Goal: Information Seeking & Learning: Learn about a topic

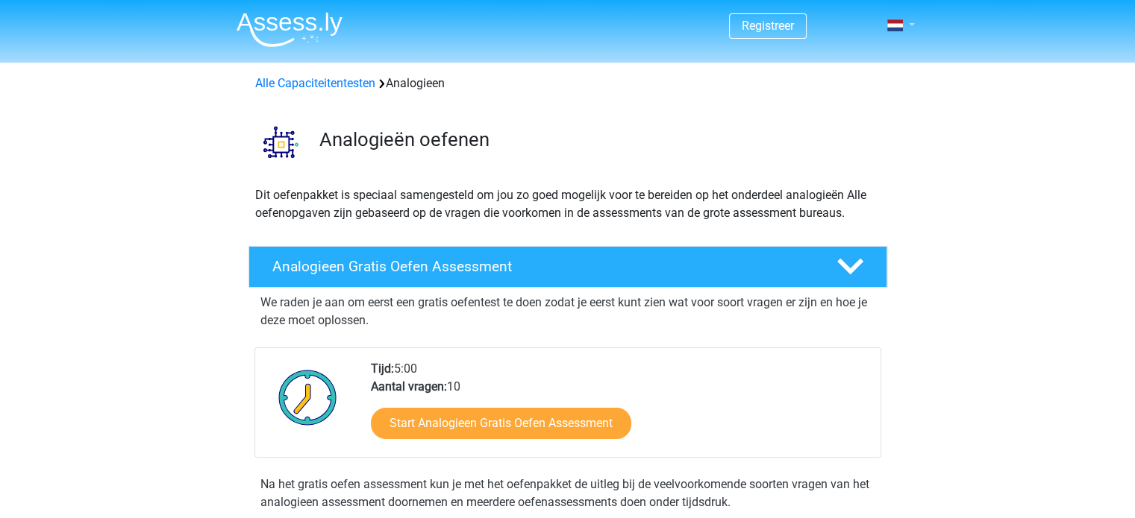
click at [910, 28] on link at bounding box center [896, 25] width 30 height 18
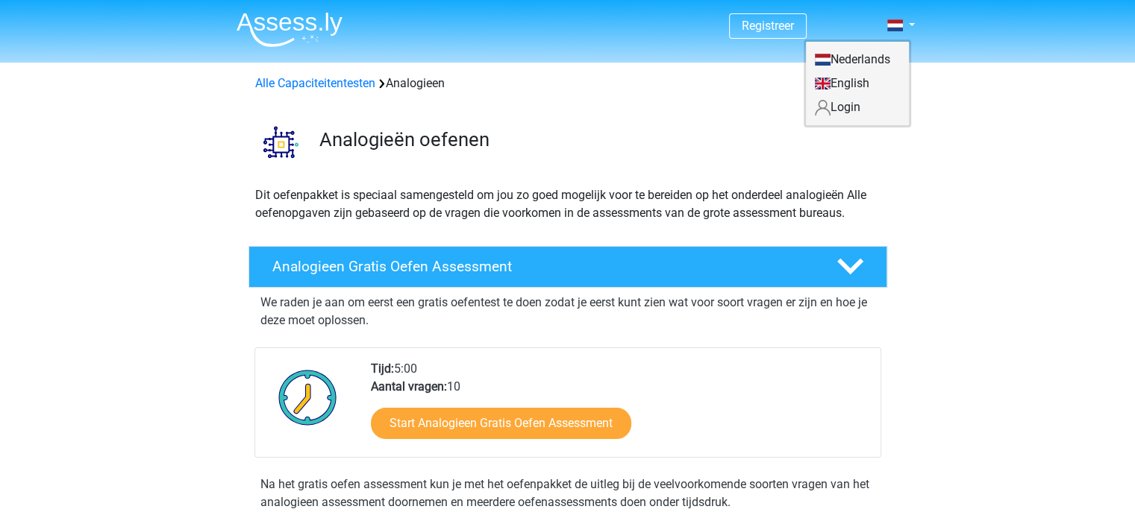
click at [845, 105] on link "Login" at bounding box center [857, 107] width 103 height 24
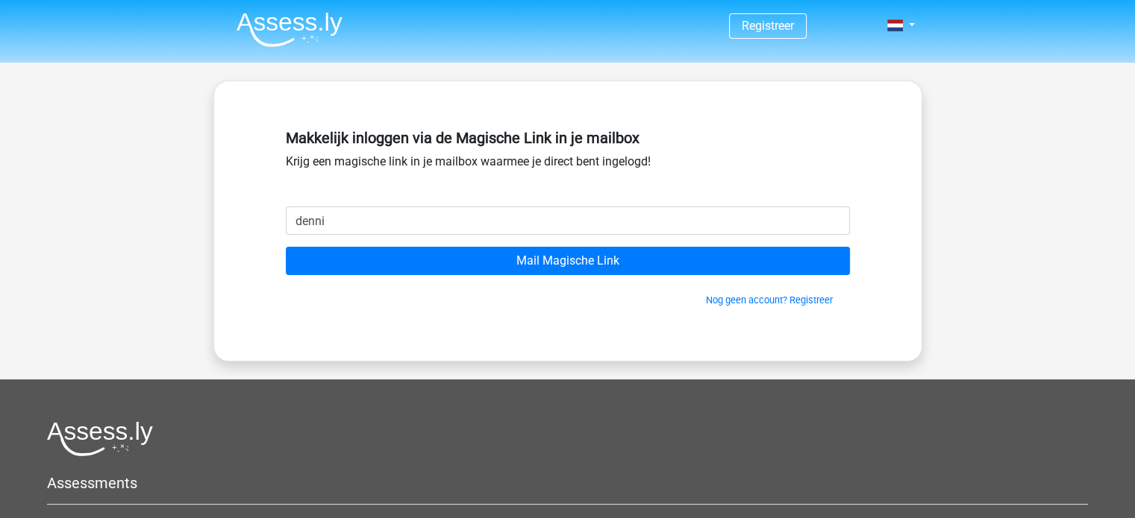
type input "[EMAIL_ADDRESS][DOMAIN_NAME]"
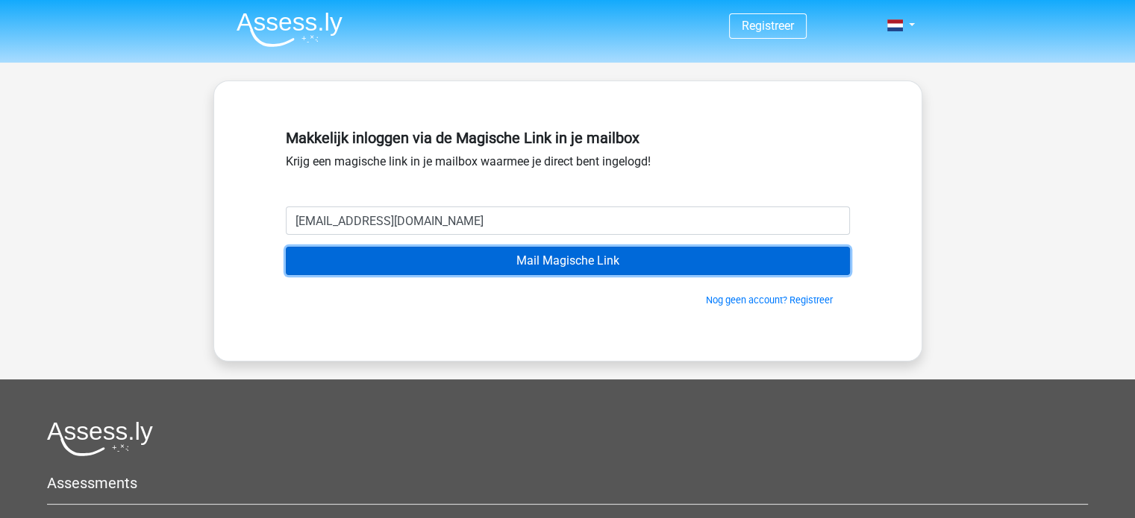
click at [477, 271] on input "Mail Magische Link" at bounding box center [568, 261] width 564 height 28
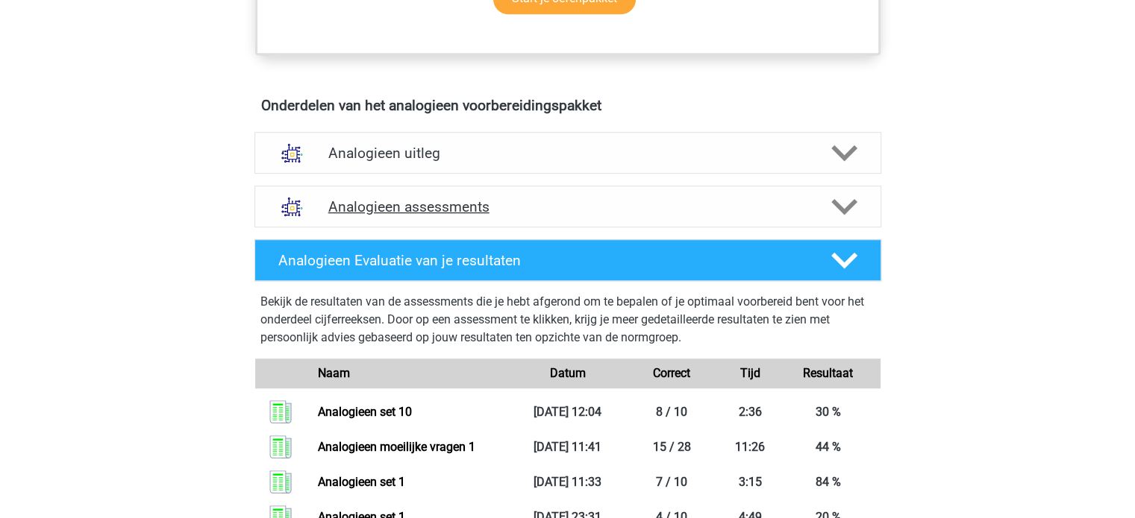
scroll to position [821, 0]
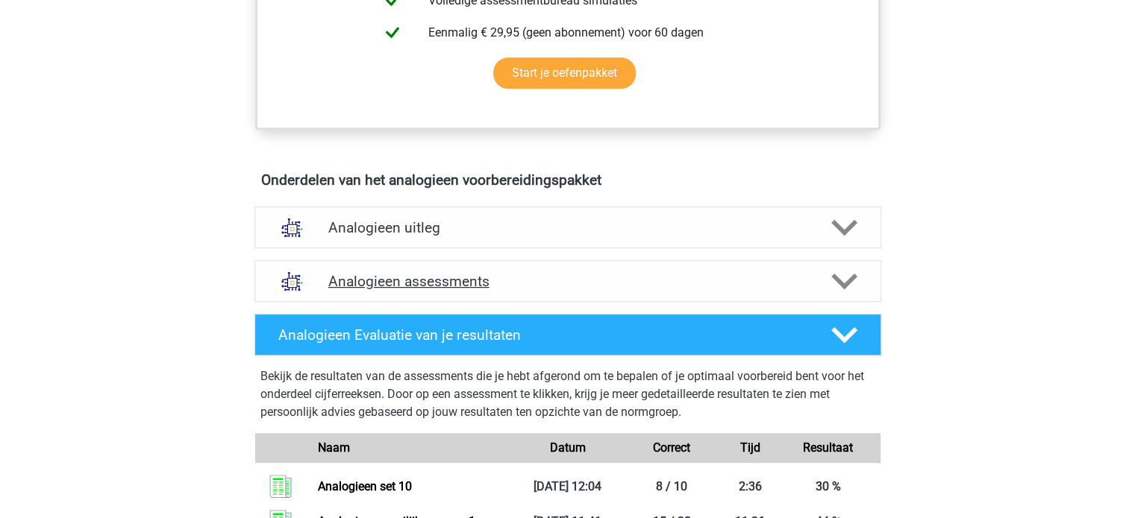
click at [501, 273] on h4 "Analogieen assessments" at bounding box center [567, 281] width 479 height 17
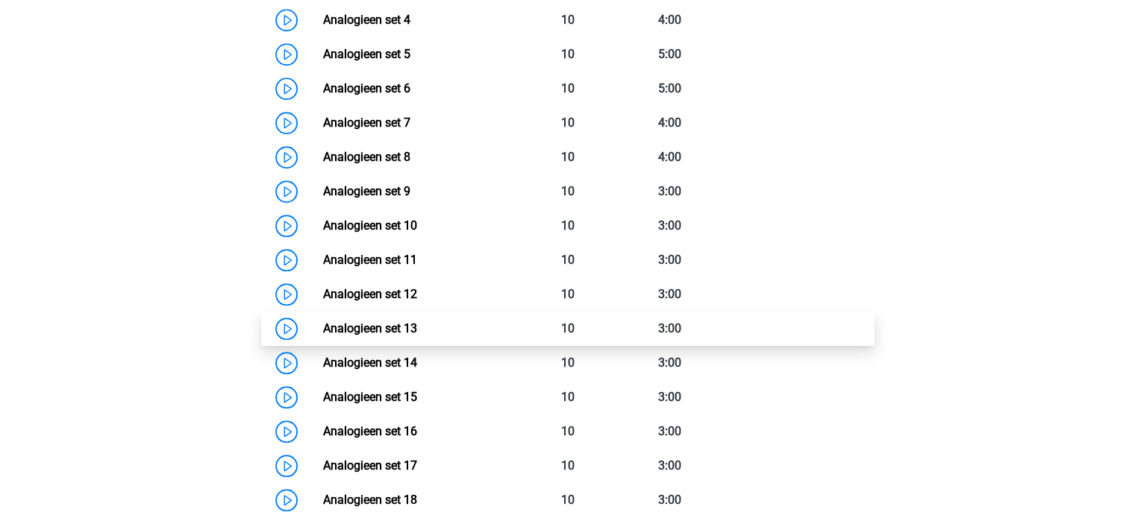
scroll to position [1343, 0]
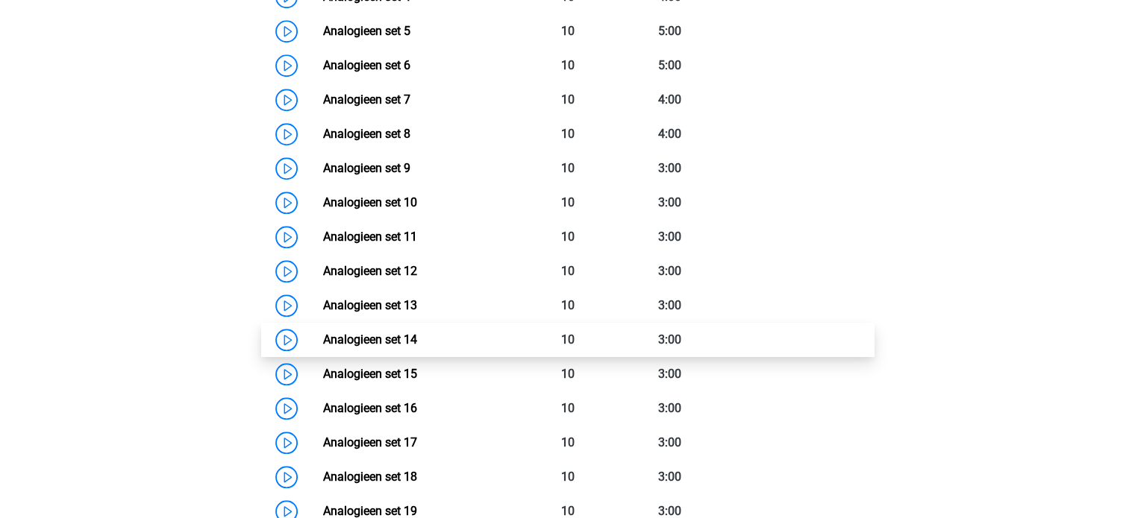
click at [417, 333] on link "Analogieen set 14" at bounding box center [370, 340] width 94 height 14
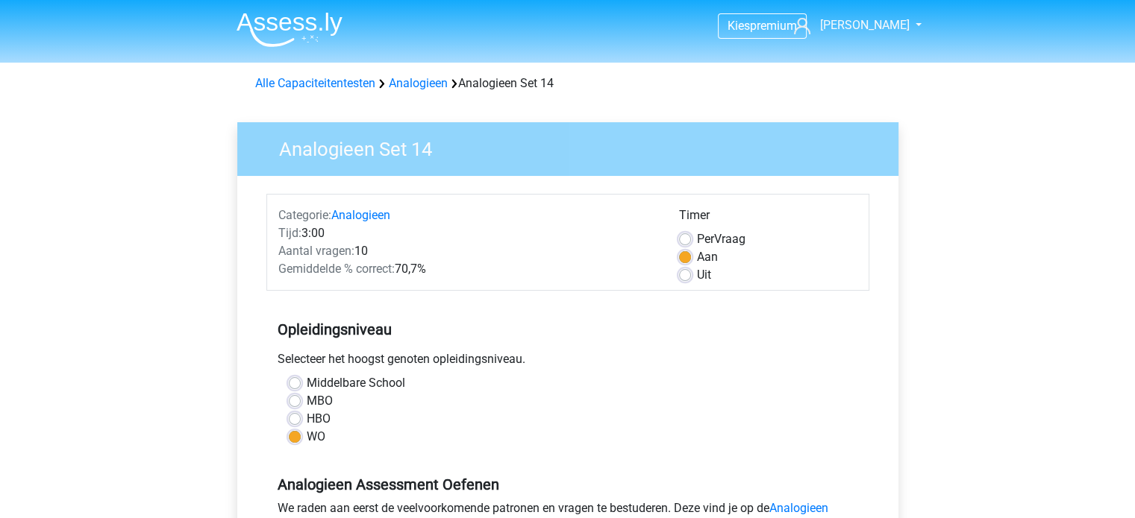
scroll to position [373, 0]
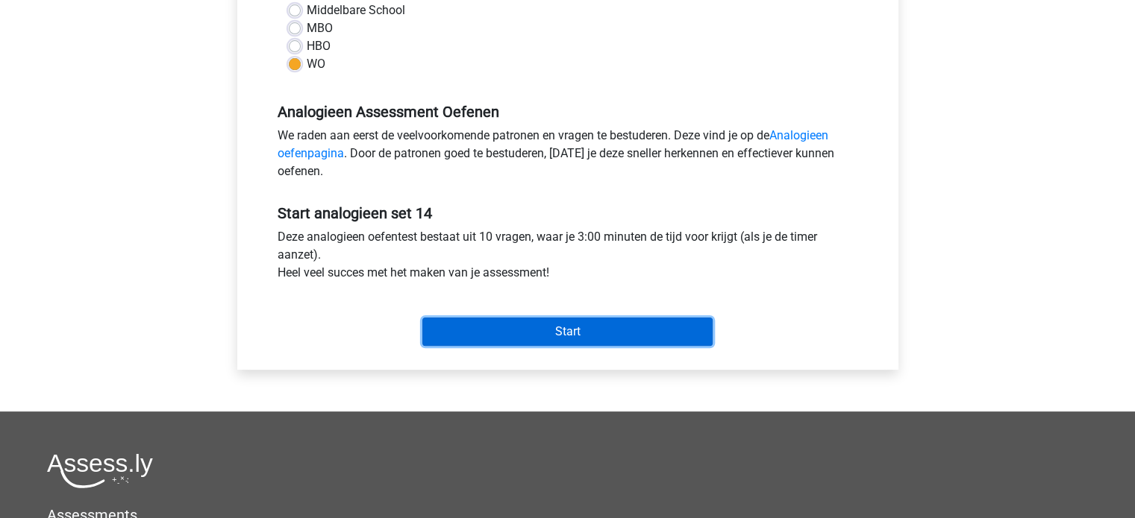
click at [595, 330] on input "Start" at bounding box center [567, 332] width 290 height 28
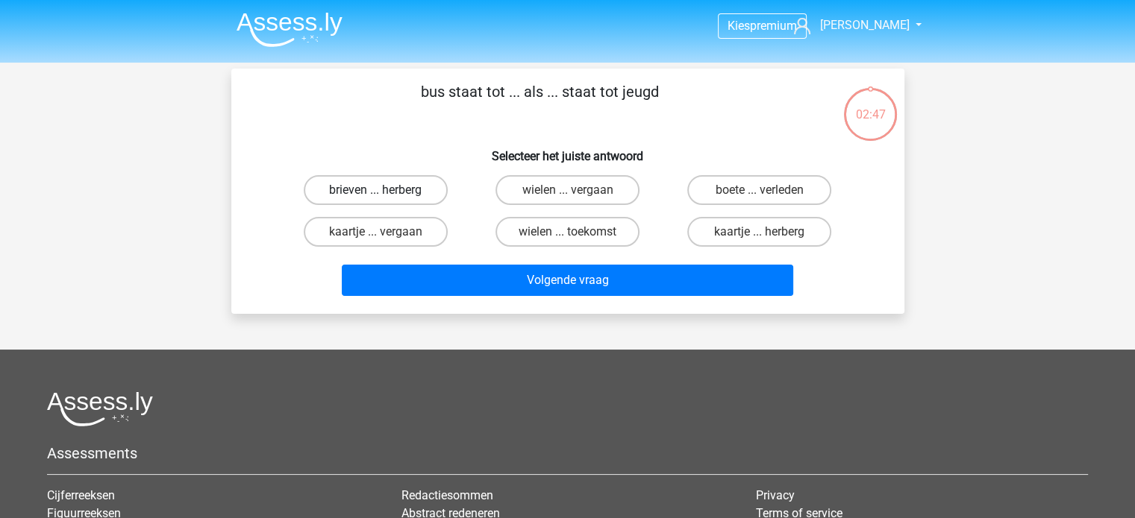
click at [416, 192] on label "brieven ... herberg" at bounding box center [376, 190] width 144 height 30
click at [385, 192] on input "brieven ... herberg" at bounding box center [380, 195] width 10 height 10
radio input "true"
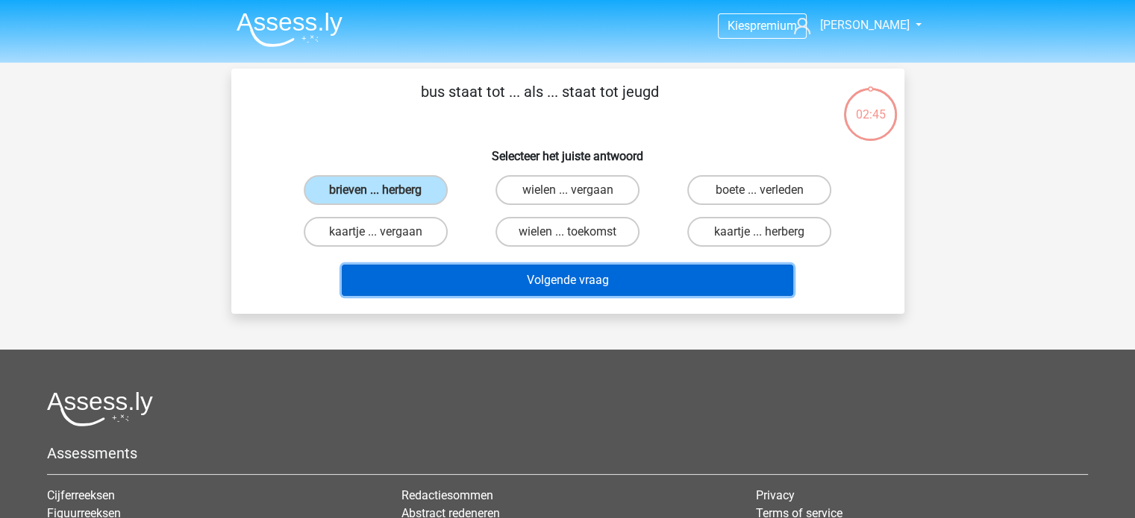
click at [443, 289] on button "Volgende vraag" at bounding box center [567, 280] width 451 height 31
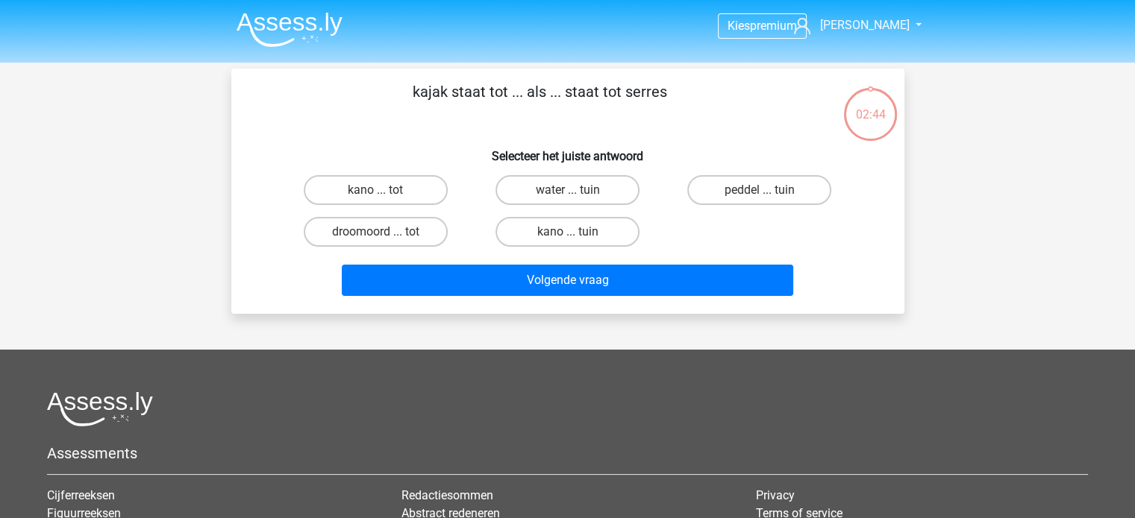
scroll to position [69, 0]
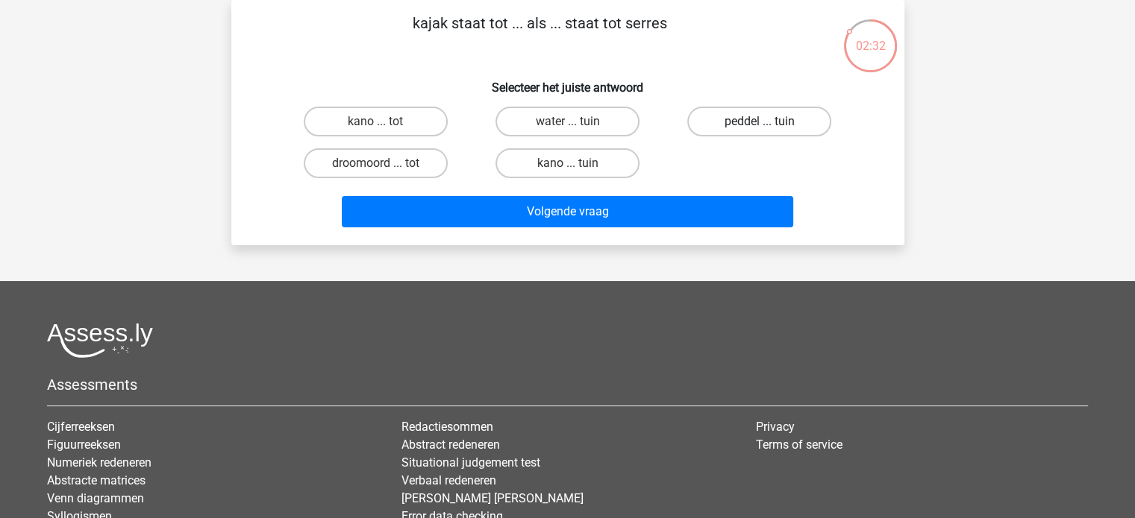
click at [773, 131] on label "peddel ... tuin" at bounding box center [759, 122] width 144 height 30
click at [769, 131] on input "peddel ... tuin" at bounding box center [764, 127] width 10 height 10
radio input "true"
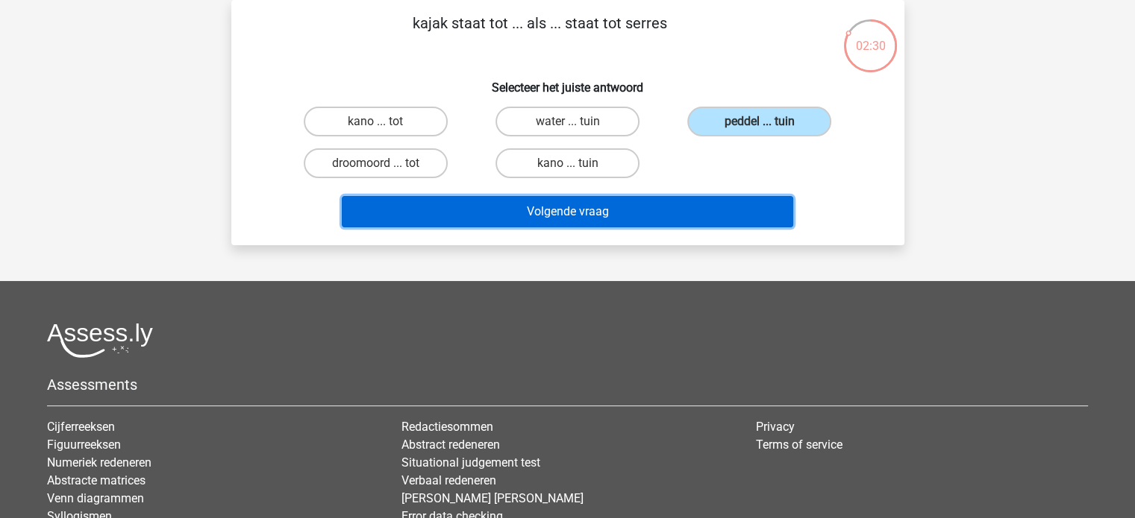
click at [713, 216] on button "Volgende vraag" at bounding box center [567, 211] width 451 height 31
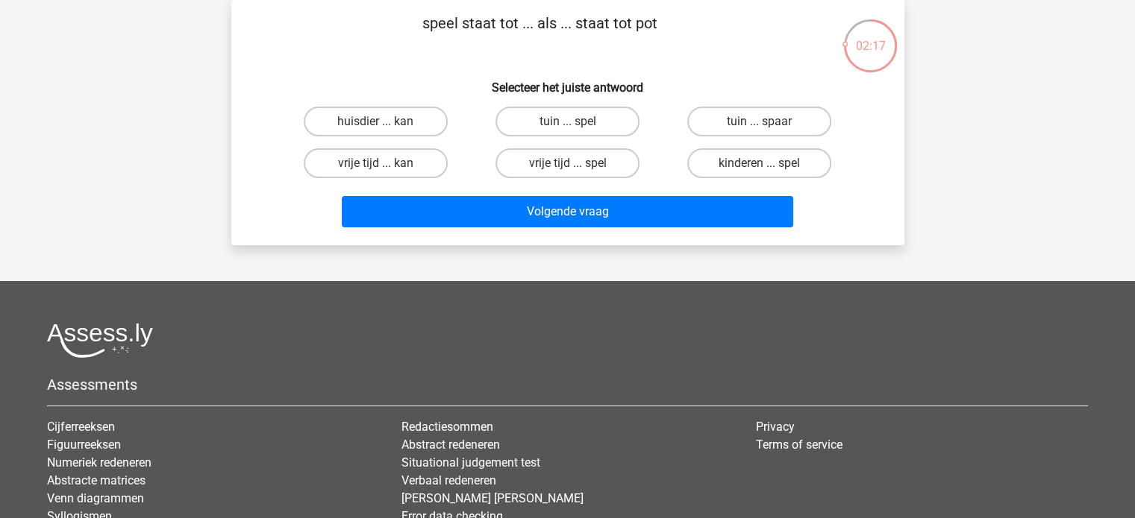
click at [765, 122] on input "tuin ... spaar" at bounding box center [764, 127] width 10 height 10
radio input "true"
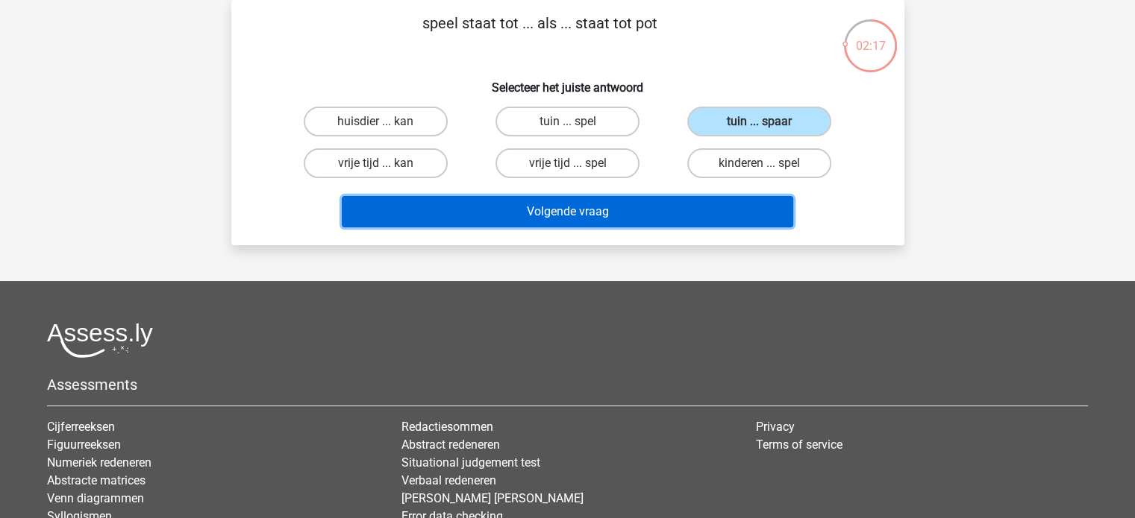
click at [695, 219] on button "Volgende vraag" at bounding box center [567, 211] width 451 height 31
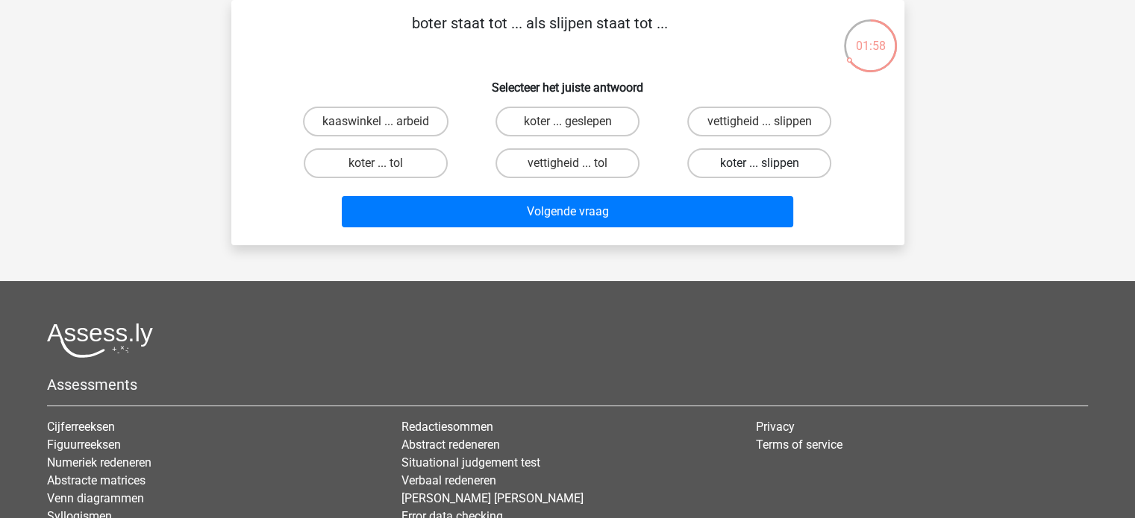
click at [761, 160] on label "koter ... slippen" at bounding box center [759, 163] width 144 height 30
click at [761, 163] on input "koter ... slippen" at bounding box center [764, 168] width 10 height 10
radio input "true"
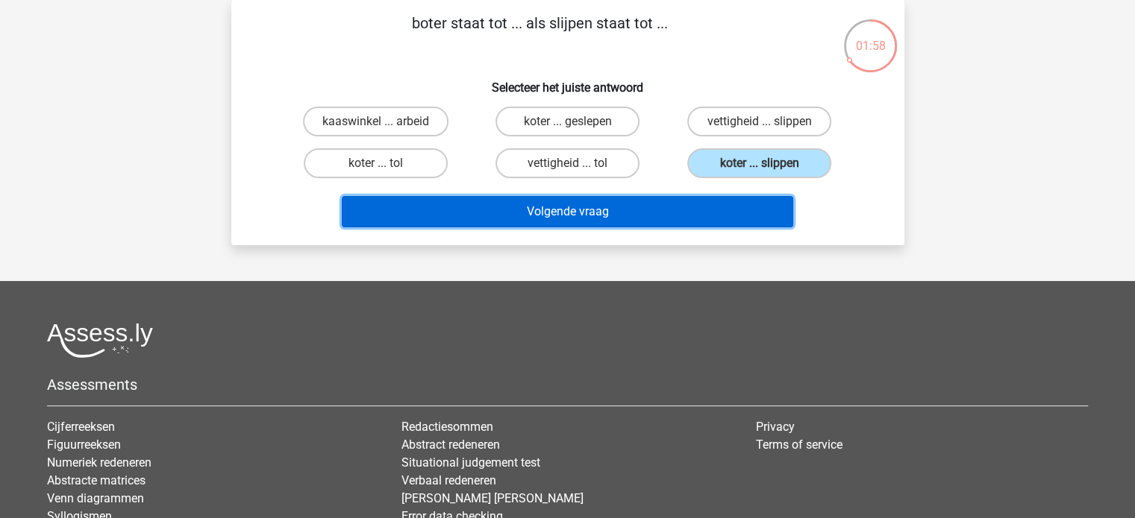
click at [752, 206] on button "Volgende vraag" at bounding box center [567, 211] width 451 height 31
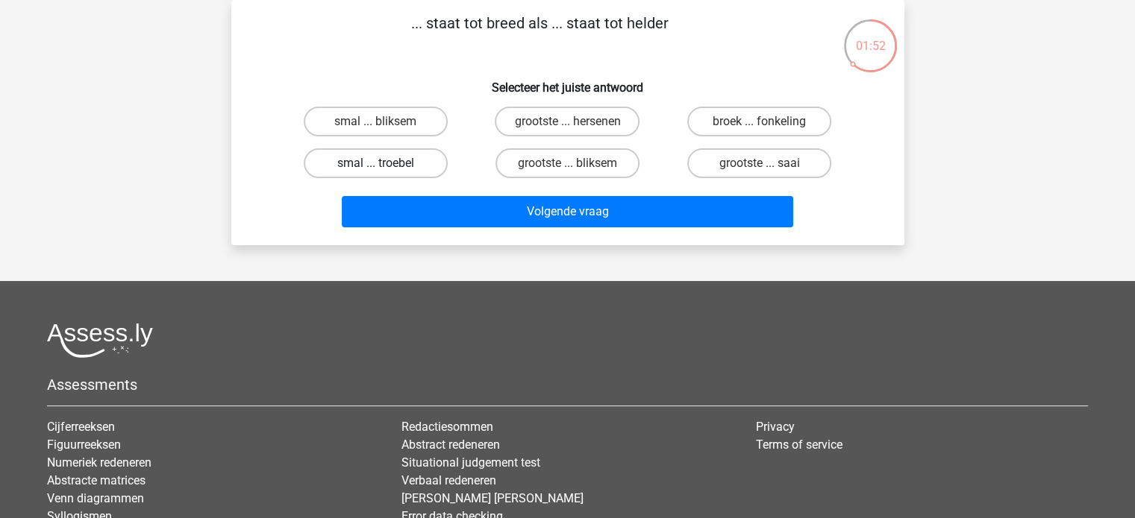
click at [416, 166] on label "smal ... troebel" at bounding box center [376, 163] width 144 height 30
click at [385, 166] on input "smal ... troebel" at bounding box center [380, 168] width 10 height 10
radio input "true"
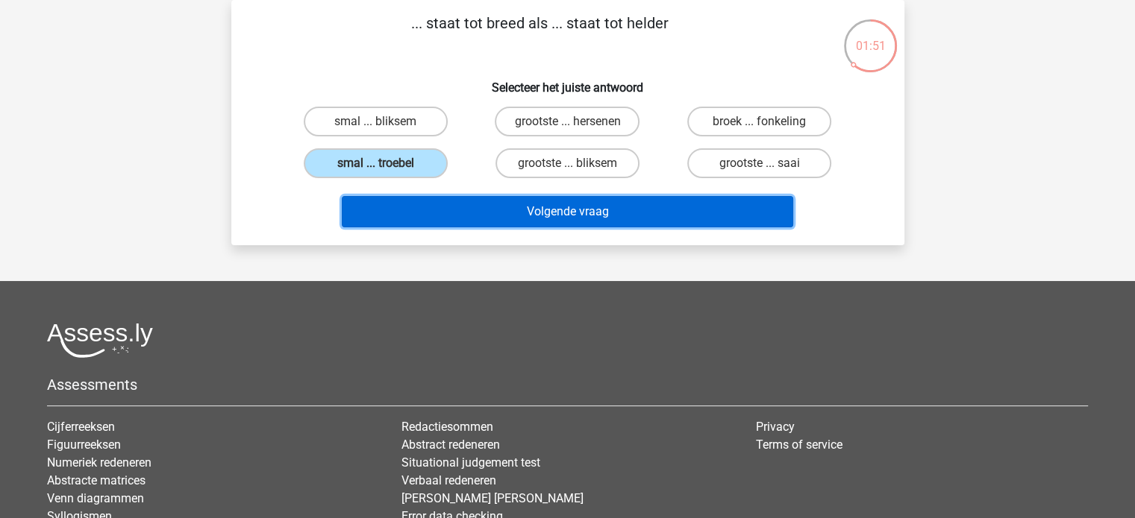
click at [474, 211] on button "Volgende vraag" at bounding box center [567, 211] width 451 height 31
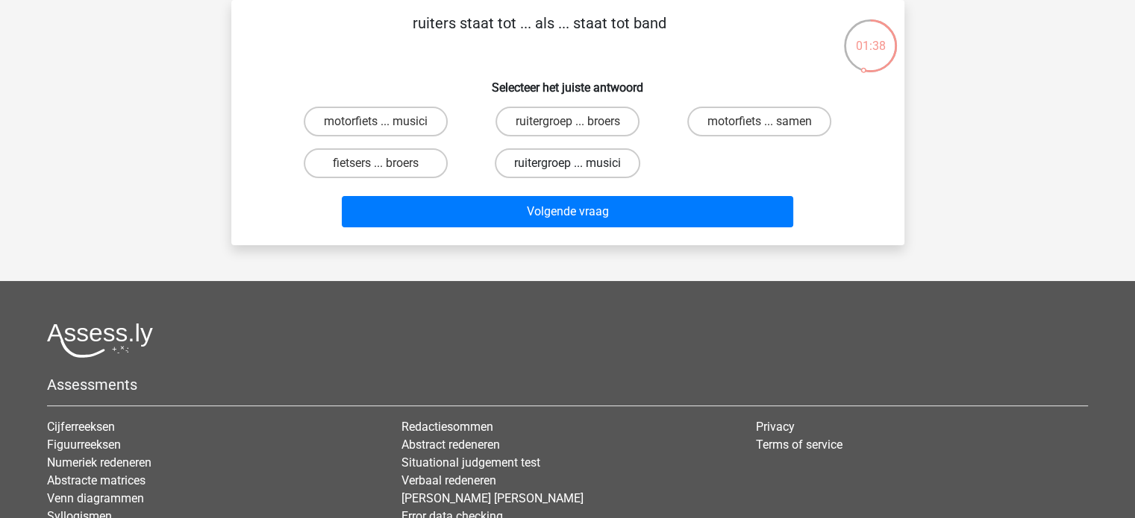
click at [593, 158] on label "ruitergroep ... musici" at bounding box center [567, 163] width 145 height 30
click at [577, 163] on input "ruitergroep ... musici" at bounding box center [572, 168] width 10 height 10
radio input "true"
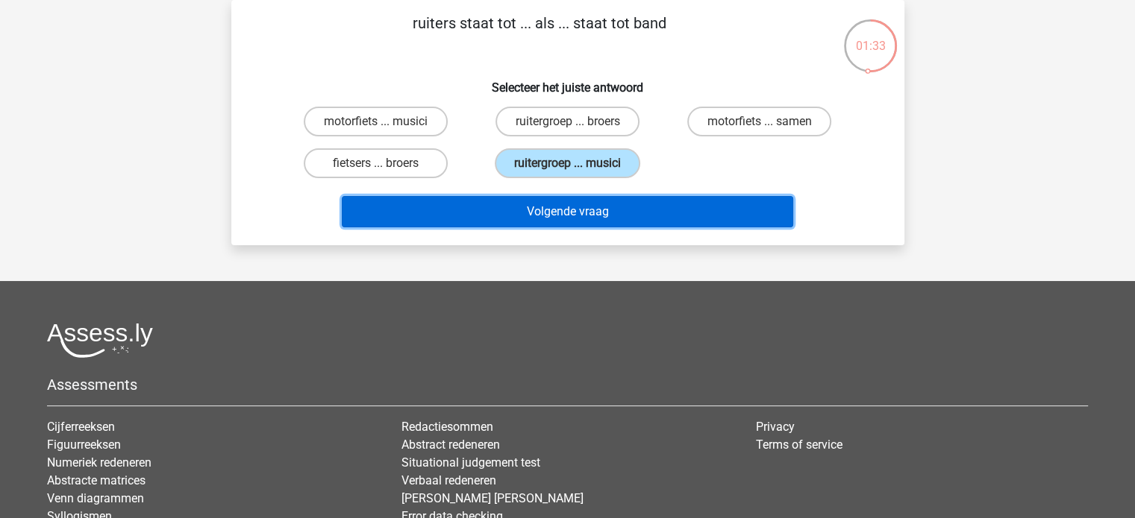
click at [558, 210] on button "Volgende vraag" at bounding box center [567, 211] width 451 height 31
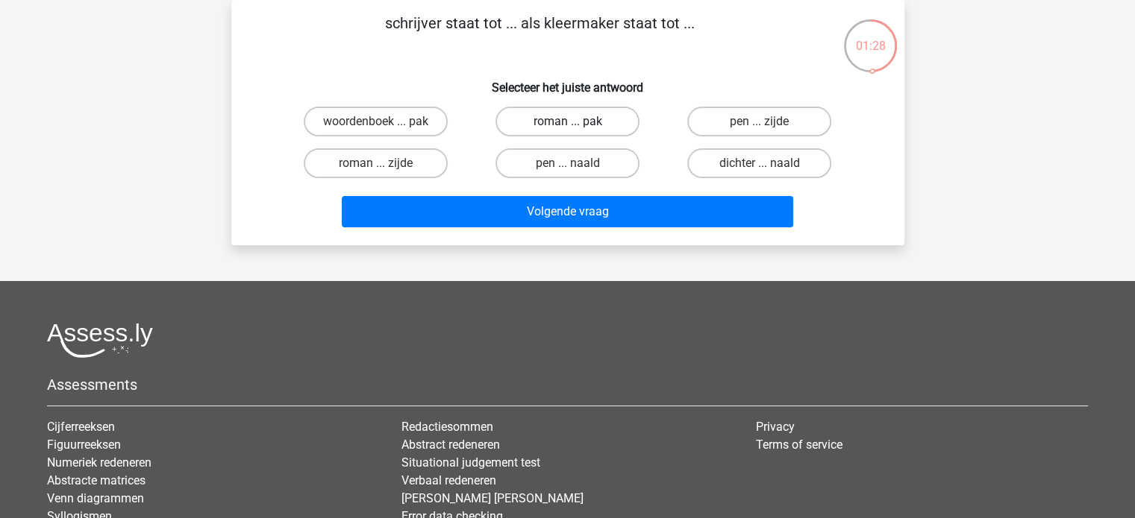
click at [600, 118] on label "roman ... pak" at bounding box center [567, 122] width 144 height 30
click at [577, 122] on input "roman ... pak" at bounding box center [572, 127] width 10 height 10
radio input "true"
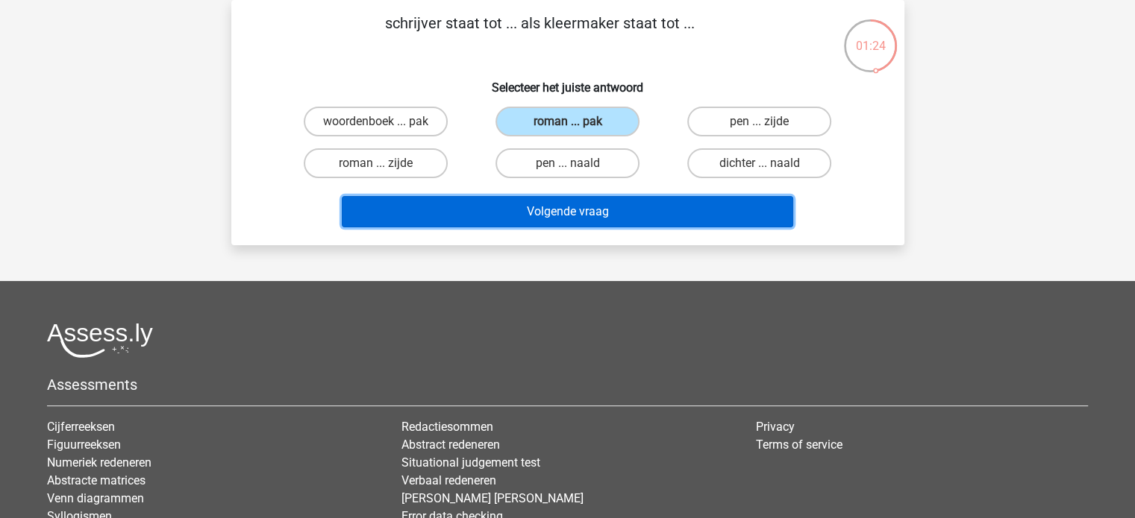
click at [610, 209] on button "Volgende vraag" at bounding box center [567, 211] width 451 height 31
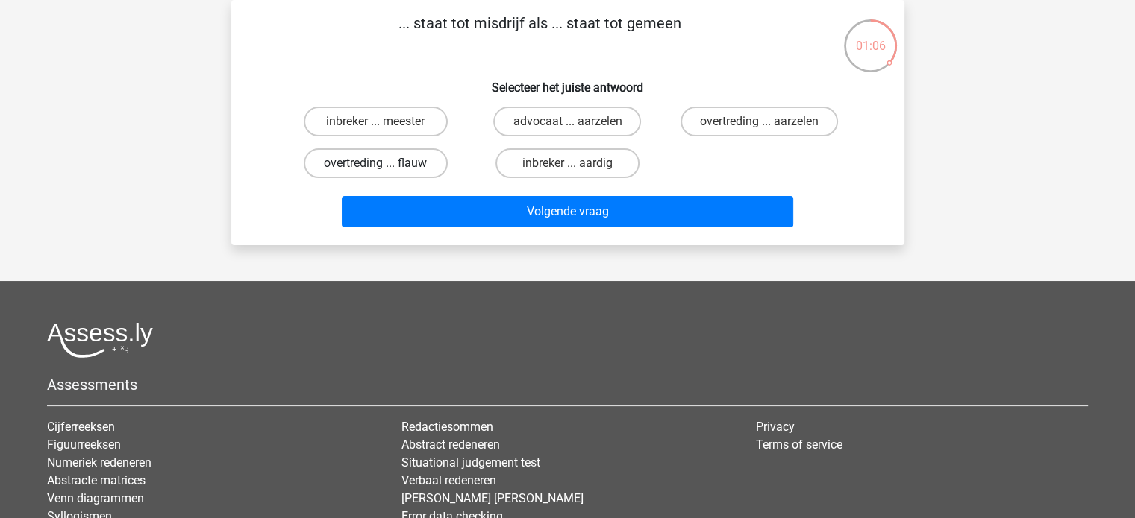
click at [395, 161] on label "overtreding ... flauw" at bounding box center [376, 163] width 144 height 30
click at [385, 163] on input "overtreding ... flauw" at bounding box center [380, 168] width 10 height 10
radio input "true"
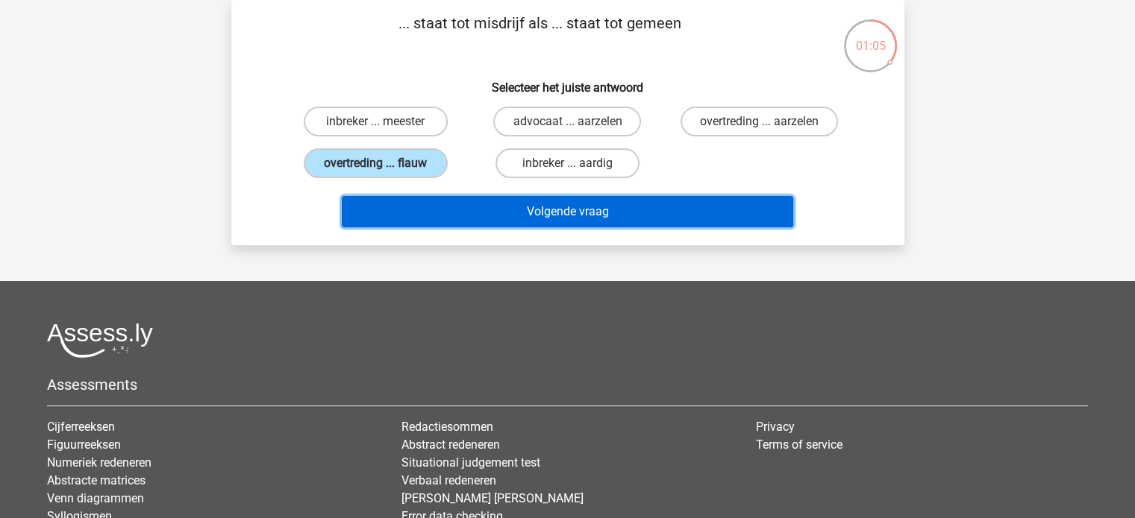
click at [434, 226] on button "Volgende vraag" at bounding box center [567, 211] width 451 height 31
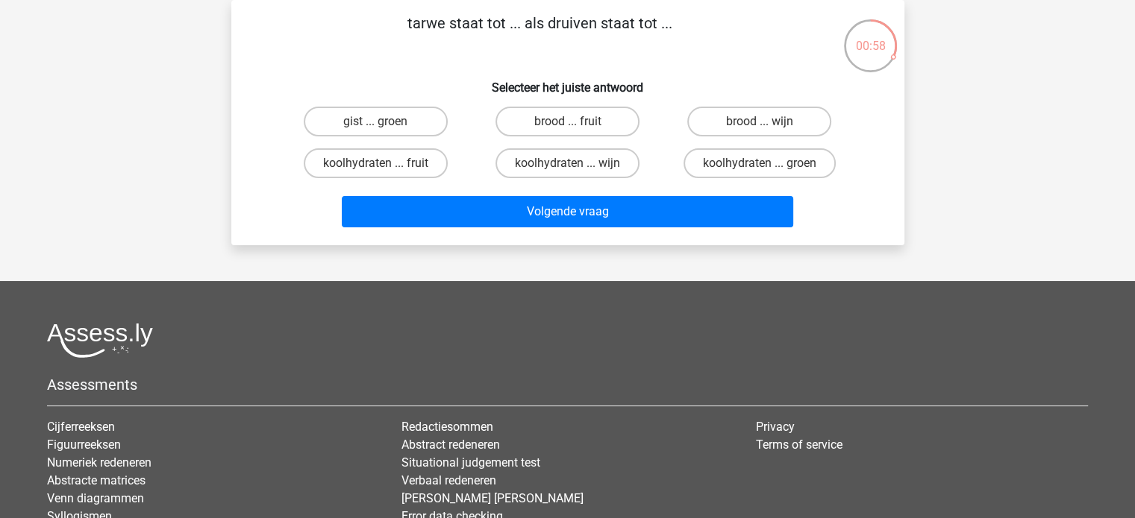
click at [768, 124] on input "brood ... wijn" at bounding box center [764, 127] width 10 height 10
radio input "true"
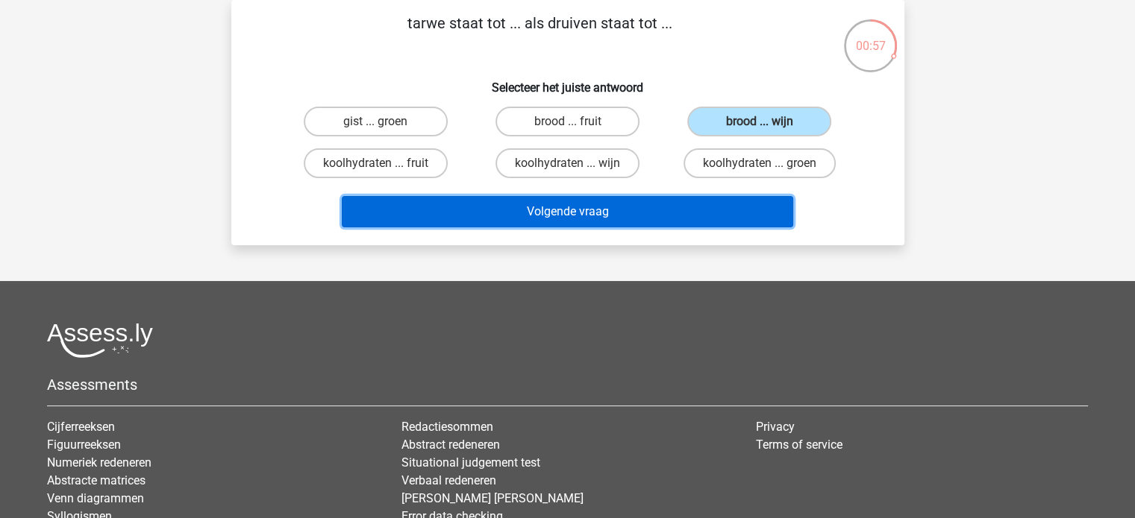
click at [572, 205] on button "Volgende vraag" at bounding box center [567, 211] width 451 height 31
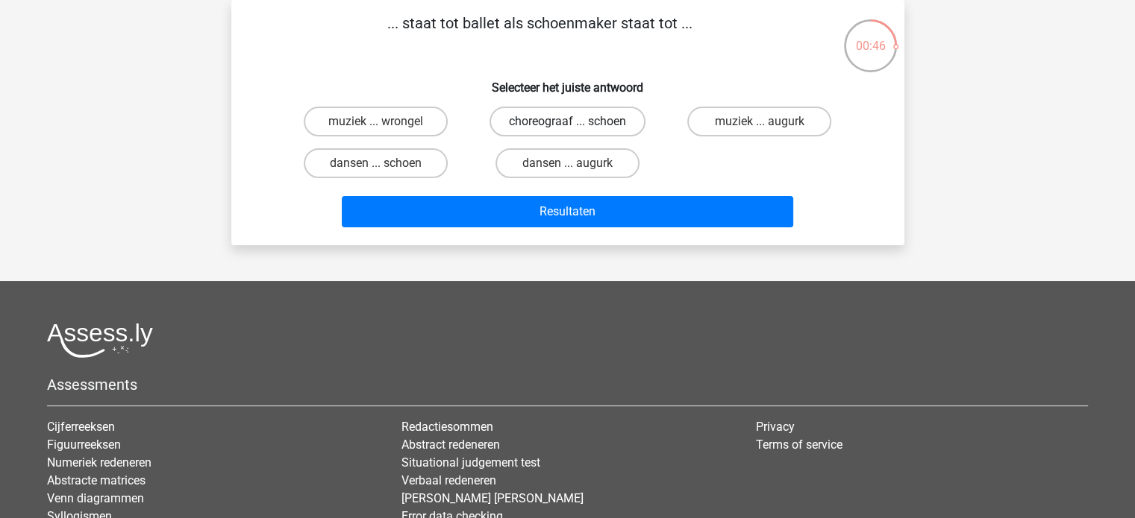
click at [583, 118] on label "choreograaf ... schoen" at bounding box center [567, 122] width 156 height 30
click at [577, 122] on input "choreograaf ... schoen" at bounding box center [572, 127] width 10 height 10
radio input "true"
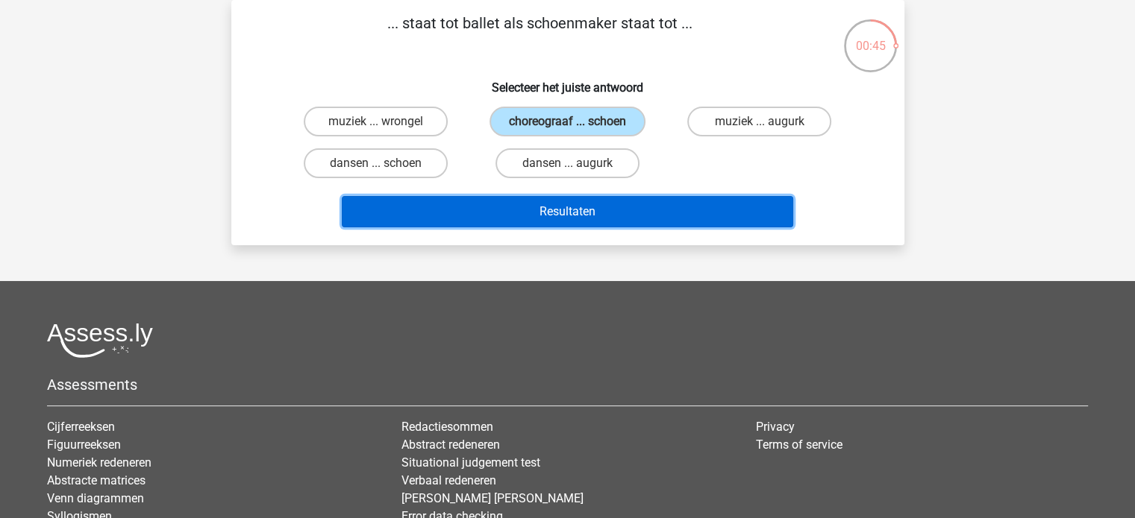
click at [581, 211] on button "Resultaten" at bounding box center [567, 211] width 451 height 31
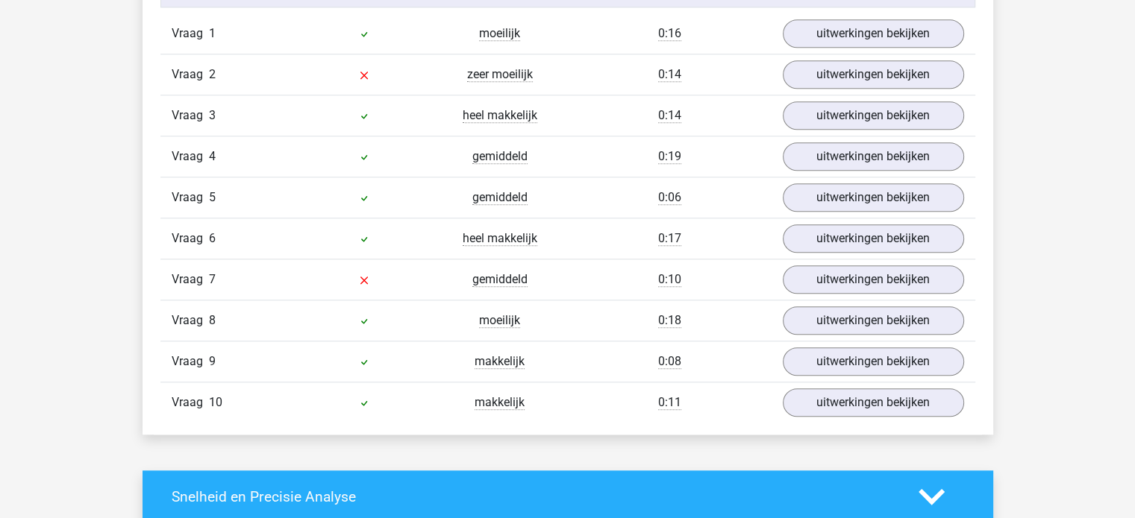
scroll to position [1194, 0]
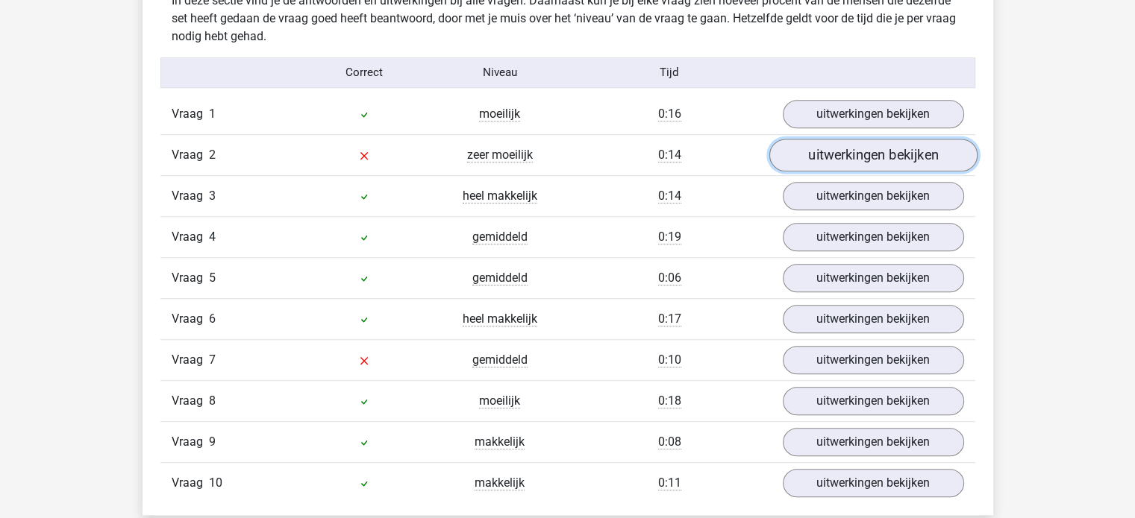
click at [815, 157] on link "uitwerkingen bekijken" at bounding box center [872, 155] width 208 height 33
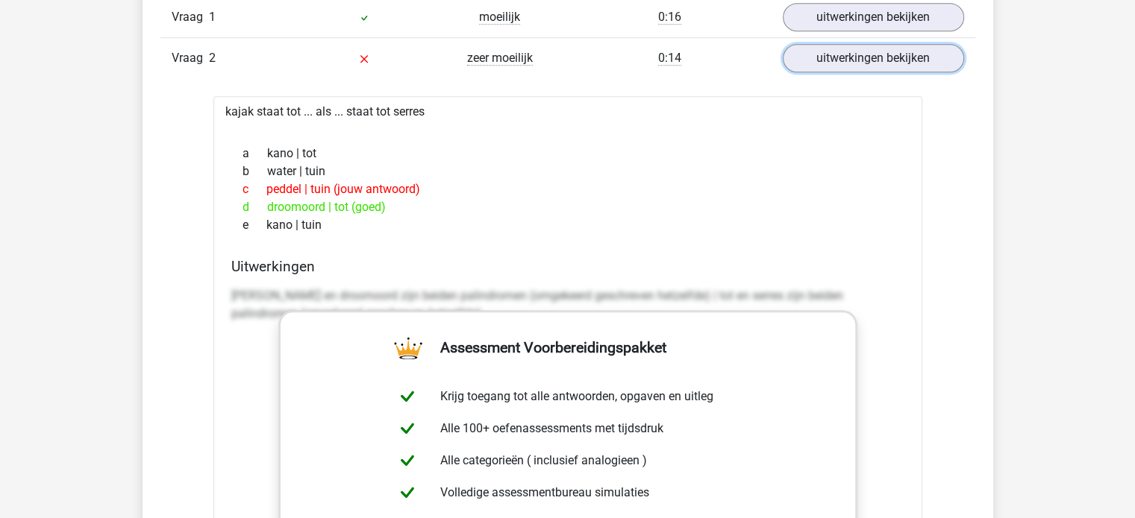
scroll to position [1417, 0]
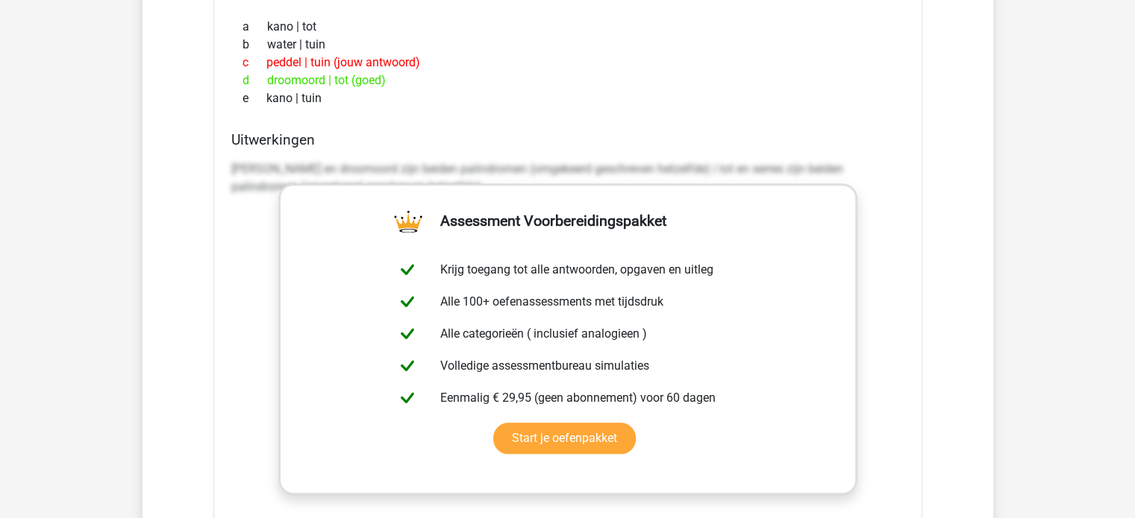
click at [512, 131] on h4 "Uitwerkingen" at bounding box center [567, 139] width 673 height 17
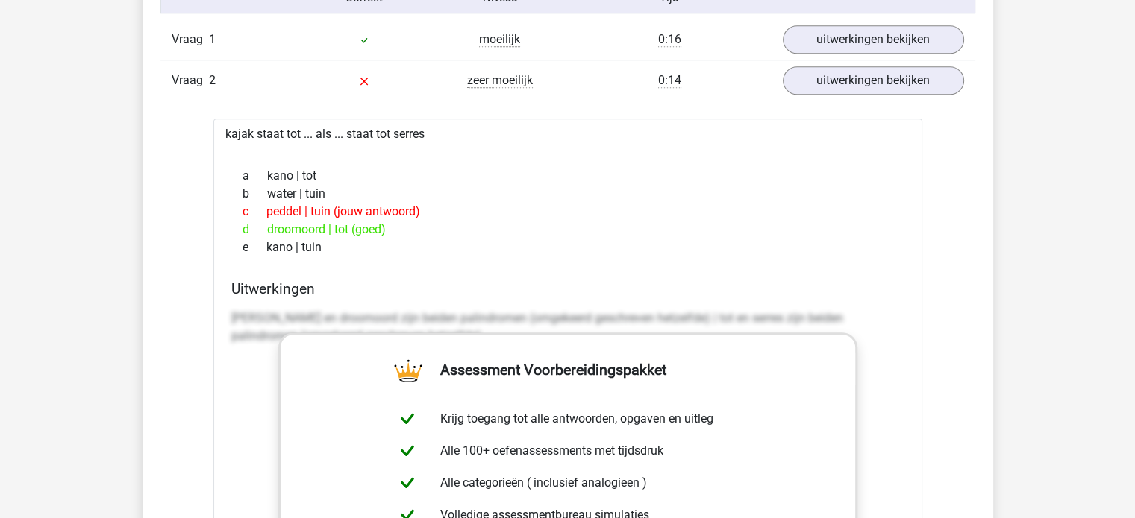
scroll to position [1268, 0]
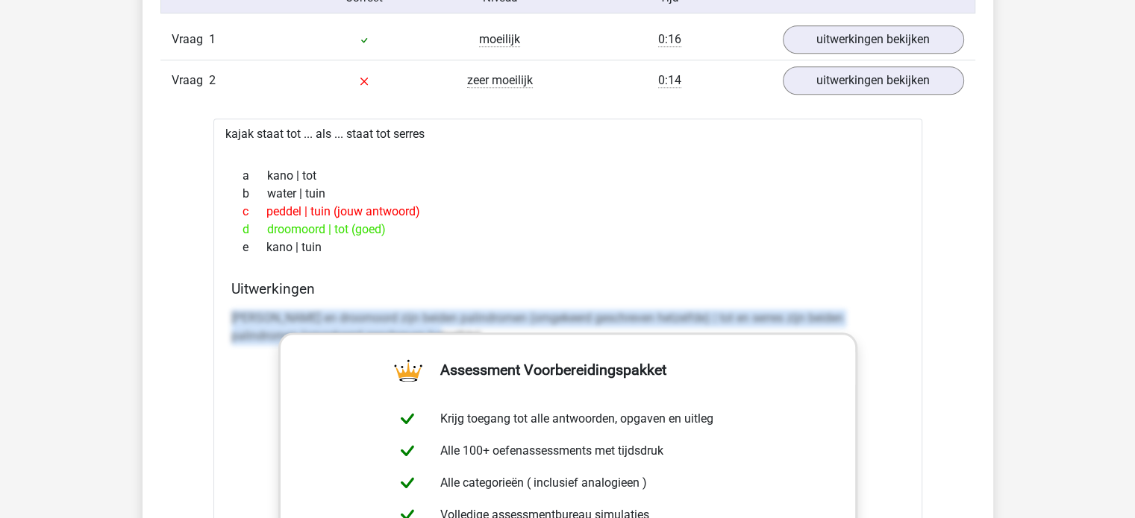
drag, startPoint x: 228, startPoint y: 316, endPoint x: 903, endPoint y: 338, distance: 676.2
click at [903, 338] on div "Uitwerkingen kajak en droomoord zijn beiden palindromen (omgekeerd geschreven h…" at bounding box center [567, 515] width 685 height 471
copy p "kajak en droomoord zijn beiden palindromen (omgekeerd geschreven hetzelfde) | t…"
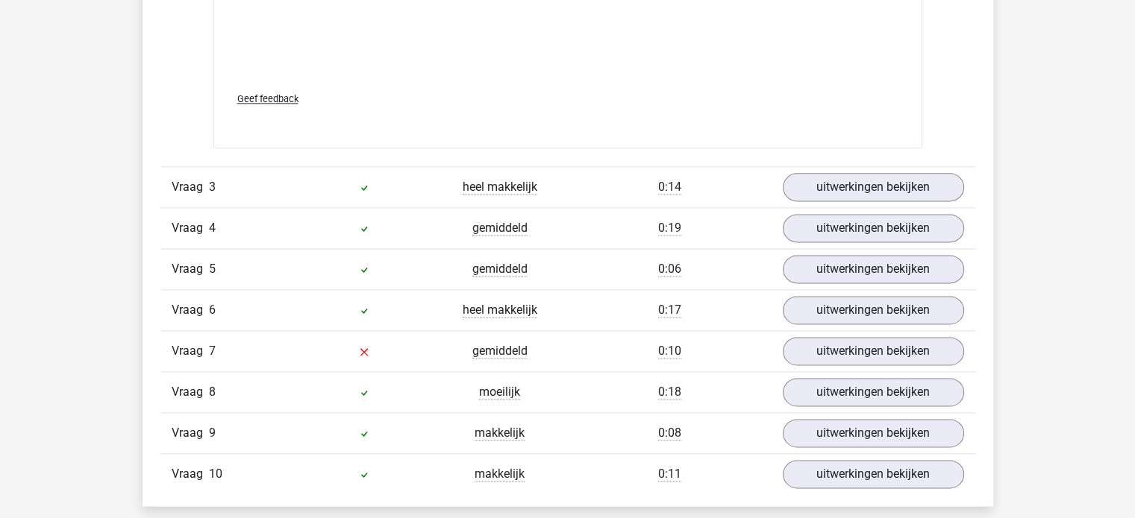
scroll to position [2014, 0]
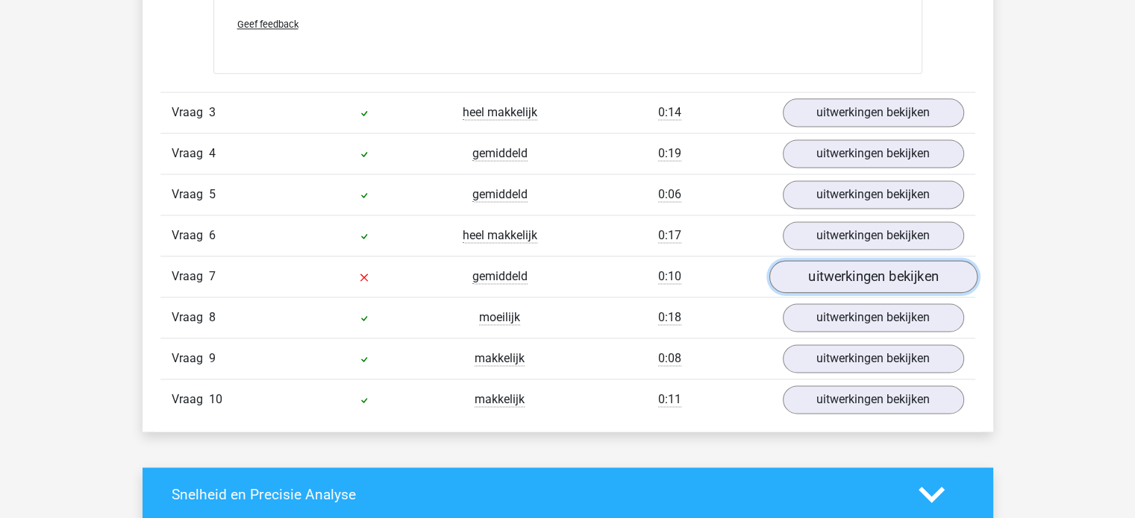
click at [878, 264] on link "uitwerkingen bekijken" at bounding box center [872, 276] width 208 height 33
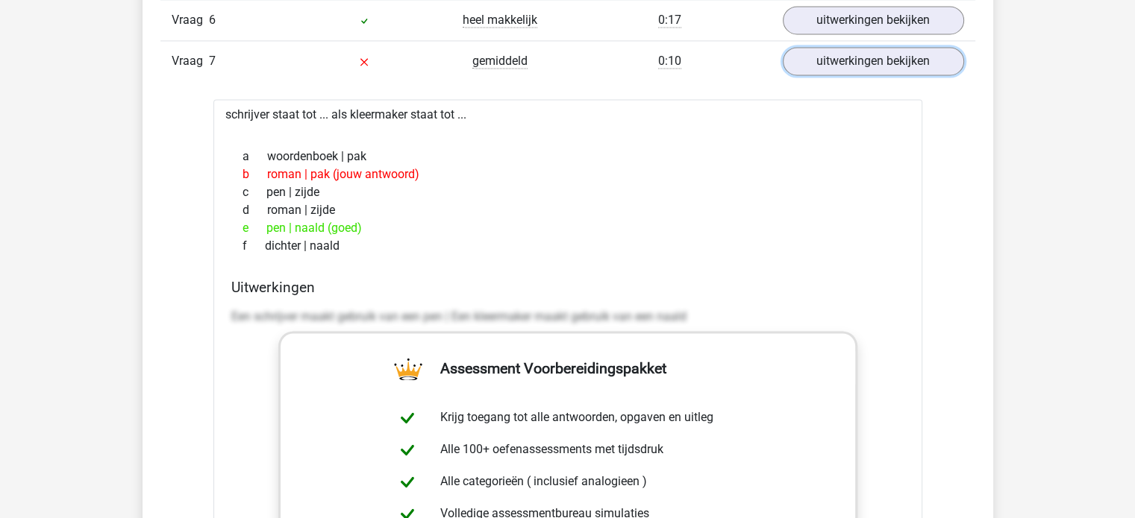
scroll to position [2238, 0]
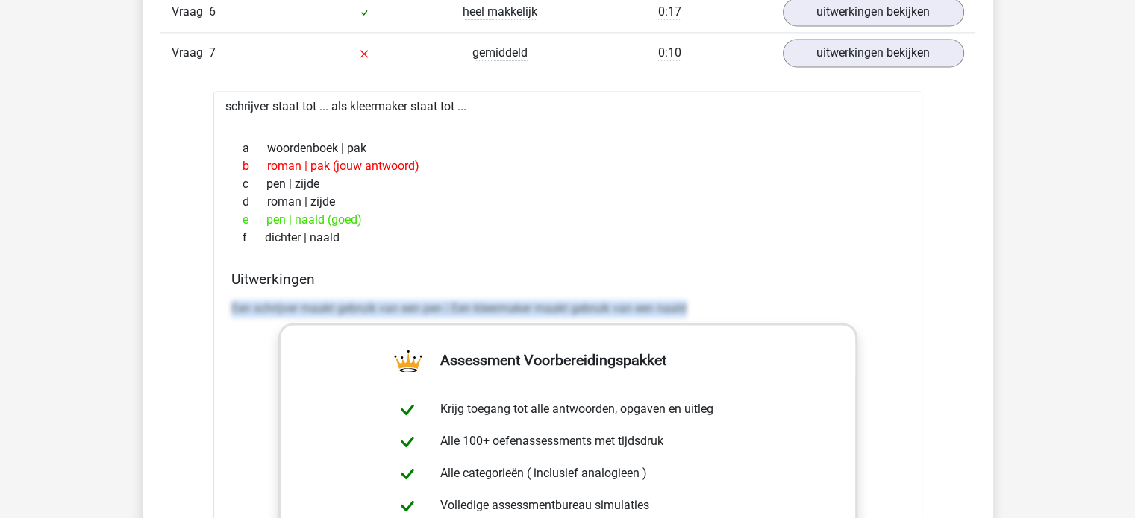
drag, startPoint x: 610, startPoint y: 314, endPoint x: 232, endPoint y: 311, distance: 378.2
click at [232, 311] on p "Een schrijver maakt gebruik van een pen | Een kleermaker maakt gebruik van een …" at bounding box center [567, 309] width 673 height 18
copy p "Een schrijver maakt gebruik van een pen | Een kleermaker maakt gebruik van een …"
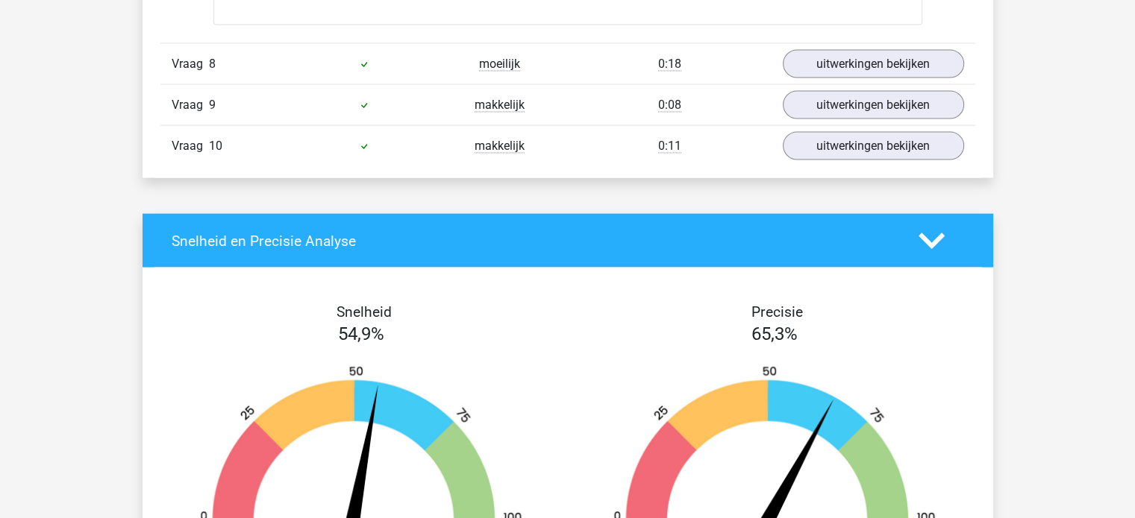
scroll to position [3133, 0]
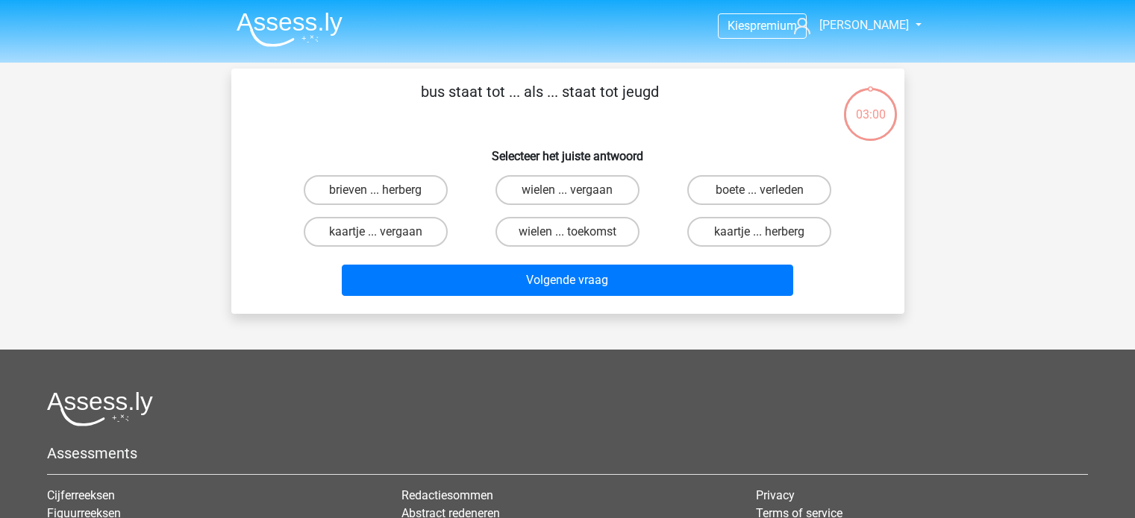
scroll to position [69, 0]
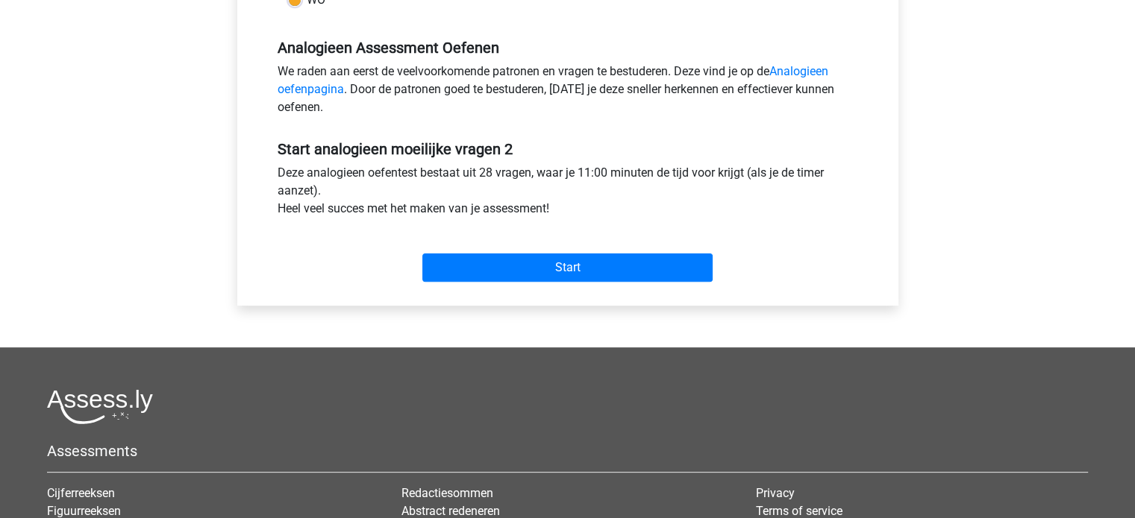
scroll to position [298, 0]
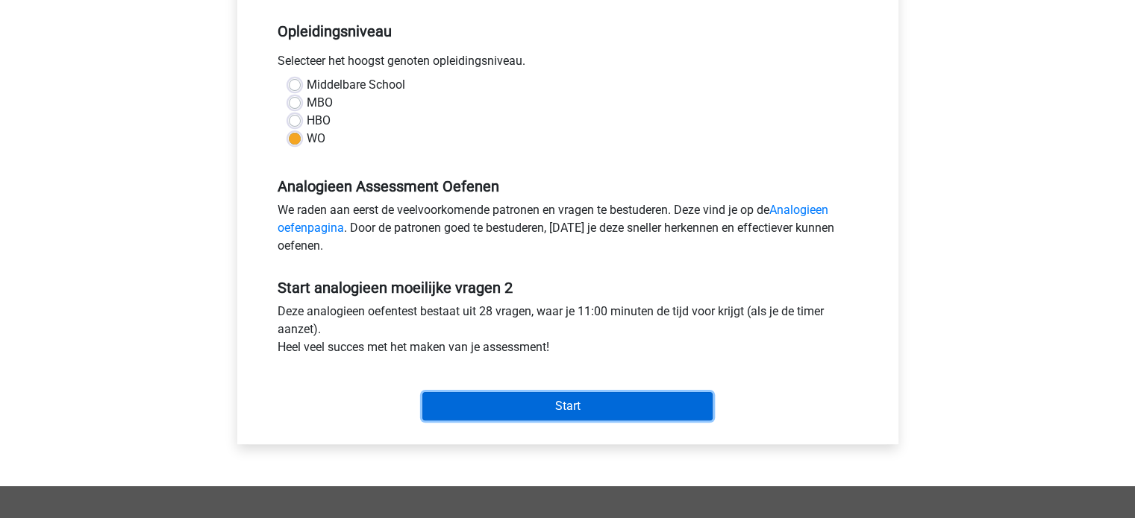
click at [471, 395] on input "Start" at bounding box center [567, 406] width 290 height 28
click at [496, 398] on input "Start" at bounding box center [567, 406] width 290 height 28
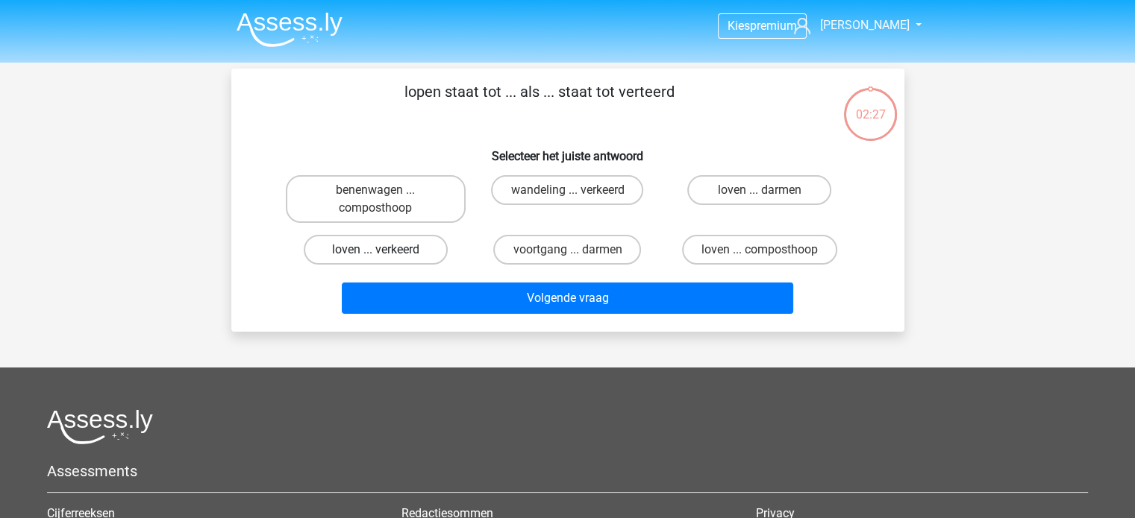
click at [399, 248] on label "loven ... verkeerd" at bounding box center [376, 250] width 144 height 30
click at [385, 250] on input "loven ... verkeerd" at bounding box center [380, 255] width 10 height 10
radio input "true"
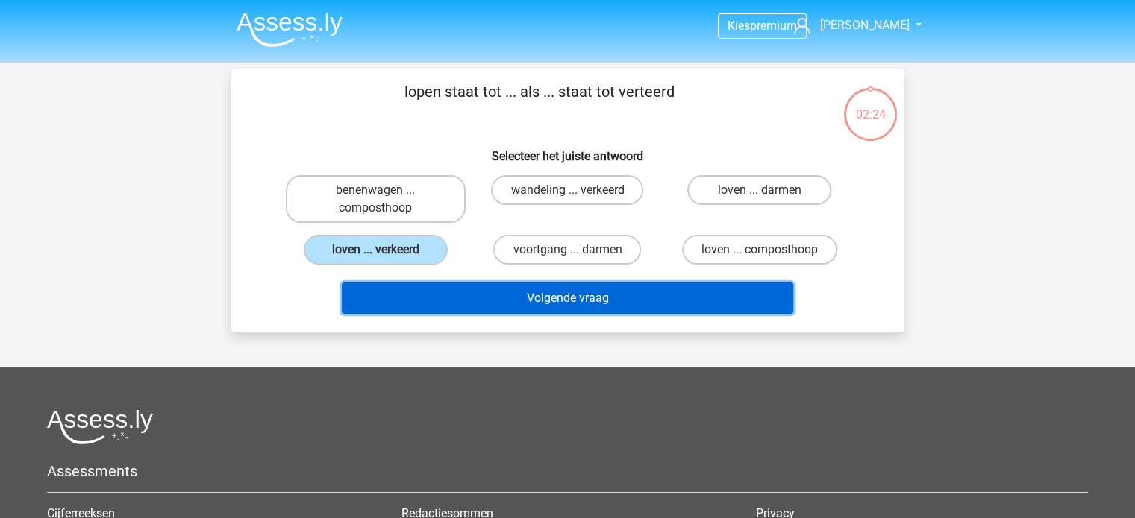
click at [459, 304] on button "Volgende vraag" at bounding box center [567, 298] width 451 height 31
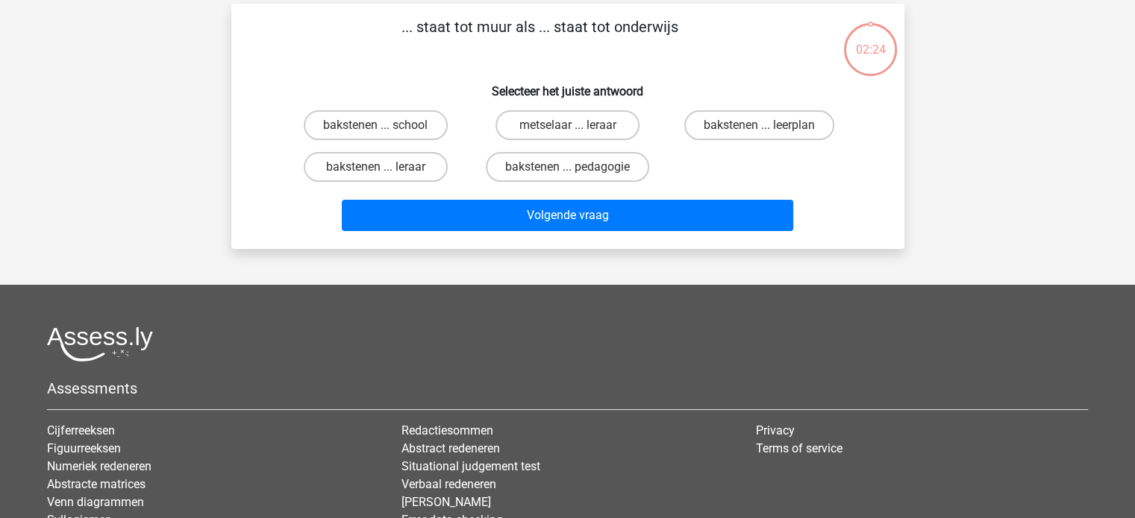
scroll to position [69, 0]
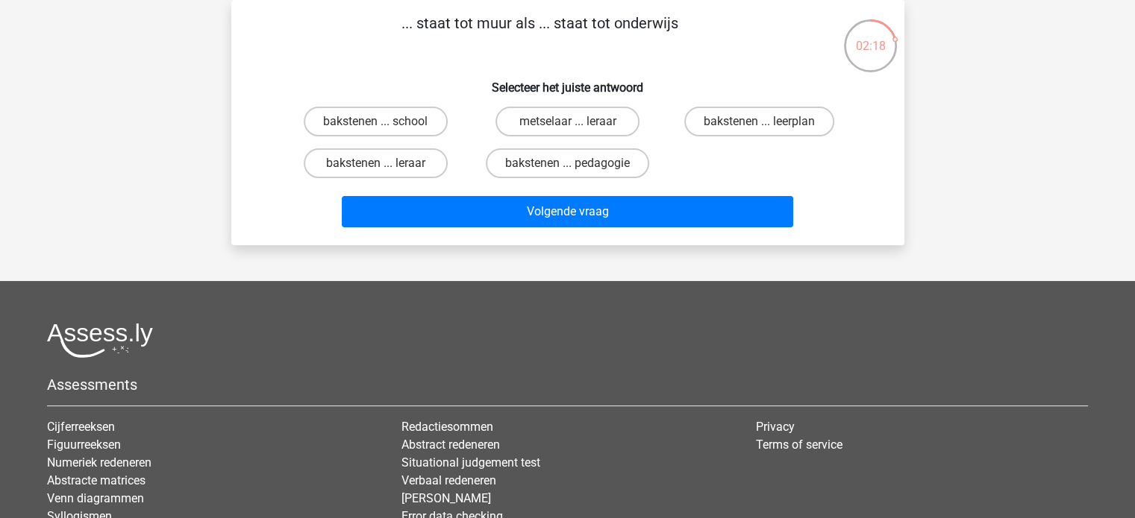
click at [568, 122] on input "metselaar ... leraar" at bounding box center [572, 127] width 10 height 10
radio input "true"
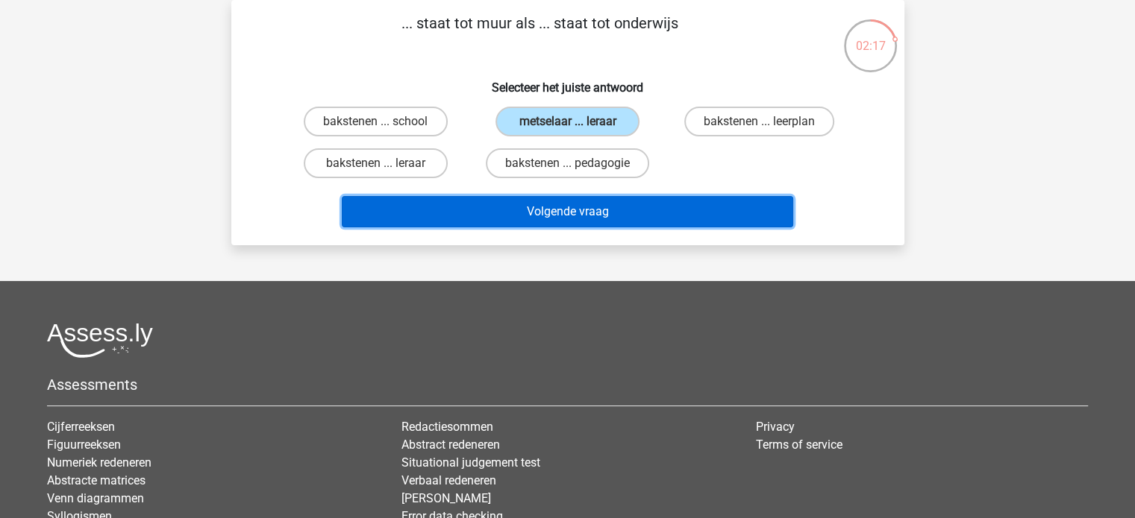
click at [621, 213] on button "Volgende vraag" at bounding box center [567, 211] width 451 height 31
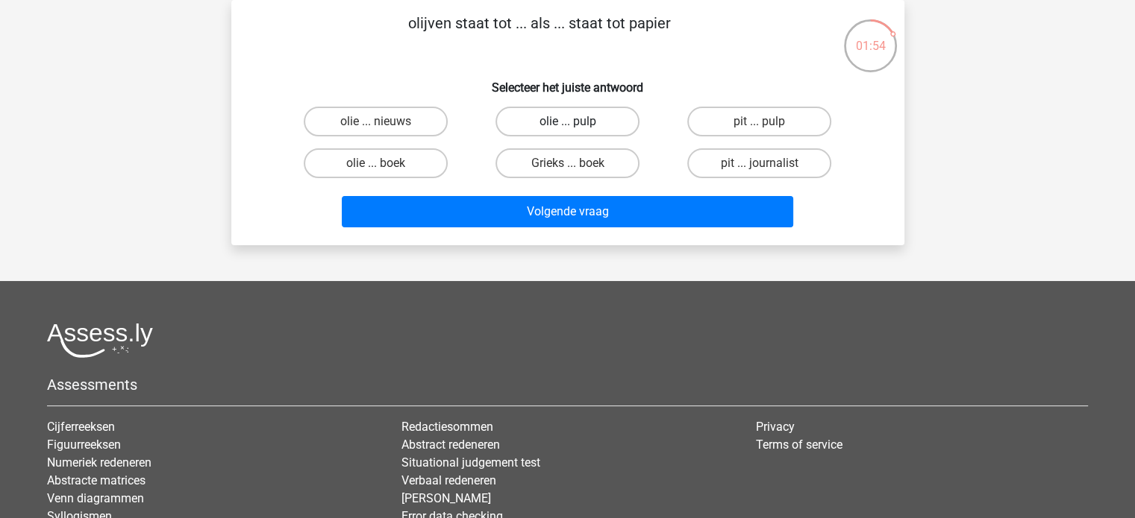
click at [594, 126] on label "olie ... pulp" at bounding box center [567, 122] width 144 height 30
click at [577, 126] on input "olie ... pulp" at bounding box center [572, 127] width 10 height 10
radio input "true"
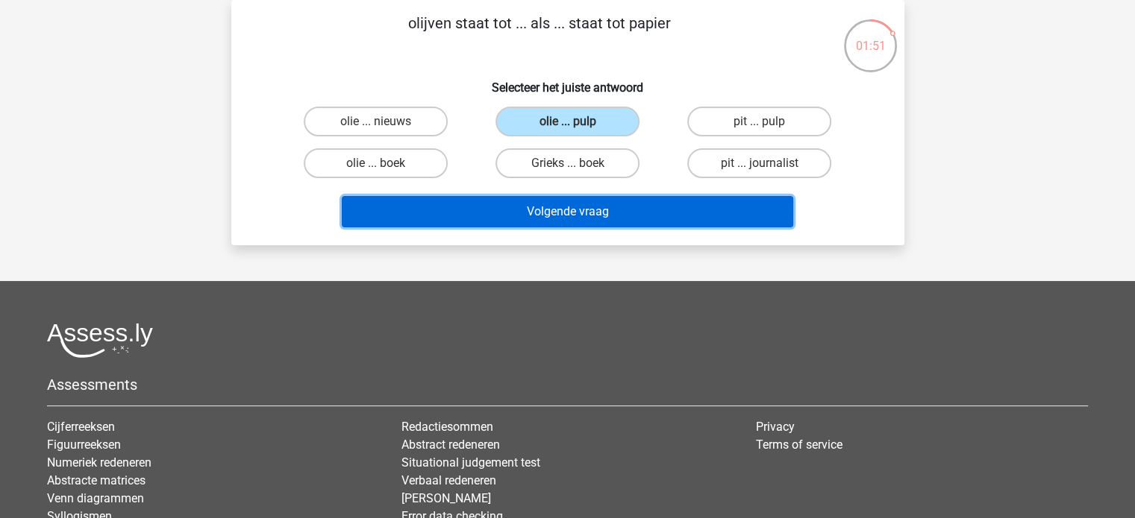
click at [627, 220] on button "Volgende vraag" at bounding box center [567, 211] width 451 height 31
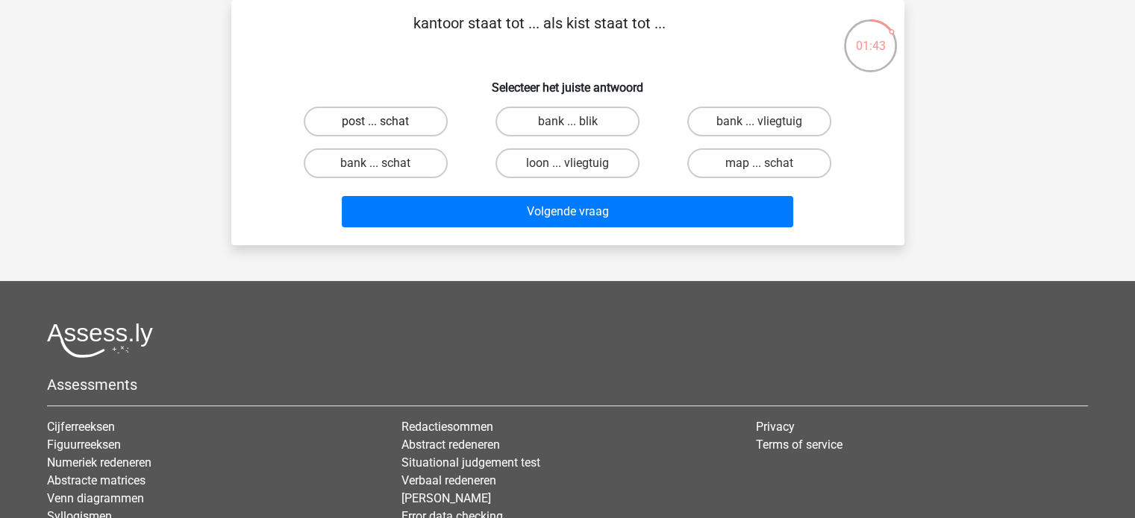
click at [417, 122] on label "post ... schat" at bounding box center [376, 122] width 144 height 30
click at [385, 122] on input "post ... schat" at bounding box center [380, 127] width 10 height 10
radio input "true"
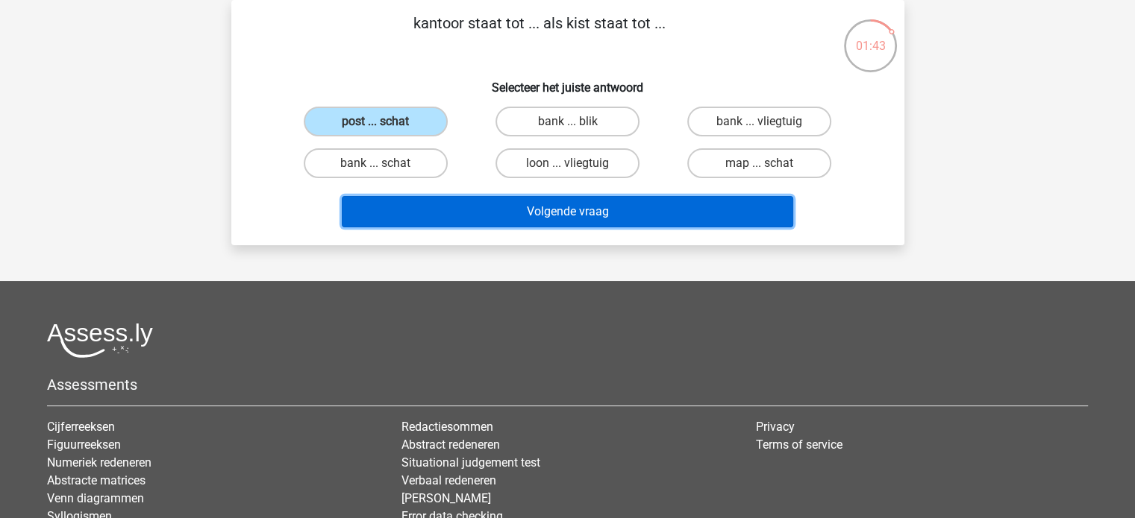
click at [489, 214] on button "Volgende vraag" at bounding box center [567, 211] width 451 height 31
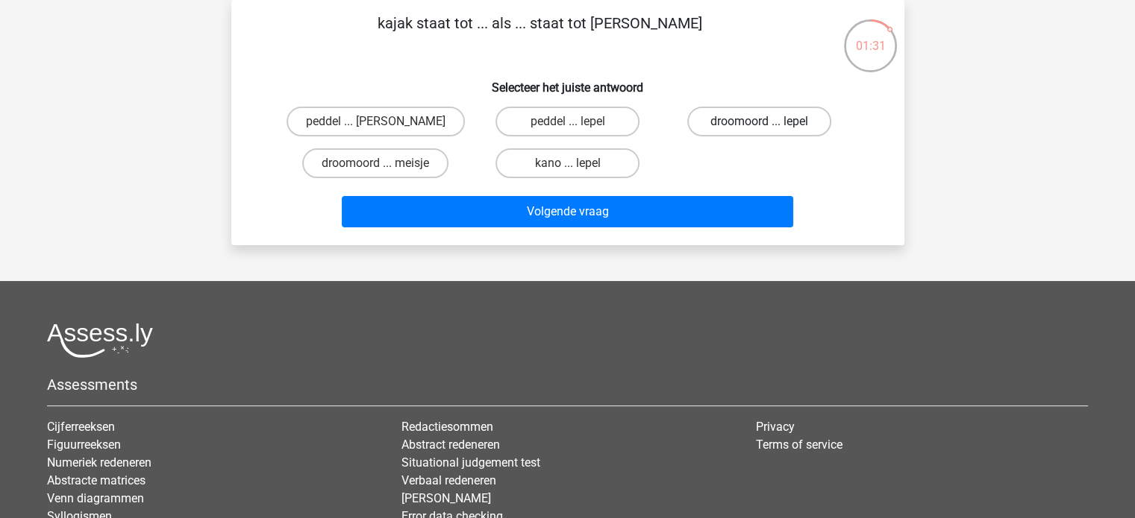
click at [745, 125] on label "droomoord ... lepel" at bounding box center [759, 122] width 144 height 30
click at [759, 125] on input "droomoord ... lepel" at bounding box center [764, 127] width 10 height 10
radio input "true"
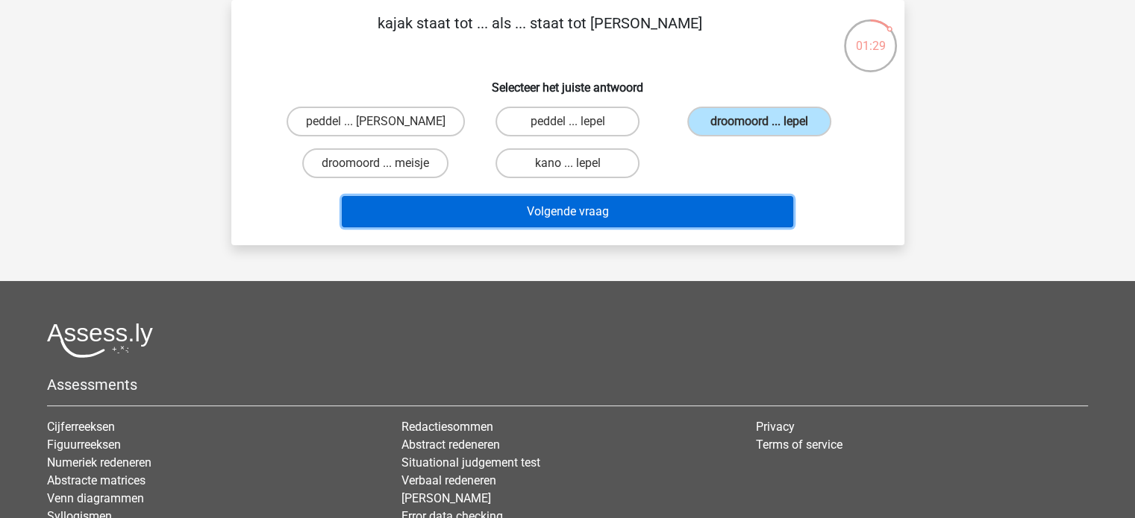
click at [716, 219] on button "Volgende vraag" at bounding box center [567, 211] width 451 height 31
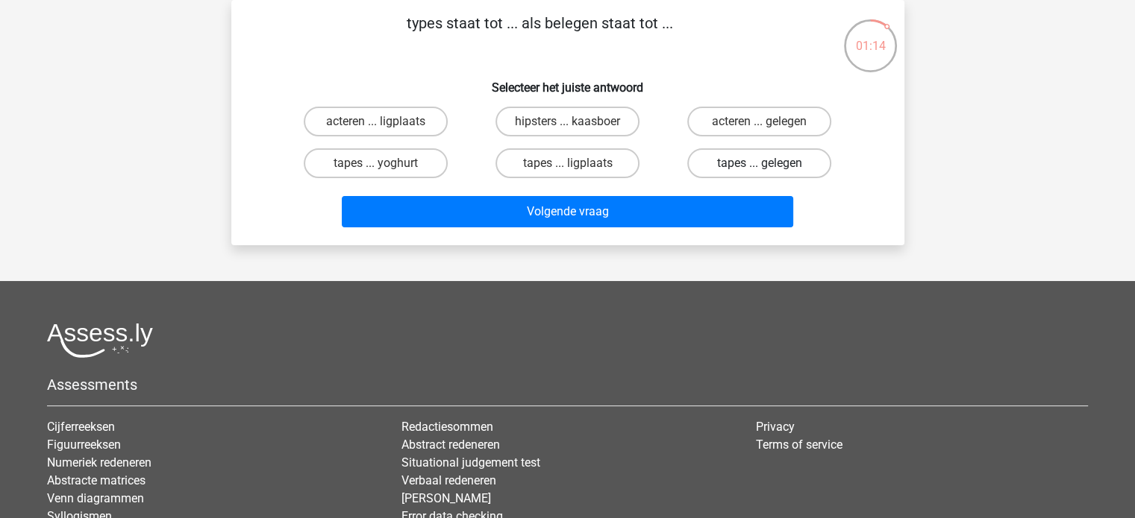
click at [749, 163] on label "tapes ... gelegen" at bounding box center [759, 163] width 144 height 30
click at [759, 163] on input "tapes ... gelegen" at bounding box center [764, 168] width 10 height 10
radio input "true"
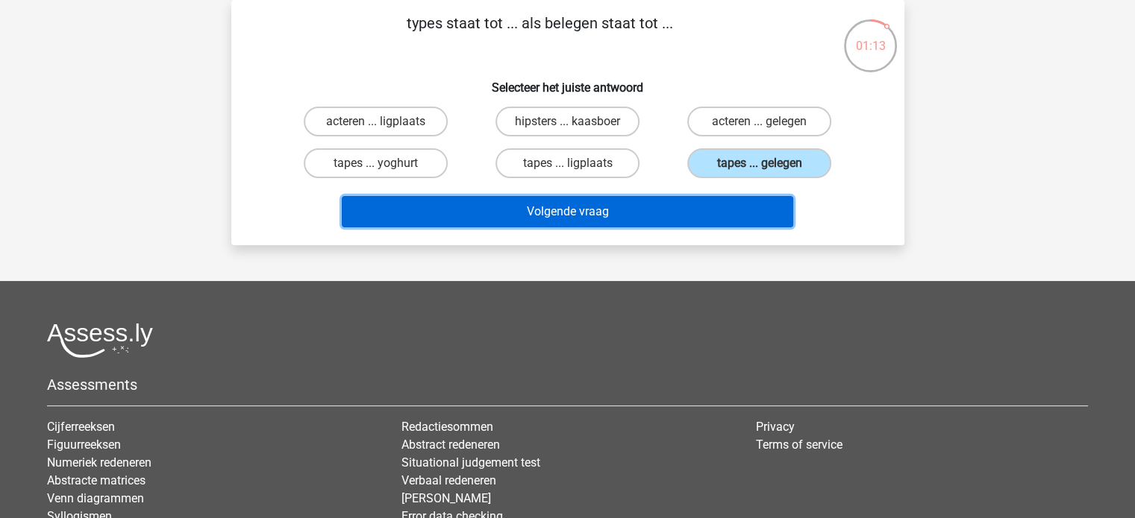
click at [739, 207] on button "Volgende vraag" at bounding box center [567, 211] width 451 height 31
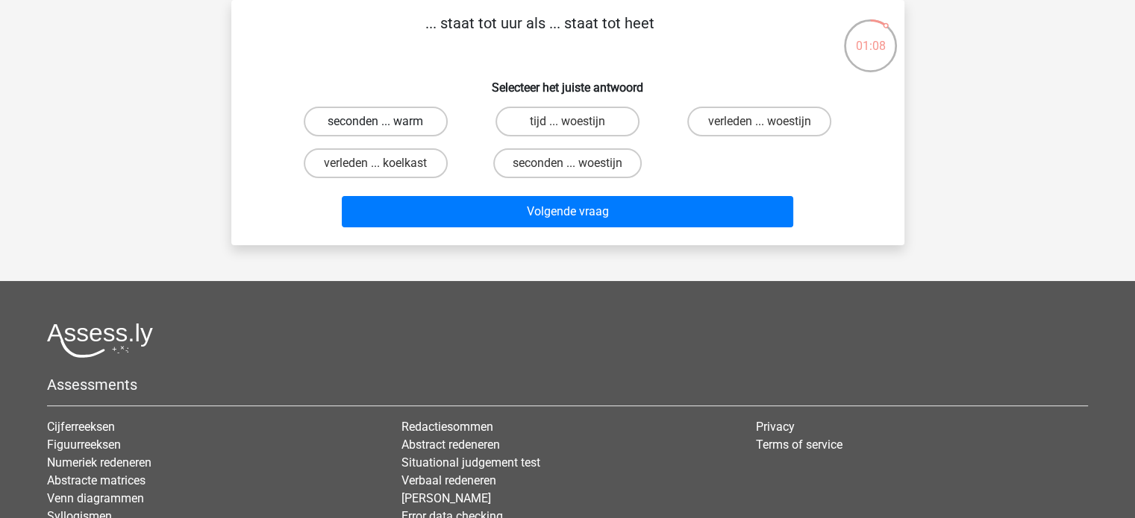
drag, startPoint x: 412, startPoint y: 116, endPoint x: 416, endPoint y: 130, distance: 14.2
click at [412, 116] on label "seconden ... warm" at bounding box center [376, 122] width 144 height 30
click at [385, 122] on input "seconden ... warm" at bounding box center [380, 127] width 10 height 10
radio input "true"
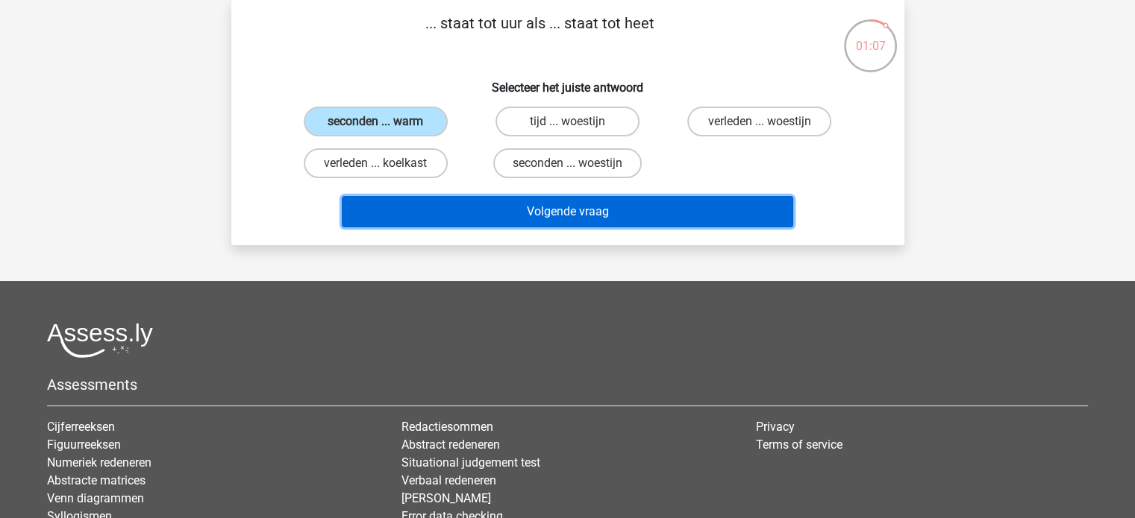
click at [475, 214] on button "Volgende vraag" at bounding box center [567, 211] width 451 height 31
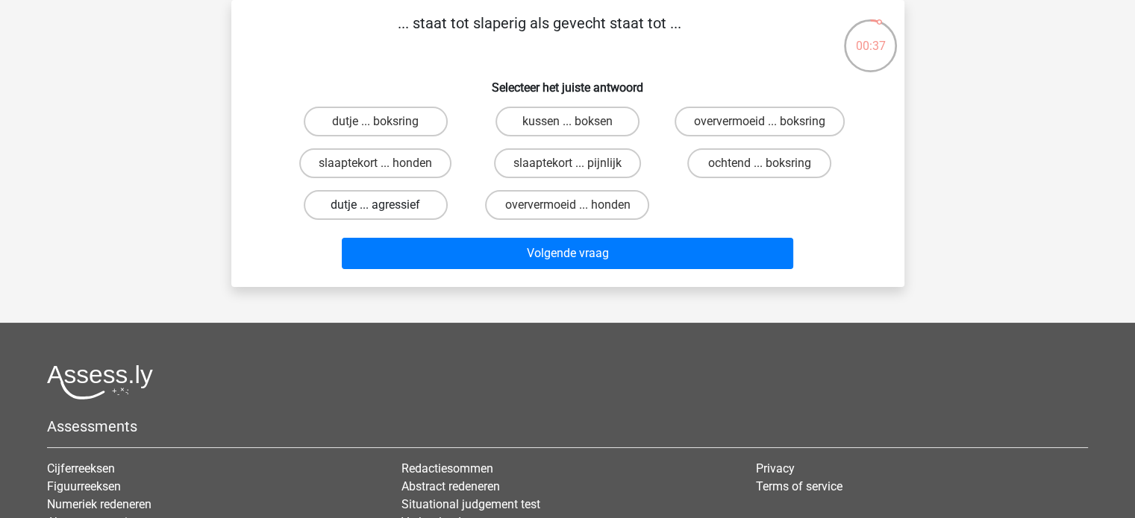
click at [395, 213] on label "dutje ... agressief" at bounding box center [376, 205] width 144 height 30
click at [385, 213] on input "dutje ... agressief" at bounding box center [380, 210] width 10 height 10
radio input "true"
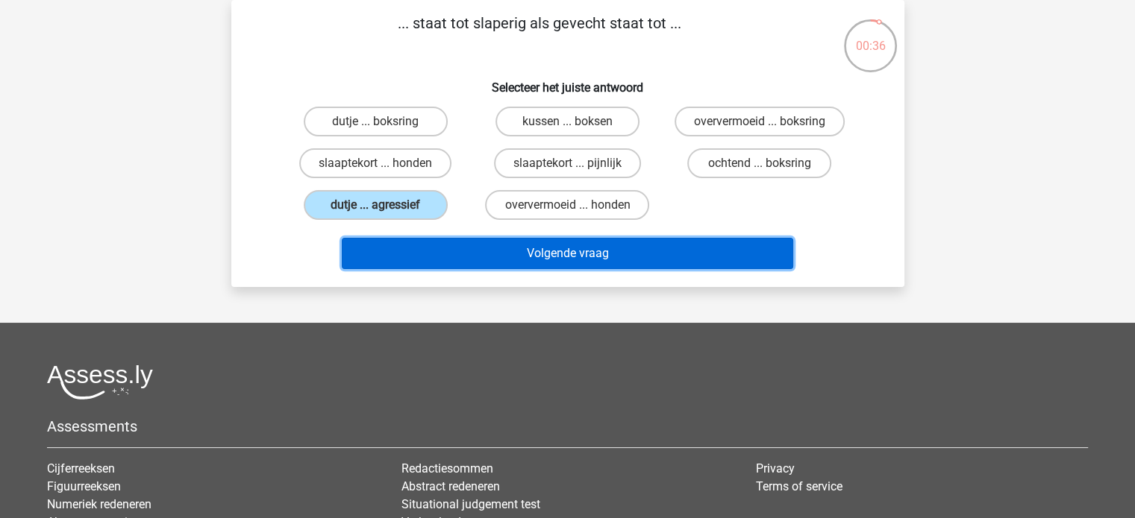
click at [471, 266] on button "Volgende vraag" at bounding box center [567, 253] width 451 height 31
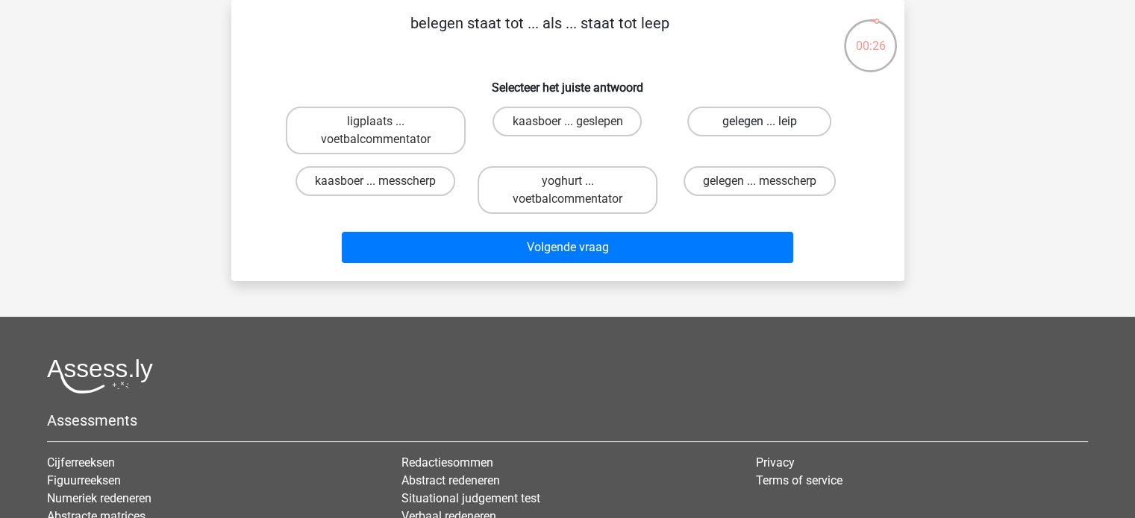
click at [788, 134] on label "gelegen ... leip" at bounding box center [759, 122] width 144 height 30
click at [769, 131] on input "gelegen ... leip" at bounding box center [764, 127] width 10 height 10
radio input "true"
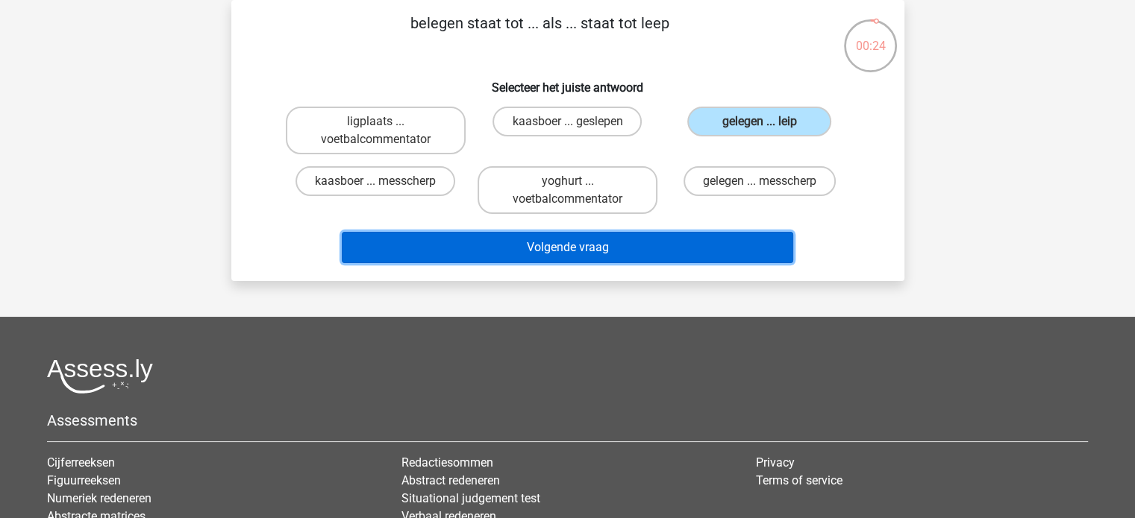
click at [739, 244] on button "Volgende vraag" at bounding box center [567, 247] width 451 height 31
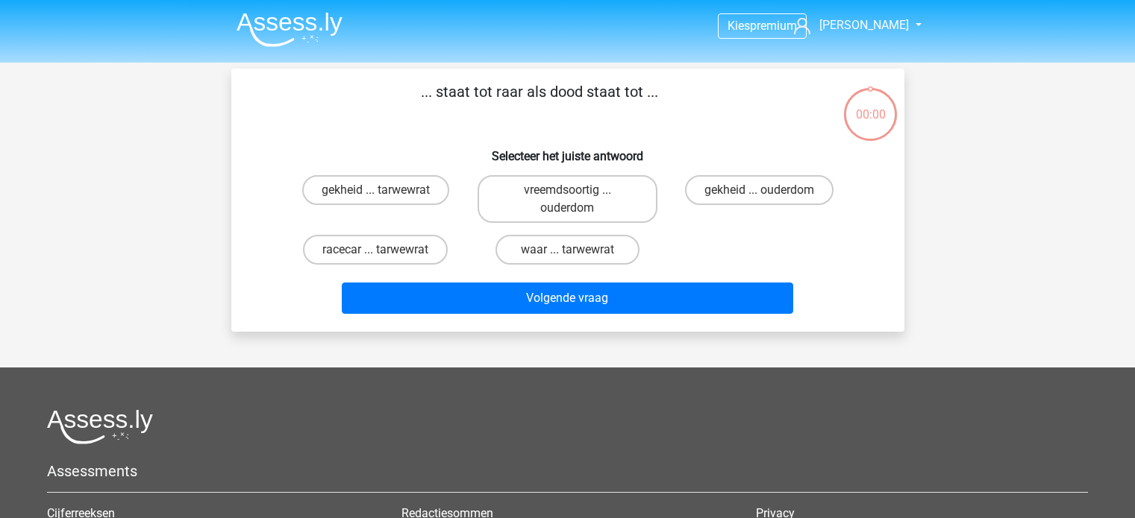
scroll to position [69, 0]
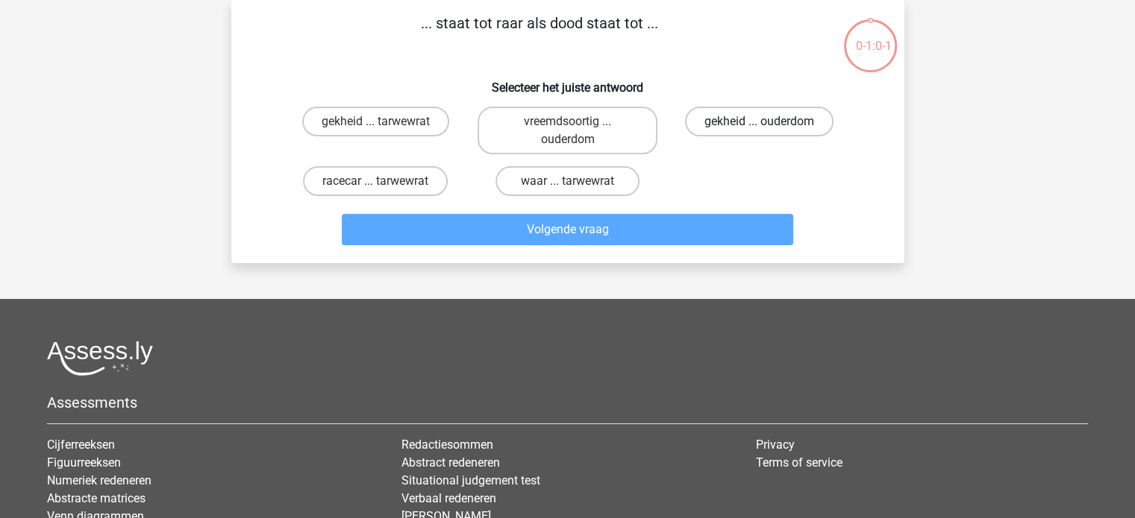
click at [758, 122] on label "gekheid ... ouderdom" at bounding box center [759, 122] width 148 height 30
click at [759, 122] on input "gekheid ... ouderdom" at bounding box center [764, 127] width 10 height 10
radio input "true"
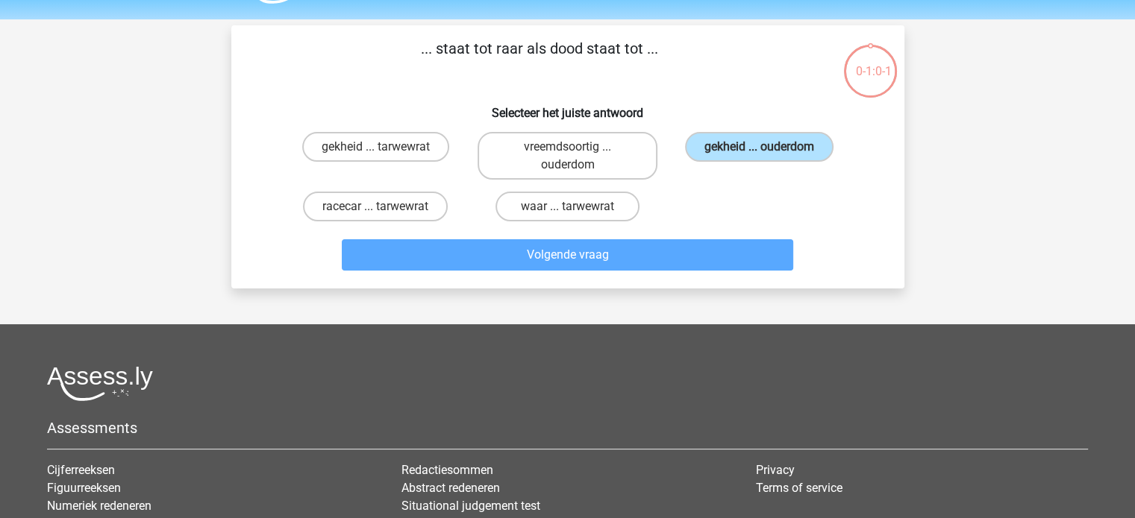
scroll to position [0, 0]
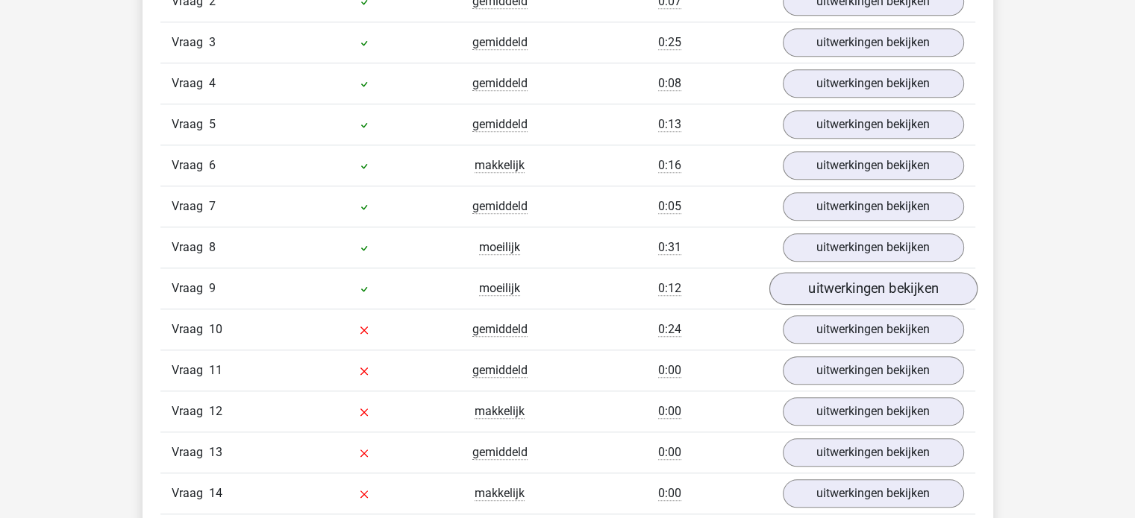
scroll to position [1268, 0]
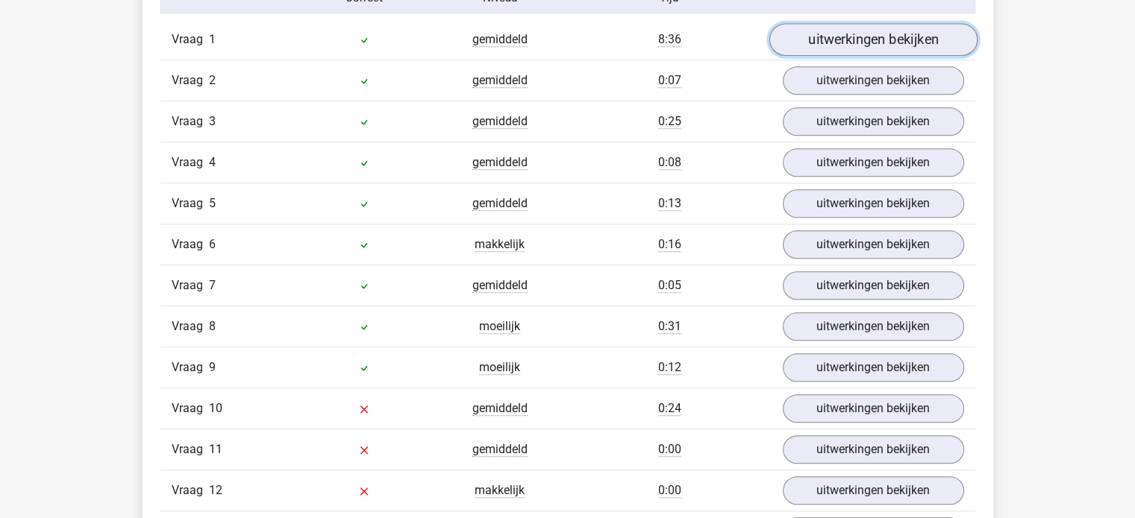
click at [835, 40] on link "uitwerkingen bekijken" at bounding box center [872, 39] width 208 height 33
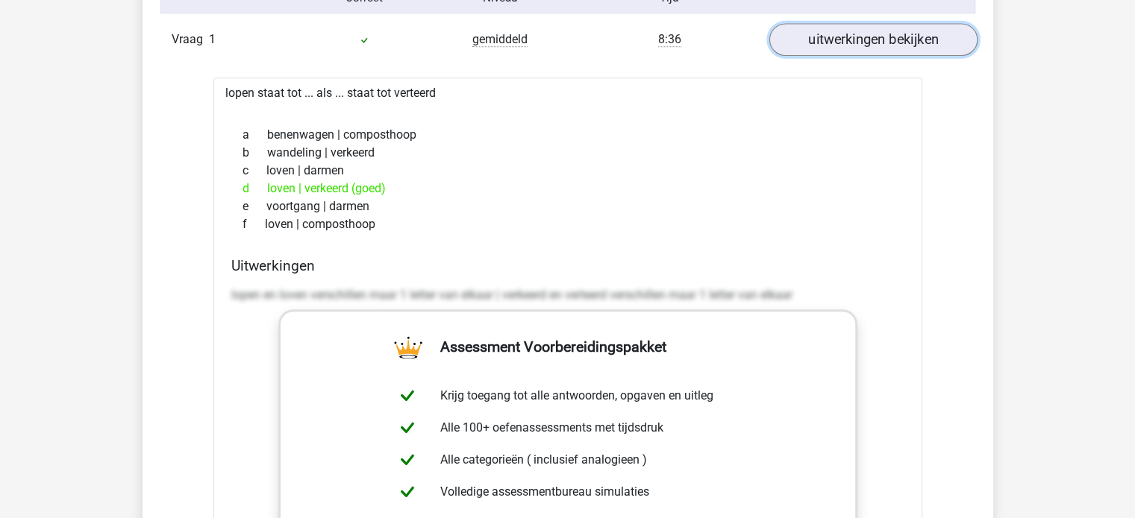
click at [835, 40] on link "uitwerkingen bekijken" at bounding box center [872, 39] width 208 height 33
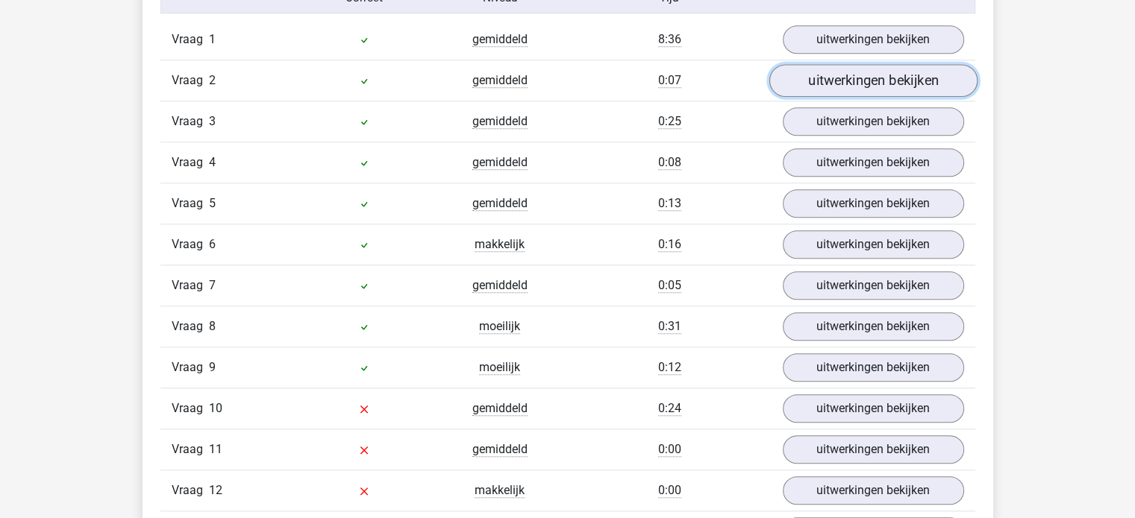
click at [841, 90] on link "uitwerkingen bekijken" at bounding box center [872, 80] width 208 height 33
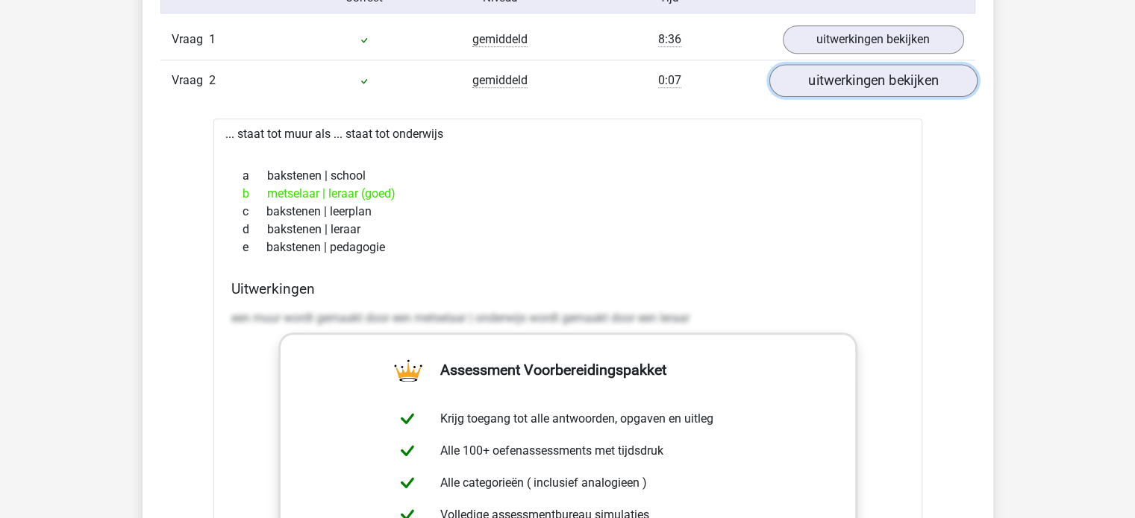
click at [841, 90] on link "uitwerkingen bekijken" at bounding box center [872, 80] width 208 height 33
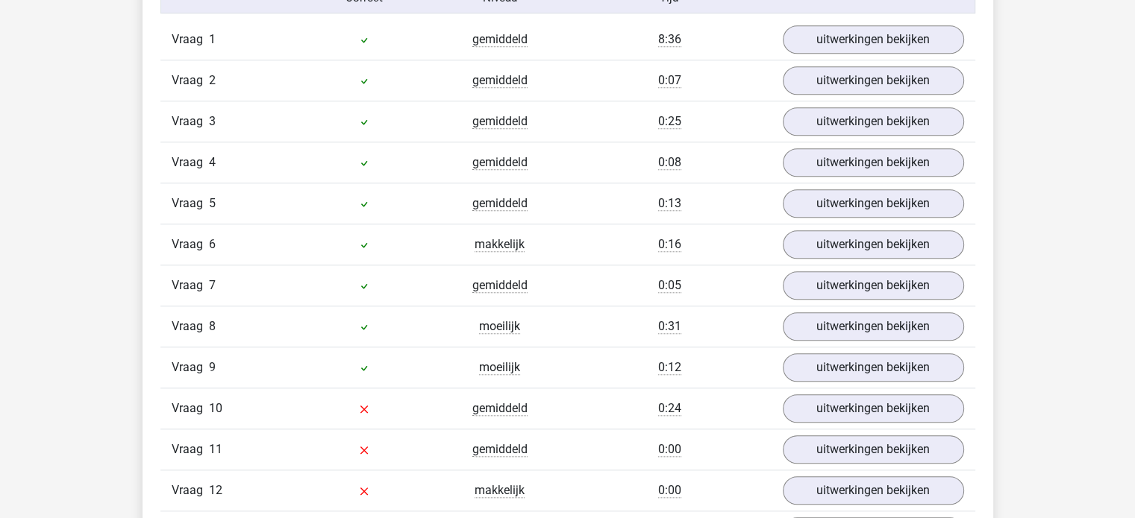
click at [850, 143] on div "Vraag 4 gemiddeld 0:08 uitwerkingen bekijken" at bounding box center [567, 162] width 815 height 41
click at [850, 134] on div "Vraag 3 gemiddeld 0:25 uitwerkingen bekijken" at bounding box center [567, 121] width 815 height 41
click at [850, 132] on link "uitwerkingen bekijken" at bounding box center [872, 121] width 208 height 33
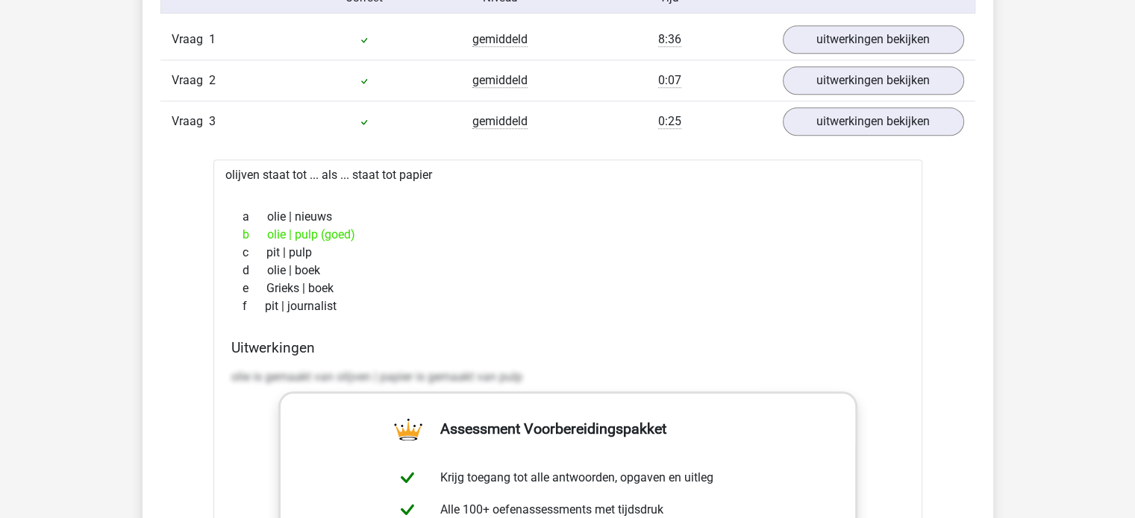
click at [850, 136] on div "Vraag 3 gemiddeld 0:25 uitwerkingen bekijken" at bounding box center [567, 121] width 815 height 41
click at [849, 116] on link "uitwerkingen bekijken" at bounding box center [872, 121] width 208 height 33
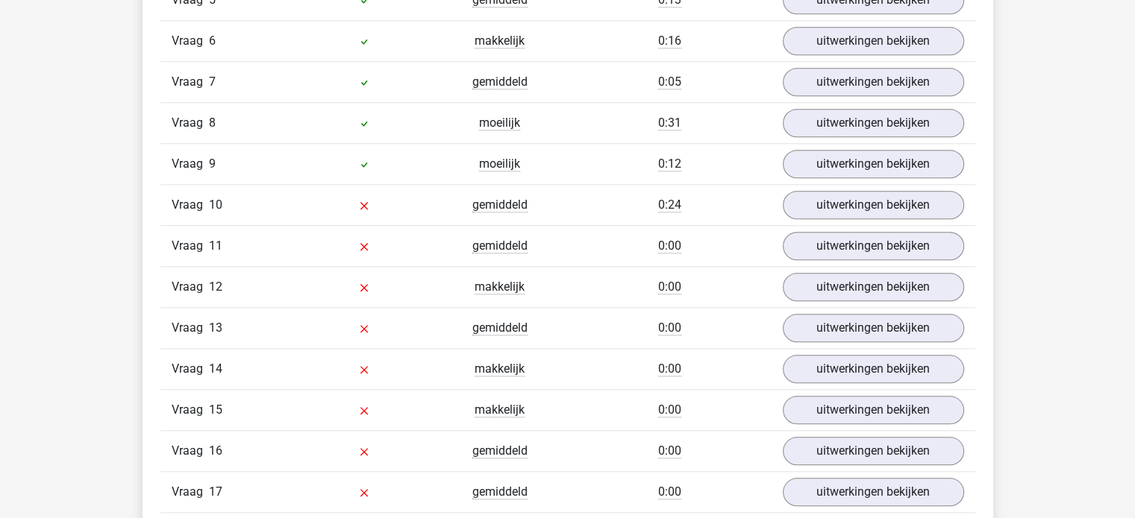
scroll to position [1492, 0]
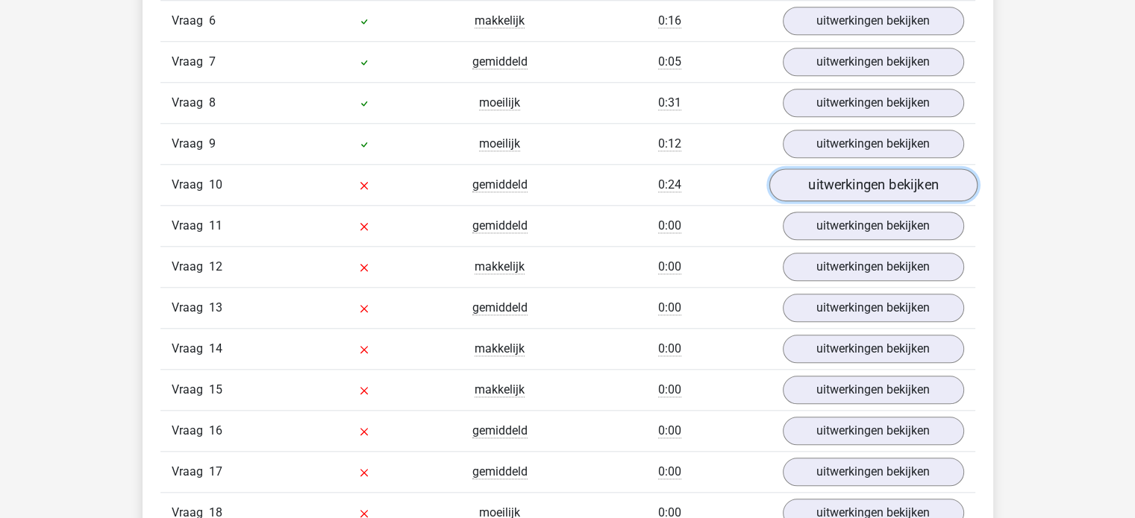
click at [874, 185] on link "uitwerkingen bekijken" at bounding box center [872, 185] width 208 height 33
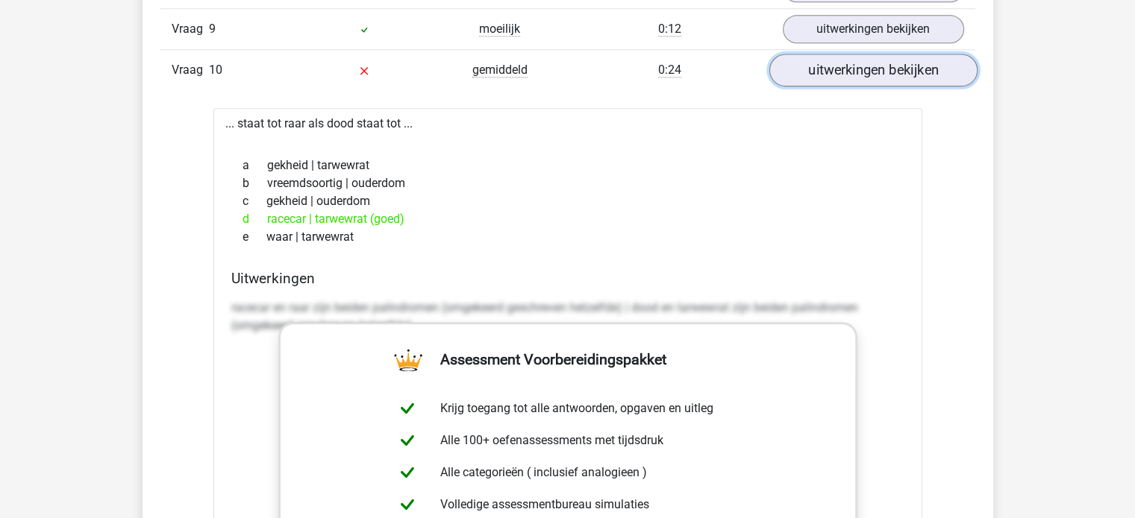
scroll to position [1641, 0]
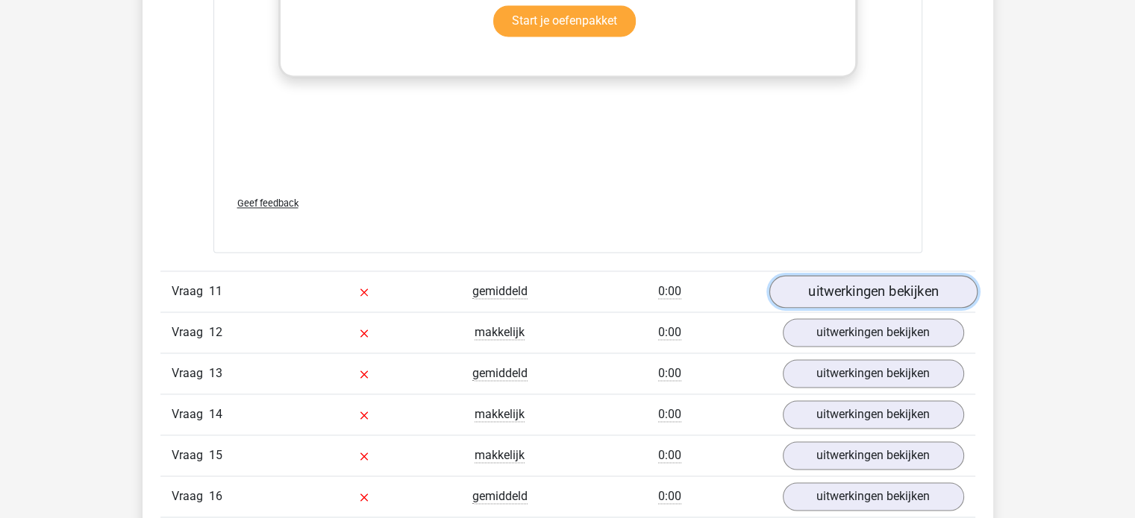
click at [797, 282] on link "uitwerkingen bekijken" at bounding box center [872, 291] width 208 height 33
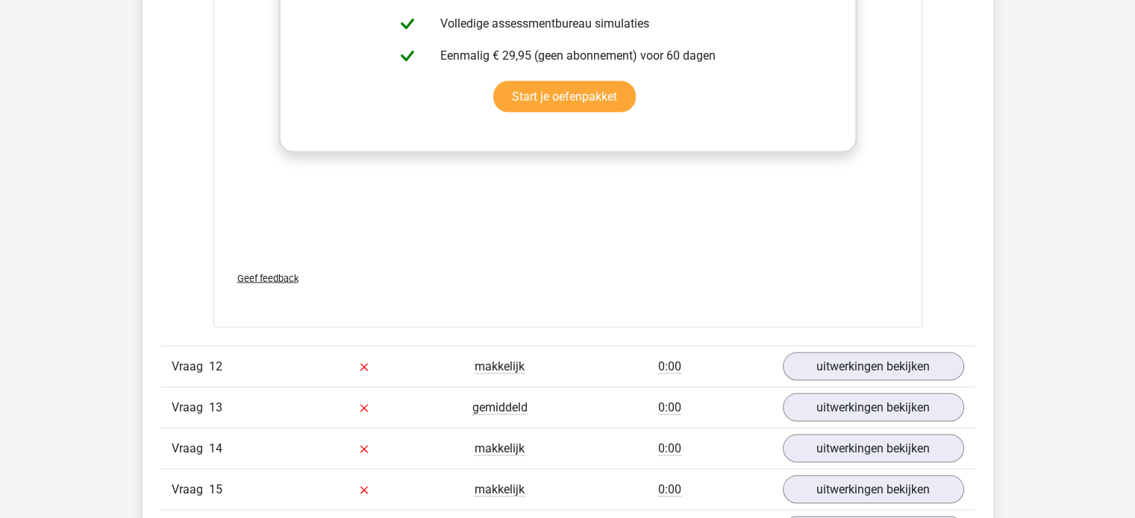
scroll to position [2909, 0]
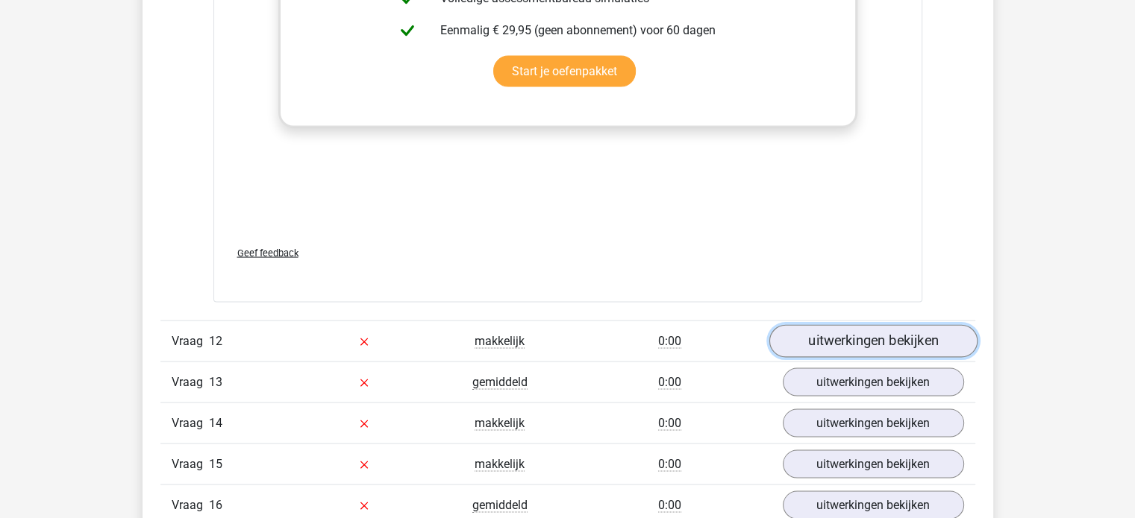
click at [850, 330] on link "uitwerkingen bekijken" at bounding box center [872, 341] width 208 height 33
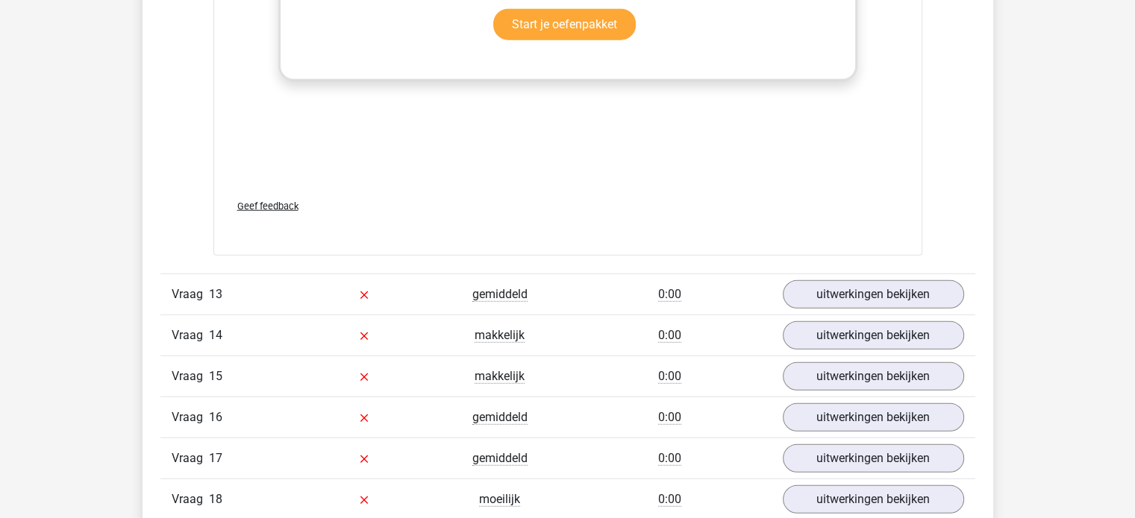
scroll to position [3879, 0]
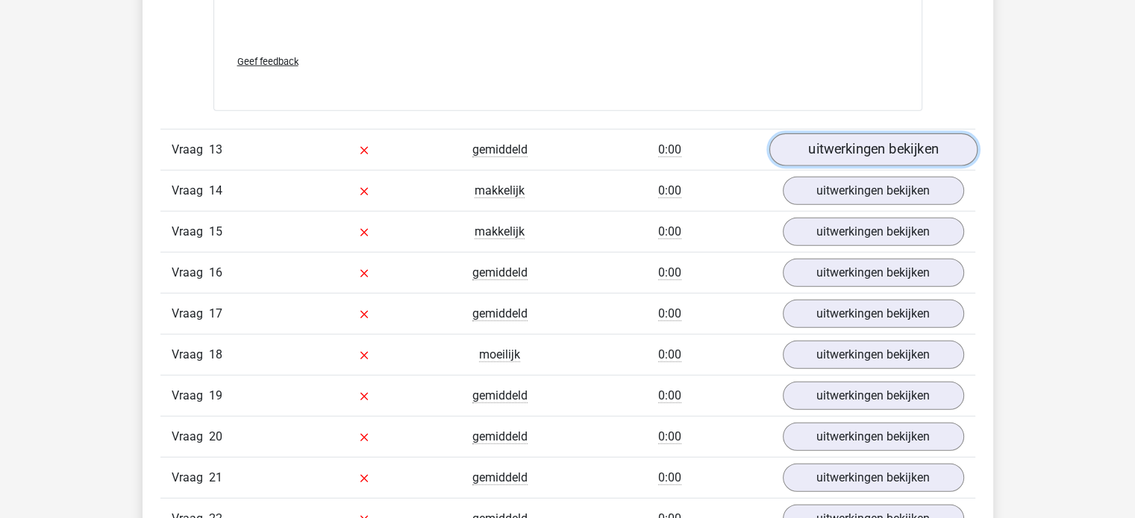
click at [832, 139] on link "uitwerkingen bekijken" at bounding box center [872, 150] width 208 height 33
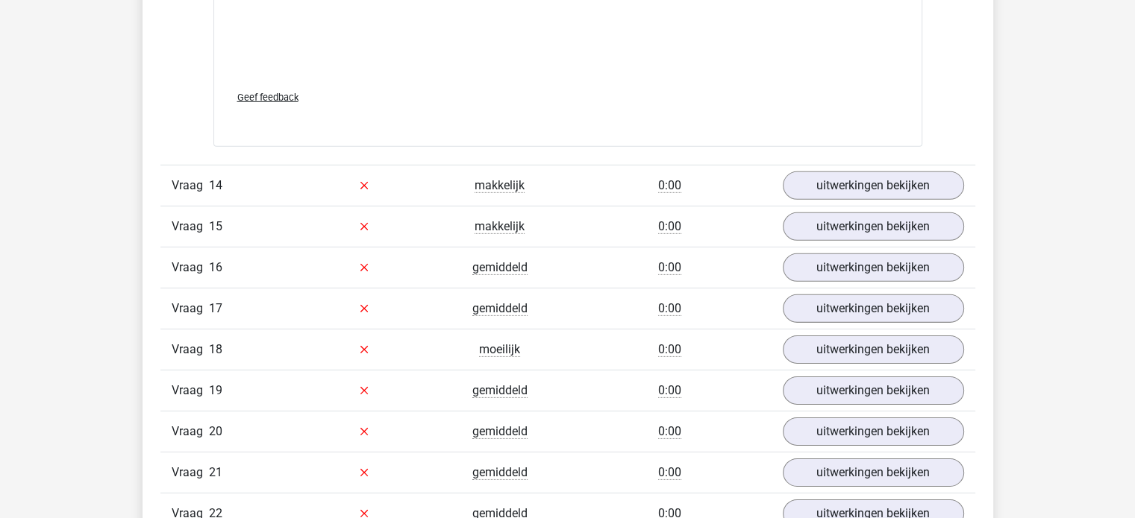
scroll to position [4700, 0]
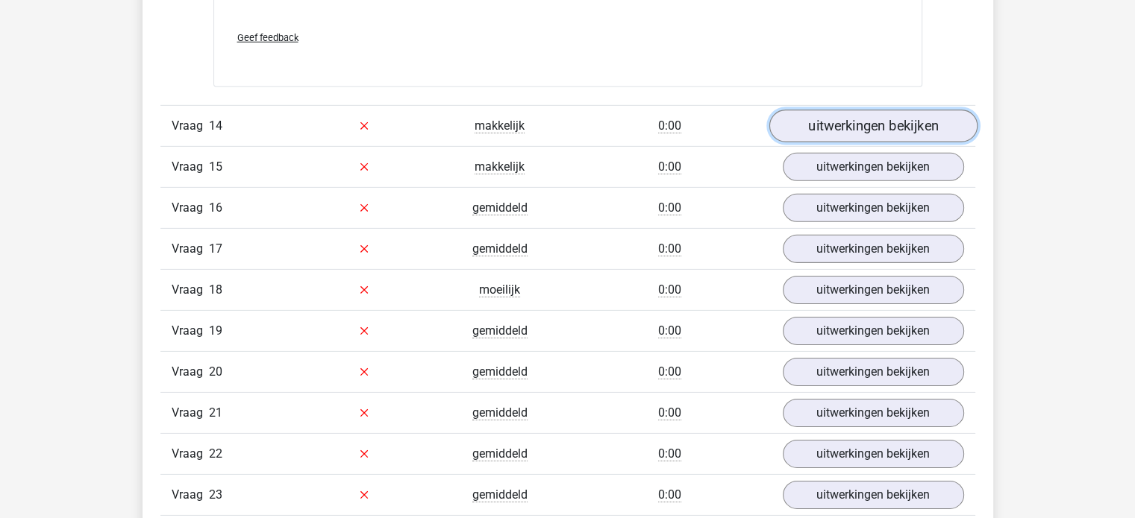
click at [840, 122] on link "uitwerkingen bekijken" at bounding box center [872, 126] width 208 height 33
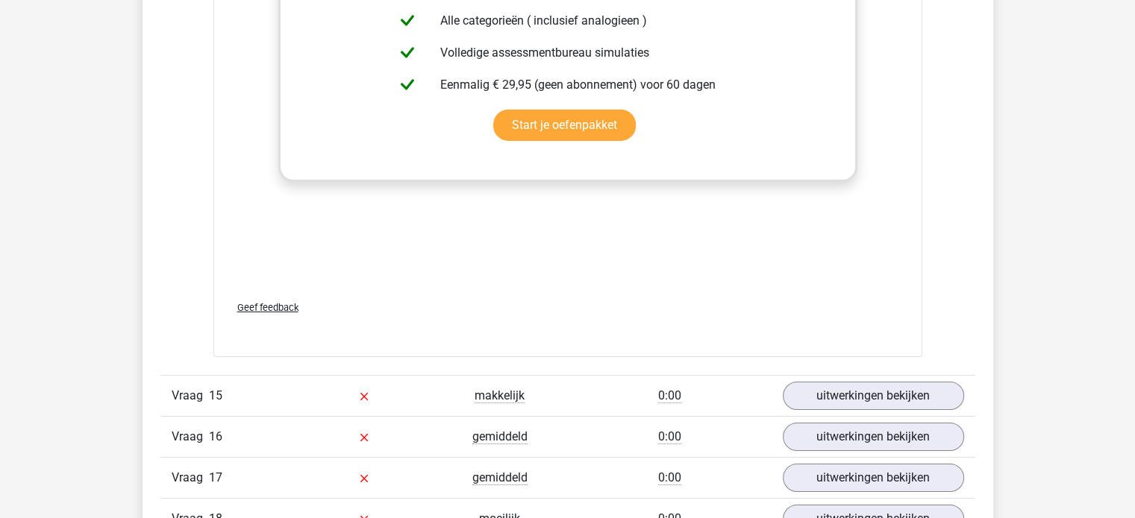
scroll to position [5520, 0]
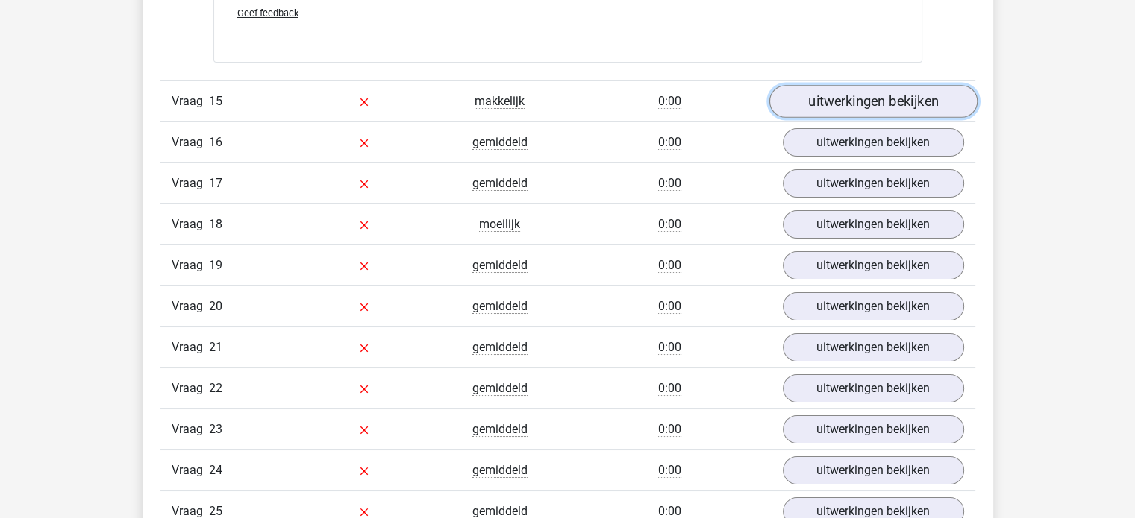
click at [857, 106] on link "uitwerkingen bekijken" at bounding box center [872, 101] width 208 height 33
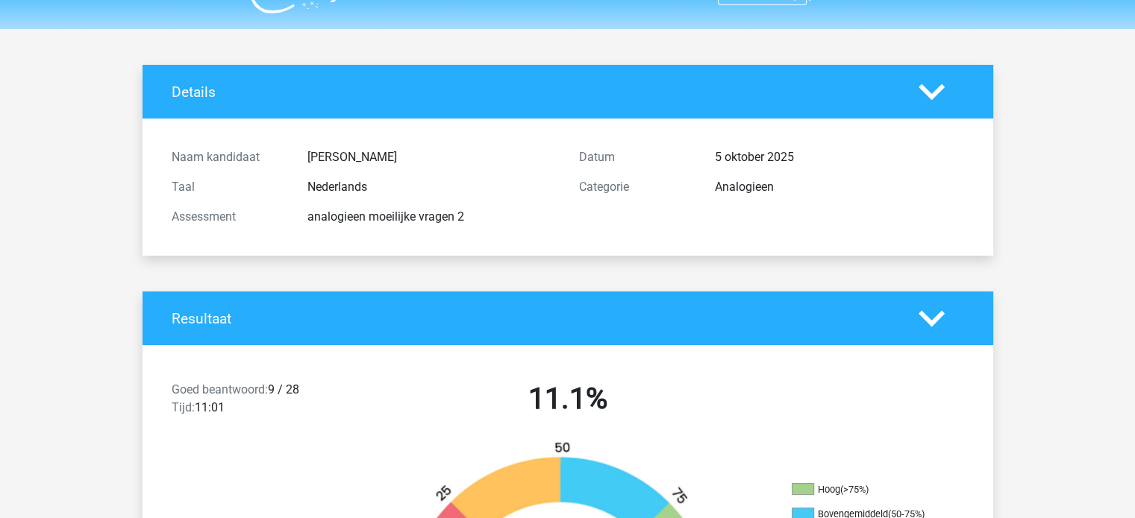
scroll to position [0, 0]
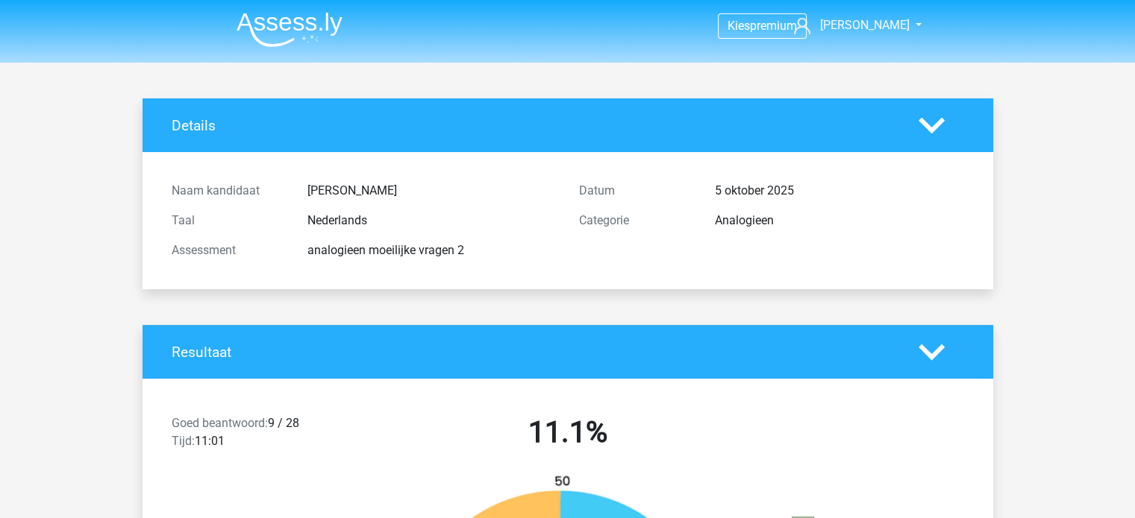
click at [283, 28] on img at bounding box center [289, 29] width 106 height 35
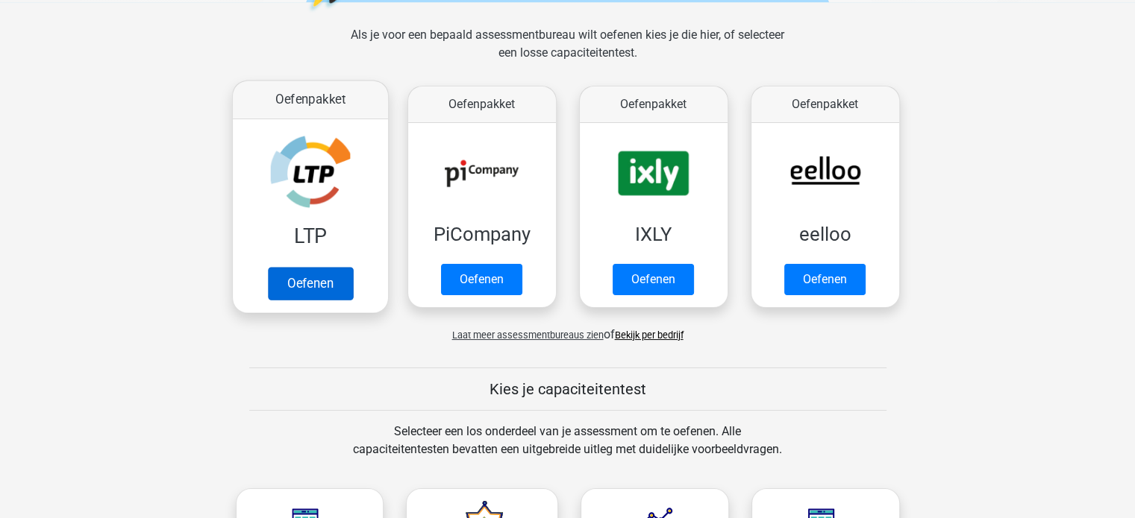
scroll to position [224, 0]
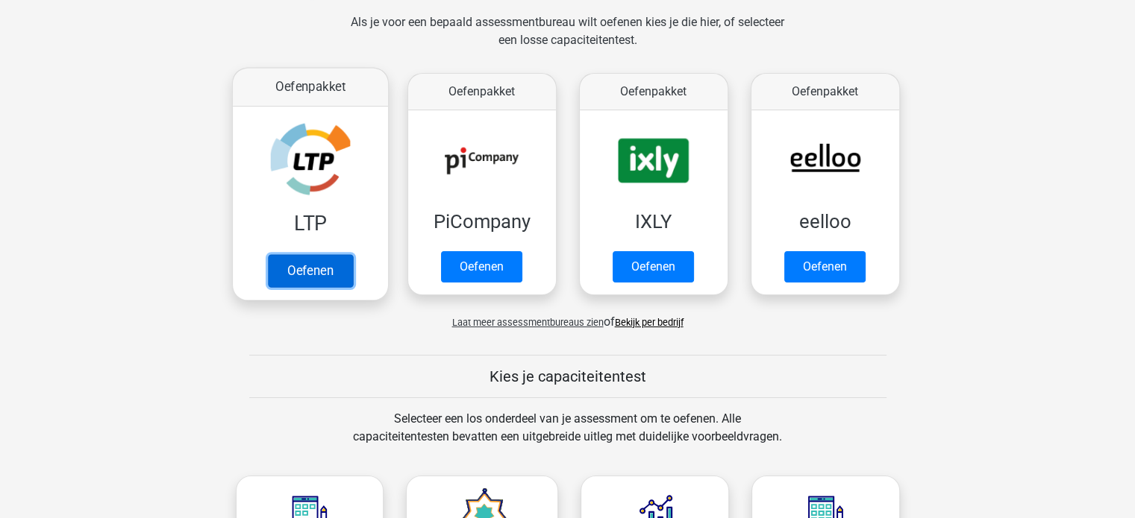
click at [324, 254] on link "Oefenen" at bounding box center [309, 270] width 85 height 33
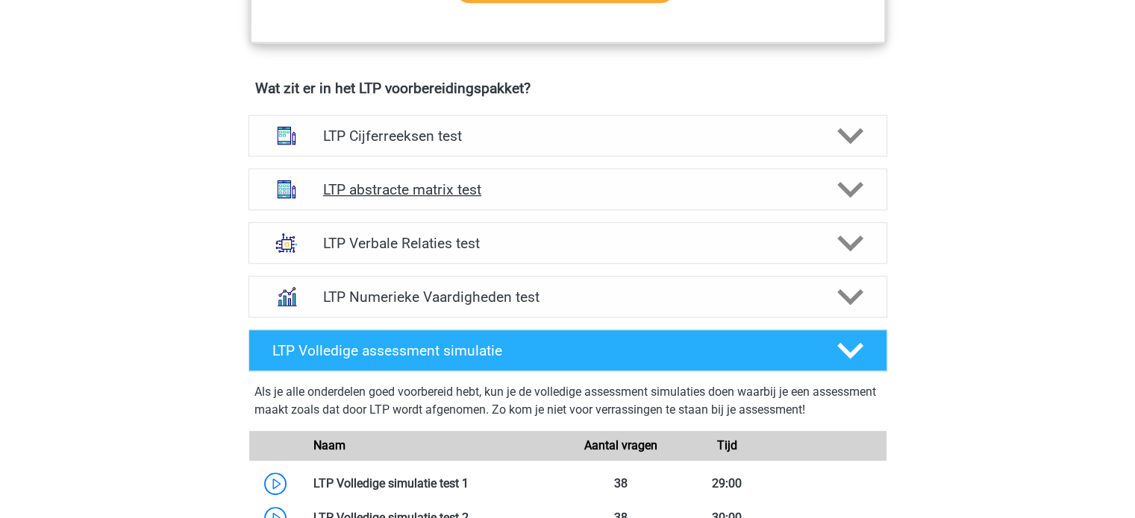
scroll to position [895, 0]
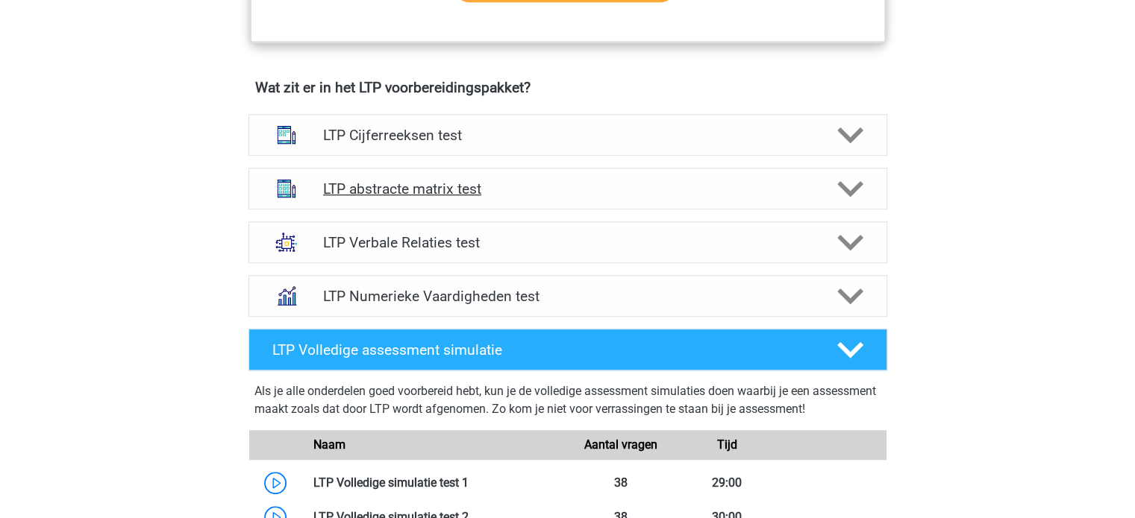
click at [425, 187] on h4 "LTP abstracte matrix test" at bounding box center [567, 189] width 489 height 17
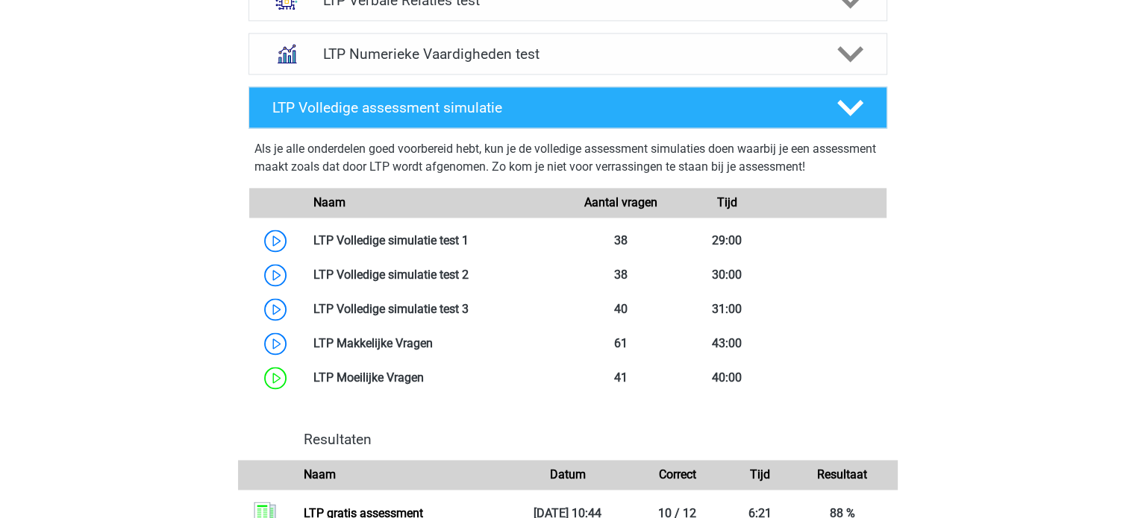
scroll to position [2163, 0]
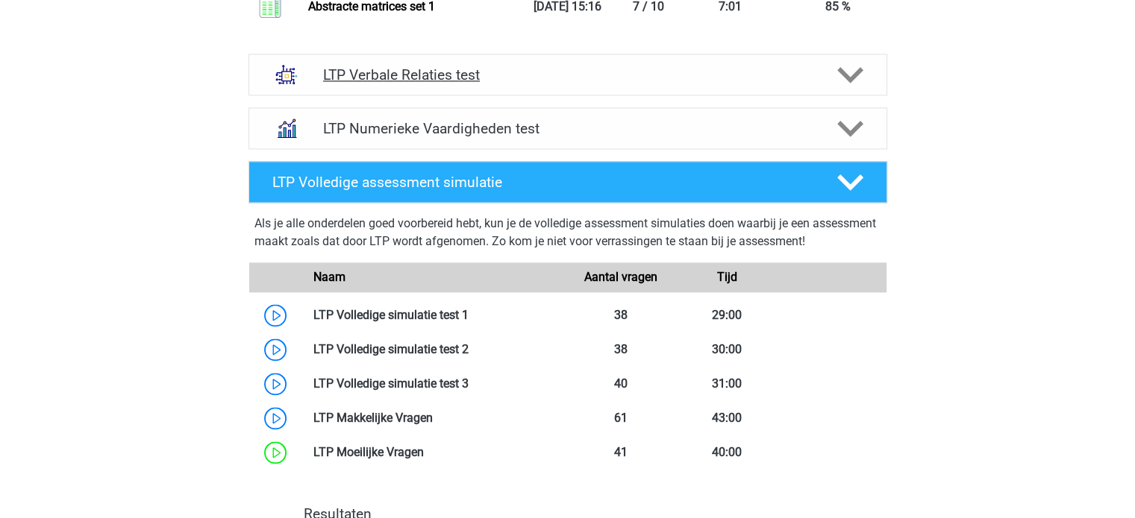
click at [394, 75] on h4 "LTP Verbale Relaties test" at bounding box center [567, 74] width 489 height 17
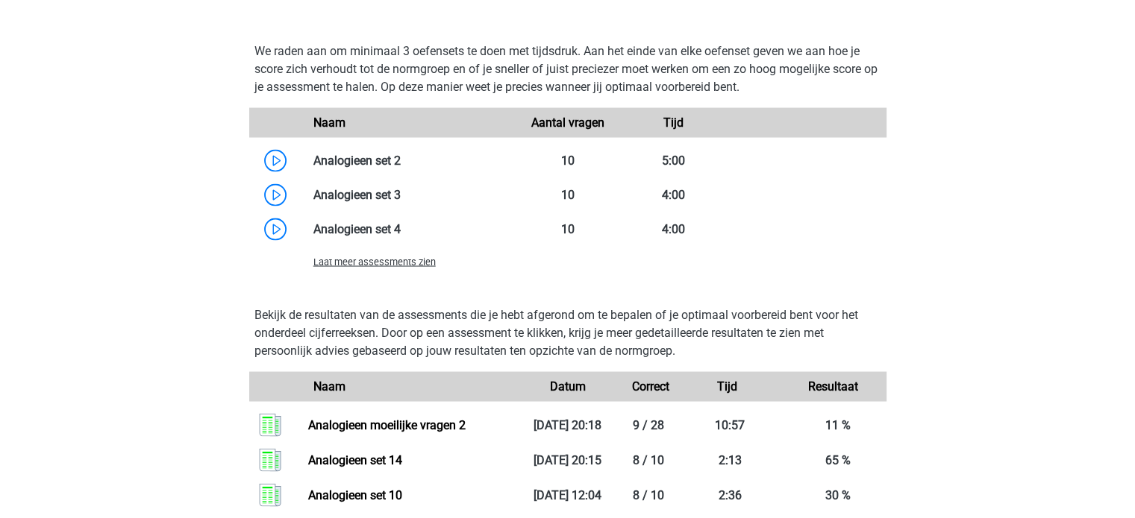
scroll to position [2685, 0]
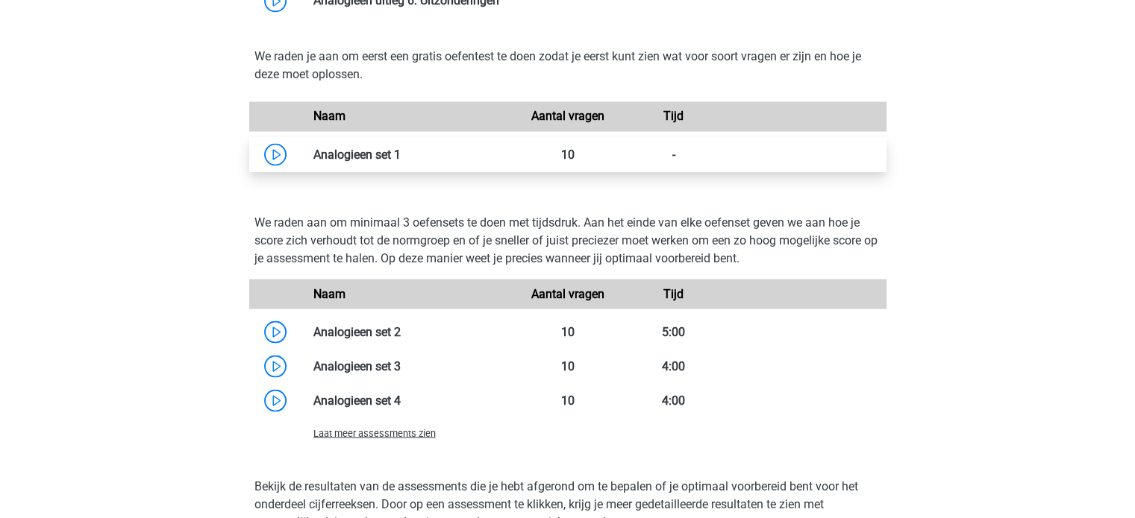
click at [401, 153] on link at bounding box center [401, 154] width 0 height 14
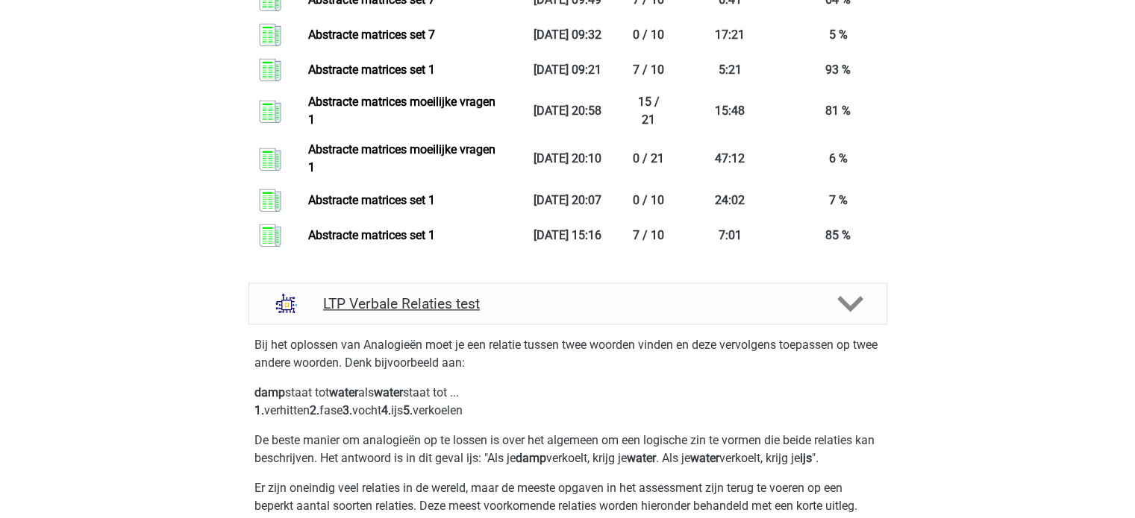
scroll to position [2014, 0]
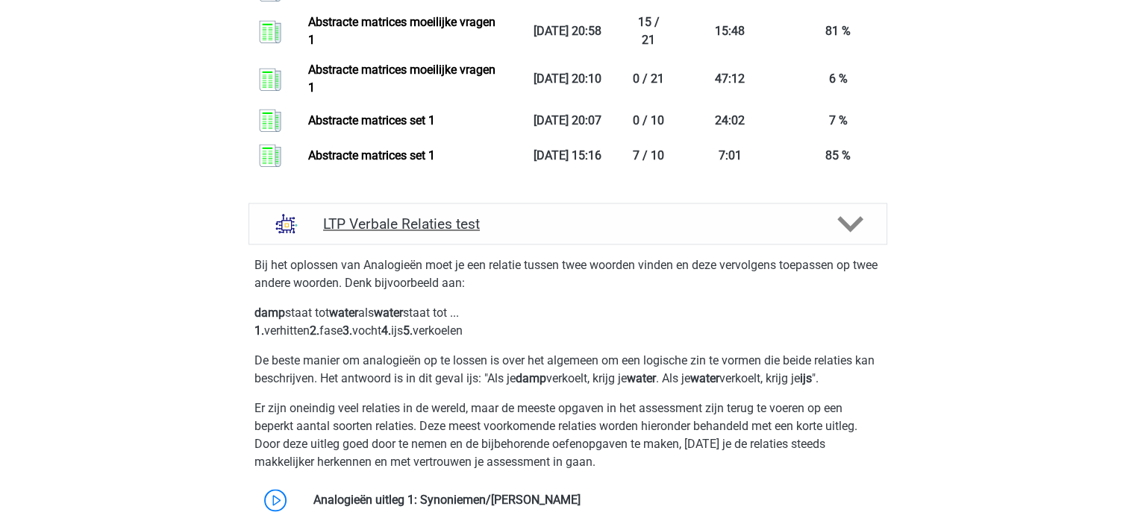
click at [413, 216] on h4 "LTP Verbale Relaties test" at bounding box center [567, 224] width 489 height 17
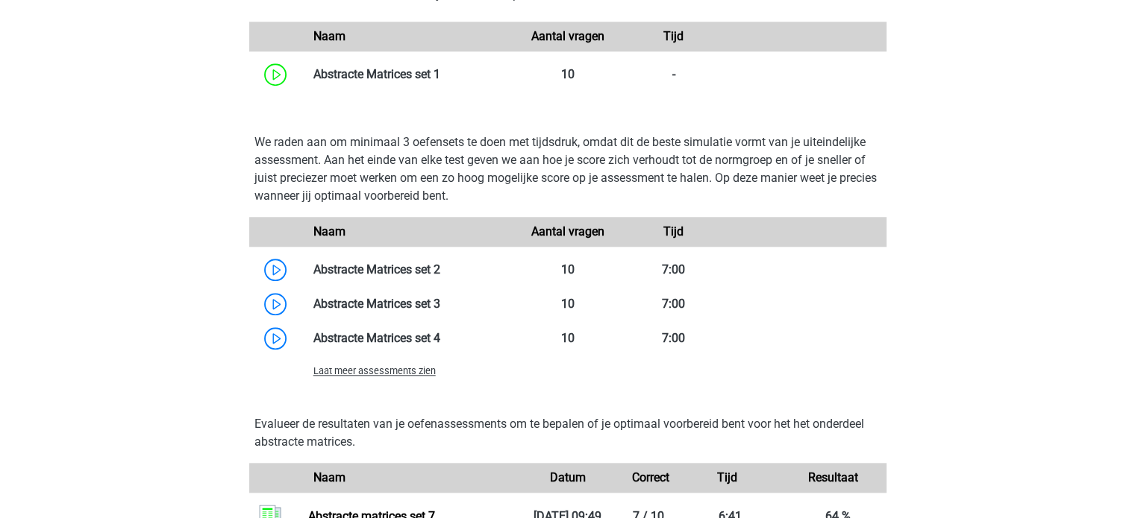
scroll to position [1268, 0]
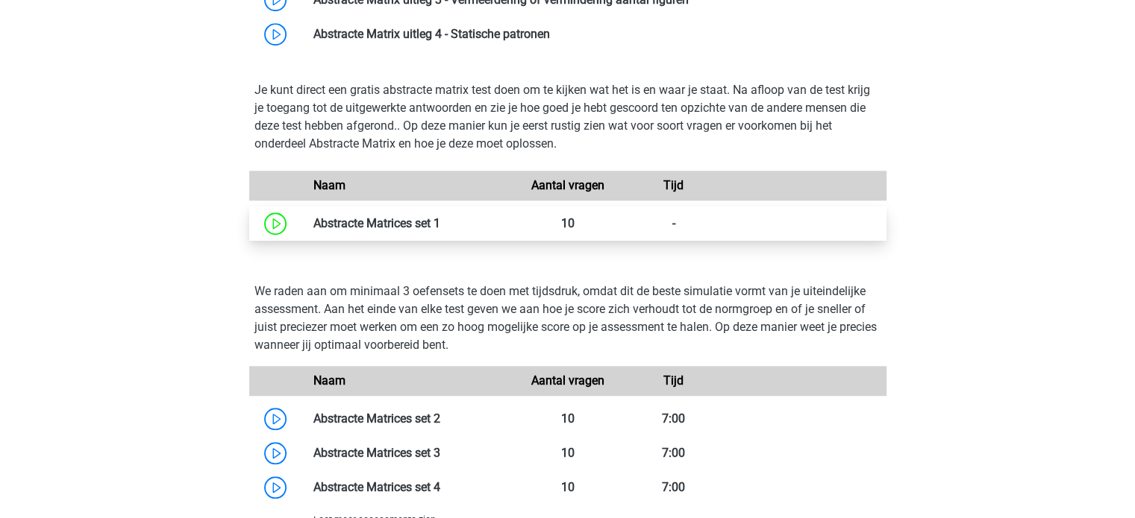
click at [440, 217] on link at bounding box center [440, 223] width 0 height 14
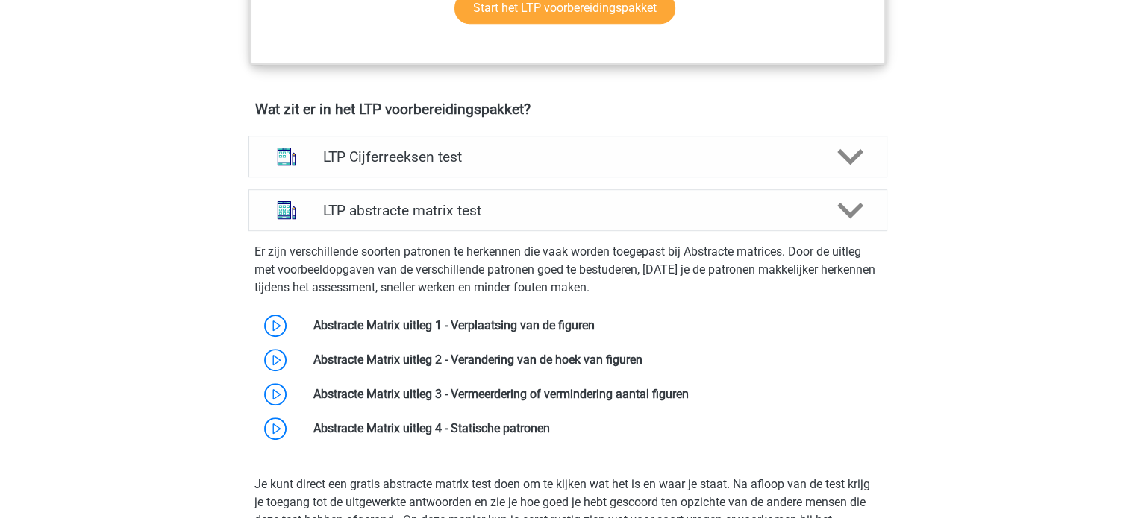
scroll to position [821, 0]
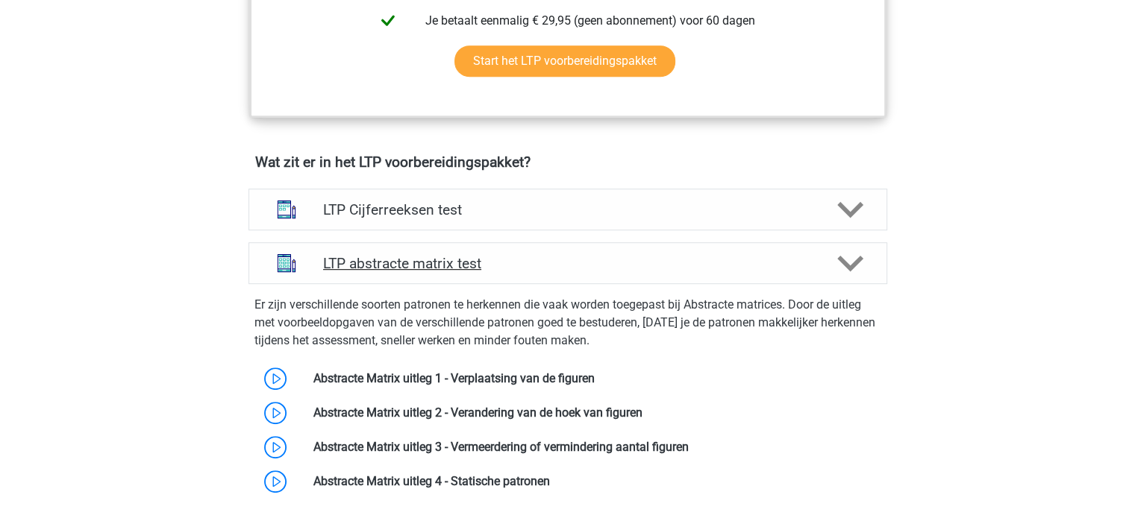
click at [410, 266] on h4 "LTP abstracte matrix test" at bounding box center [567, 263] width 489 height 17
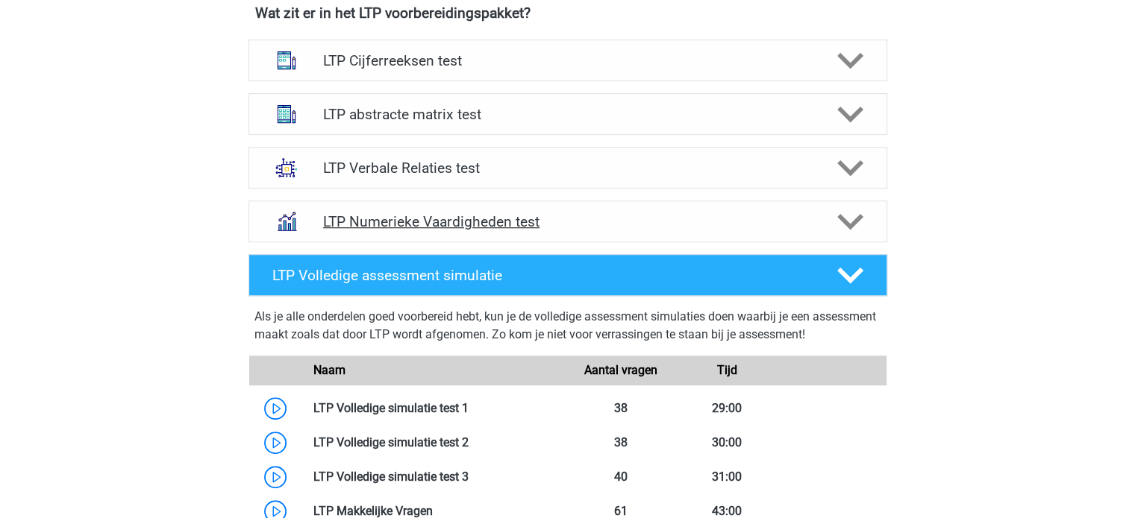
click at [416, 201] on div "LTP Numerieke Vaardigheden test" at bounding box center [567, 222] width 639 height 42
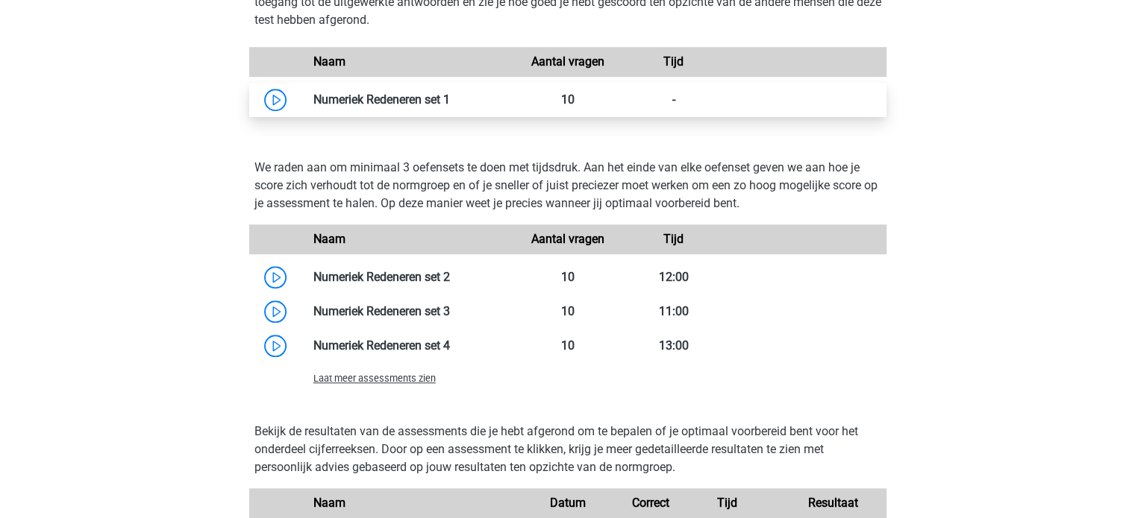
scroll to position [1268, 0]
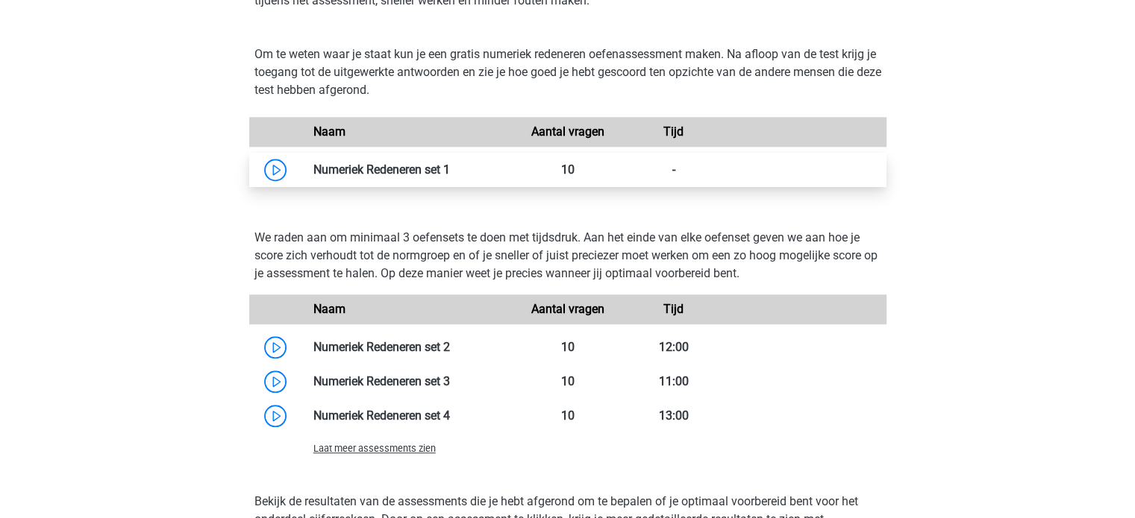
click at [450, 163] on link at bounding box center [450, 170] width 0 height 14
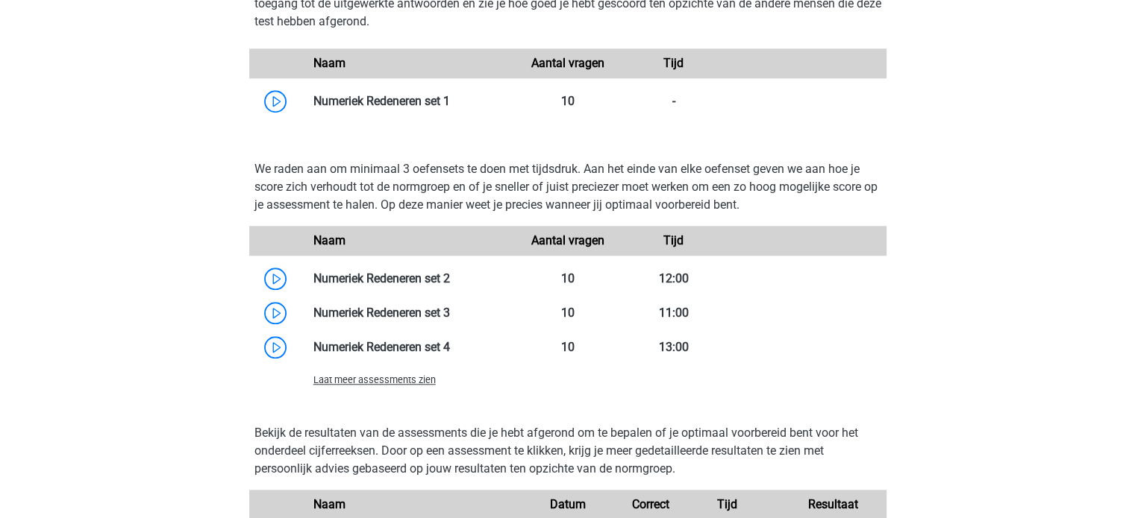
scroll to position [1417, 0]
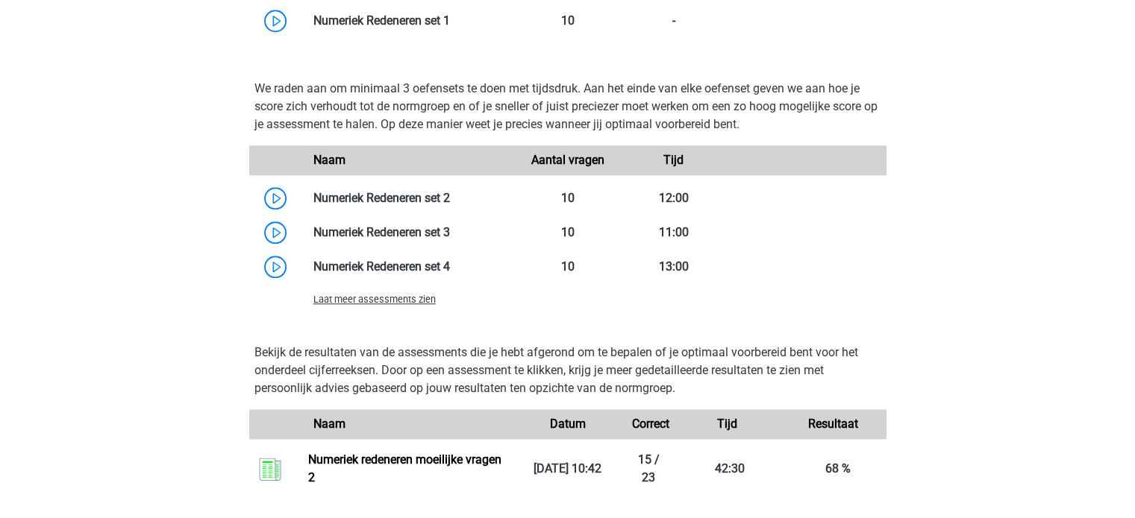
click at [366, 298] on span "Laat meer assessments zien" at bounding box center [374, 299] width 122 height 11
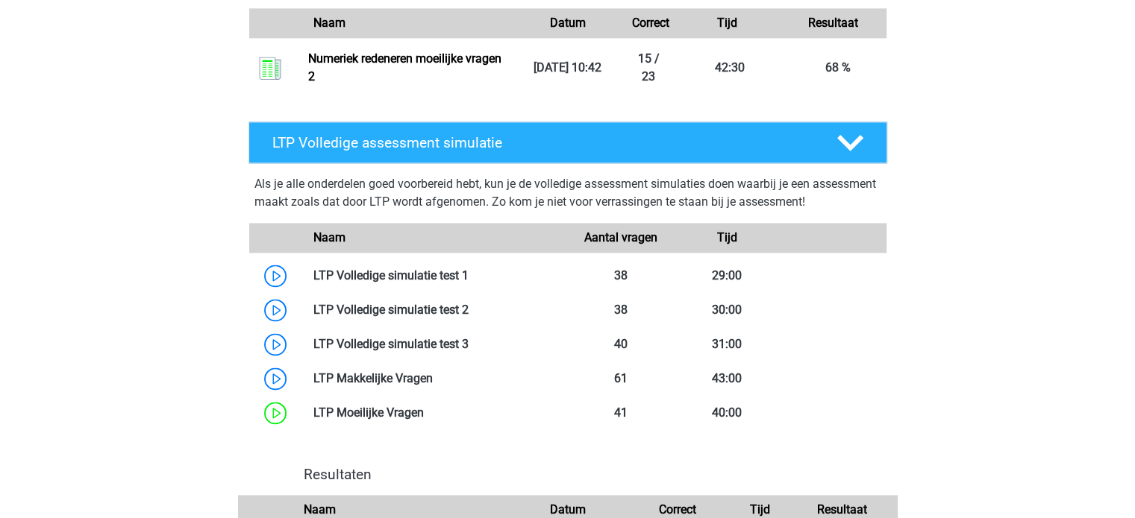
scroll to position [2089, 0]
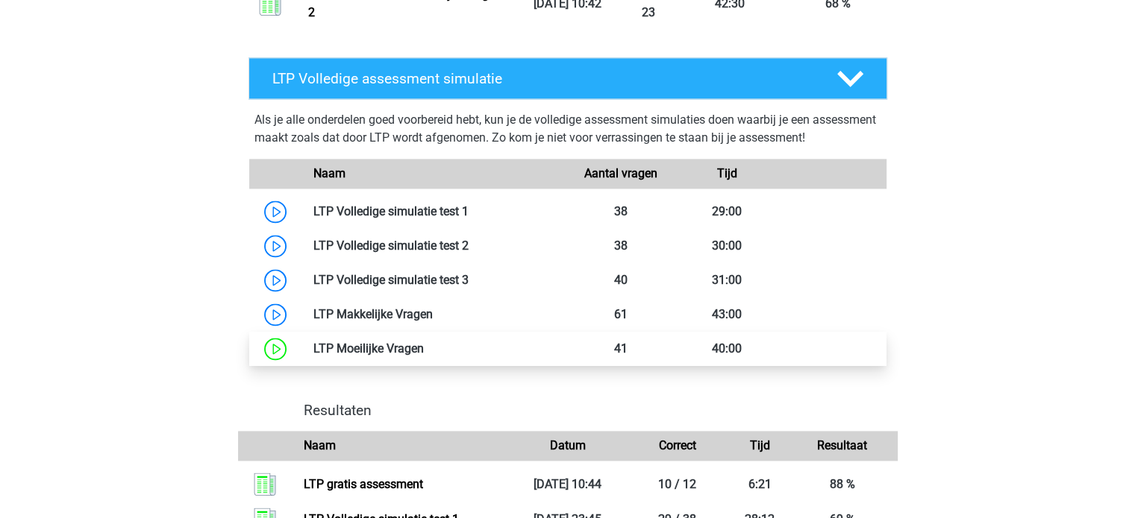
click at [424, 345] on link at bounding box center [424, 349] width 0 height 14
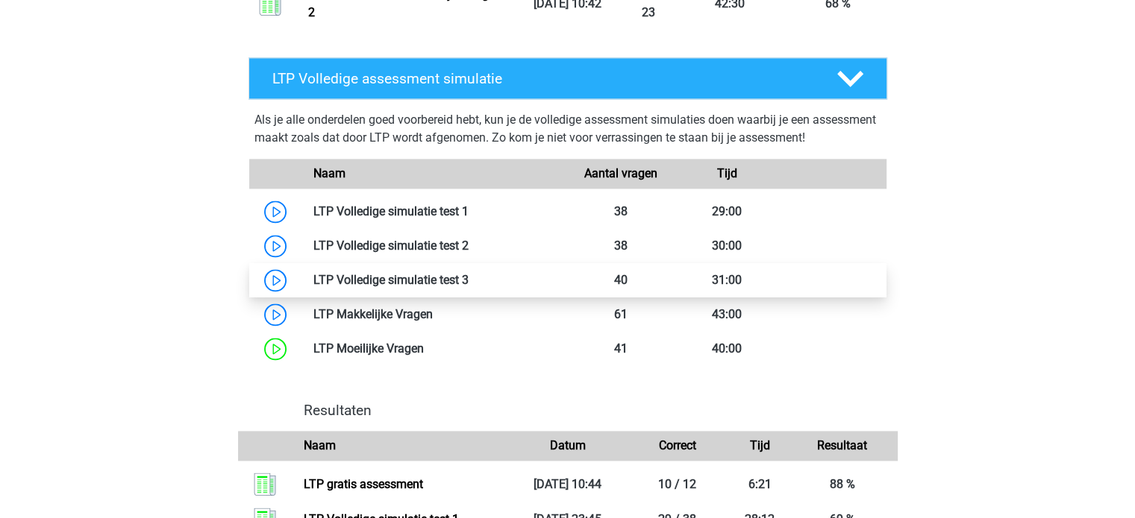
click at [468, 277] on link at bounding box center [468, 280] width 0 height 14
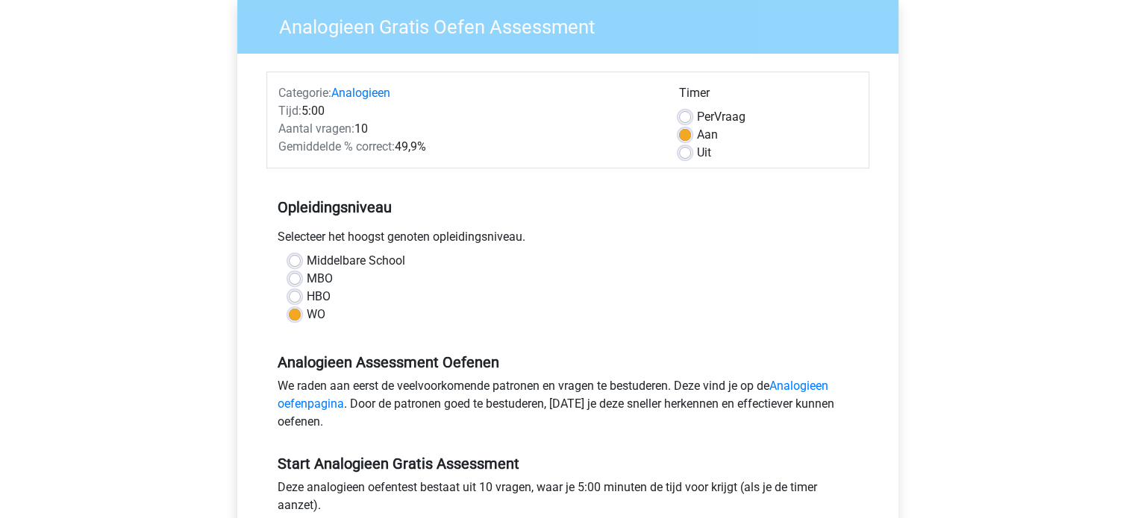
scroll to position [298, 0]
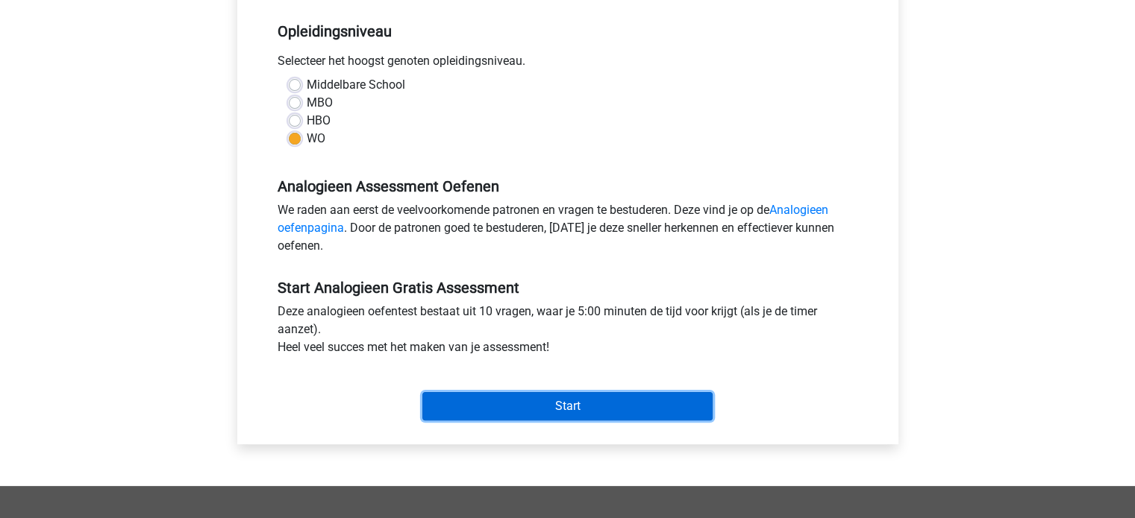
click at [589, 405] on input "Start" at bounding box center [567, 406] width 290 height 28
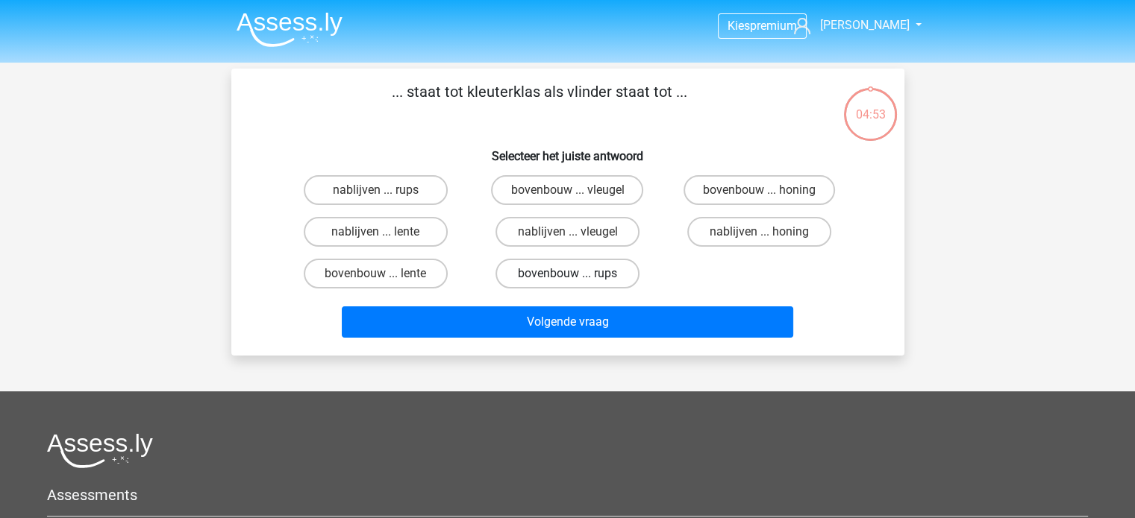
click at [565, 280] on label "bovenbouw ... rups" at bounding box center [567, 274] width 144 height 30
click at [567, 280] on input "bovenbouw ... rups" at bounding box center [572, 279] width 10 height 10
radio input "true"
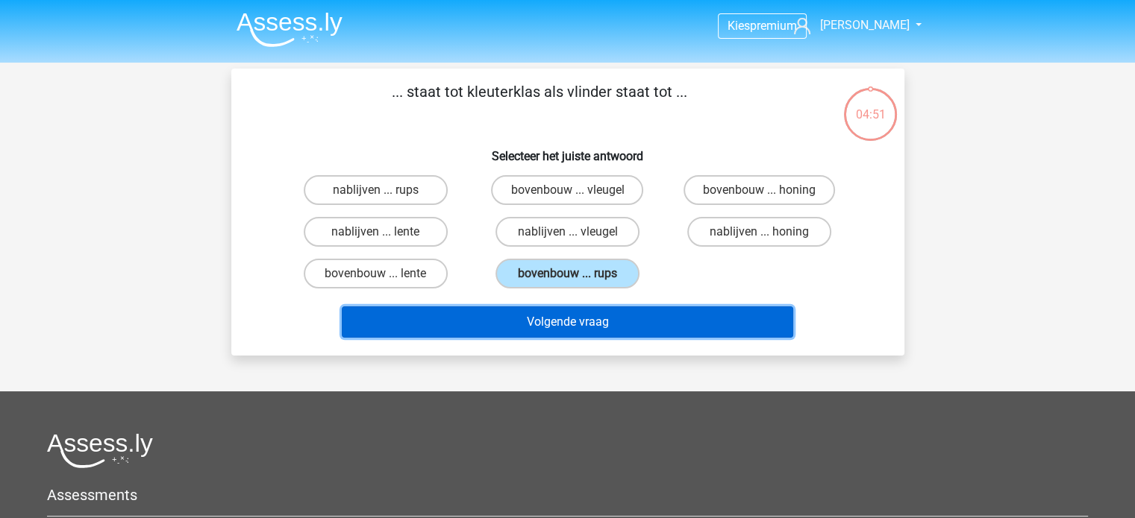
click at [576, 322] on button "Volgende vraag" at bounding box center [567, 322] width 451 height 31
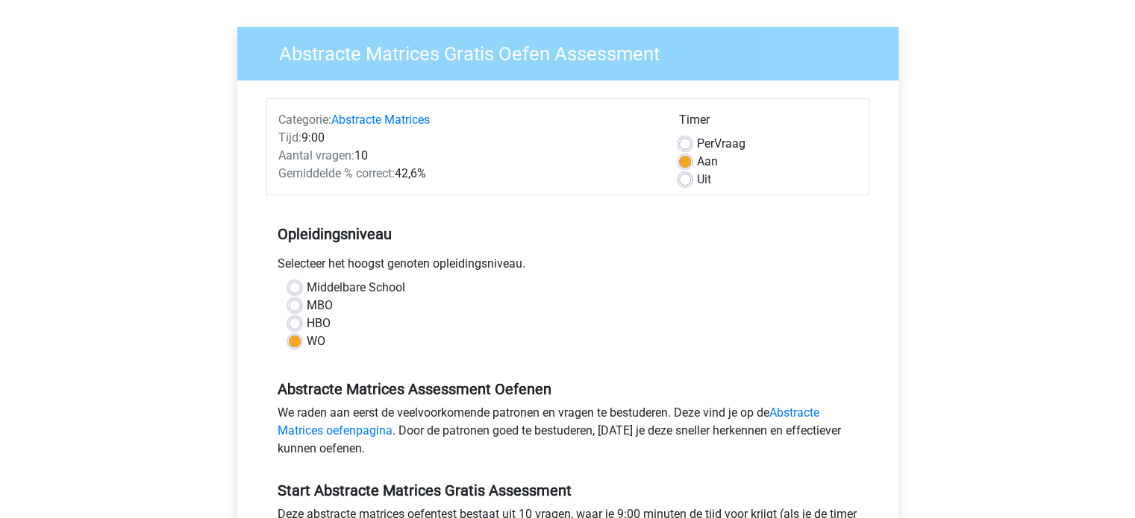
scroll to position [224, 0]
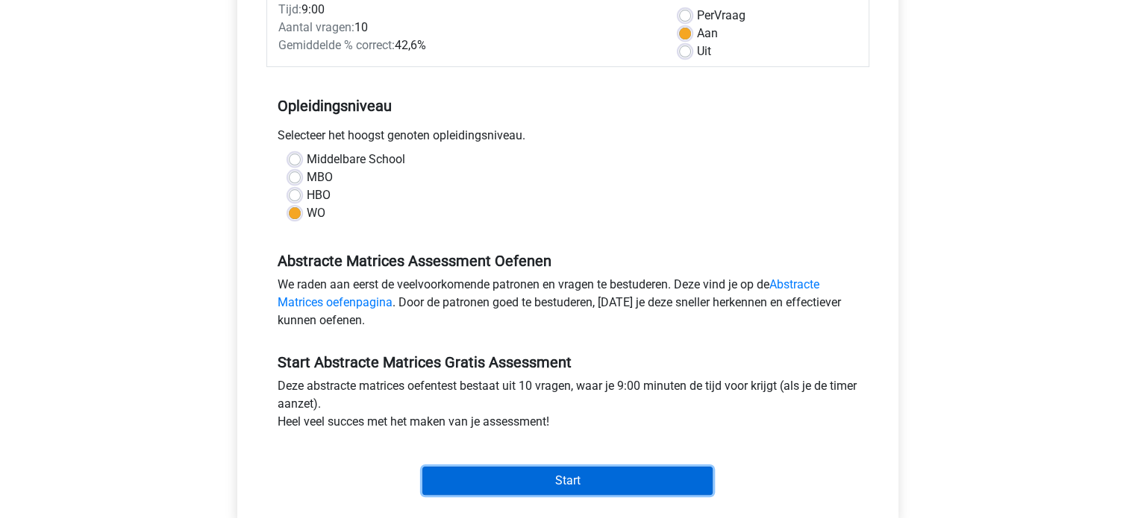
click at [539, 476] on input "Start" at bounding box center [567, 481] width 290 height 28
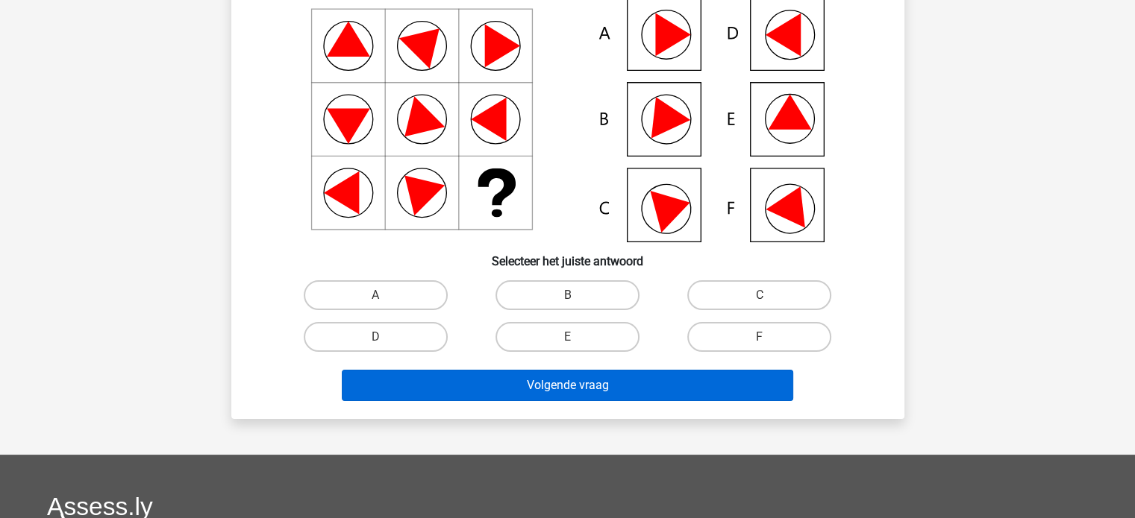
scroll to position [149, 0]
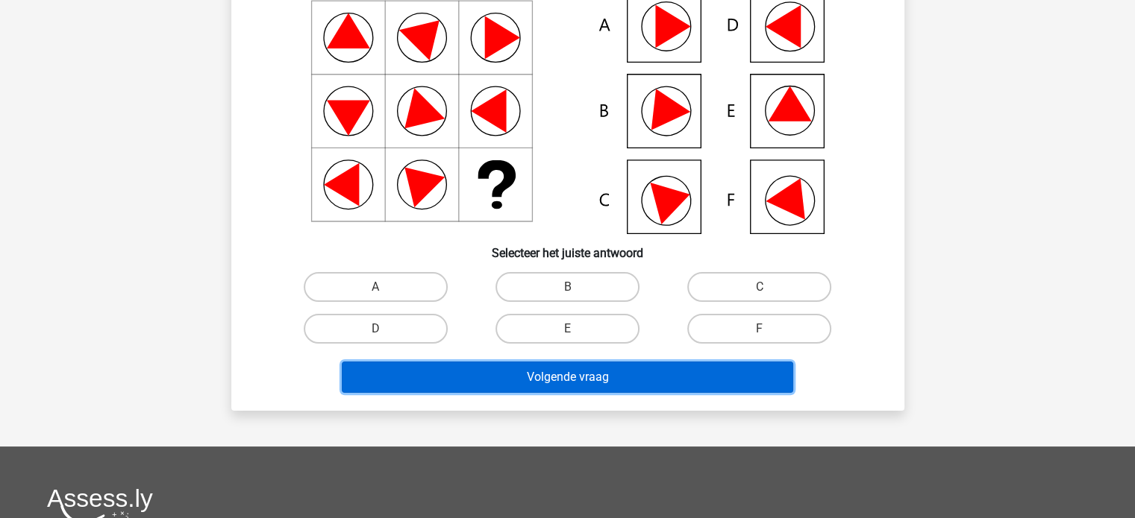
click at [560, 362] on button "Volgende vraag" at bounding box center [567, 377] width 451 height 31
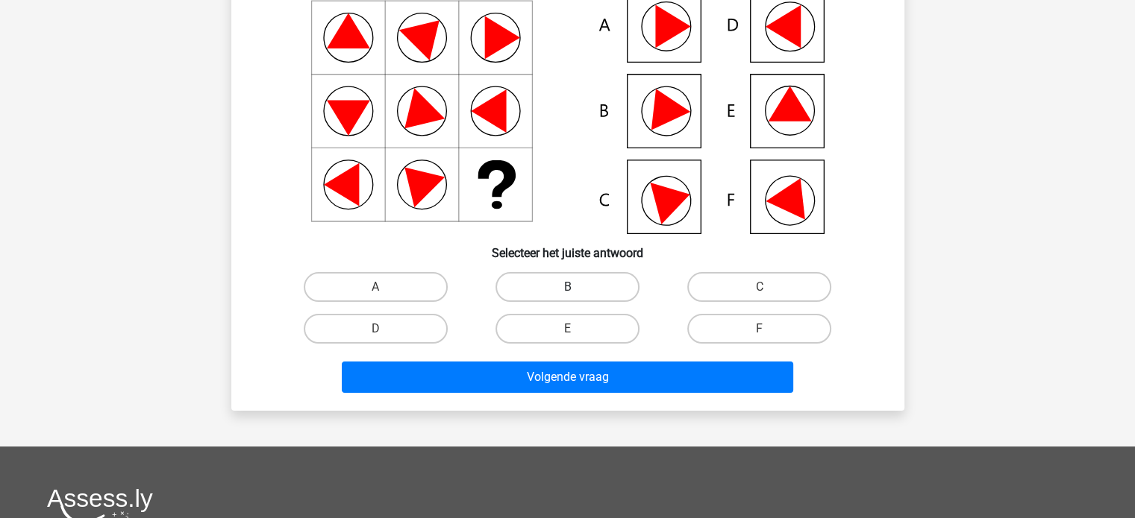
click at [506, 292] on label "B" at bounding box center [567, 287] width 144 height 30
click at [567, 292] on input "B" at bounding box center [572, 292] width 10 height 10
radio input "true"
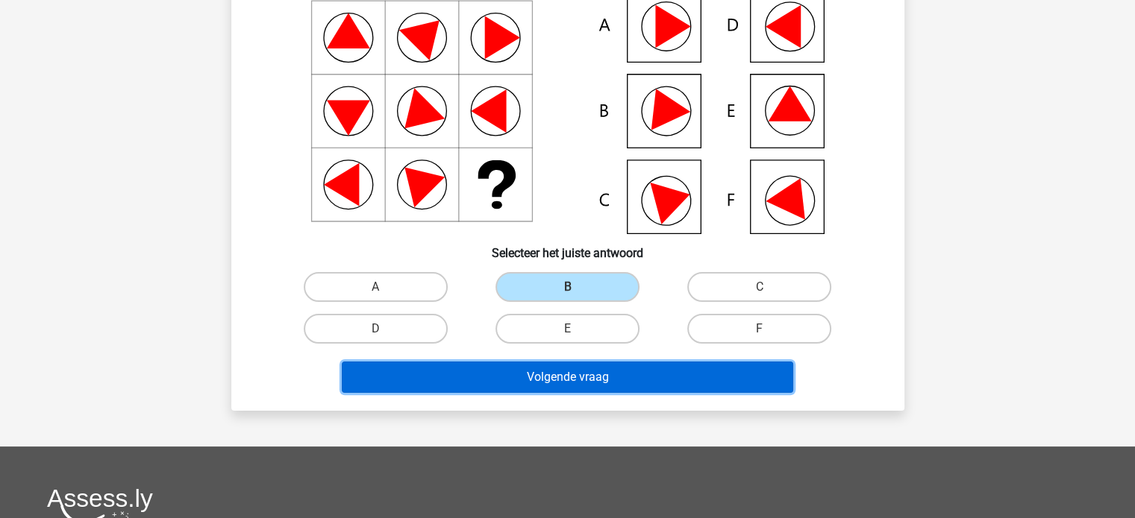
click at [541, 385] on button "Volgende vraag" at bounding box center [567, 377] width 451 height 31
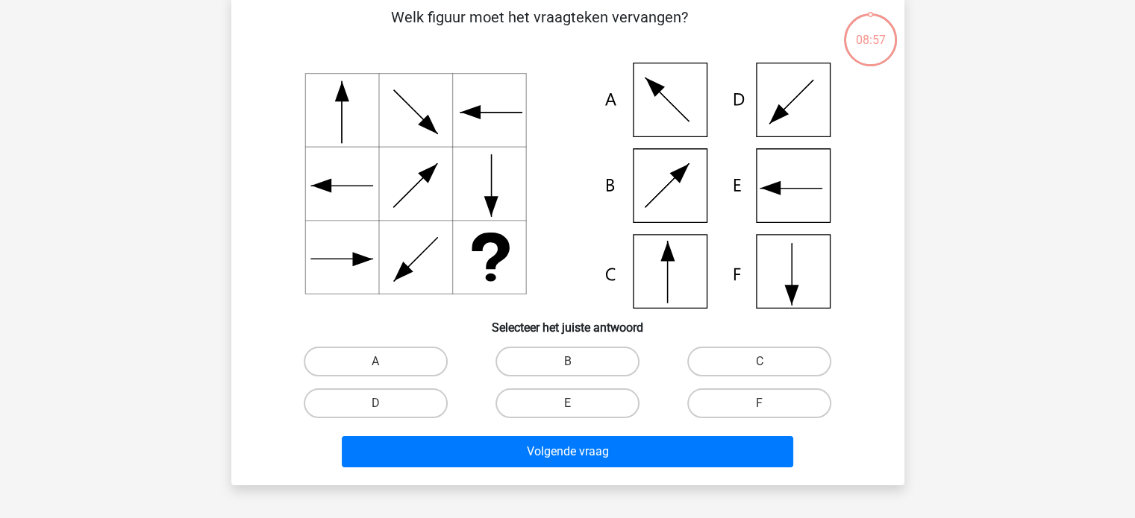
scroll to position [69, 0]
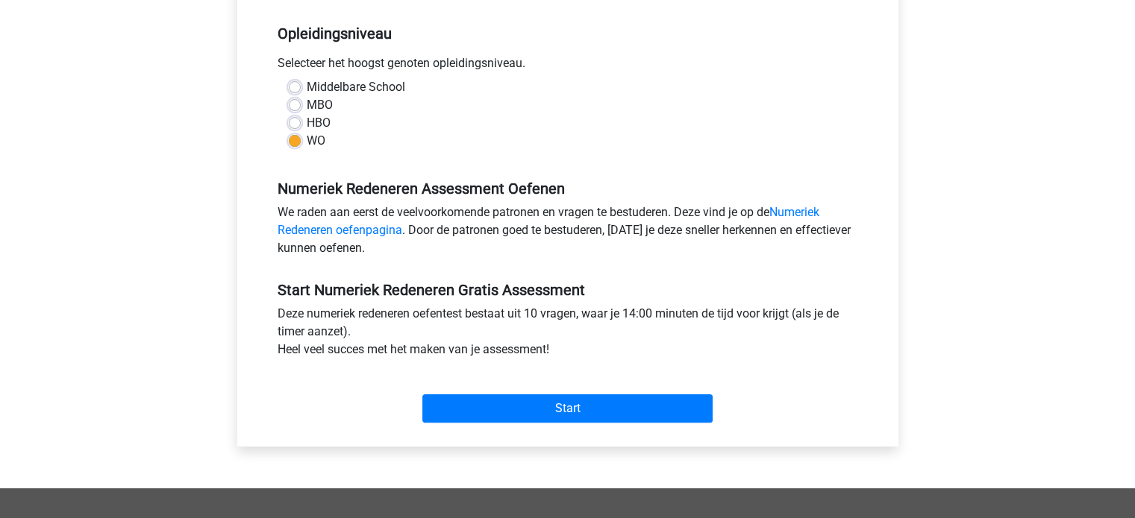
scroll to position [298, 0]
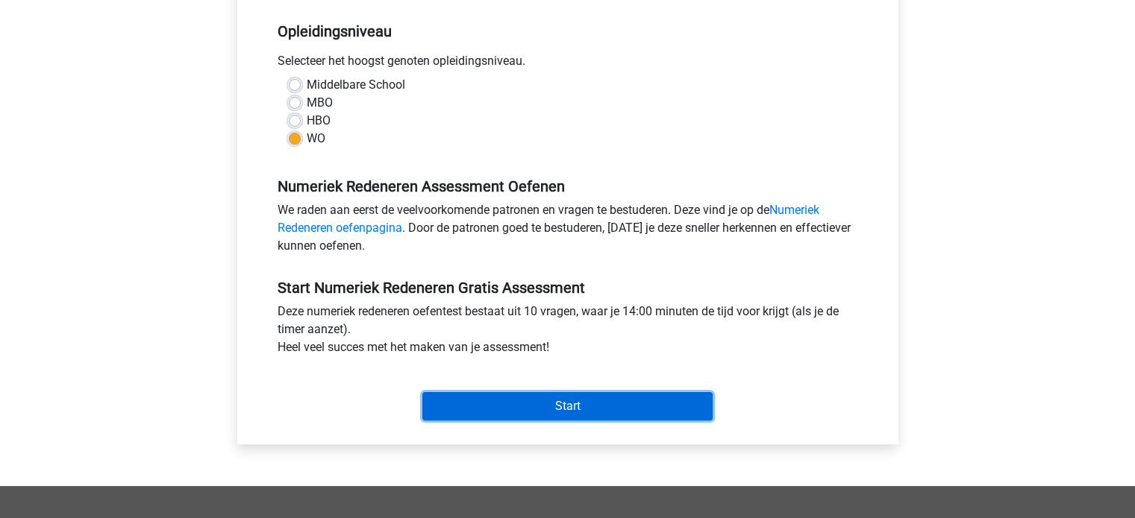
click at [548, 393] on input "Start" at bounding box center [567, 406] width 290 height 28
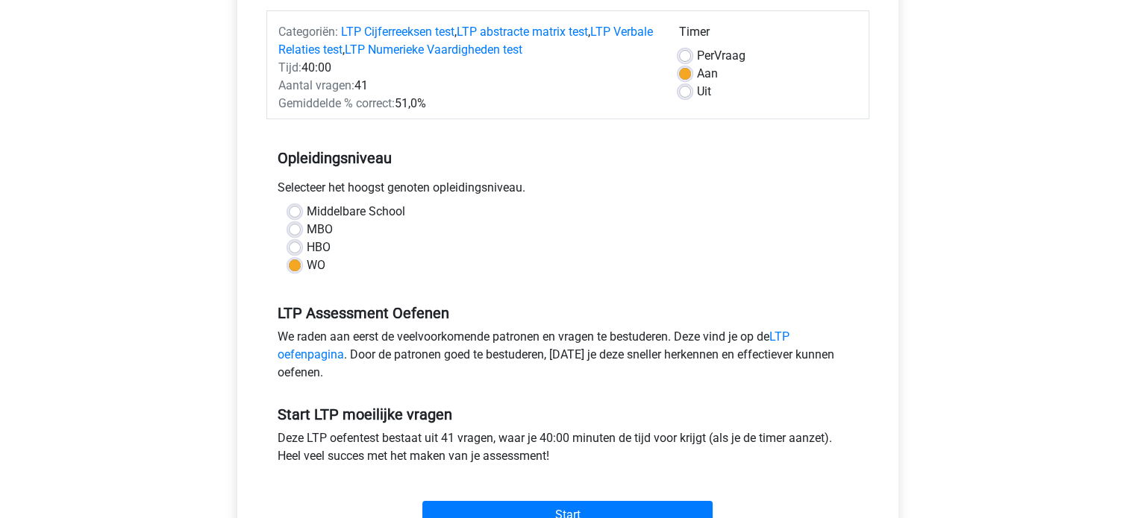
scroll to position [149, 0]
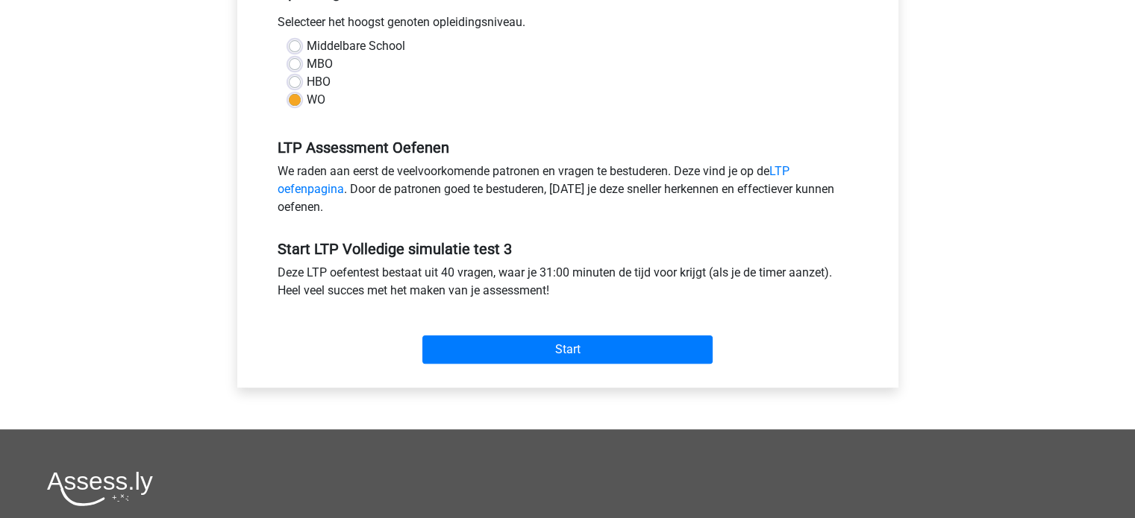
scroll to position [373, 0]
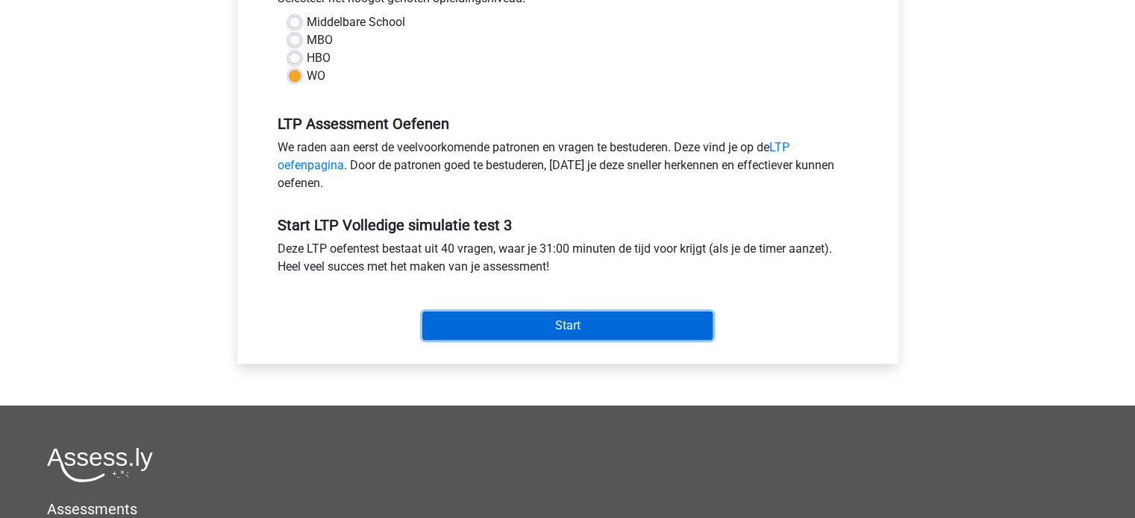
click at [536, 328] on input "Start" at bounding box center [567, 326] width 290 height 28
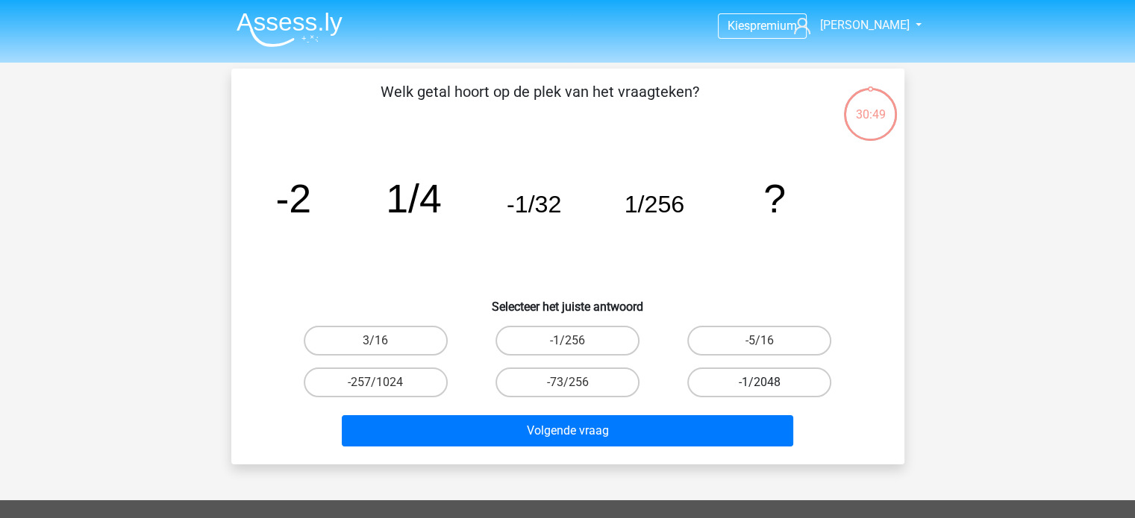
click at [725, 385] on label "-1/2048" at bounding box center [759, 383] width 144 height 30
click at [759, 385] on input "-1/2048" at bounding box center [764, 388] width 10 height 10
radio input "true"
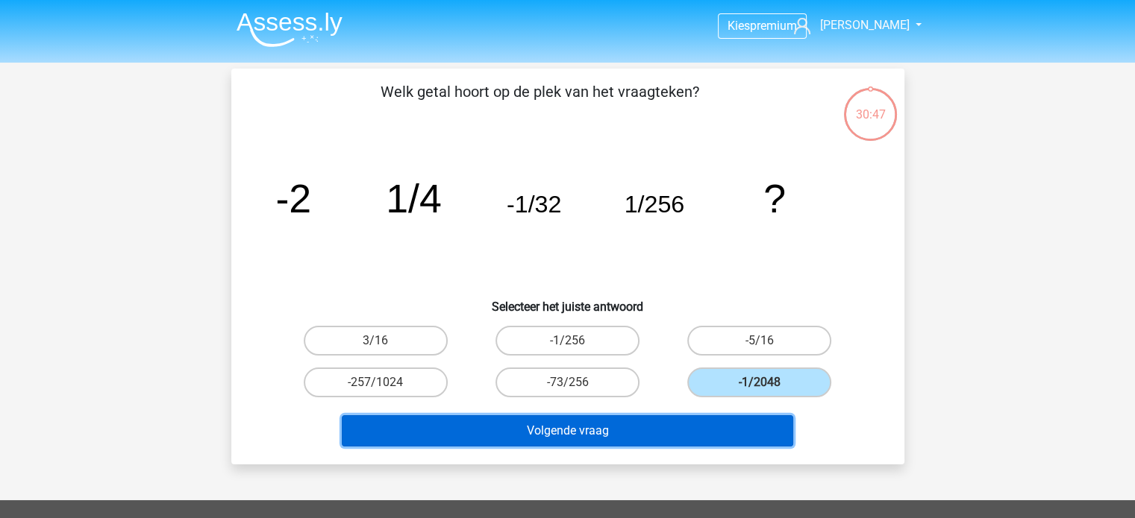
click at [708, 437] on button "Volgende vraag" at bounding box center [567, 431] width 451 height 31
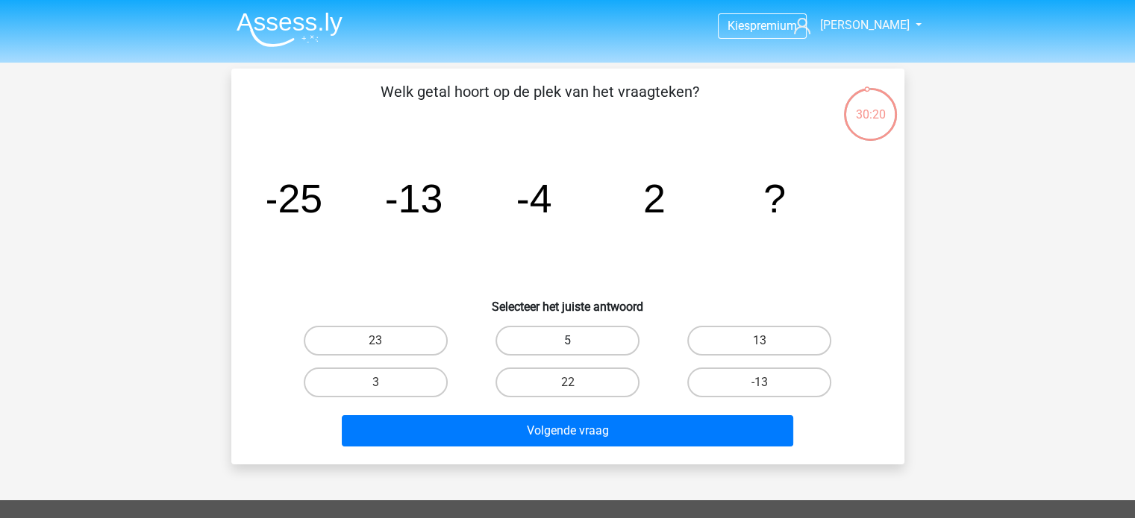
click at [582, 333] on label "5" at bounding box center [567, 341] width 144 height 30
click at [577, 341] on input "5" at bounding box center [572, 346] width 10 height 10
radio input "true"
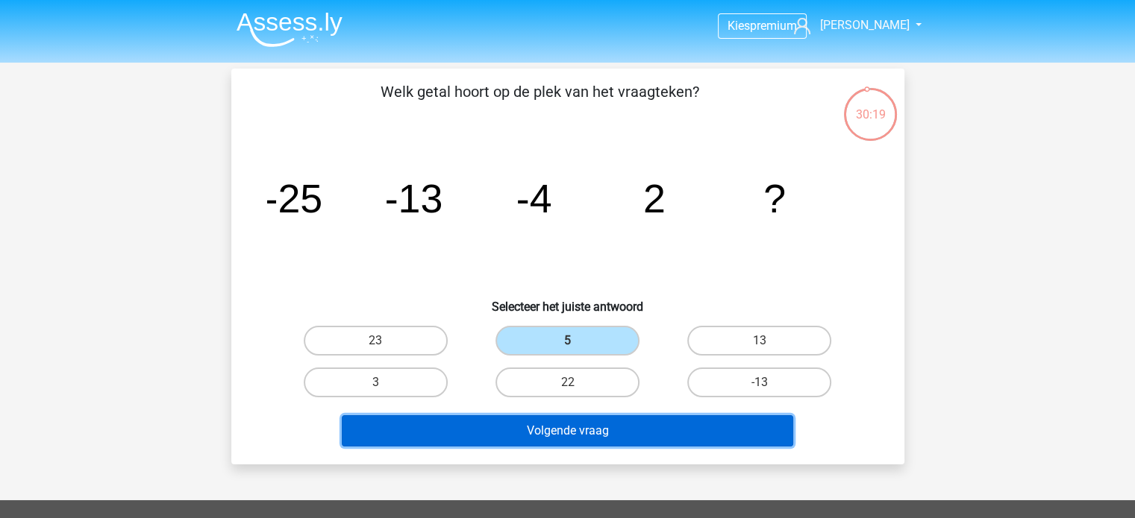
click at [610, 429] on button "Volgende vraag" at bounding box center [567, 431] width 451 height 31
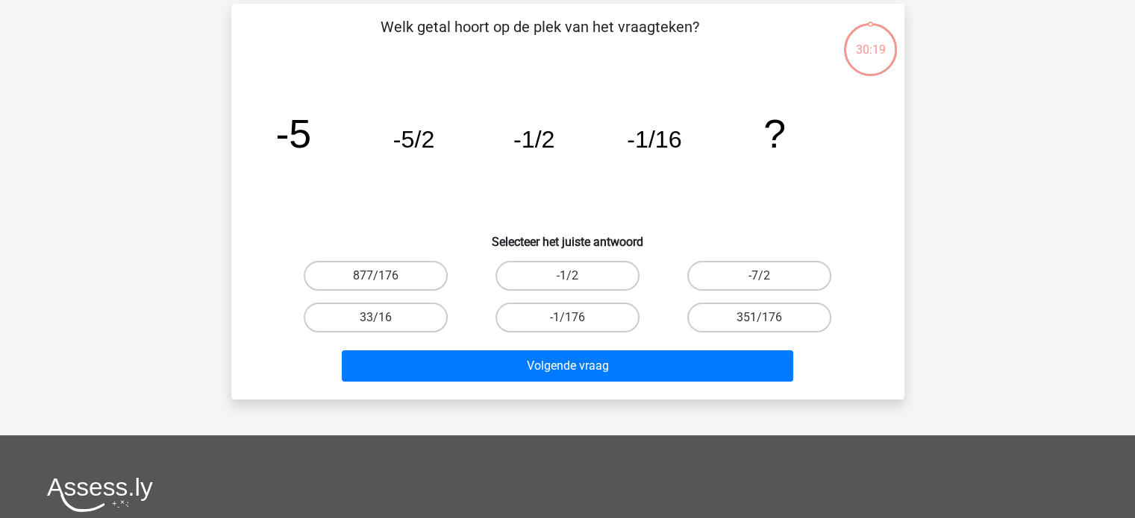
scroll to position [69, 0]
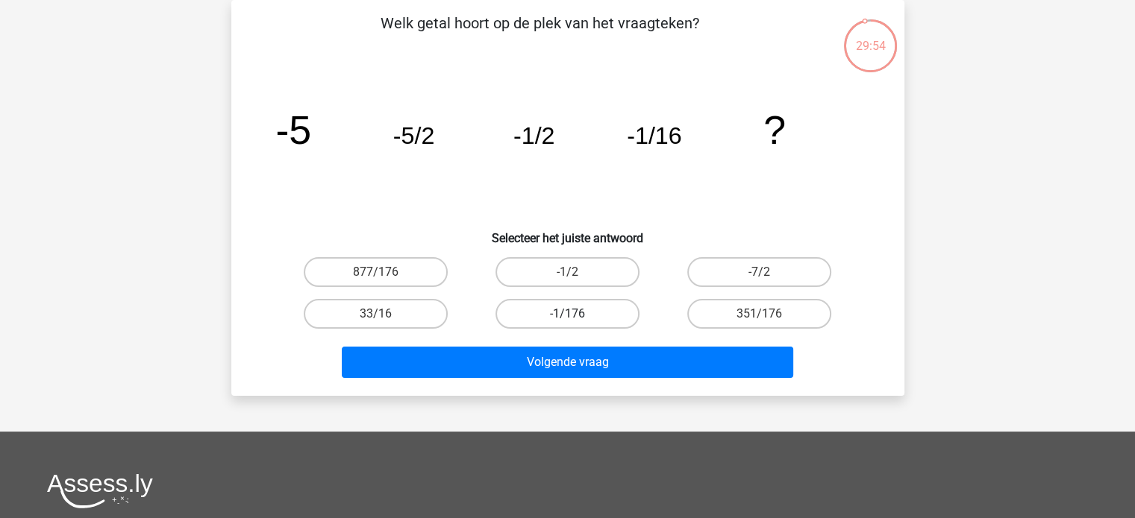
click at [606, 320] on label "-1/176" at bounding box center [567, 314] width 144 height 30
click at [577, 320] on input "-1/176" at bounding box center [572, 319] width 10 height 10
radio input "true"
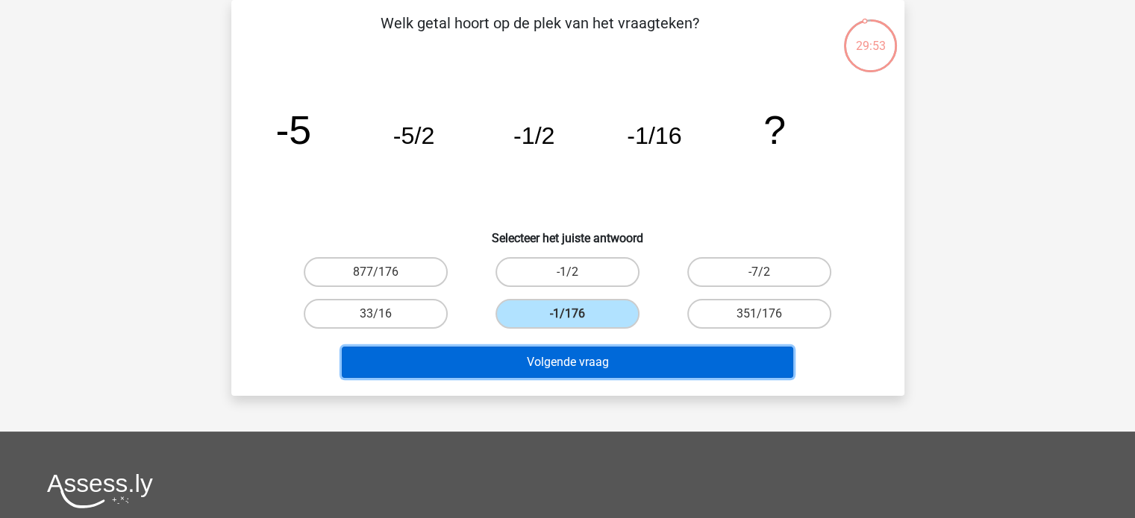
click at [624, 371] on button "Volgende vraag" at bounding box center [567, 362] width 451 height 31
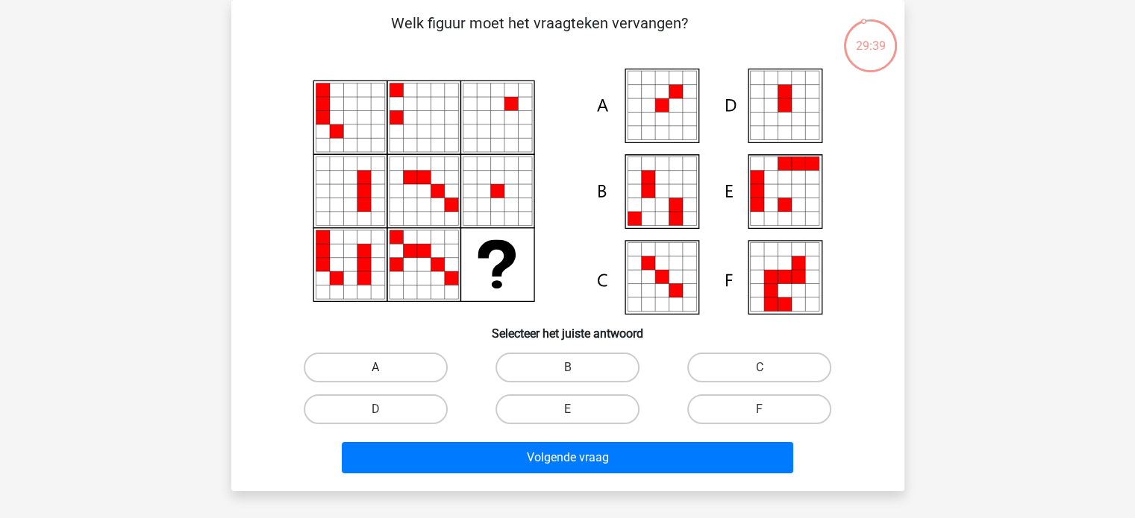
click at [413, 359] on label "A" at bounding box center [376, 368] width 144 height 30
click at [385, 368] on input "A" at bounding box center [380, 373] width 10 height 10
radio input "true"
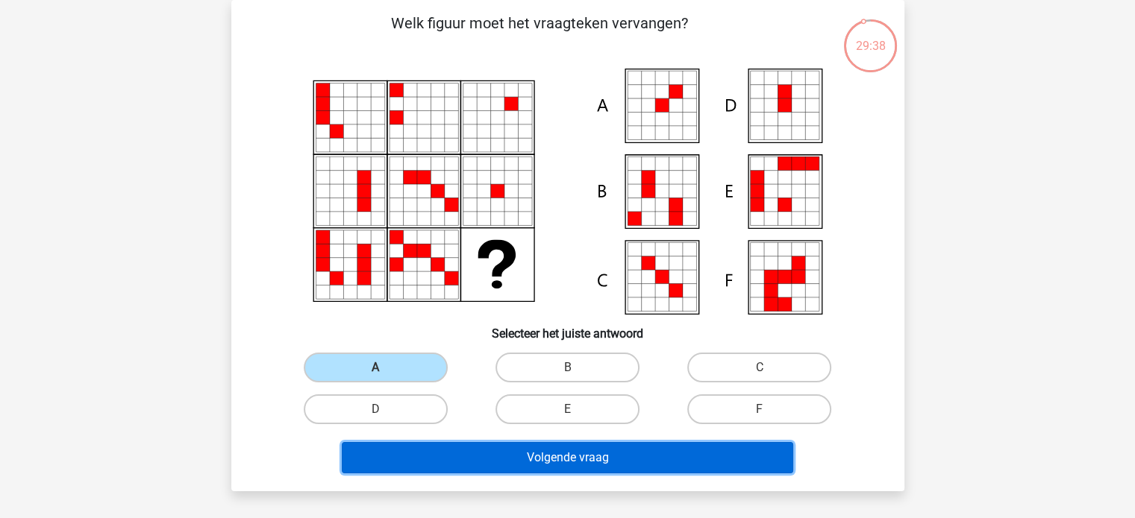
click at [480, 451] on button "Volgende vraag" at bounding box center [567, 457] width 451 height 31
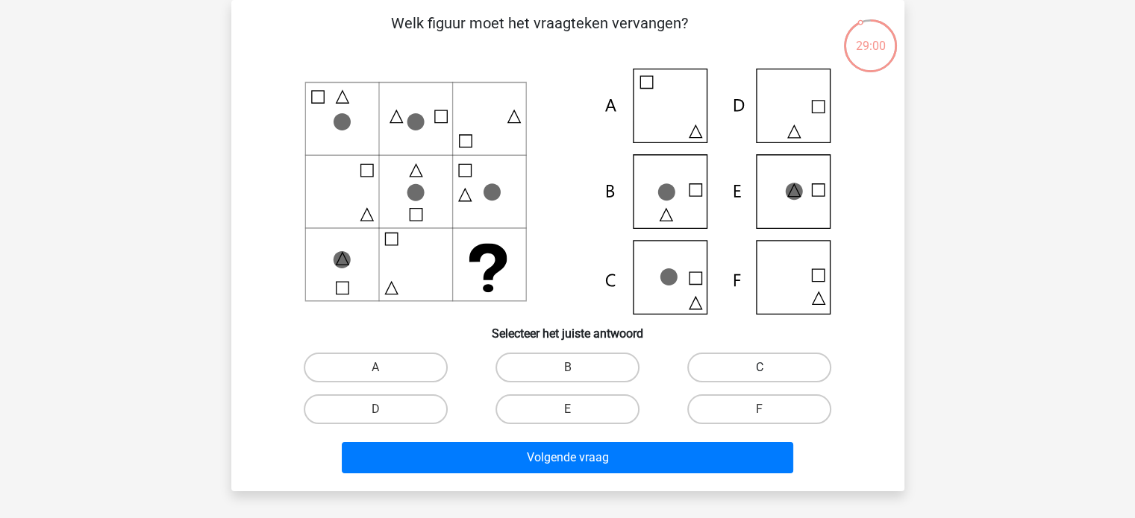
click at [710, 369] on label "C" at bounding box center [759, 368] width 144 height 30
click at [759, 369] on input "C" at bounding box center [764, 373] width 10 height 10
radio input "true"
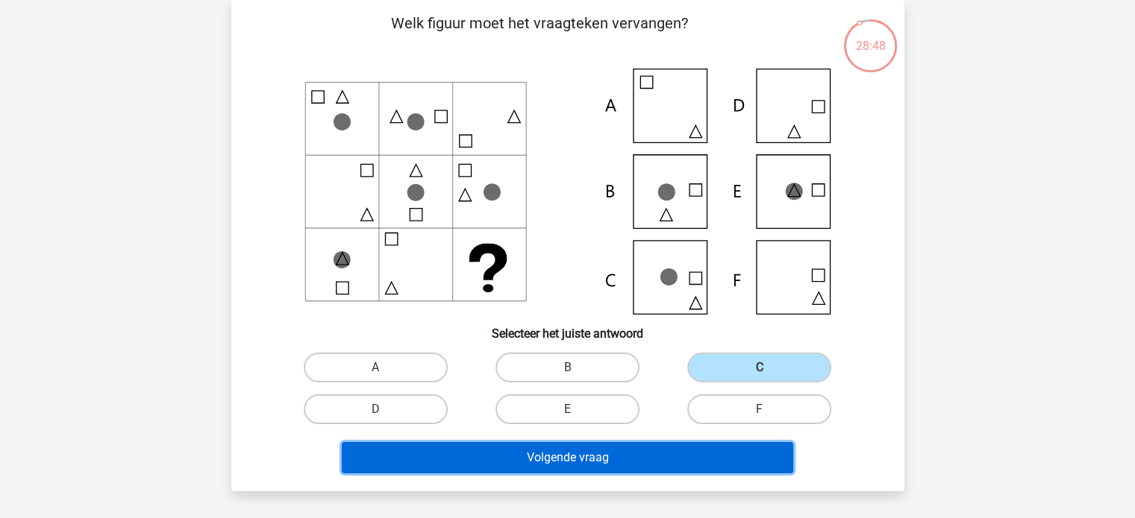
click at [659, 457] on button "Volgende vraag" at bounding box center [567, 457] width 451 height 31
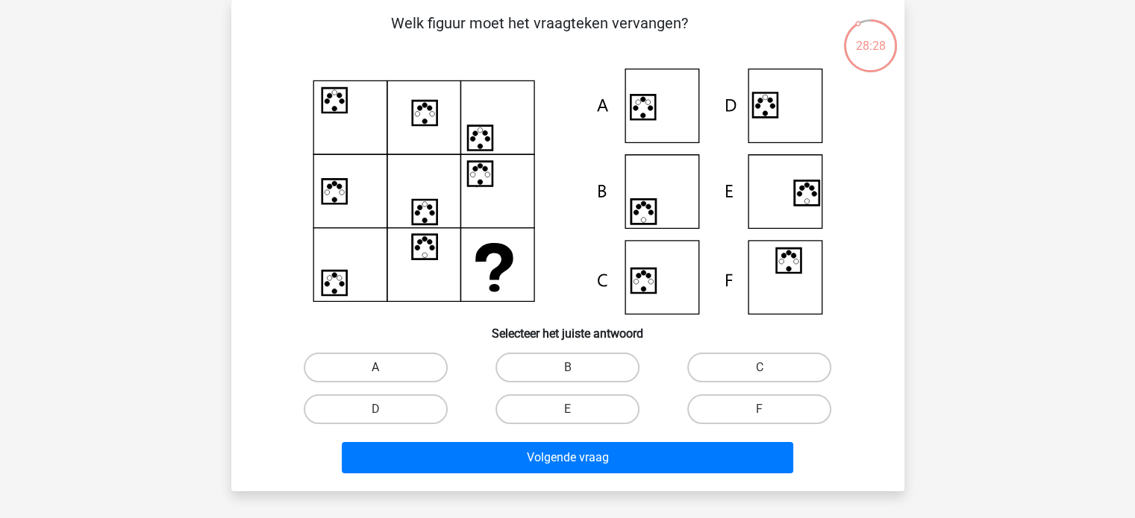
click at [407, 362] on label "A" at bounding box center [376, 368] width 144 height 30
click at [385, 368] on input "A" at bounding box center [380, 373] width 10 height 10
radio input "true"
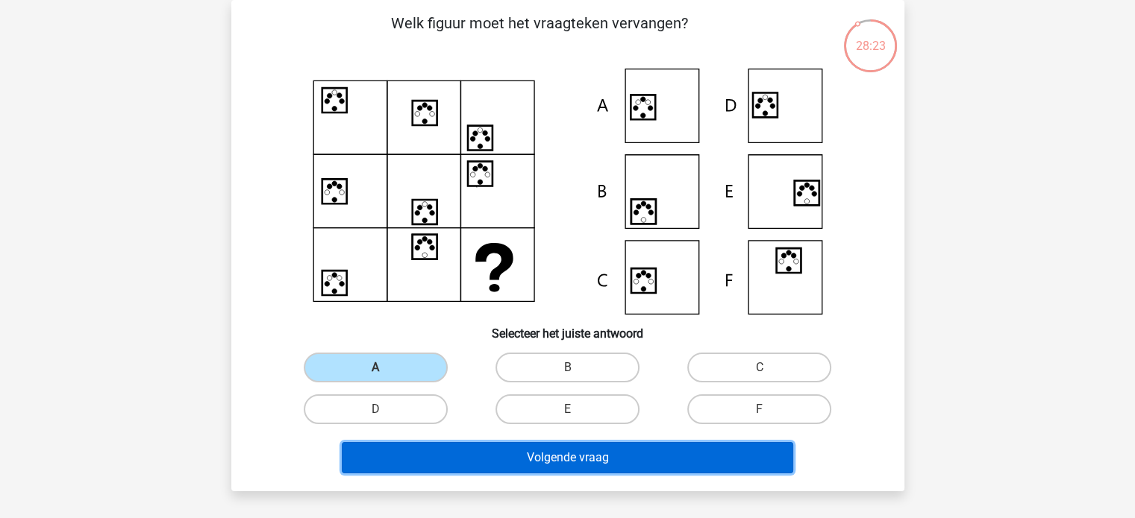
click at [504, 460] on button "Volgende vraag" at bounding box center [567, 457] width 451 height 31
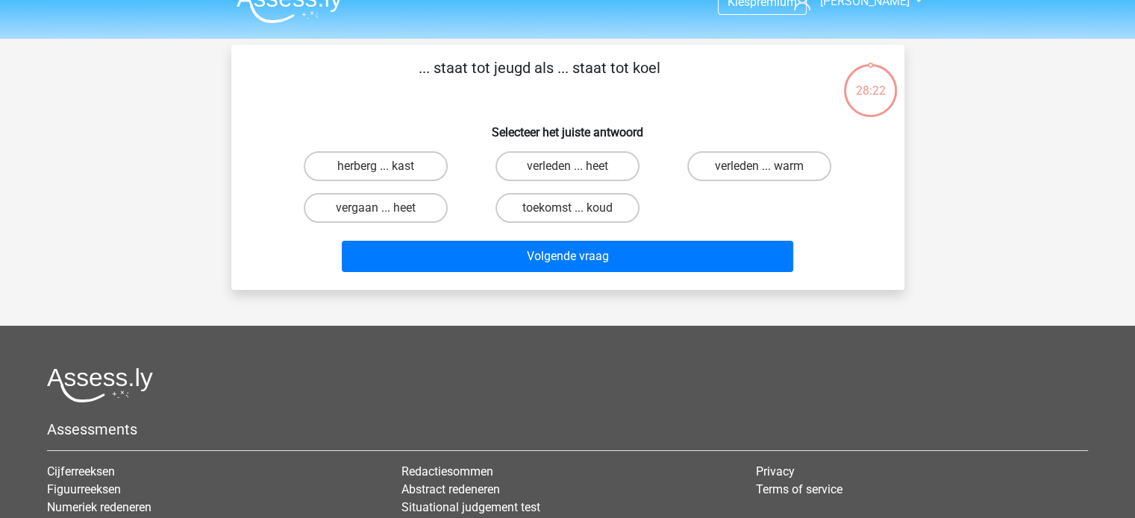
scroll to position [0, 0]
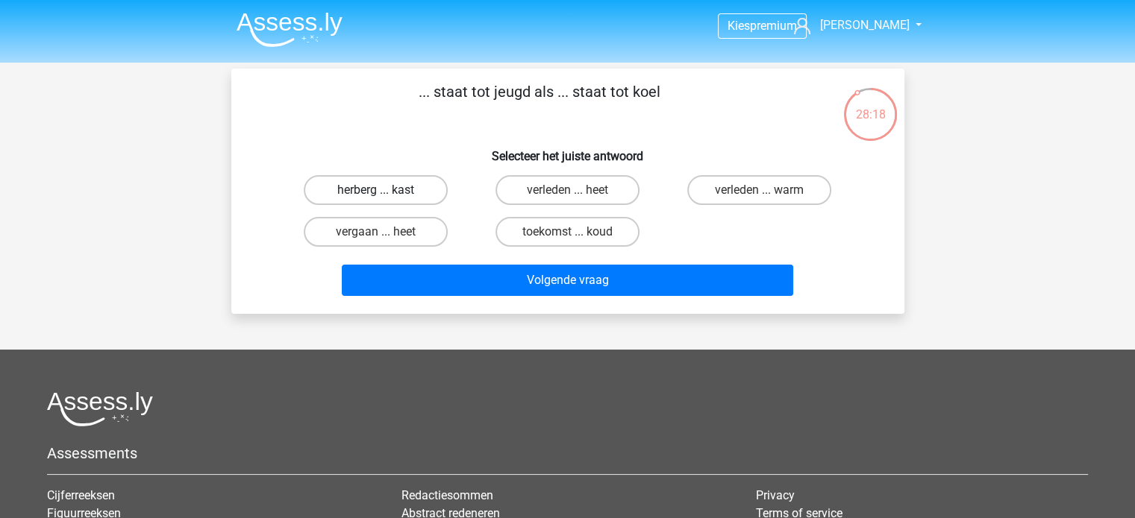
click at [405, 192] on label "herberg ... kast" at bounding box center [376, 190] width 144 height 30
click at [385, 192] on input "herberg ... kast" at bounding box center [380, 195] width 10 height 10
radio input "true"
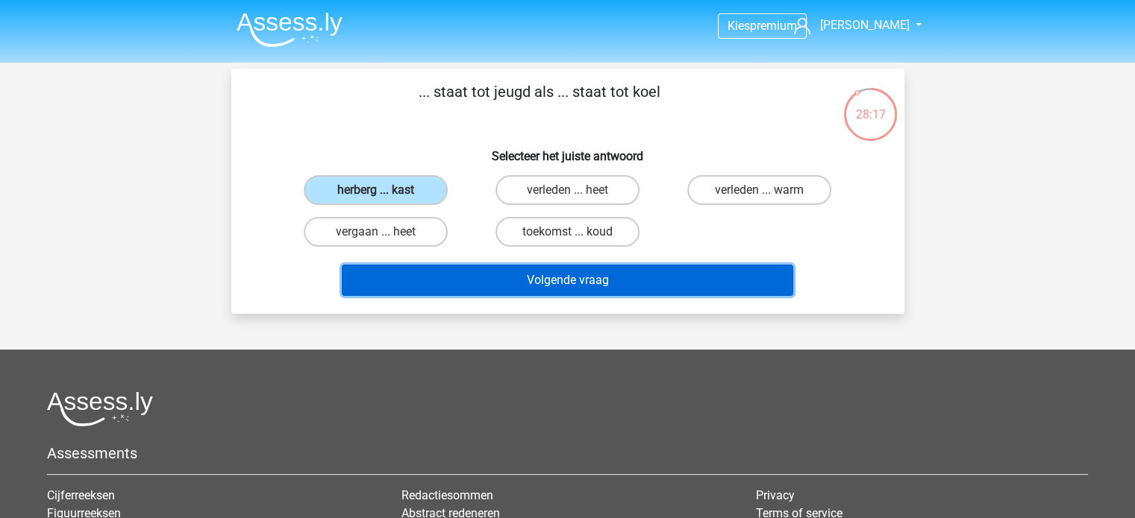
click at [512, 275] on button "Volgende vraag" at bounding box center [567, 280] width 451 height 31
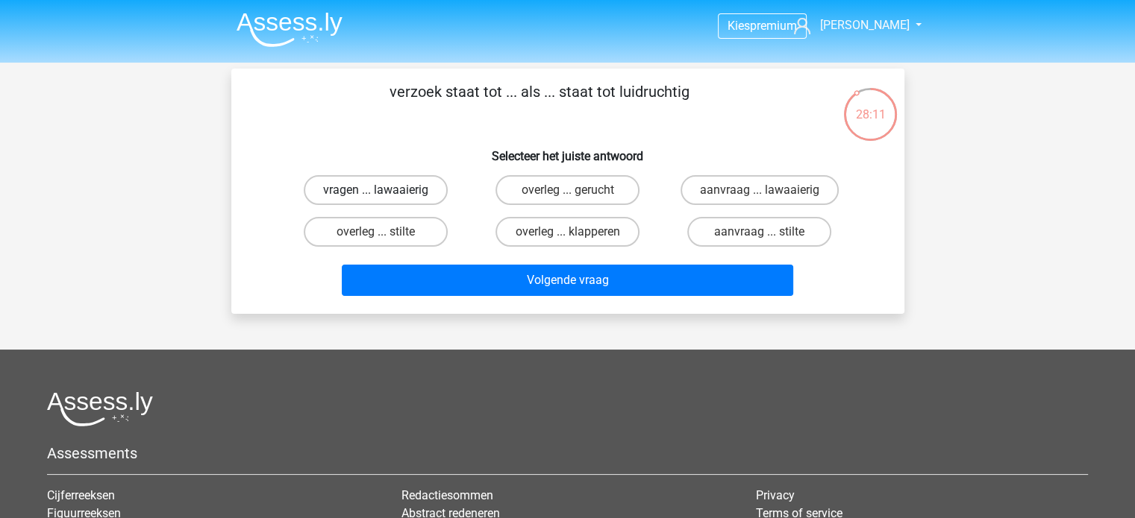
click at [373, 190] on label "vragen ... lawaaierig" at bounding box center [376, 190] width 144 height 30
click at [375, 190] on input "vragen ... lawaaierig" at bounding box center [380, 195] width 10 height 10
radio input "true"
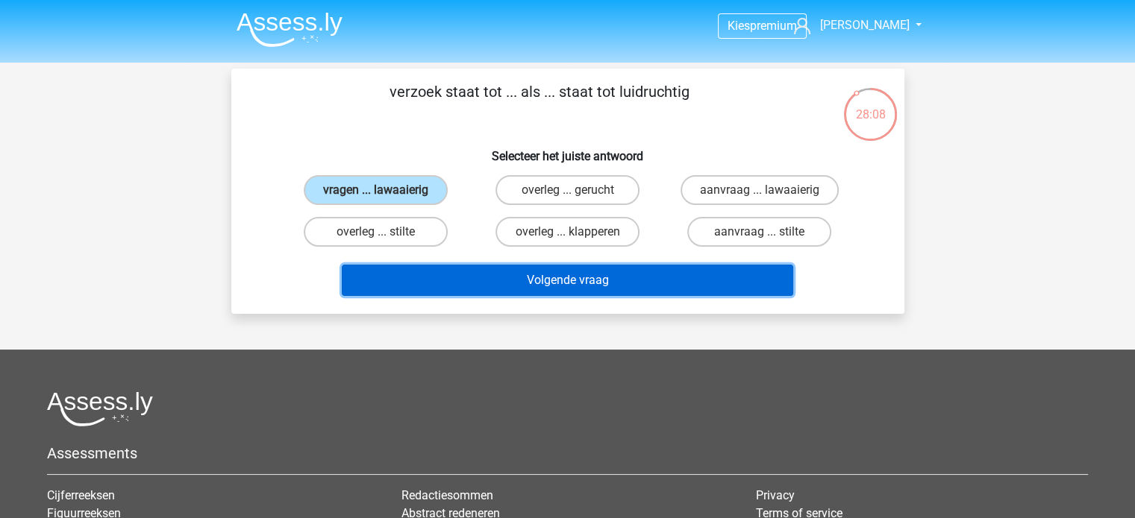
click at [686, 284] on button "Volgende vraag" at bounding box center [567, 280] width 451 height 31
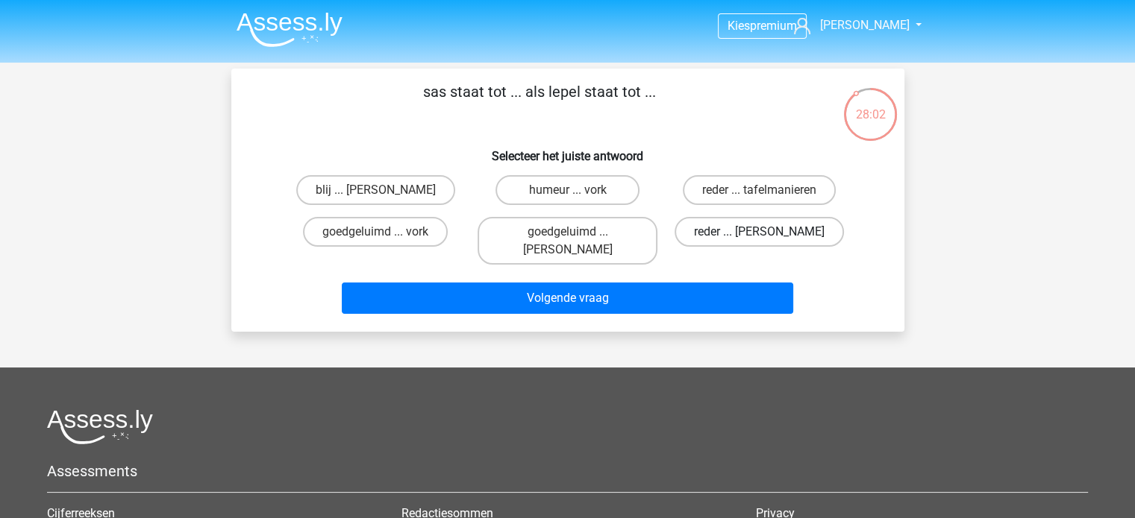
click at [749, 225] on label "reder ... anna" at bounding box center [758, 232] width 169 height 30
click at [759, 232] on input "reder ... anna" at bounding box center [764, 237] width 10 height 10
radio input "true"
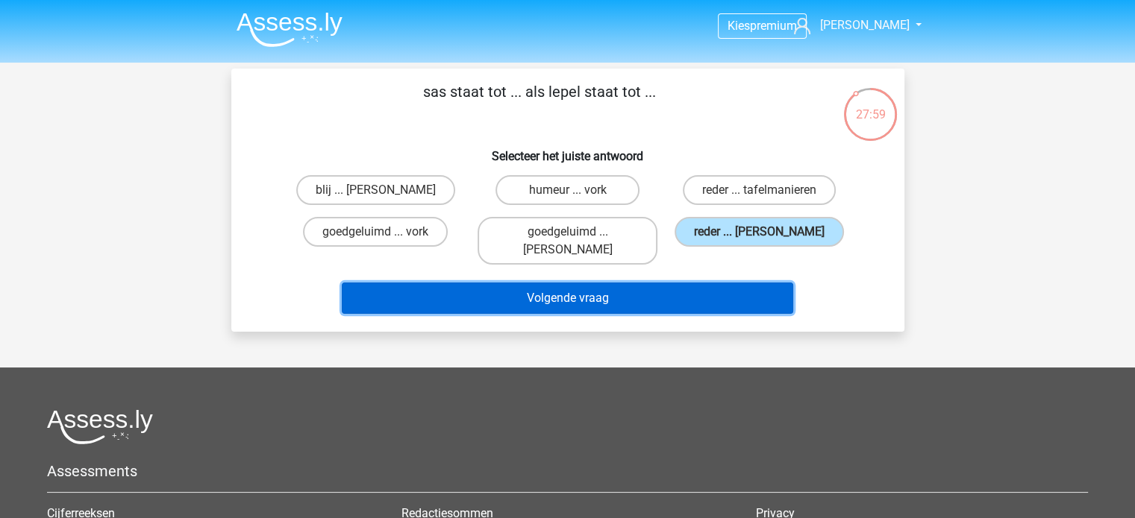
click at [704, 283] on button "Volgende vraag" at bounding box center [567, 298] width 451 height 31
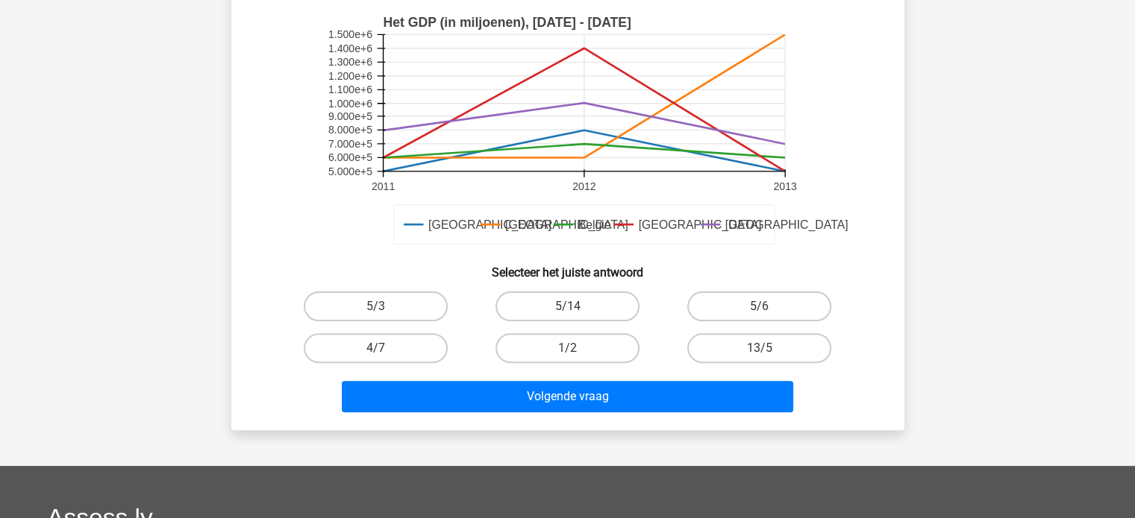
scroll to position [373, 0]
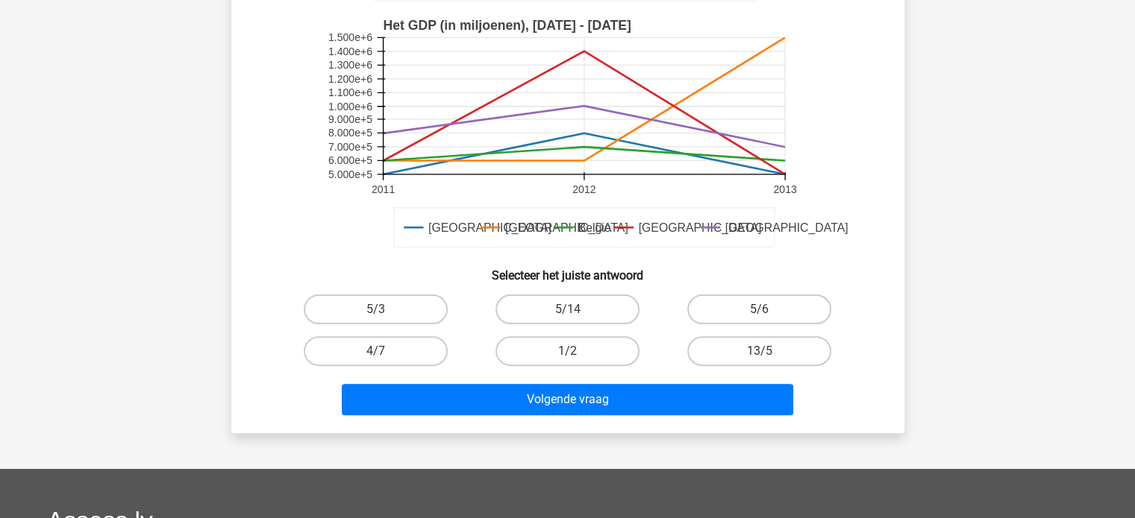
click at [397, 326] on div "5/3" at bounding box center [376, 310] width 192 height 42
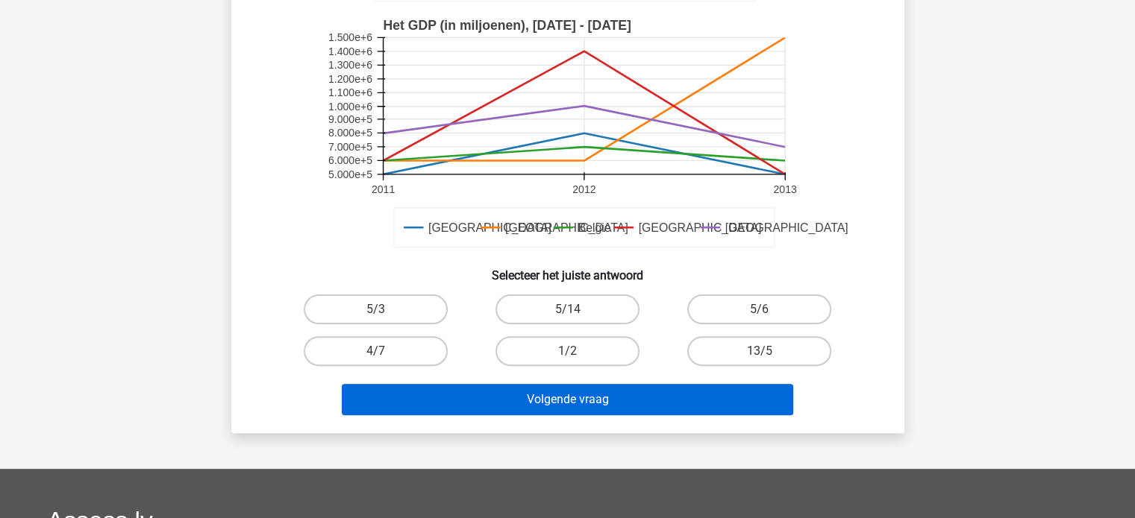
drag, startPoint x: 406, startPoint y: 357, endPoint x: 426, endPoint y: 386, distance: 35.4
click at [405, 357] on label "4/7" at bounding box center [376, 351] width 144 height 30
click at [385, 357] on input "4/7" at bounding box center [380, 356] width 10 height 10
radio input "true"
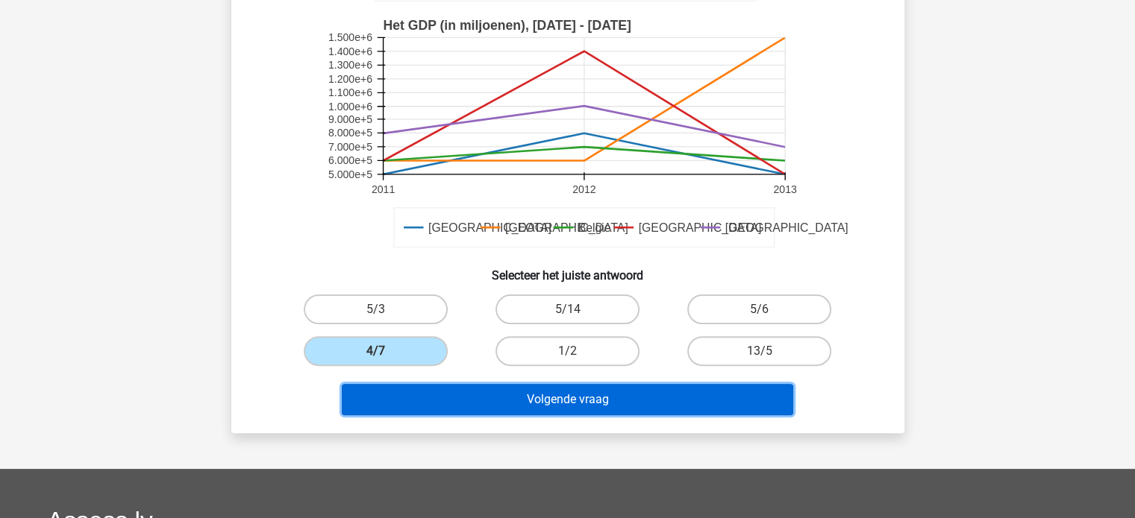
click at [471, 398] on button "Volgende vraag" at bounding box center [567, 399] width 451 height 31
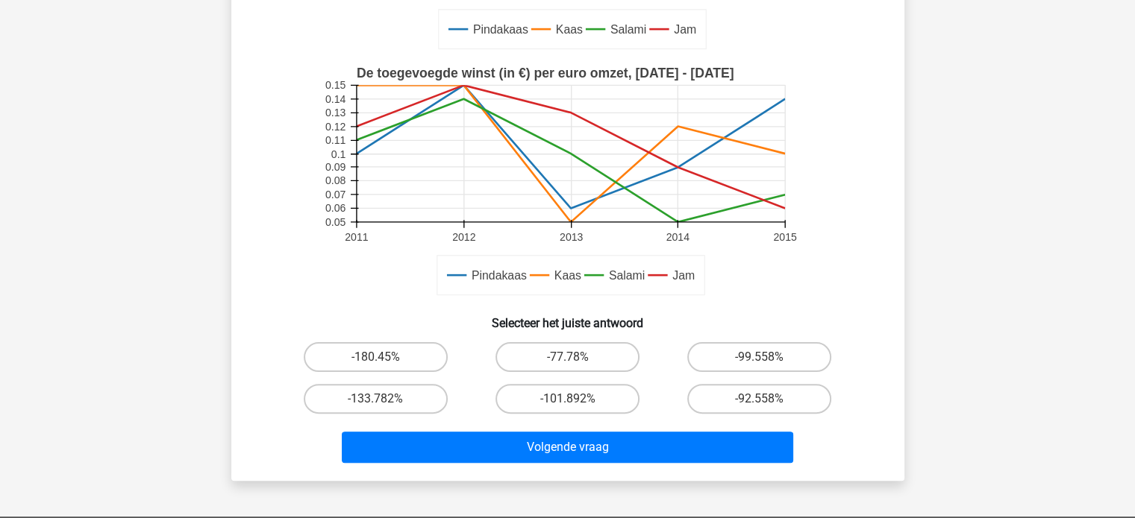
scroll to position [448, 0]
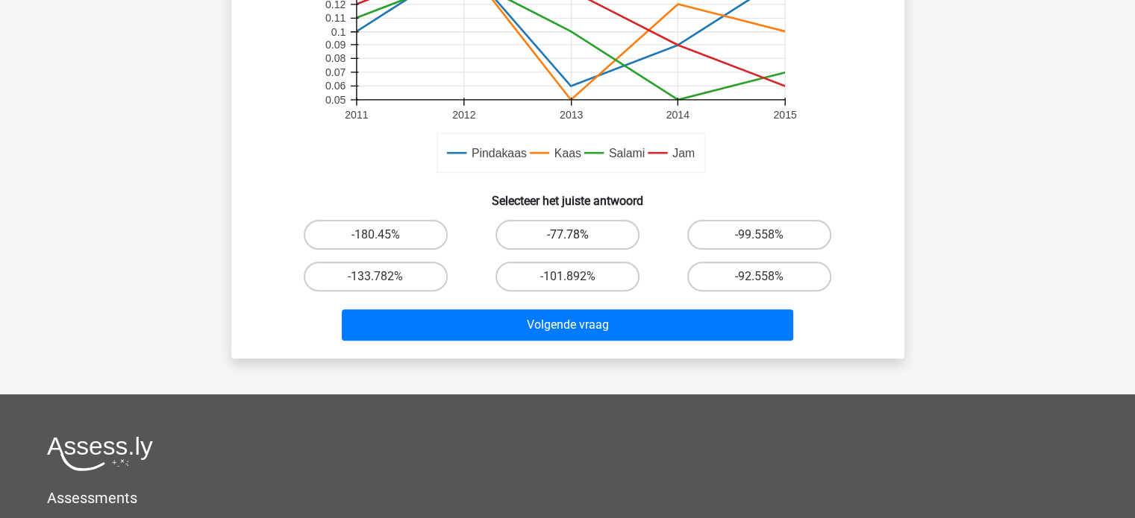
click at [533, 233] on label "-77.78%" at bounding box center [567, 235] width 144 height 30
click at [567, 235] on input "-77.78%" at bounding box center [572, 240] width 10 height 10
radio input "true"
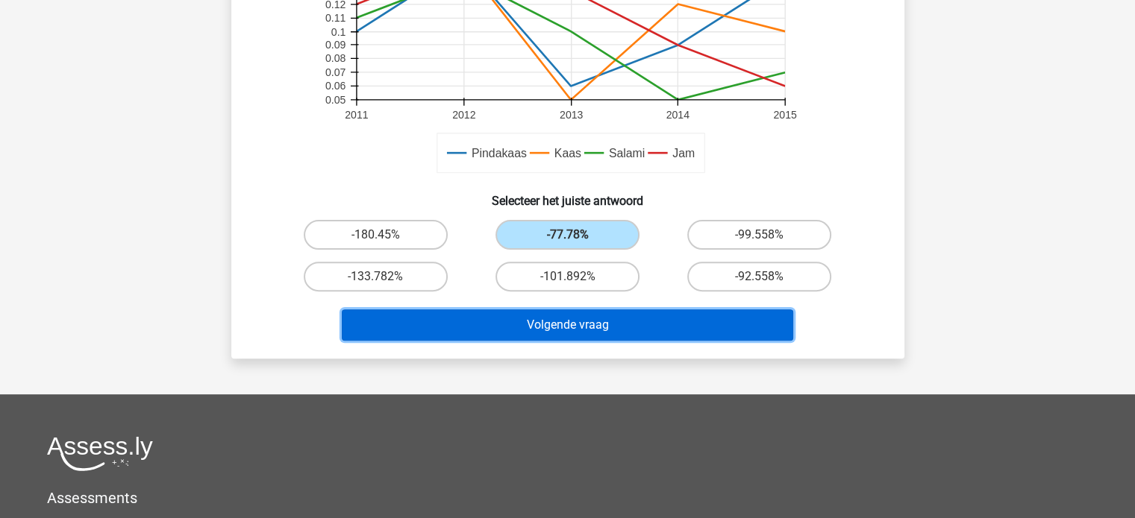
click at [578, 324] on button "Volgende vraag" at bounding box center [567, 325] width 451 height 31
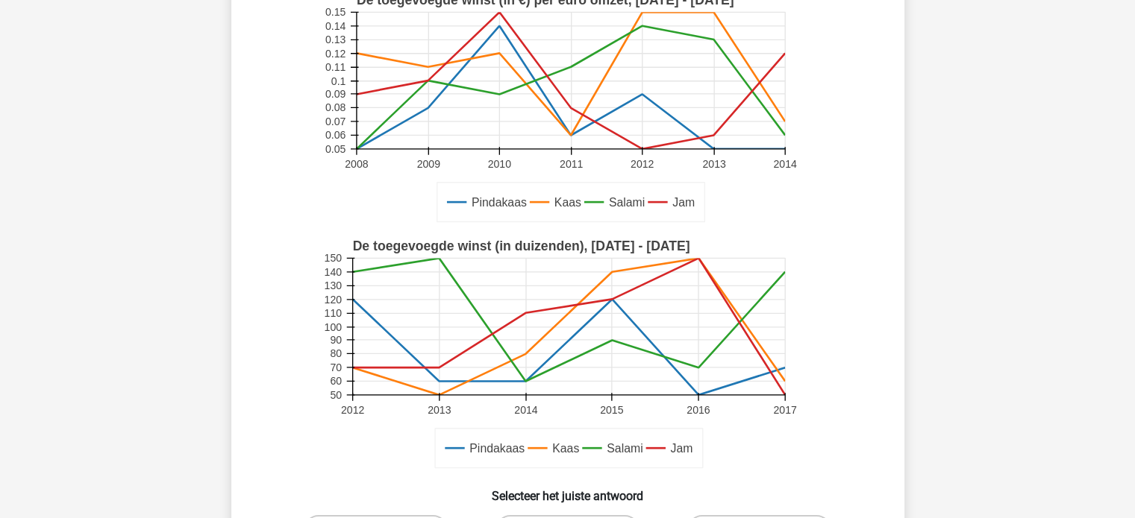
scroll to position [298, 0]
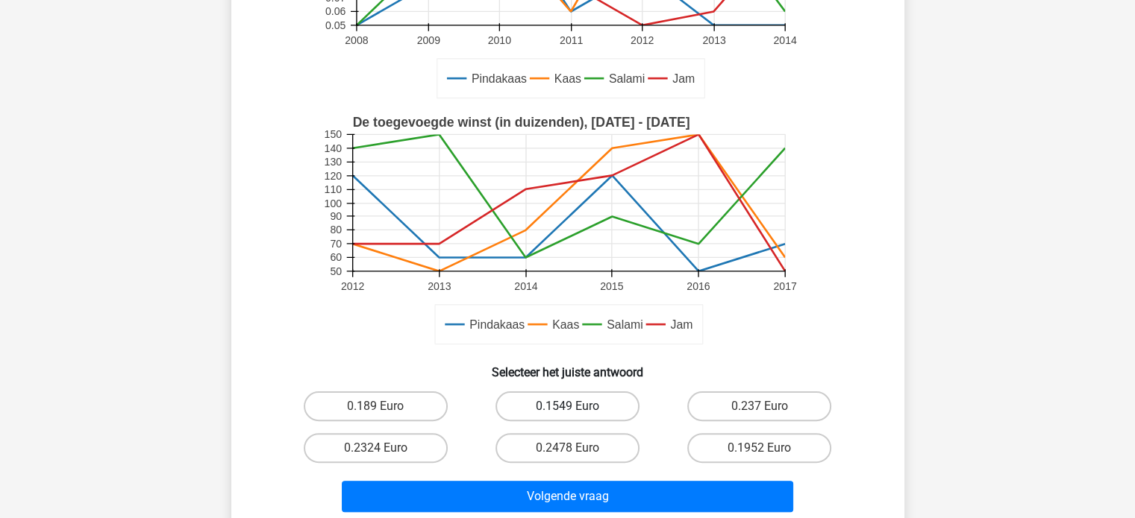
click at [545, 404] on label "0.1549 Euro" at bounding box center [567, 407] width 144 height 30
click at [567, 407] on input "0.1549 Euro" at bounding box center [572, 412] width 10 height 10
radio input "true"
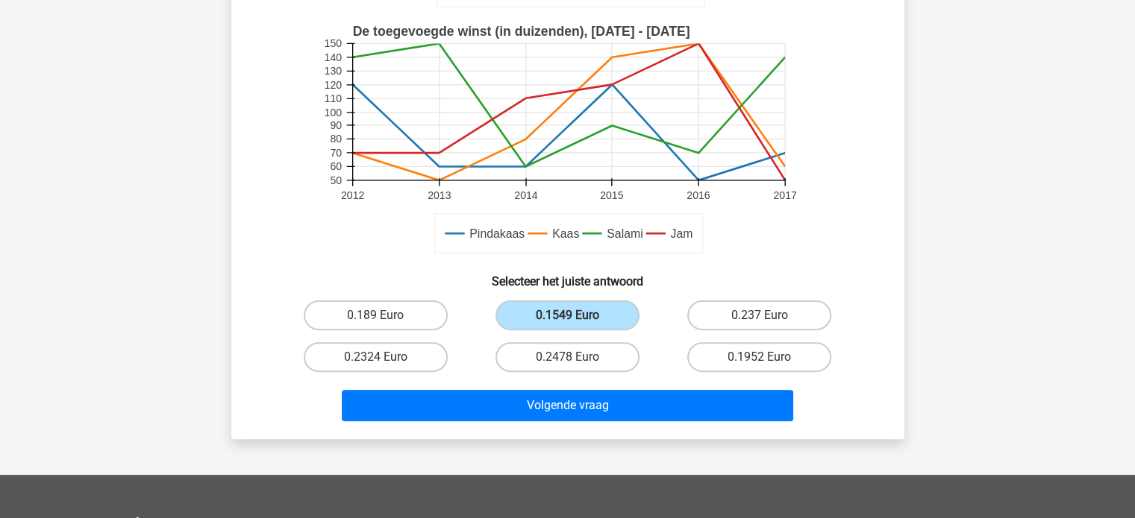
scroll to position [448, 0]
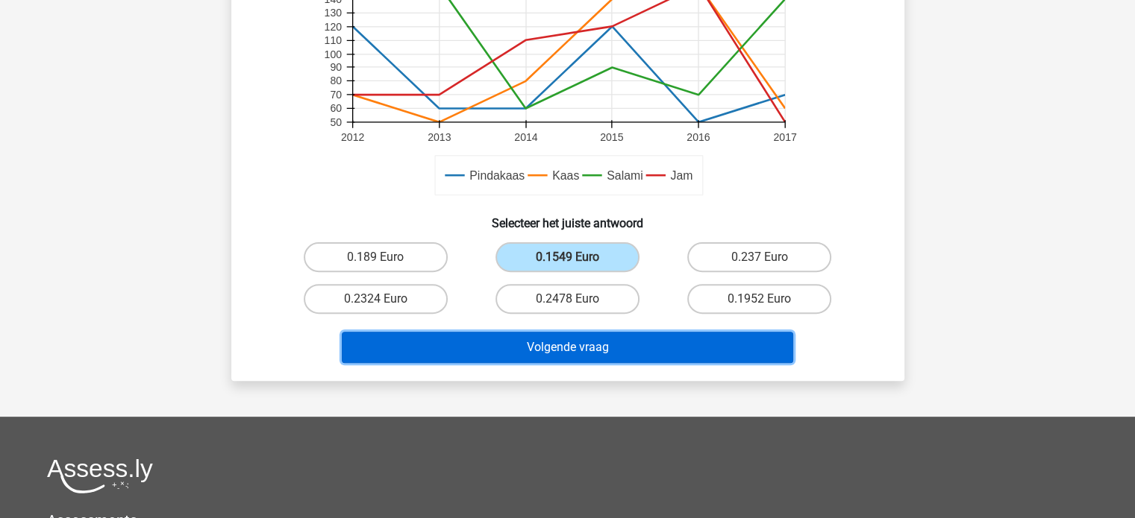
click at [624, 359] on button "Volgende vraag" at bounding box center [567, 347] width 451 height 31
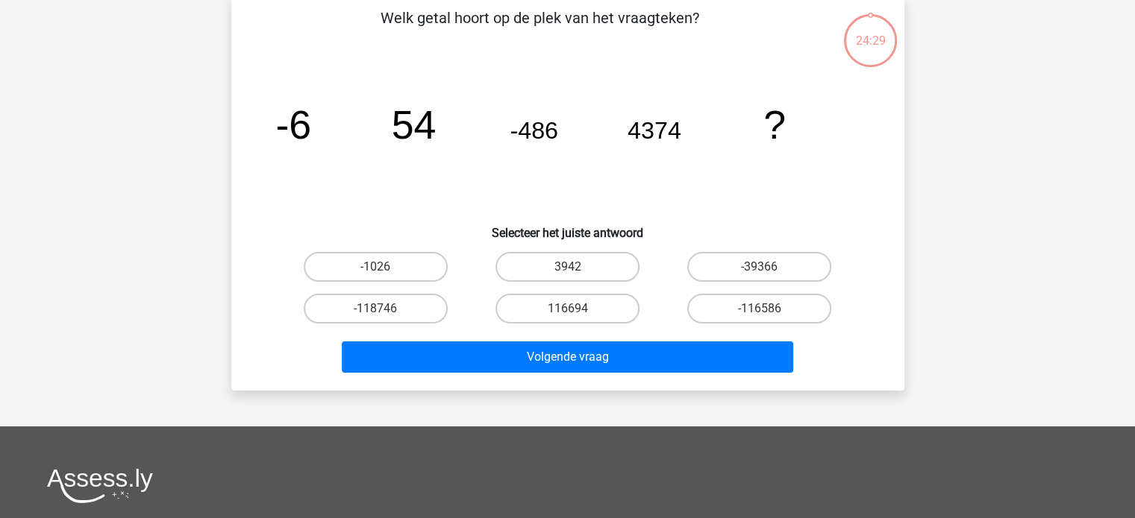
scroll to position [69, 0]
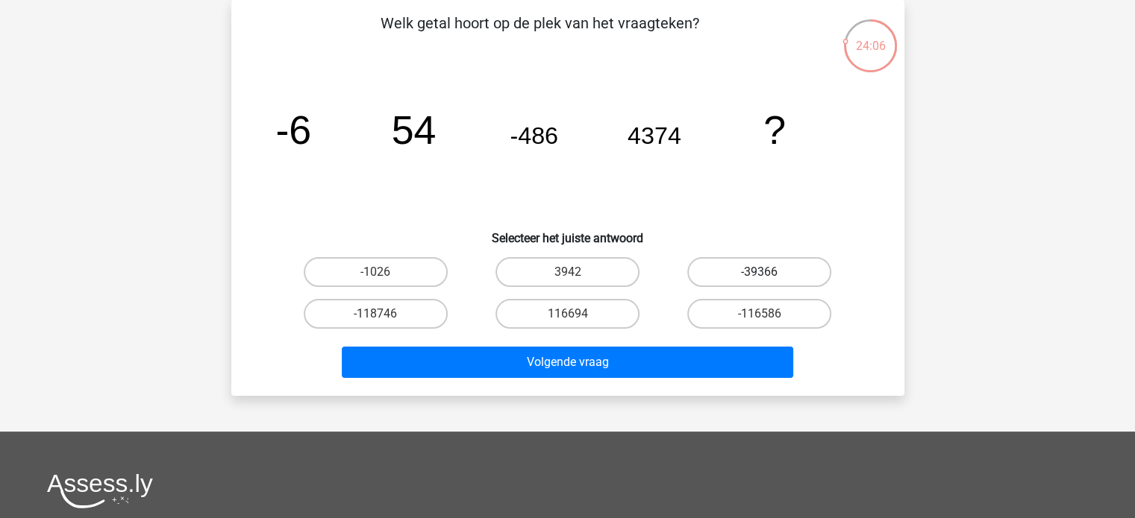
click at [729, 281] on label "-39366" at bounding box center [759, 272] width 144 height 30
click at [759, 281] on input "-39366" at bounding box center [764, 277] width 10 height 10
radio input "true"
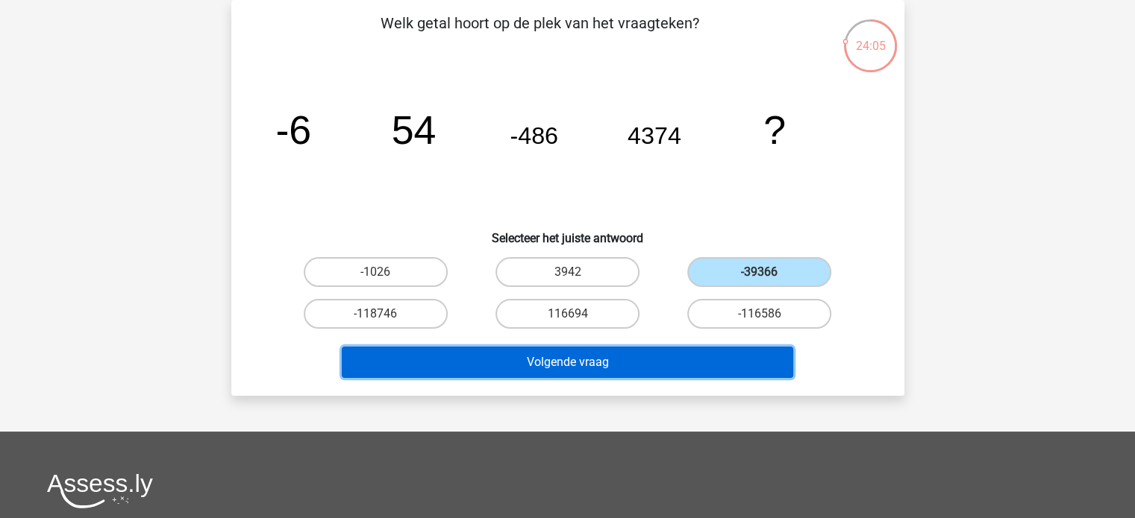
click at [643, 369] on button "Volgende vraag" at bounding box center [567, 362] width 451 height 31
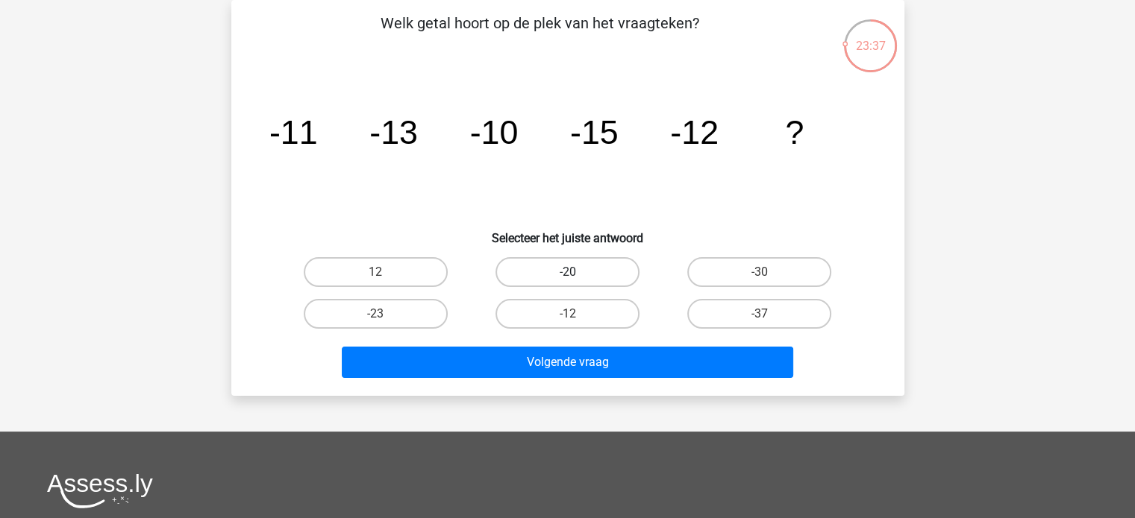
click at [606, 270] on label "-20" at bounding box center [567, 272] width 144 height 30
click at [577, 272] on input "-20" at bounding box center [572, 277] width 10 height 10
radio input "true"
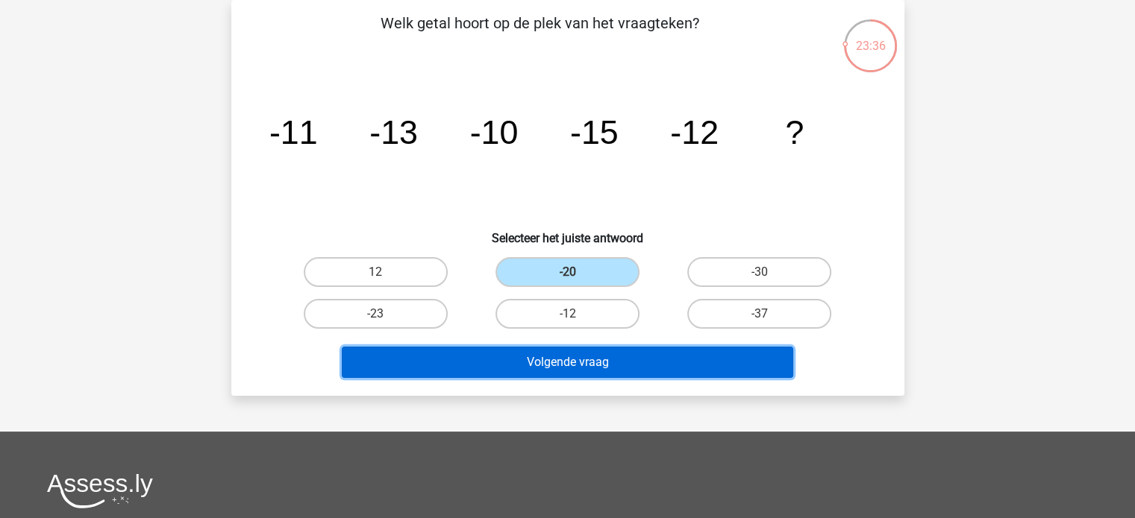
click at [650, 356] on button "Volgende vraag" at bounding box center [567, 362] width 451 height 31
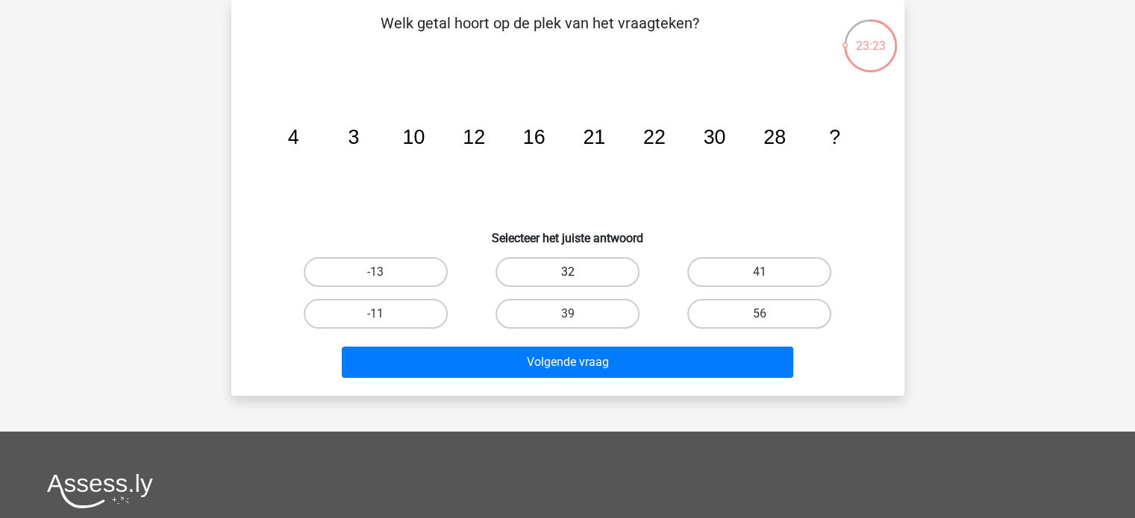
click at [598, 286] on label "32" at bounding box center [567, 272] width 144 height 30
click at [577, 282] on input "32" at bounding box center [572, 277] width 10 height 10
radio input "true"
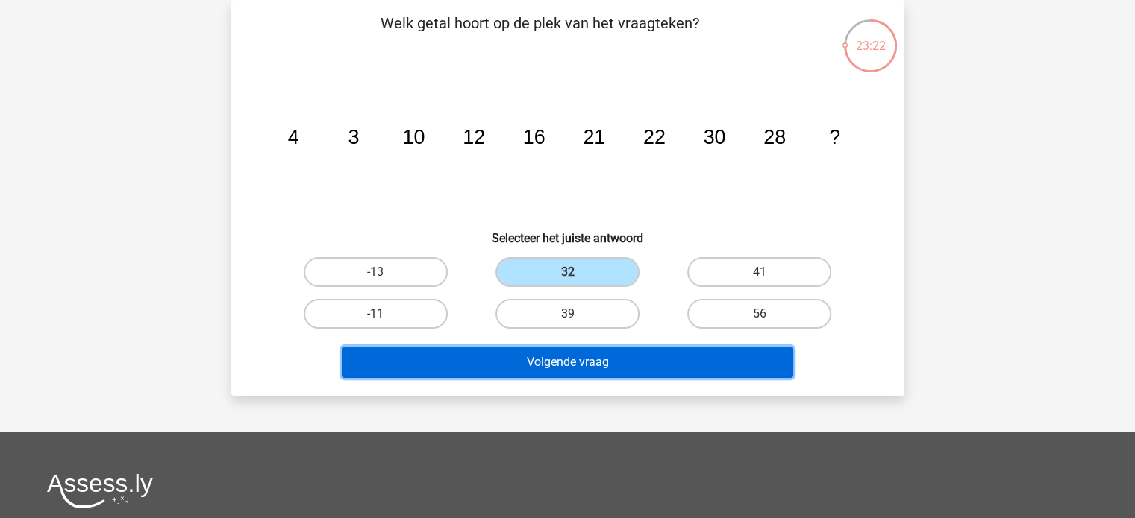
click at [595, 349] on button "Volgende vraag" at bounding box center [567, 362] width 451 height 31
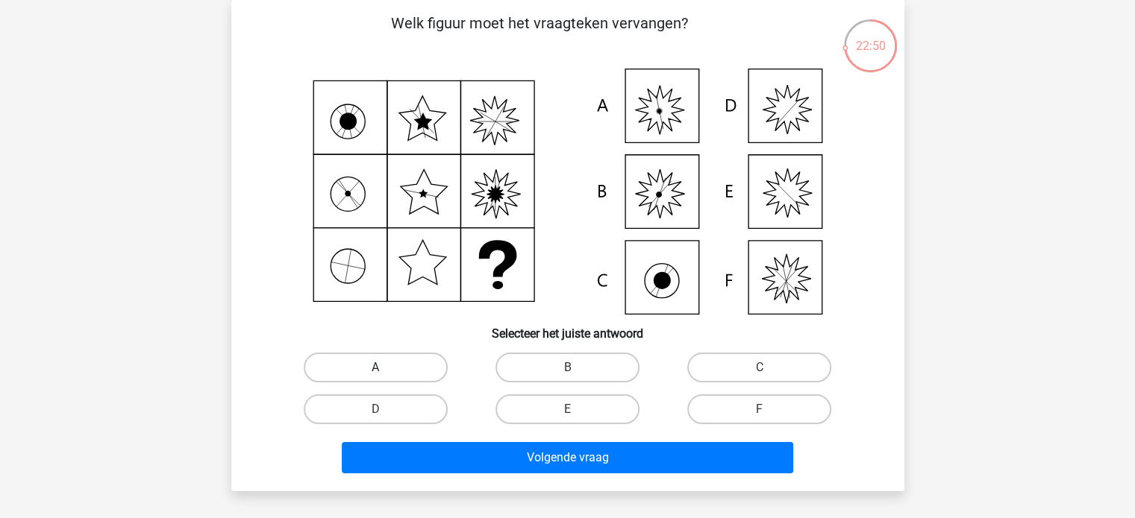
click at [329, 361] on label "A" at bounding box center [376, 368] width 144 height 30
click at [375, 368] on input "A" at bounding box center [380, 373] width 10 height 10
radio input "true"
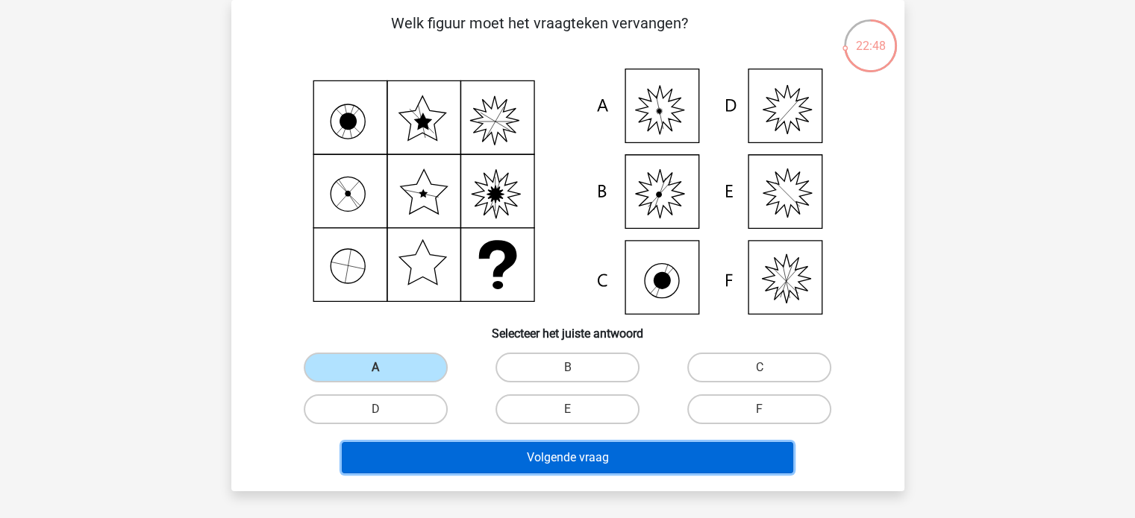
click at [506, 460] on button "Volgende vraag" at bounding box center [567, 457] width 451 height 31
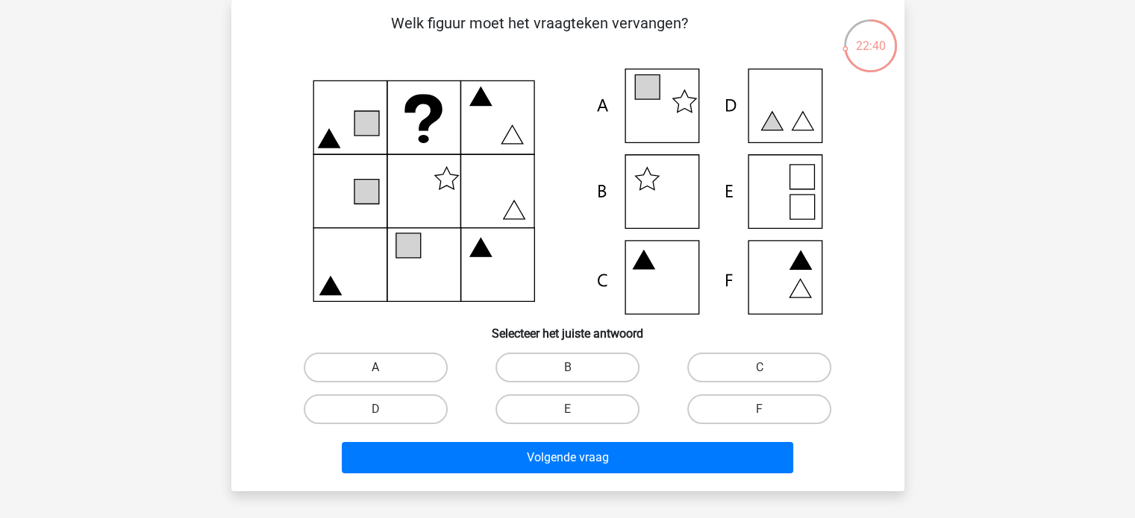
click at [342, 373] on label "A" at bounding box center [376, 368] width 144 height 30
click at [375, 373] on input "A" at bounding box center [380, 373] width 10 height 10
radio input "true"
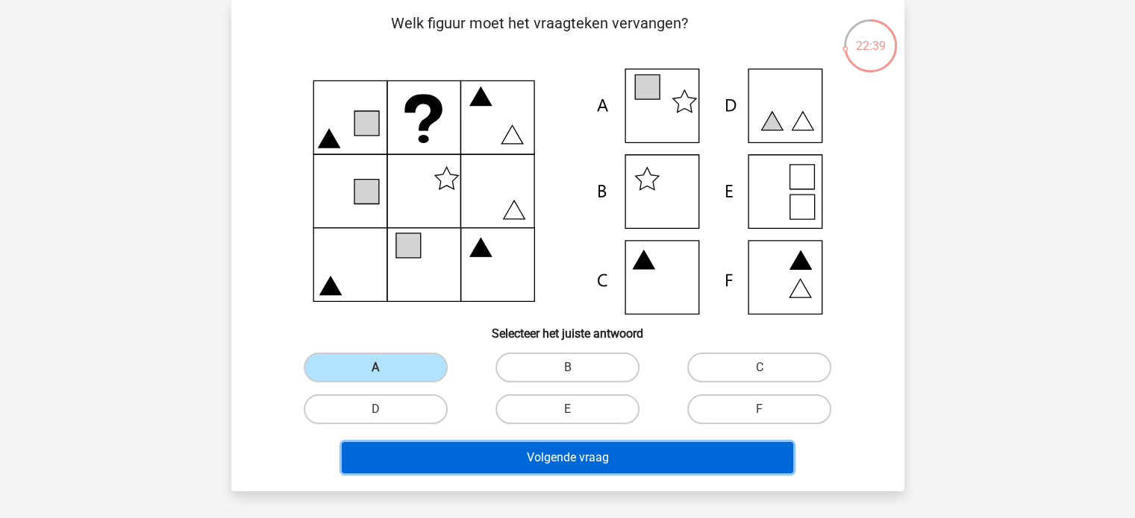
click at [395, 460] on button "Volgende vraag" at bounding box center [567, 457] width 451 height 31
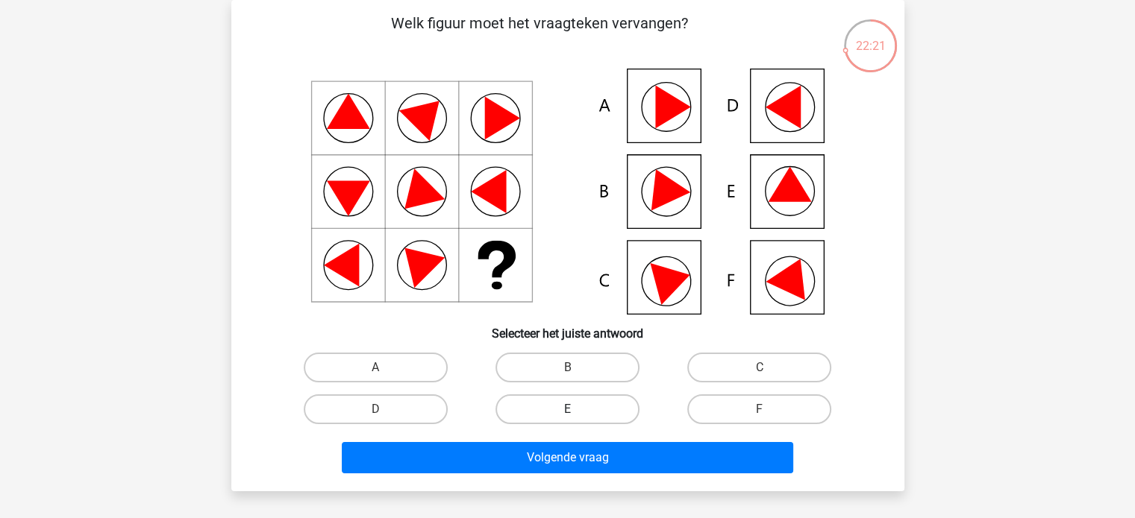
click at [550, 402] on label "E" at bounding box center [567, 410] width 144 height 30
click at [567, 410] on input "E" at bounding box center [572, 415] width 10 height 10
radio input "true"
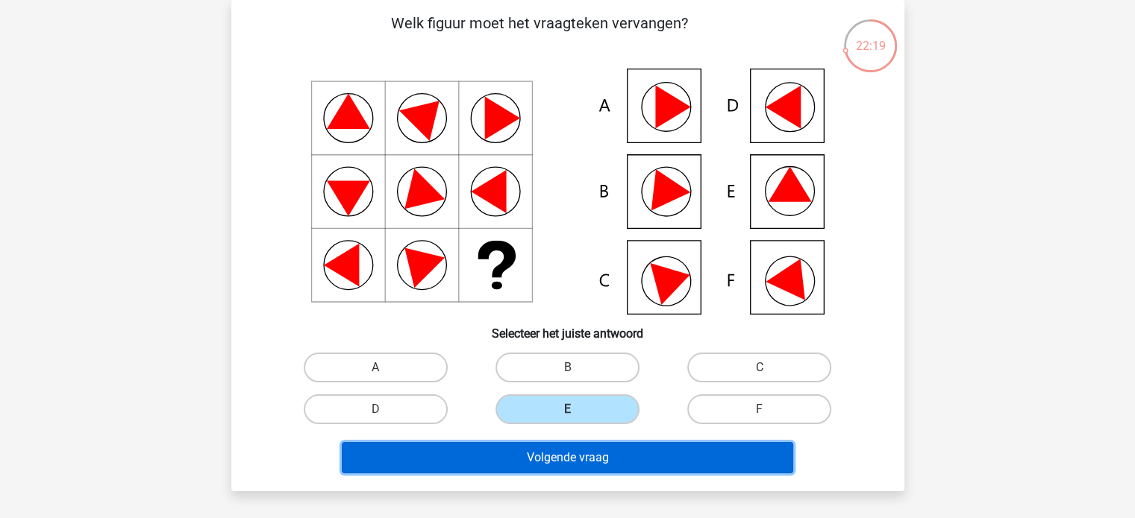
click at [624, 459] on button "Volgende vraag" at bounding box center [567, 457] width 451 height 31
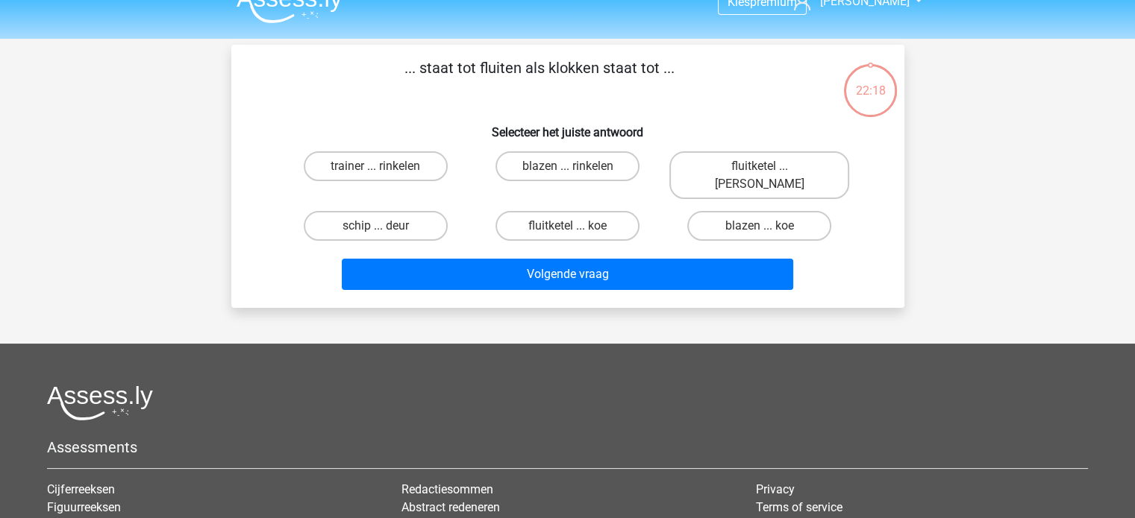
scroll to position [0, 0]
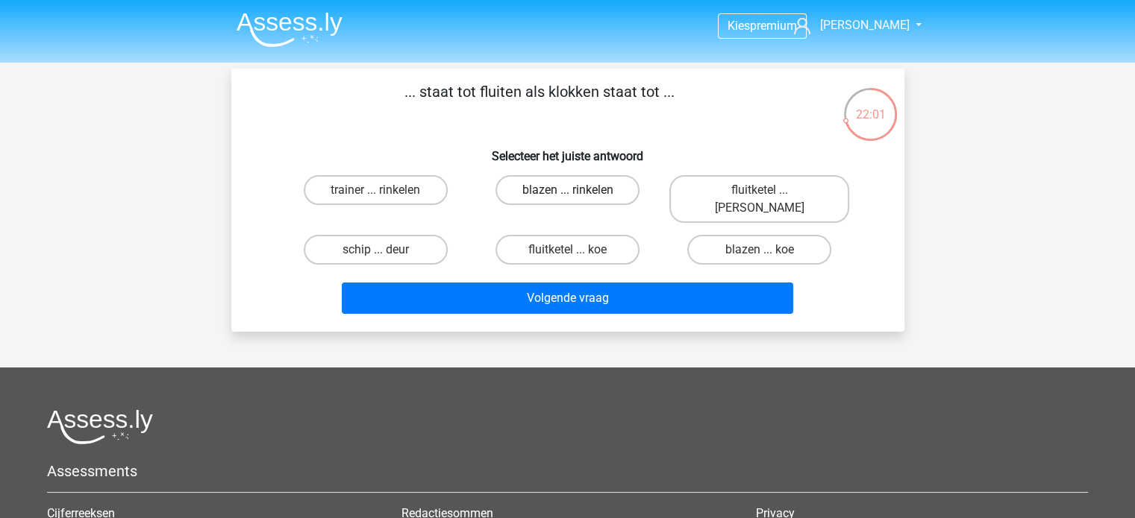
click at [589, 190] on label "blazen ... rinkelen" at bounding box center [567, 190] width 144 height 30
click at [577, 190] on input "blazen ... rinkelen" at bounding box center [572, 195] width 10 height 10
radio input "true"
click at [749, 197] on label "fluitketel ... luiden" at bounding box center [759, 199] width 180 height 48
click at [759, 197] on input "fluitketel ... luiden" at bounding box center [764, 195] width 10 height 10
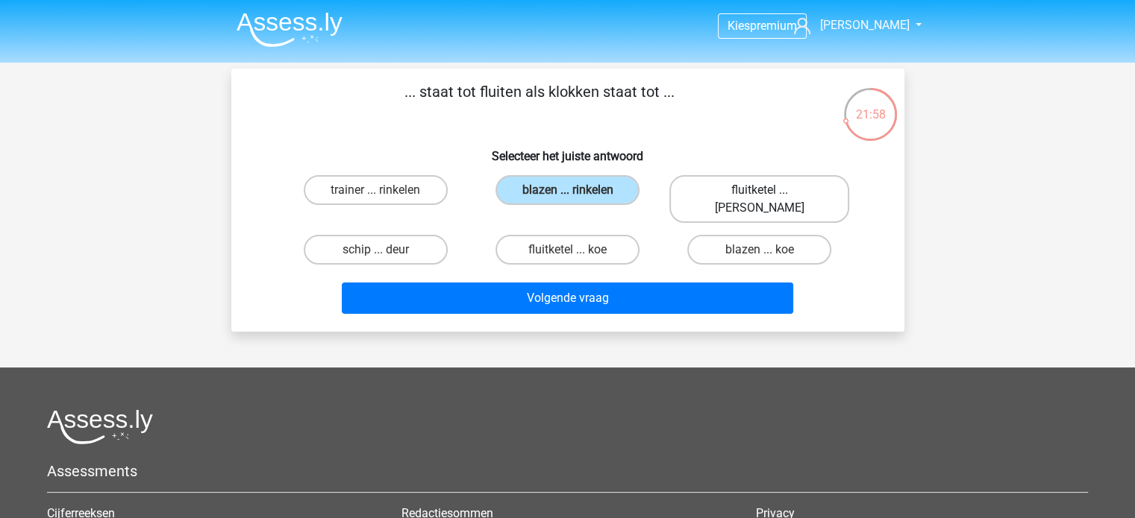
radio input "true"
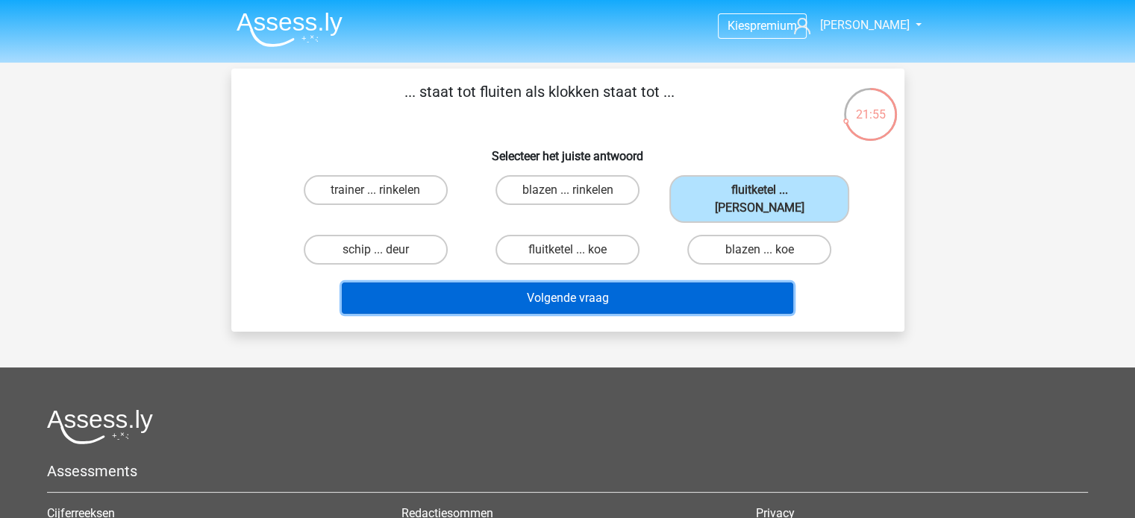
click at [749, 286] on button "Volgende vraag" at bounding box center [567, 298] width 451 height 31
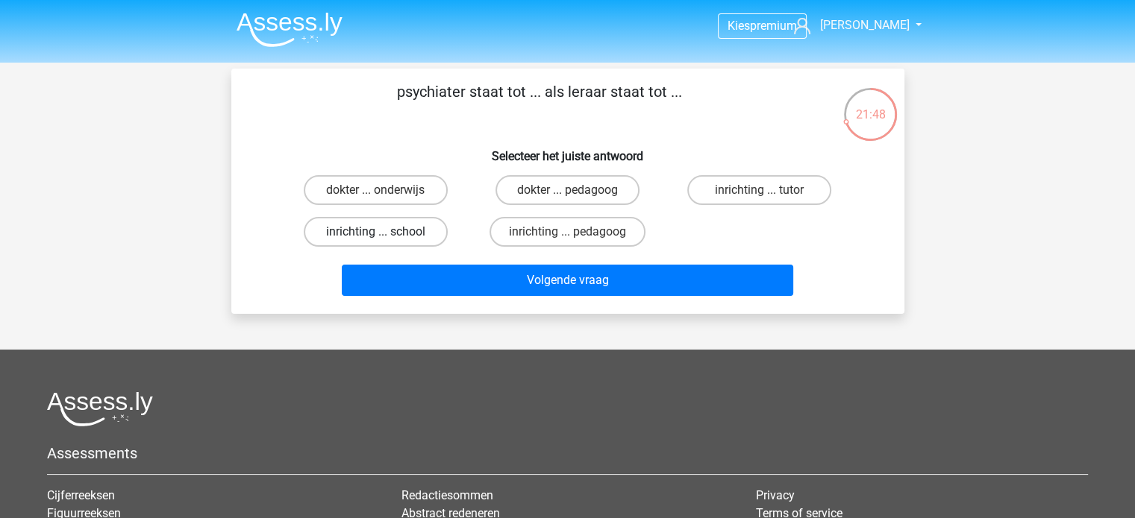
click at [412, 225] on label "inrichting ... school" at bounding box center [376, 232] width 144 height 30
click at [385, 232] on input "inrichting ... school" at bounding box center [380, 237] width 10 height 10
radio input "true"
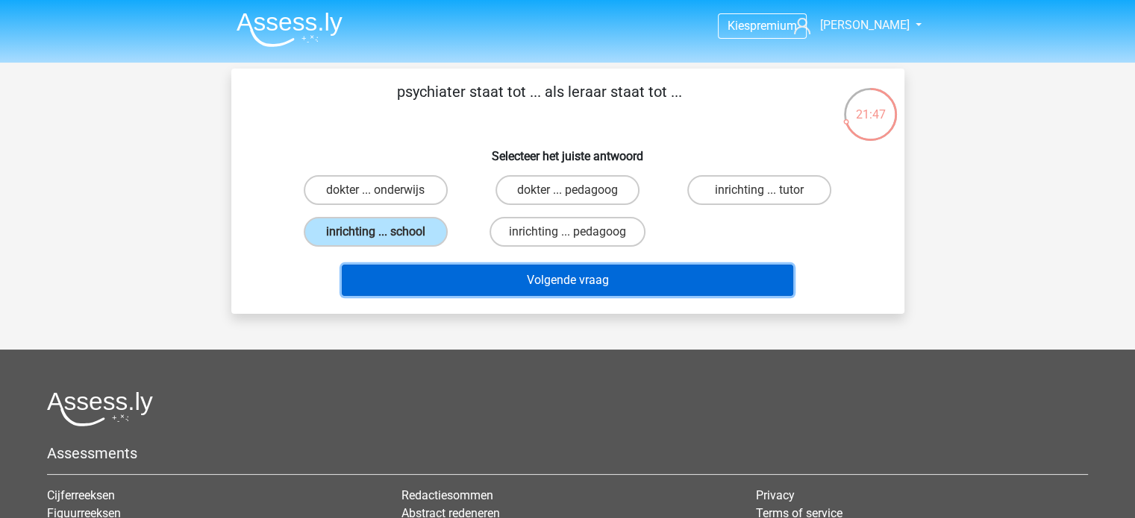
click at [518, 280] on button "Volgende vraag" at bounding box center [567, 280] width 451 height 31
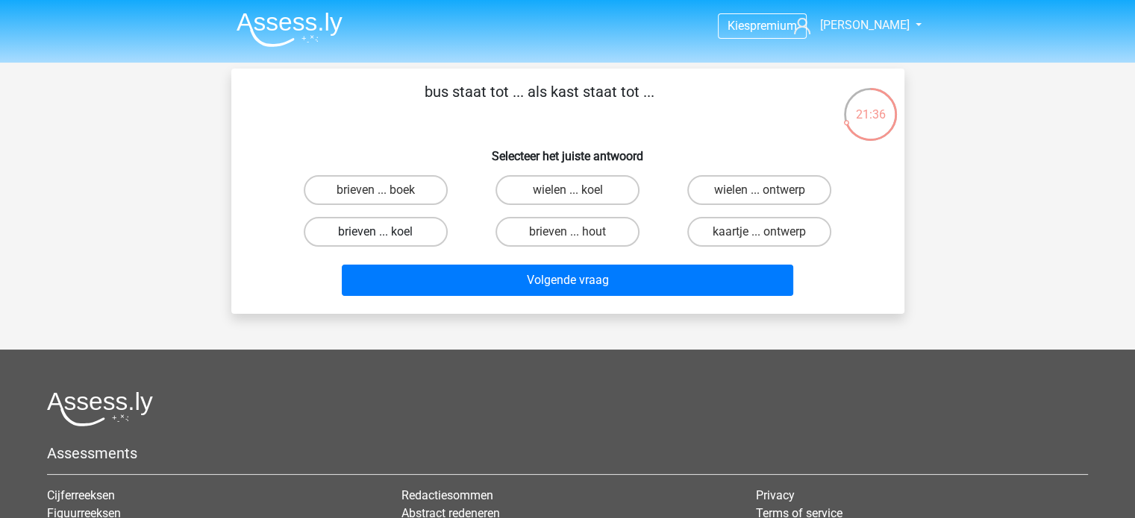
click at [422, 235] on label "brieven ... koel" at bounding box center [376, 232] width 144 height 30
click at [385, 235] on input "brieven ... koel" at bounding box center [380, 237] width 10 height 10
radio input "true"
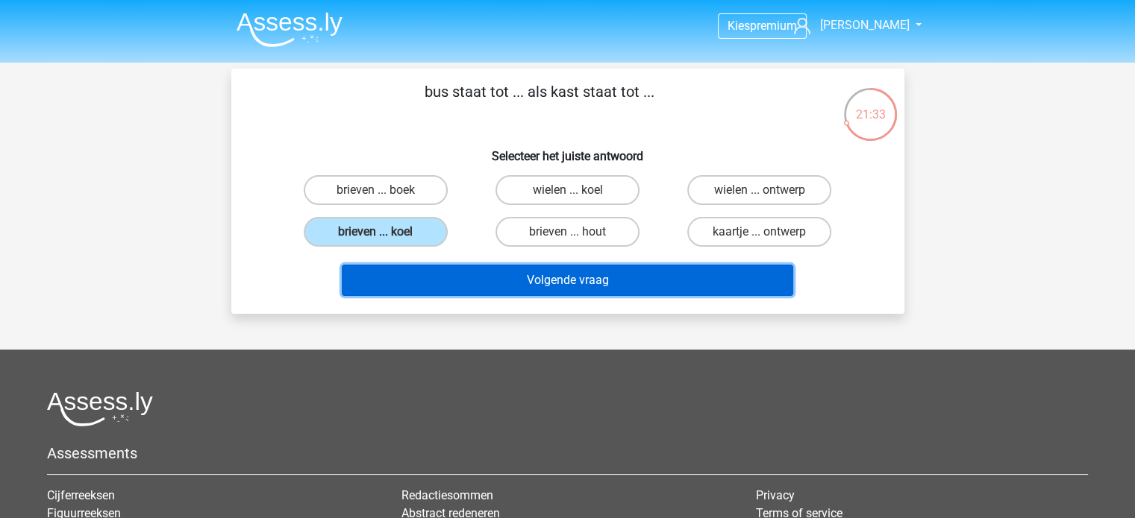
click at [484, 282] on button "Volgende vraag" at bounding box center [567, 280] width 451 height 31
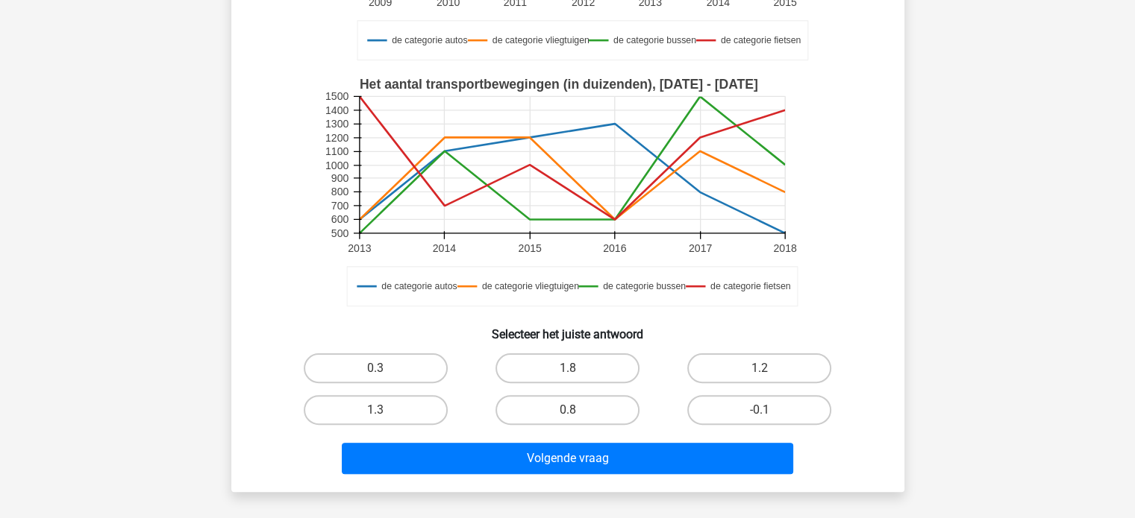
scroll to position [373, 0]
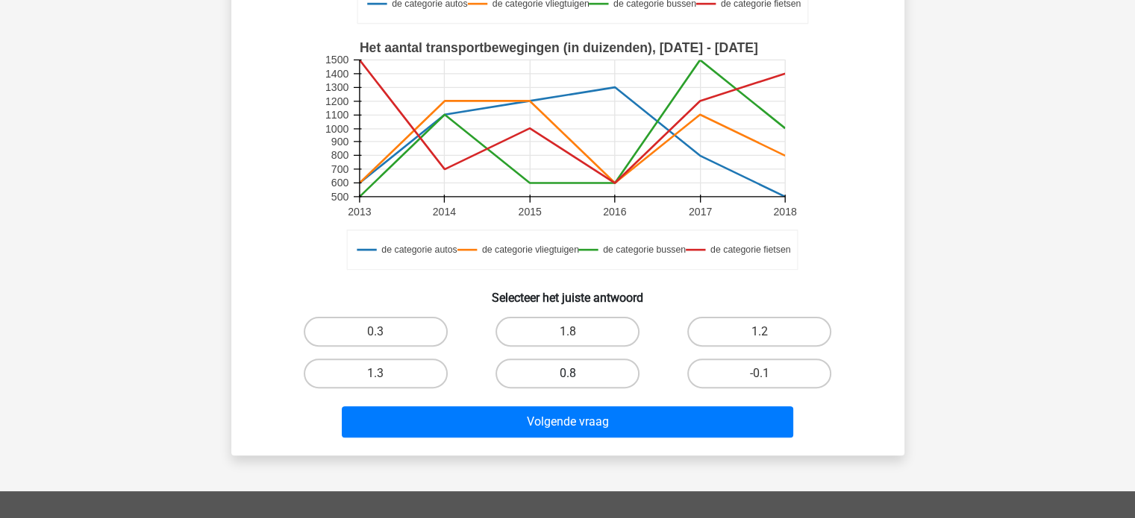
click at [588, 373] on label "0.8" at bounding box center [567, 374] width 144 height 30
click at [577, 374] on input "0.8" at bounding box center [572, 379] width 10 height 10
radio input "true"
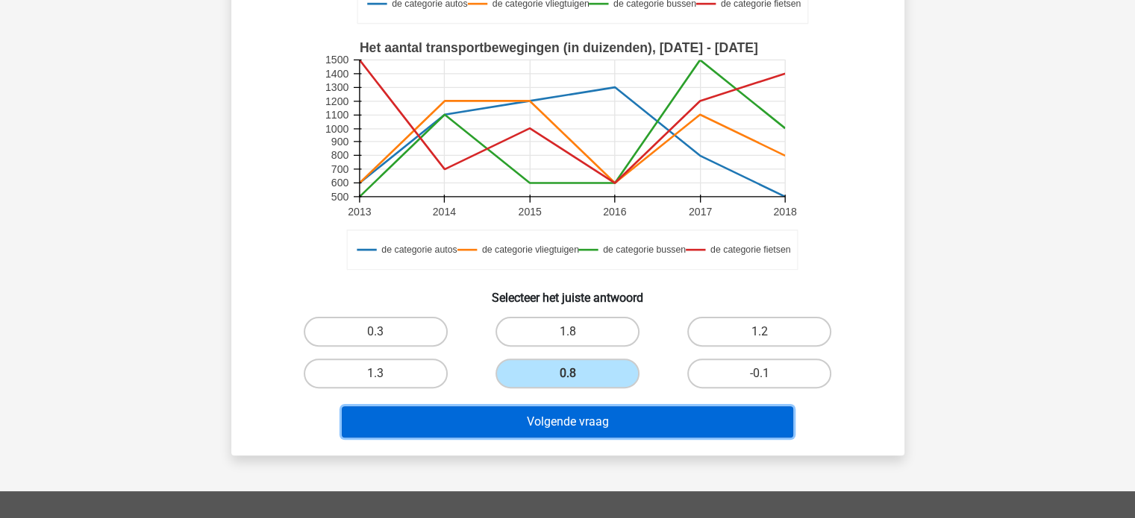
click at [595, 423] on button "Volgende vraag" at bounding box center [567, 422] width 451 height 31
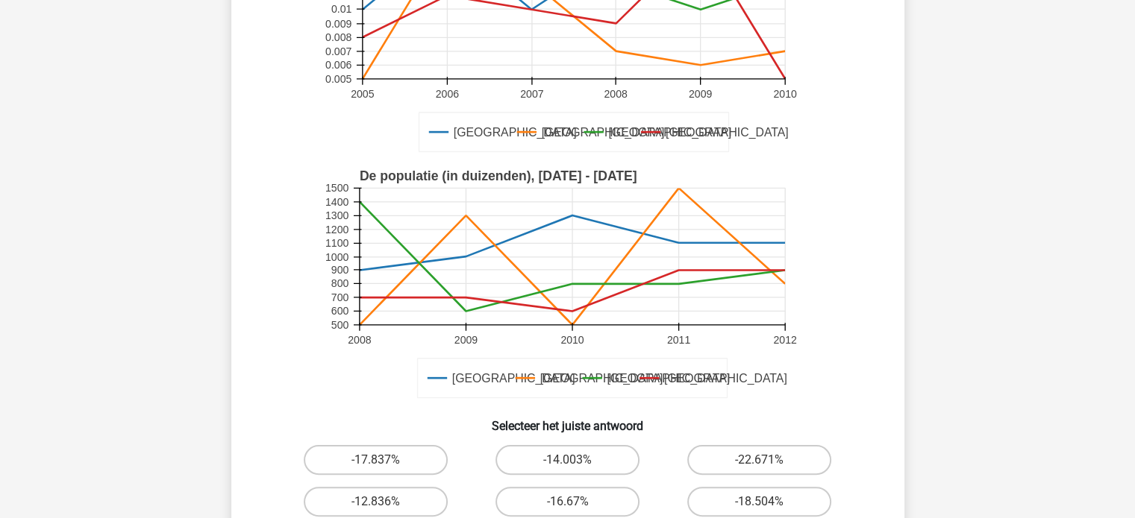
scroll to position [298, 0]
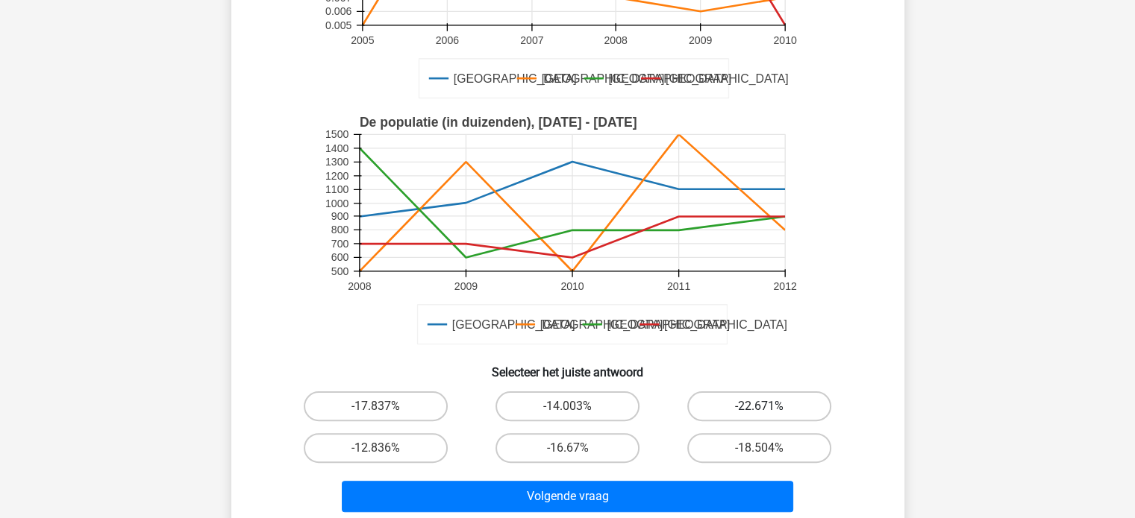
click at [736, 404] on label "-22.671%" at bounding box center [759, 407] width 144 height 30
click at [759, 407] on input "-22.671%" at bounding box center [764, 412] width 10 height 10
radio input "true"
click at [736, 442] on label "-18.504%" at bounding box center [759, 448] width 144 height 30
click at [759, 448] on input "-18.504%" at bounding box center [764, 453] width 10 height 10
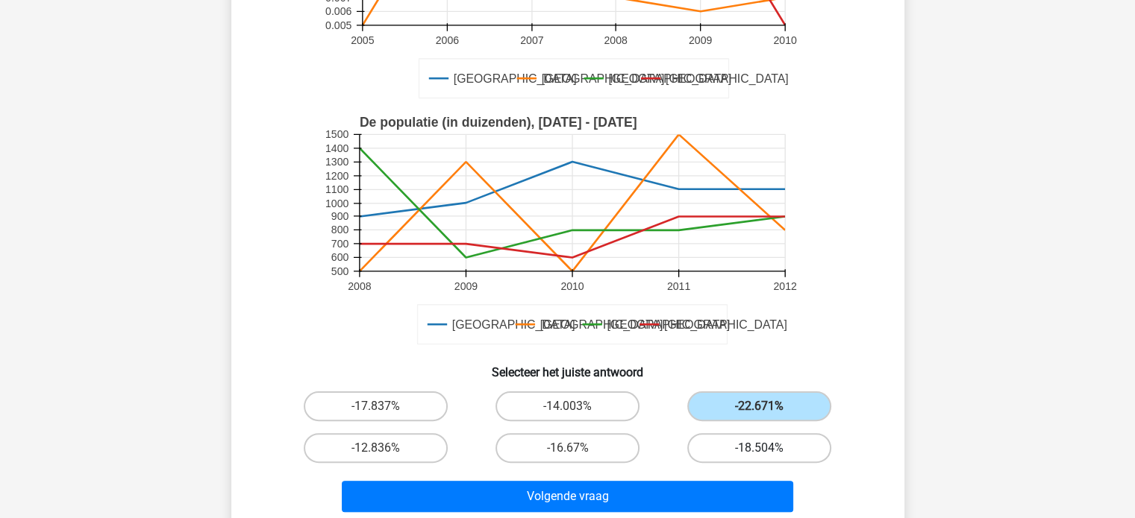
radio input "true"
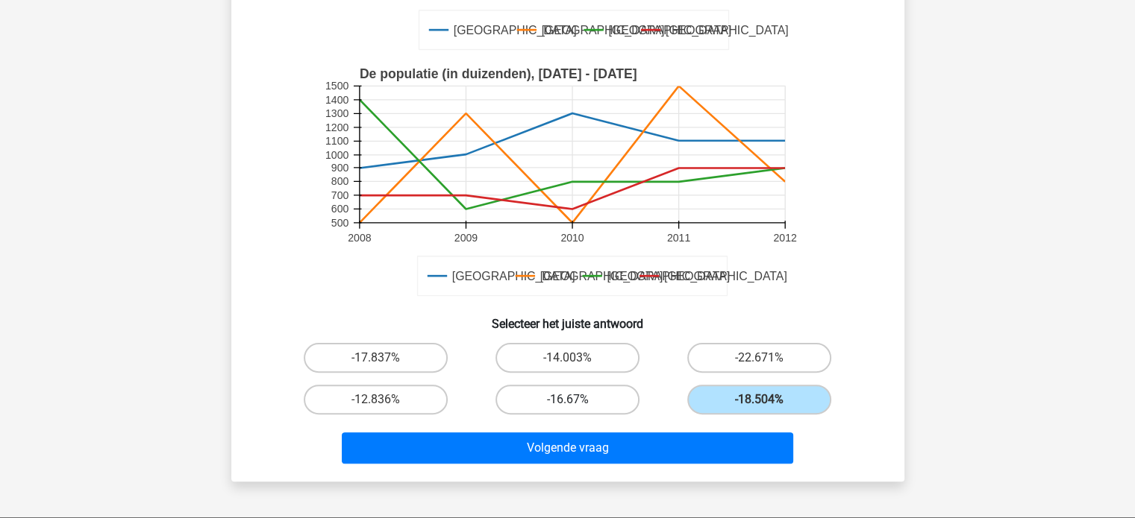
scroll to position [373, 0]
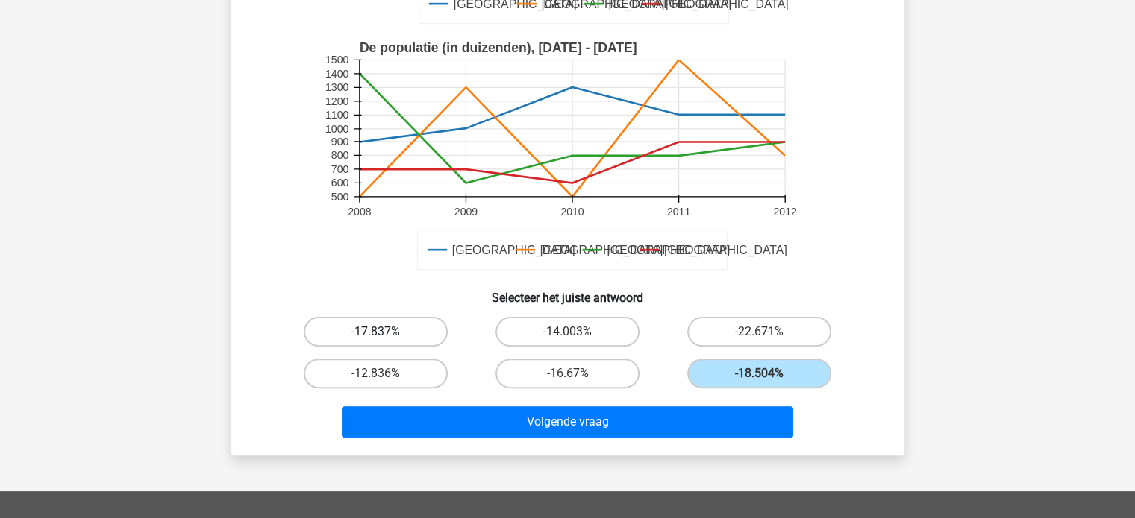
click at [404, 333] on label "-17.837%" at bounding box center [376, 332] width 144 height 30
click at [385, 333] on input "-17.837%" at bounding box center [380, 337] width 10 height 10
radio input "true"
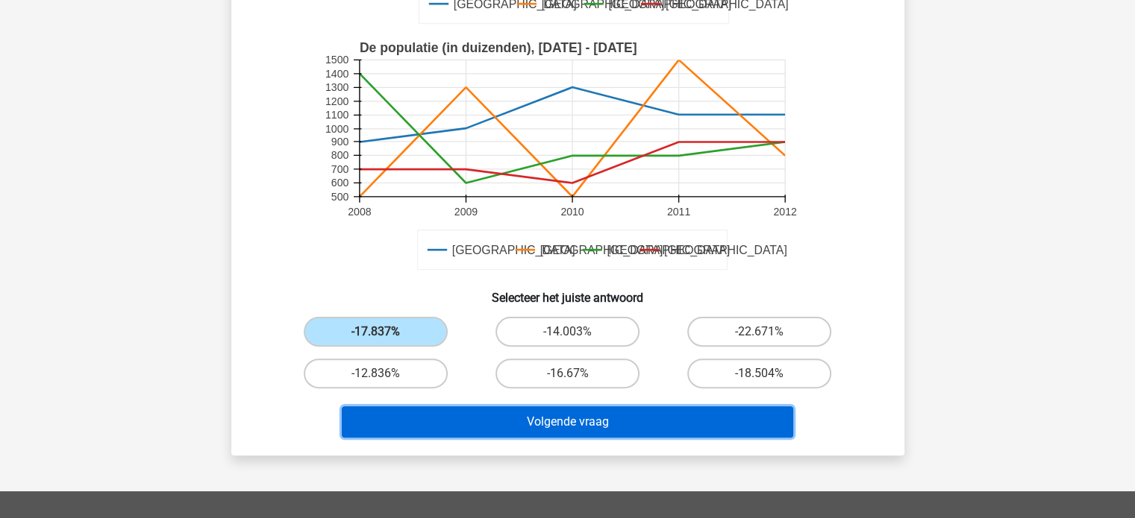
click at [460, 414] on button "Volgende vraag" at bounding box center [567, 422] width 451 height 31
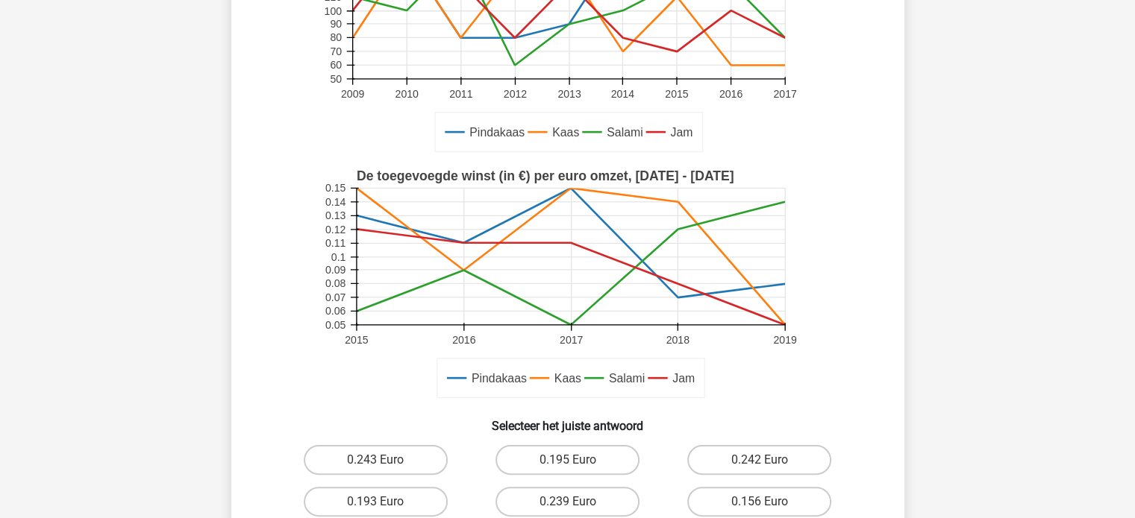
scroll to position [448, 0]
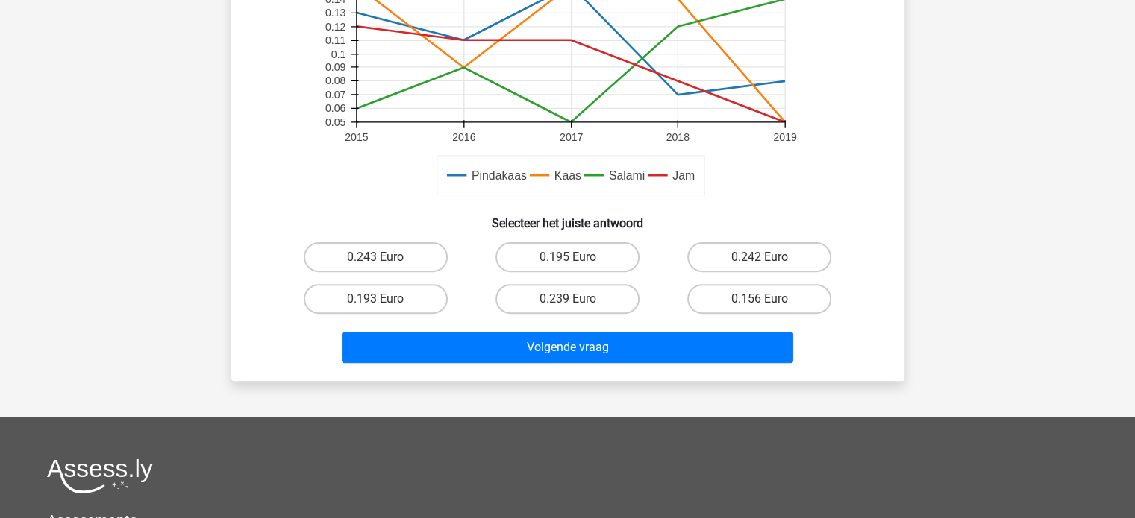
click at [766, 300] on input "0.156 Euro" at bounding box center [764, 304] width 10 height 10
radio input "true"
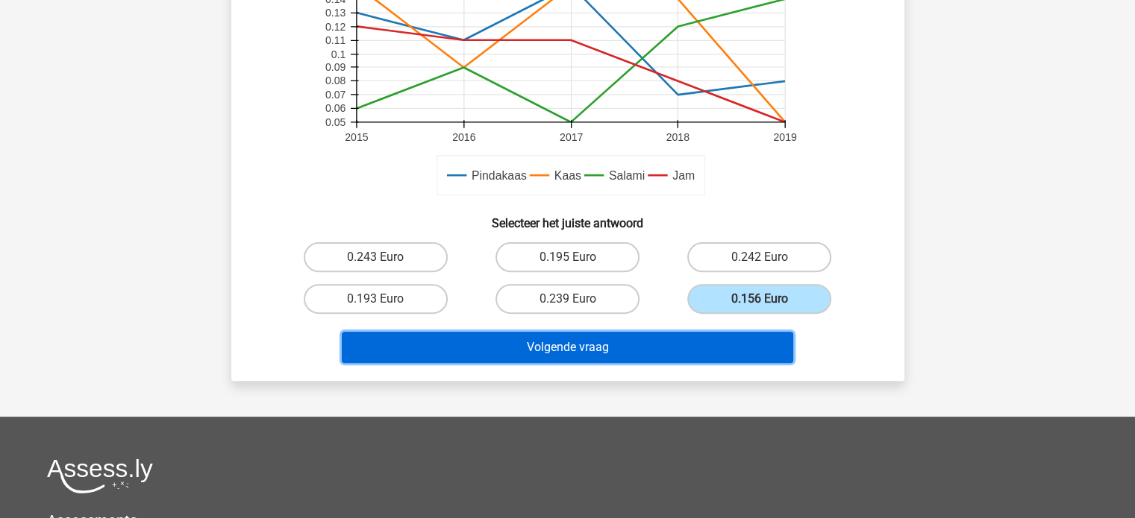
click at [744, 338] on button "Volgende vraag" at bounding box center [567, 347] width 451 height 31
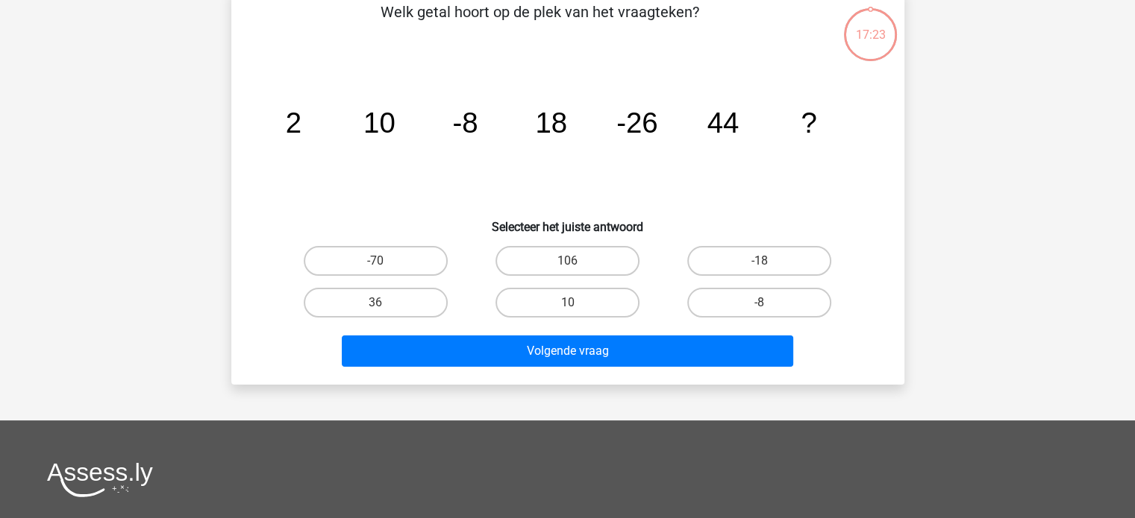
scroll to position [69, 0]
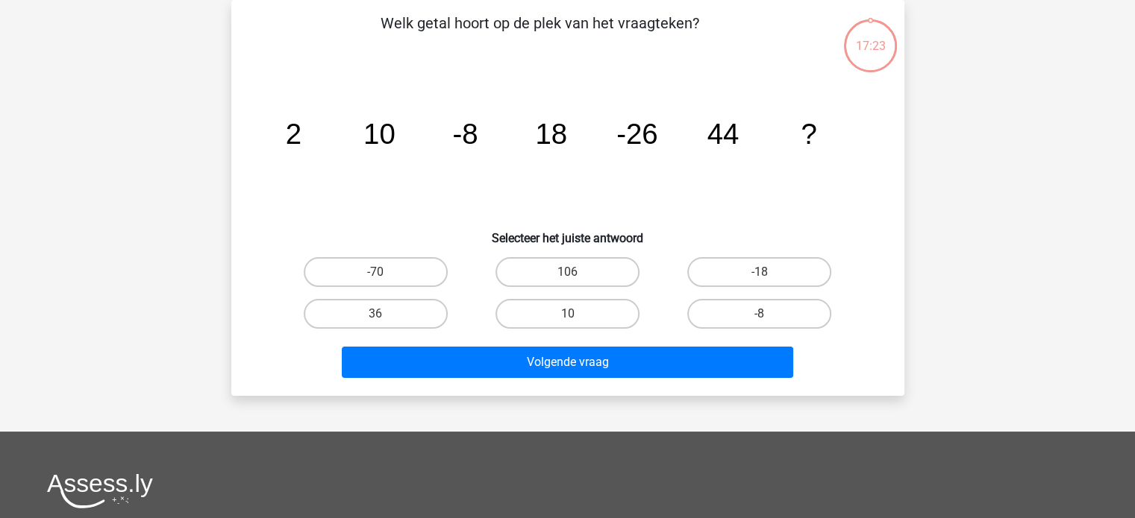
click at [759, 319] on input "-8" at bounding box center [764, 319] width 10 height 10
radio input "true"
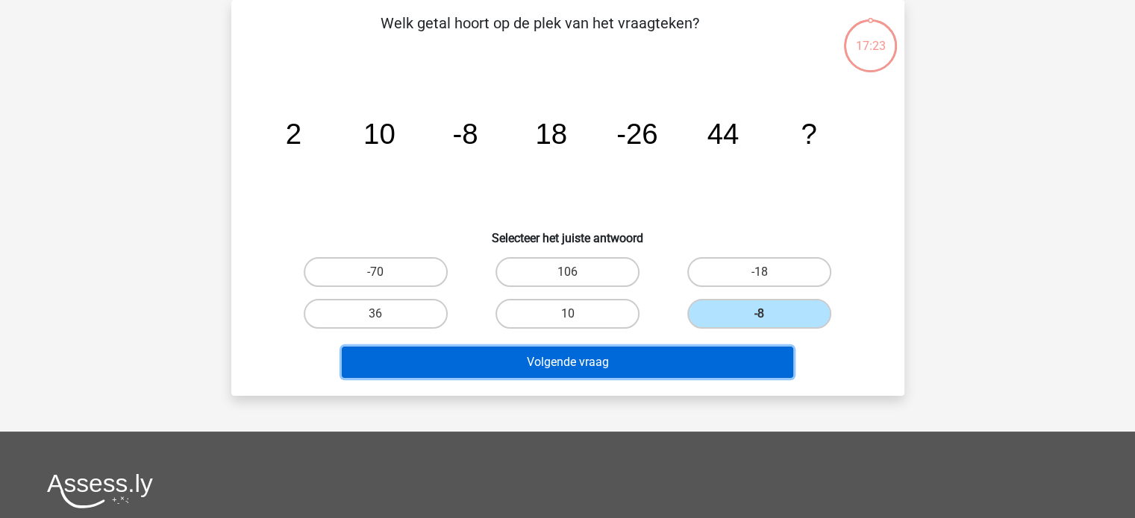
click at [759, 354] on button "Volgende vraag" at bounding box center [567, 362] width 451 height 31
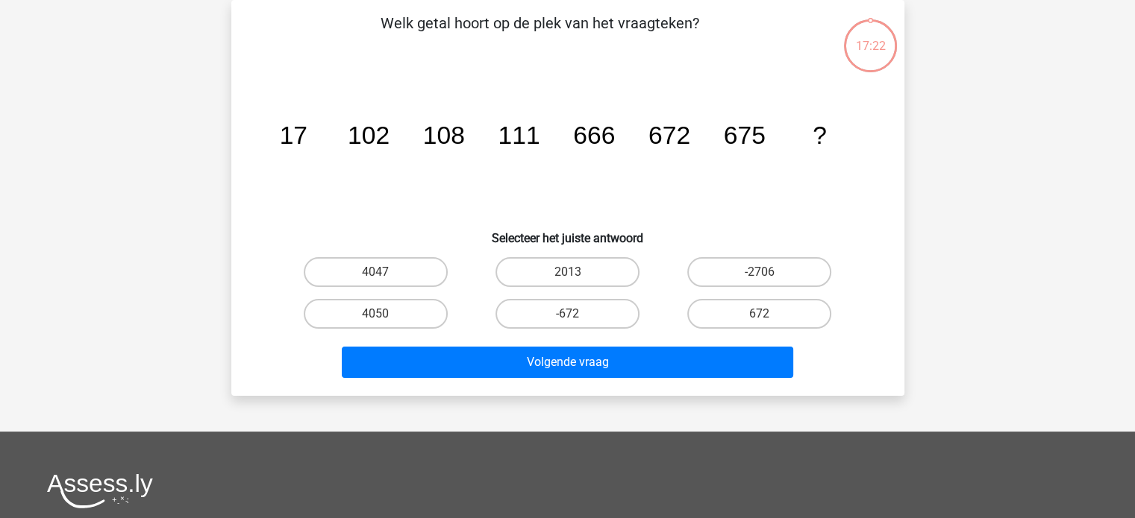
click at [763, 321] on input "672" at bounding box center [764, 319] width 10 height 10
radio input "true"
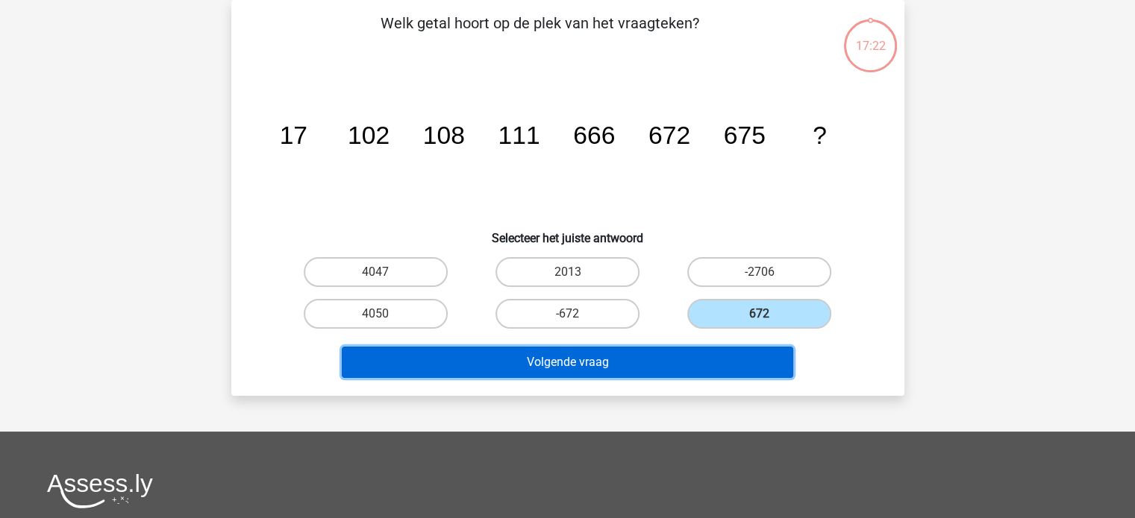
click at [751, 351] on button "Volgende vraag" at bounding box center [567, 362] width 451 height 31
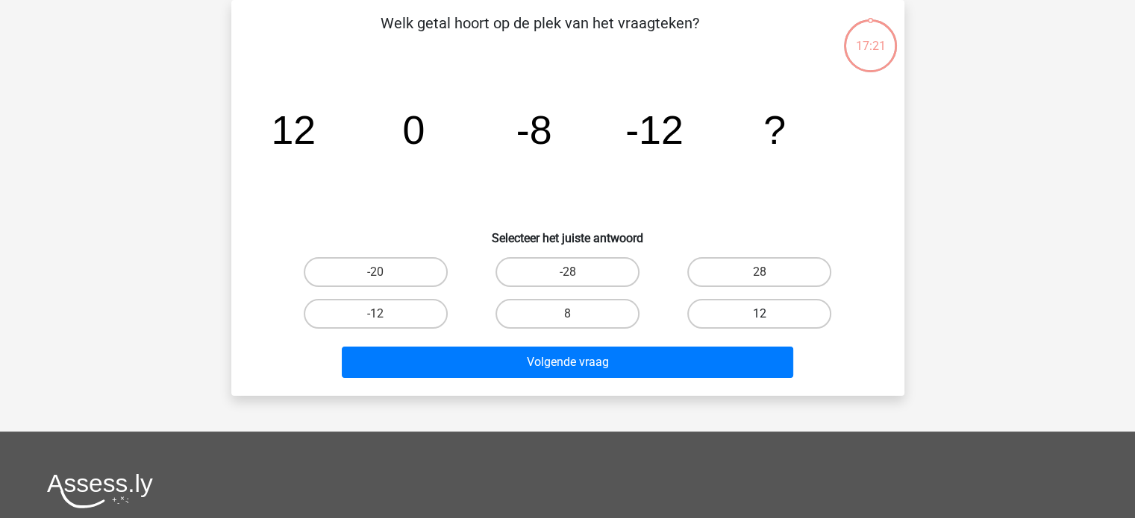
click at [770, 316] on label "12" at bounding box center [759, 314] width 144 height 30
click at [769, 316] on input "12" at bounding box center [764, 319] width 10 height 10
radio input "true"
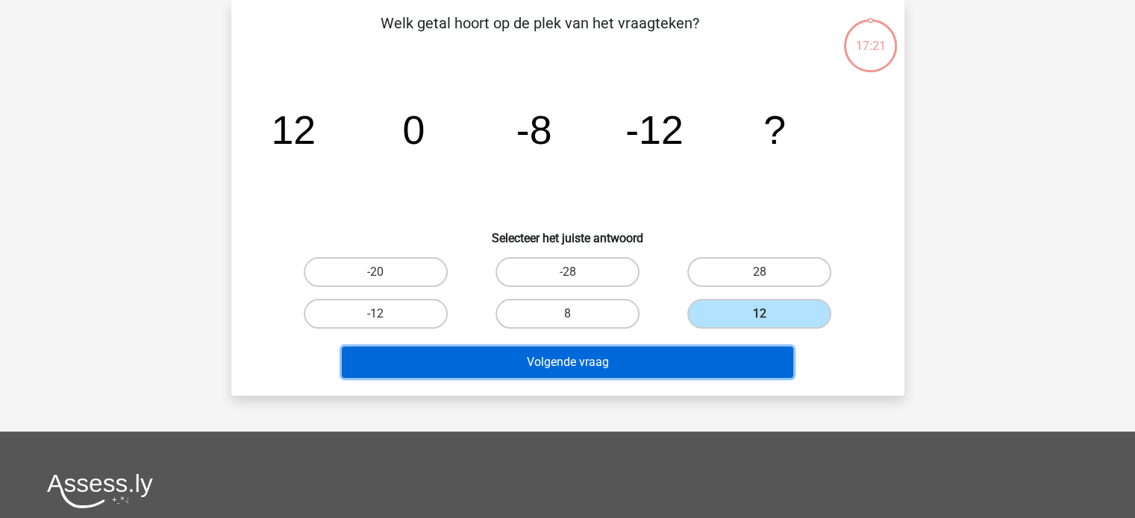
click at [755, 355] on button "Volgende vraag" at bounding box center [567, 362] width 451 height 31
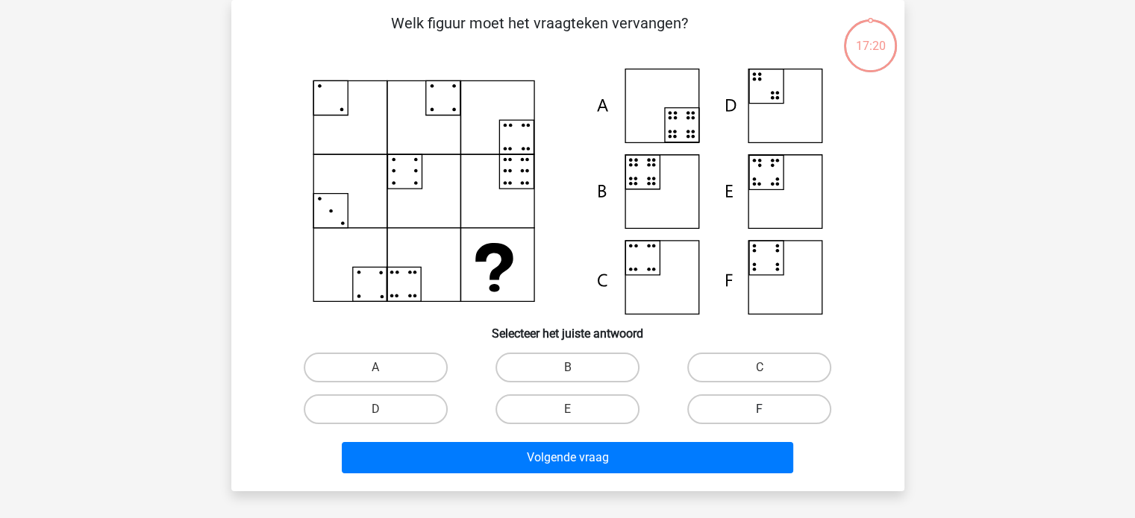
click at [750, 399] on label "F" at bounding box center [759, 410] width 144 height 30
click at [759, 410] on input "F" at bounding box center [764, 415] width 10 height 10
radio input "true"
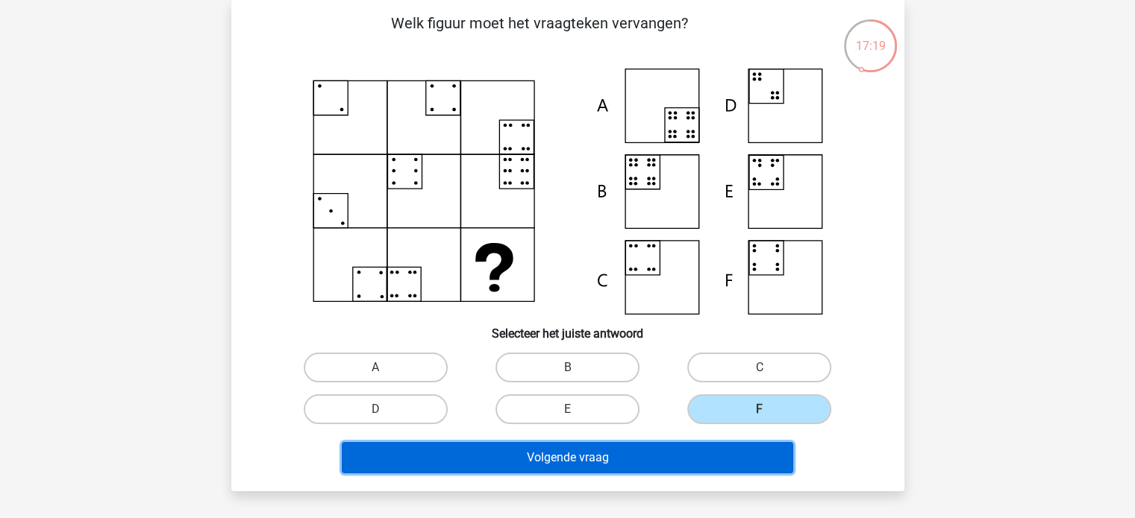
click at [752, 463] on button "Volgende vraag" at bounding box center [567, 457] width 451 height 31
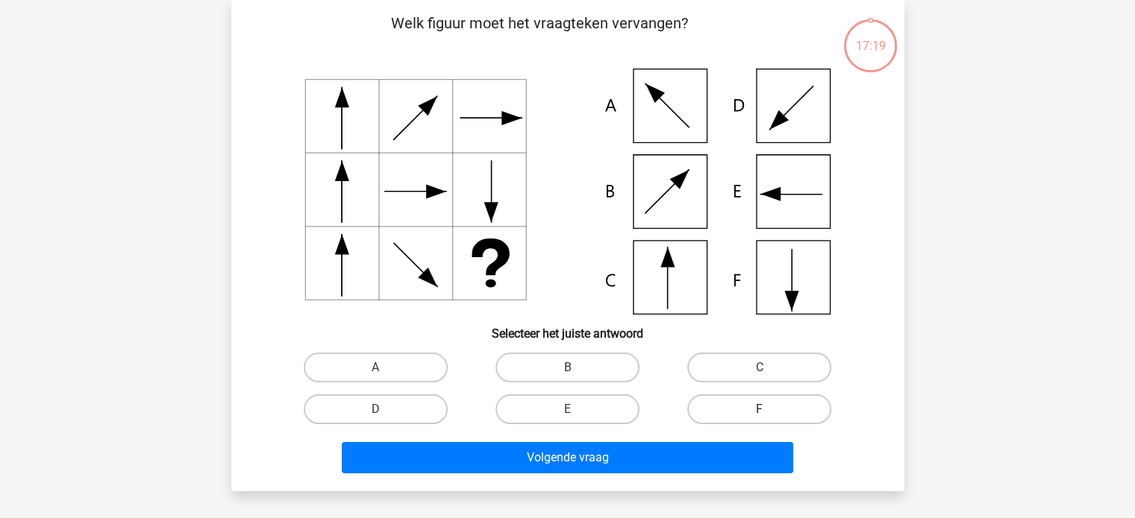
click at [756, 412] on label "F" at bounding box center [759, 410] width 144 height 30
click at [759, 412] on input "F" at bounding box center [764, 415] width 10 height 10
radio input "true"
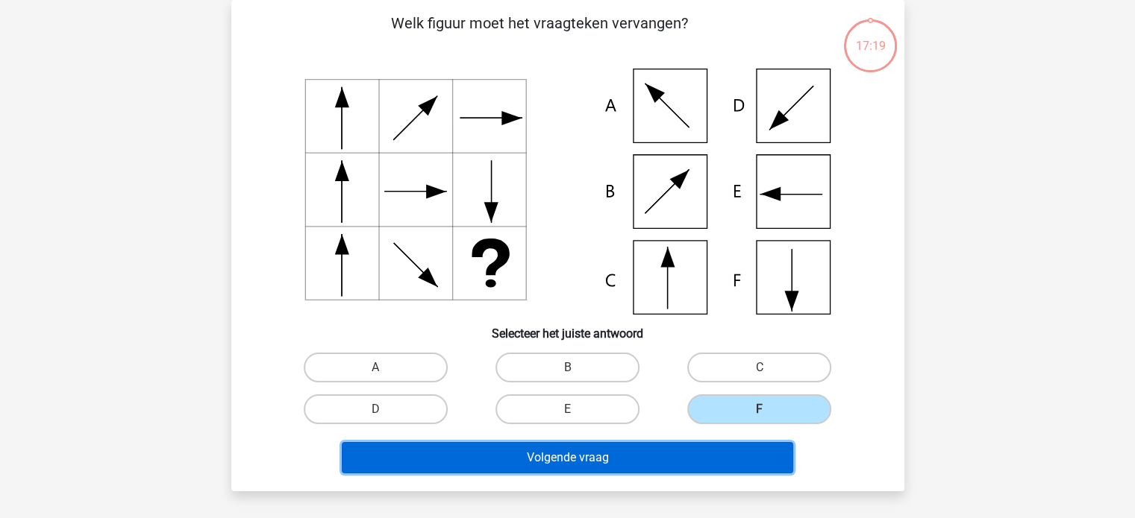
drag, startPoint x: 764, startPoint y: 455, endPoint x: 764, endPoint y: 435, distance: 20.1
click at [764, 454] on button "Volgende vraag" at bounding box center [567, 457] width 451 height 31
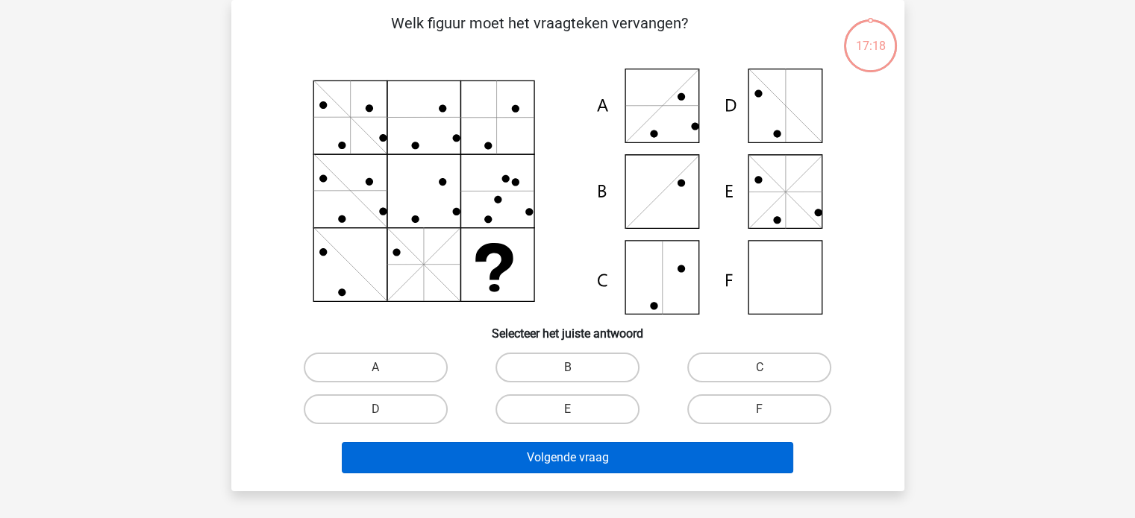
drag, startPoint x: 765, startPoint y: 422, endPoint x: 762, endPoint y: 458, distance: 35.9
click at [764, 413] on input "F" at bounding box center [764, 415] width 10 height 10
radio input "true"
drag, startPoint x: 747, startPoint y: 476, endPoint x: 754, endPoint y: 448, distance: 28.4
click at [747, 474] on div "Volgende vraag" at bounding box center [568, 460] width 576 height 37
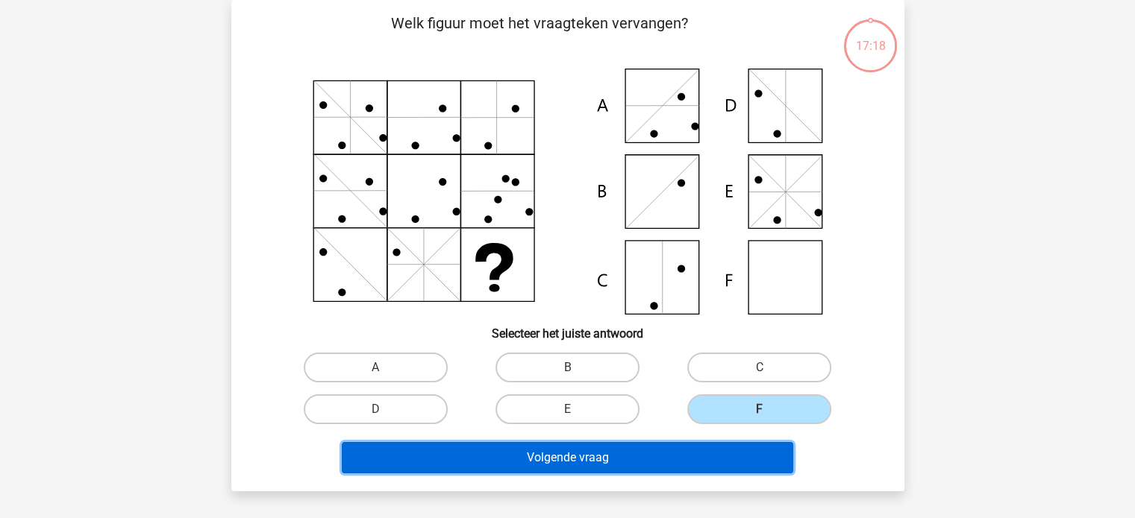
click at [756, 448] on button "Volgende vraag" at bounding box center [567, 457] width 451 height 31
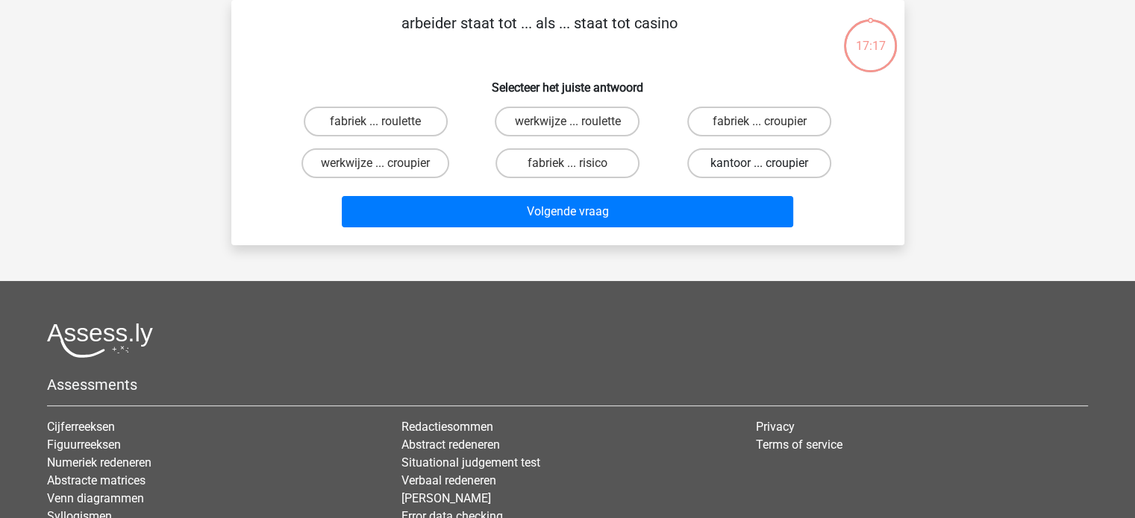
drag, startPoint x: 752, startPoint y: 166, endPoint x: 749, endPoint y: 189, distance: 23.3
click at [752, 168] on label "kantoor ... croupier" at bounding box center [759, 163] width 144 height 30
click at [759, 168] on input "kantoor ... croupier" at bounding box center [764, 168] width 10 height 10
radio input "true"
click at [746, 193] on div "Volgende vraag" at bounding box center [567, 208] width 625 height 49
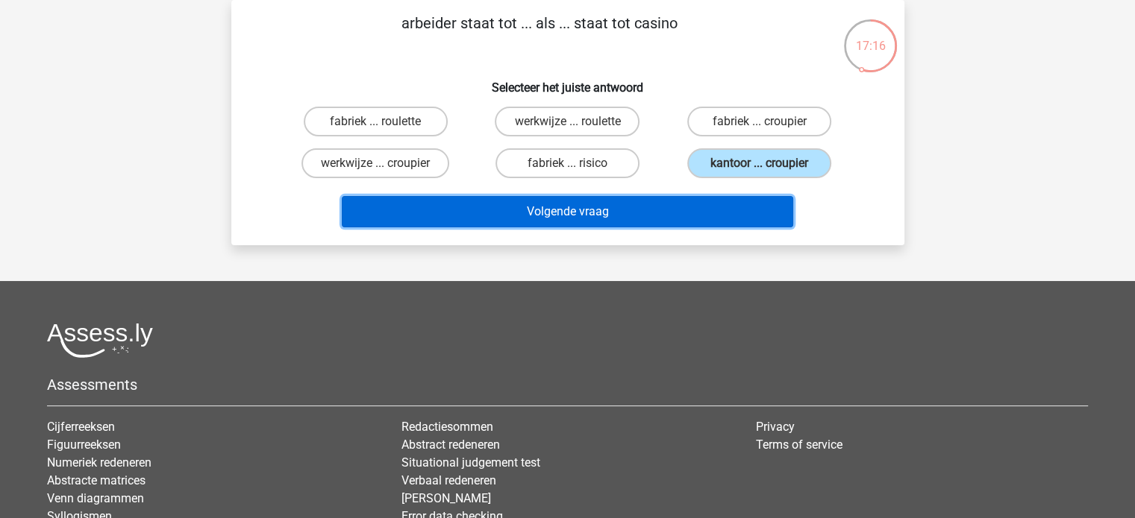
click at [738, 222] on button "Volgende vraag" at bounding box center [567, 211] width 451 height 31
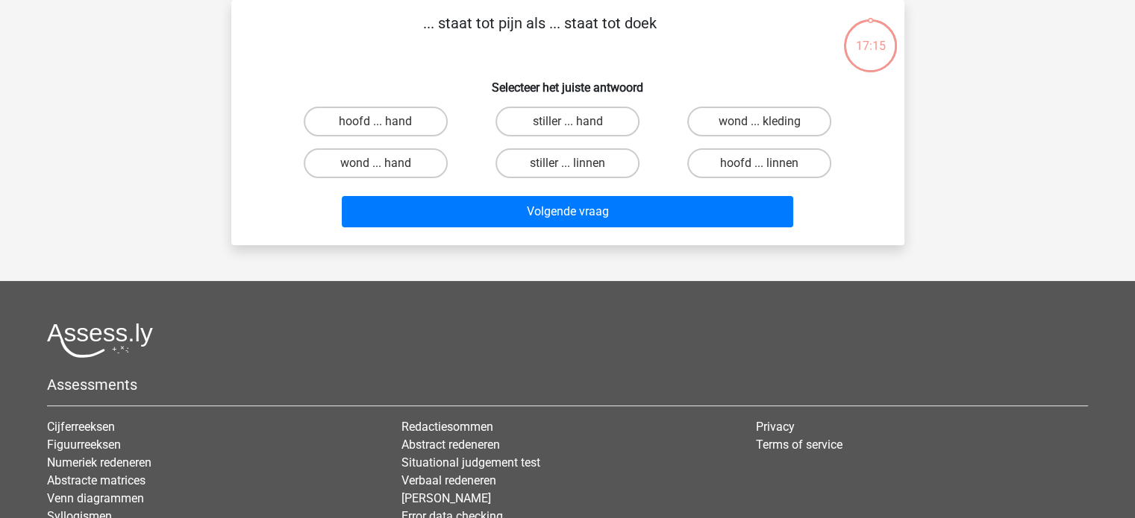
click at [759, 169] on input "hoofd ... linnen" at bounding box center [764, 168] width 10 height 10
radio input "true"
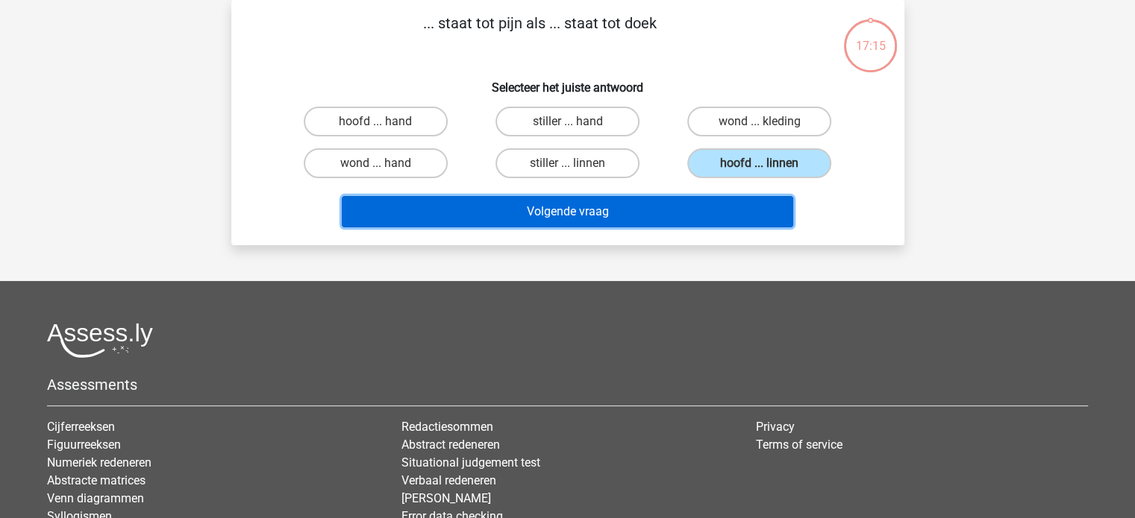
click at [744, 211] on button "Volgende vraag" at bounding box center [567, 211] width 451 height 31
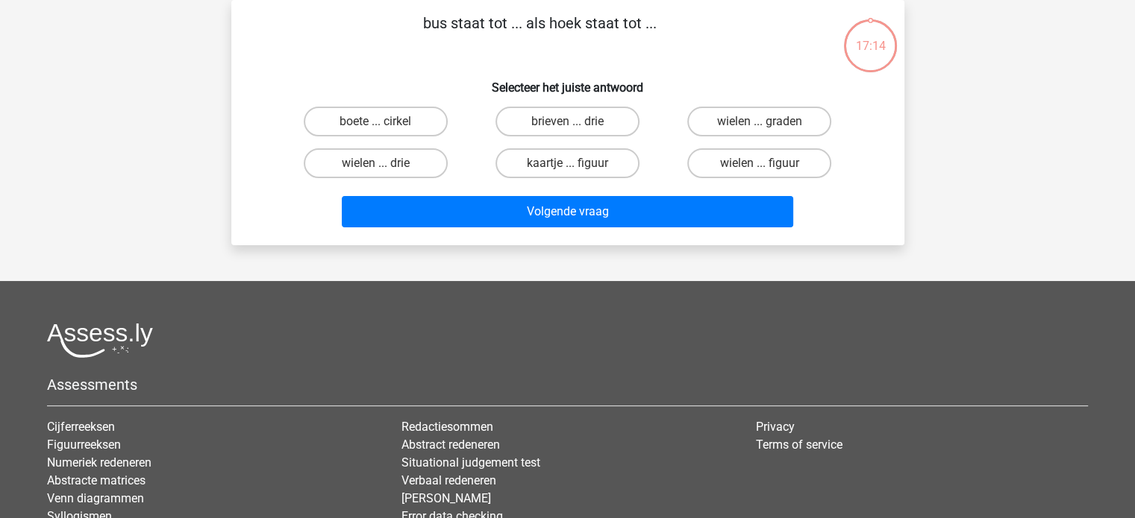
drag, startPoint x: 756, startPoint y: 166, endPoint x: 756, endPoint y: 178, distance: 11.9
click at [756, 167] on label "wielen ... figuur" at bounding box center [759, 163] width 144 height 30
click at [759, 167] on input "wielen ... figuur" at bounding box center [764, 168] width 10 height 10
radio input "true"
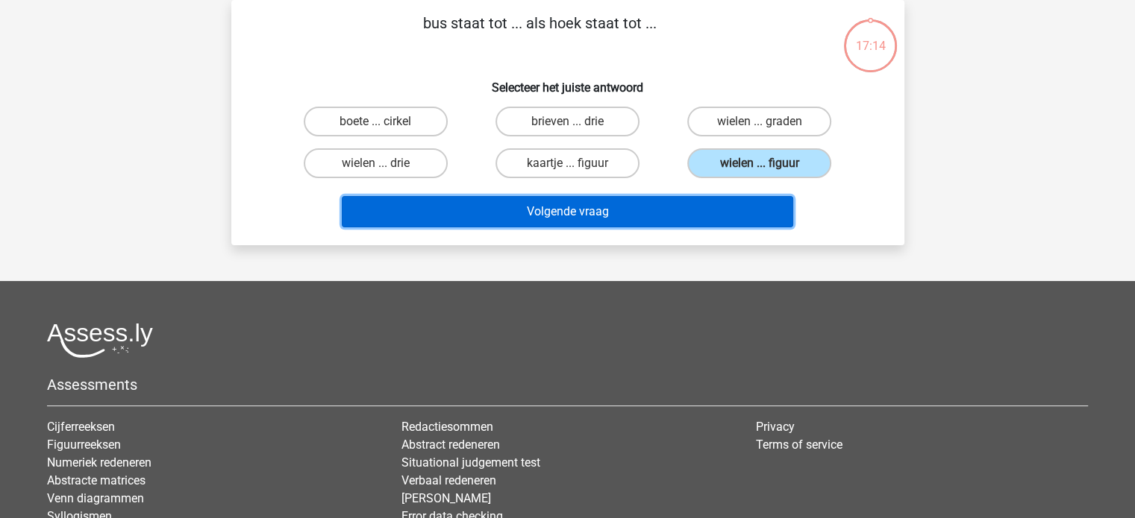
drag, startPoint x: 740, startPoint y: 211, endPoint x: 742, endPoint y: 199, distance: 12.1
click at [740, 210] on button "Volgende vraag" at bounding box center [567, 211] width 451 height 31
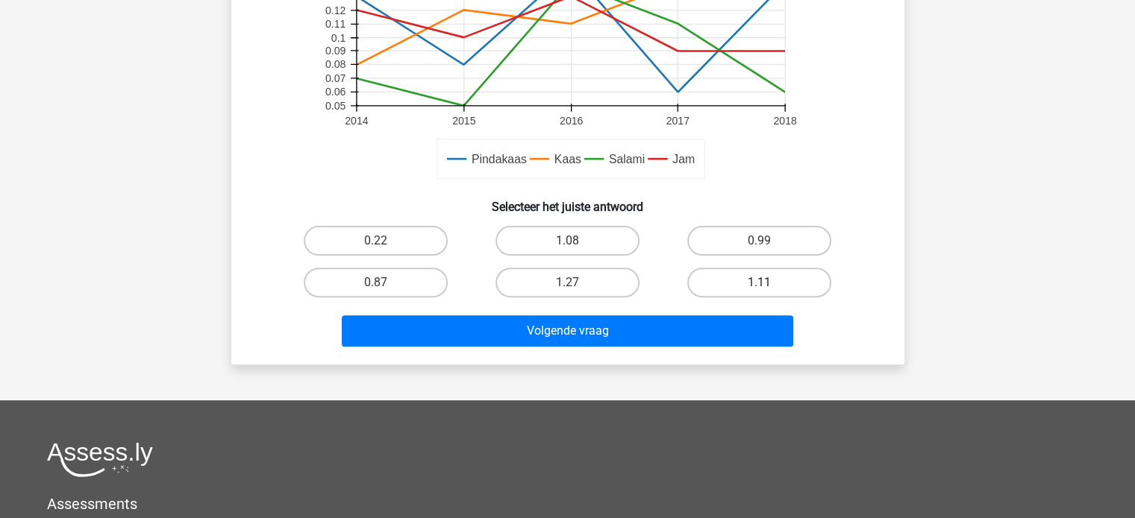
click at [773, 283] on label "1.11" at bounding box center [759, 283] width 144 height 30
click at [769, 283] on input "1.11" at bounding box center [764, 288] width 10 height 10
radio input "true"
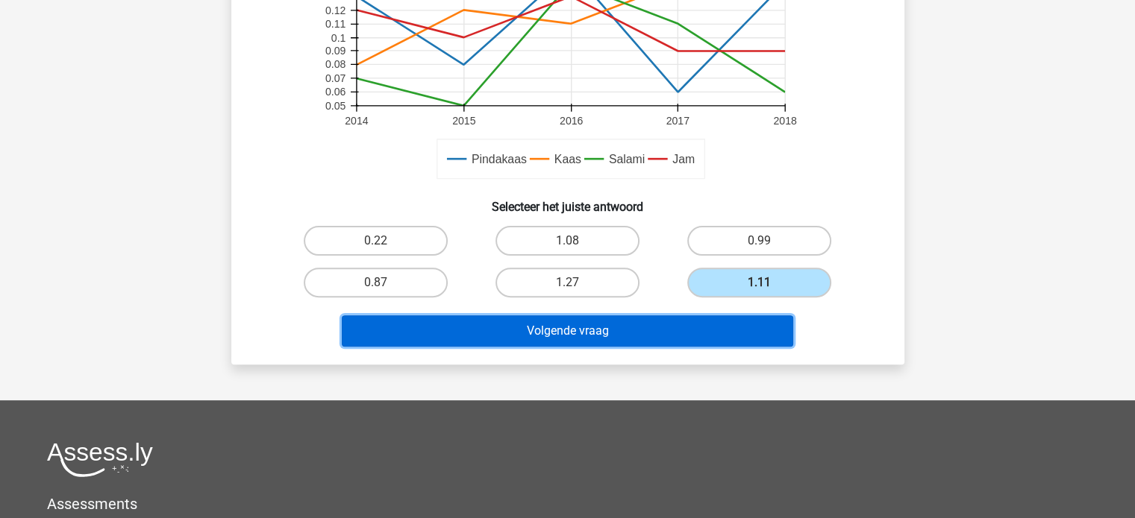
click at [749, 338] on button "Volgende vraag" at bounding box center [567, 331] width 451 height 31
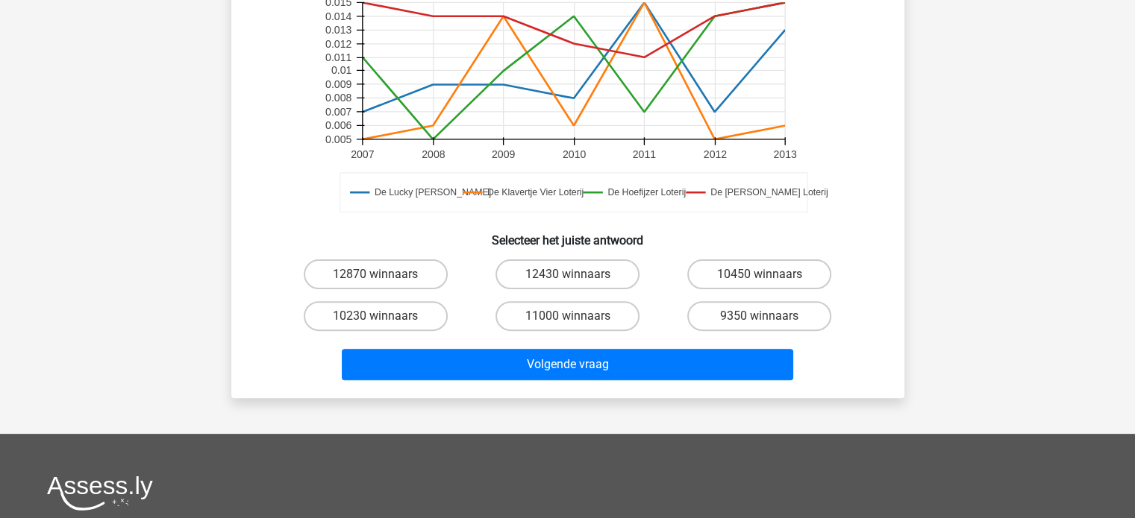
click at [749, 349] on button "Volgende vraag" at bounding box center [567, 364] width 451 height 31
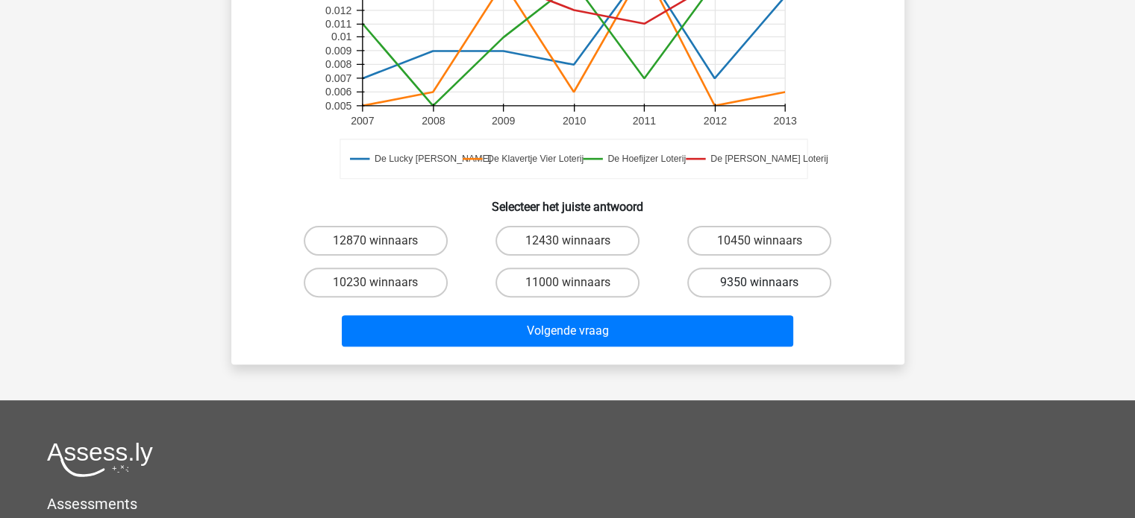
click at [754, 278] on label "9350 winnaars" at bounding box center [759, 283] width 144 height 30
click at [759, 283] on input "9350 winnaars" at bounding box center [764, 288] width 10 height 10
radio input "true"
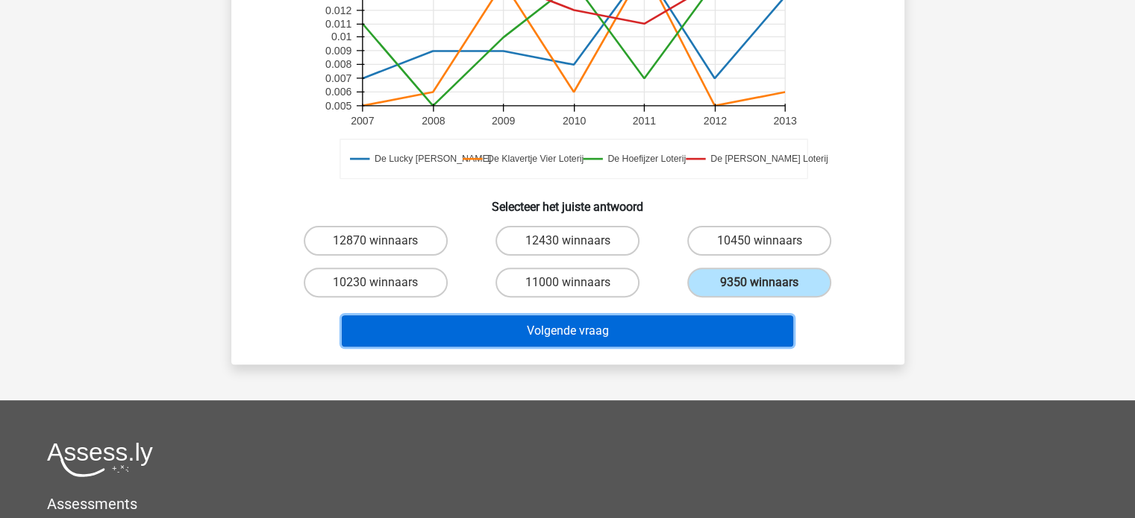
click at [746, 324] on button "Volgende vraag" at bounding box center [567, 331] width 451 height 31
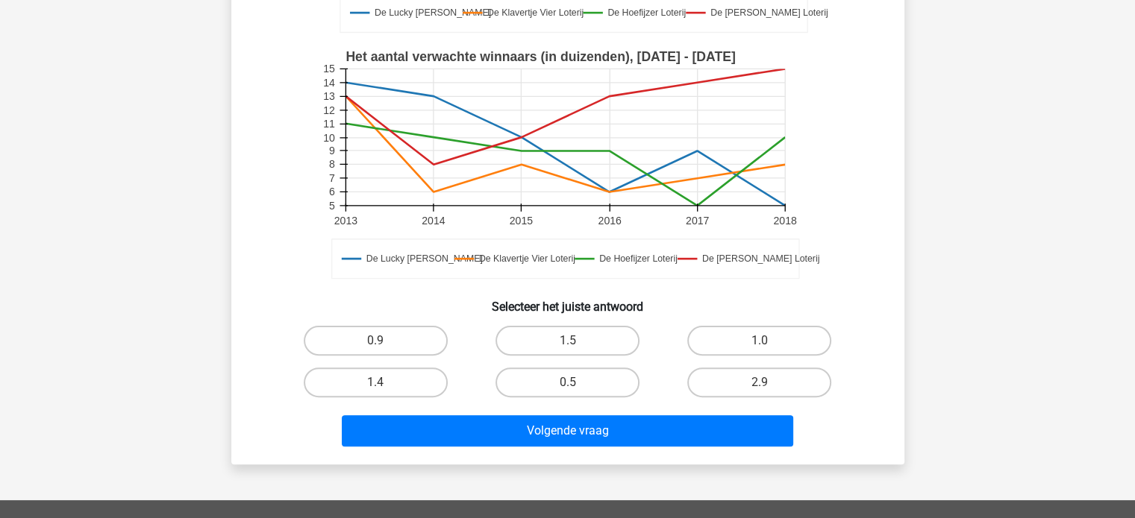
scroll to position [442, 0]
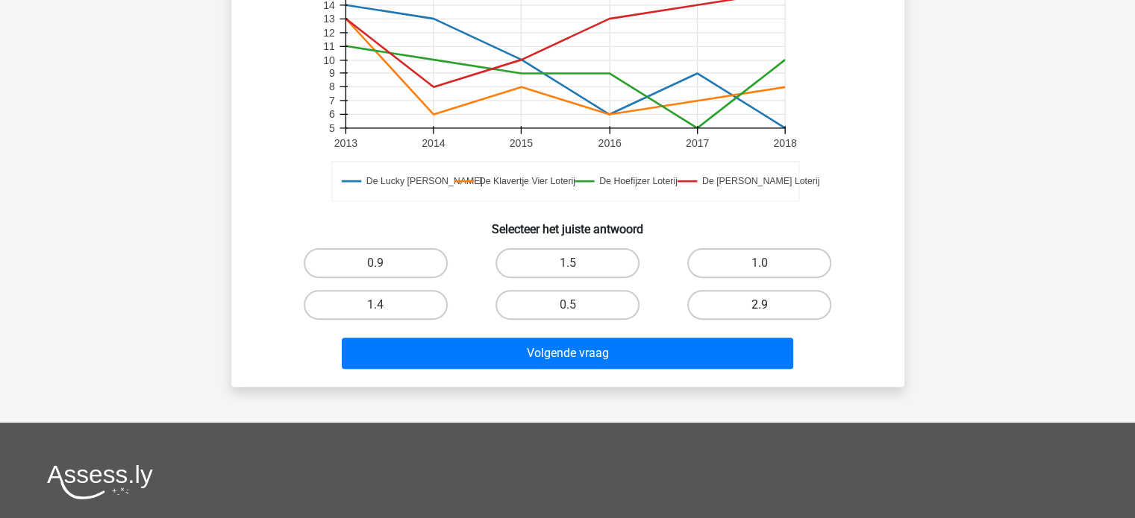
click at [756, 294] on label "2.9" at bounding box center [759, 305] width 144 height 30
click at [759, 305] on input "2.9" at bounding box center [764, 310] width 10 height 10
radio input "true"
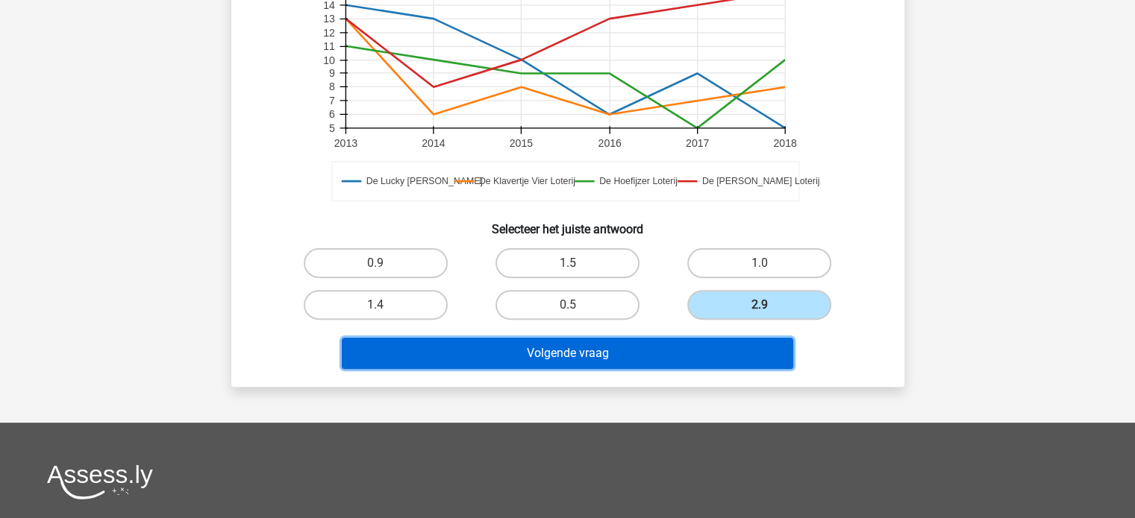
click at [751, 352] on button "Volgende vraag" at bounding box center [567, 353] width 451 height 31
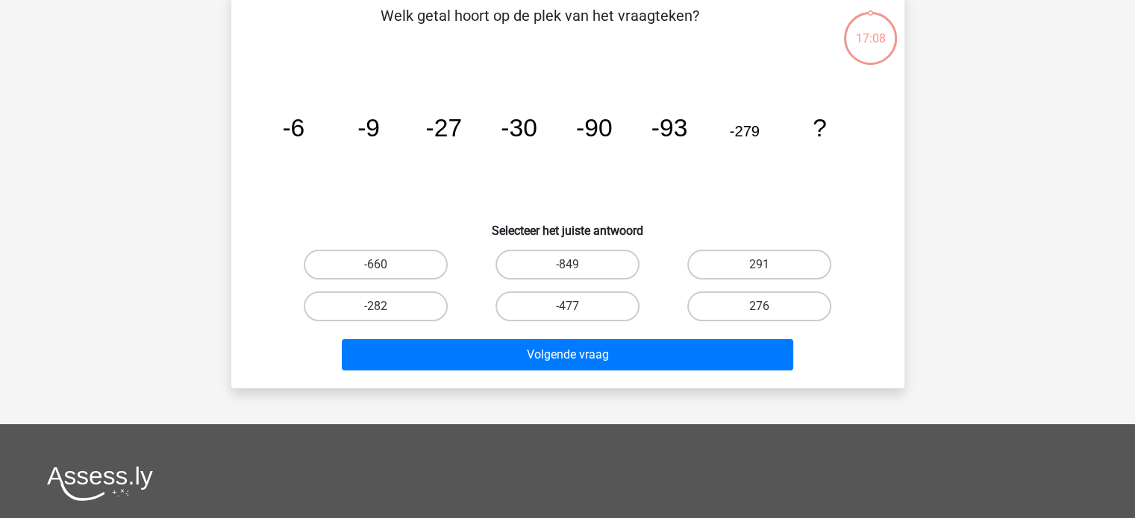
scroll to position [69, 0]
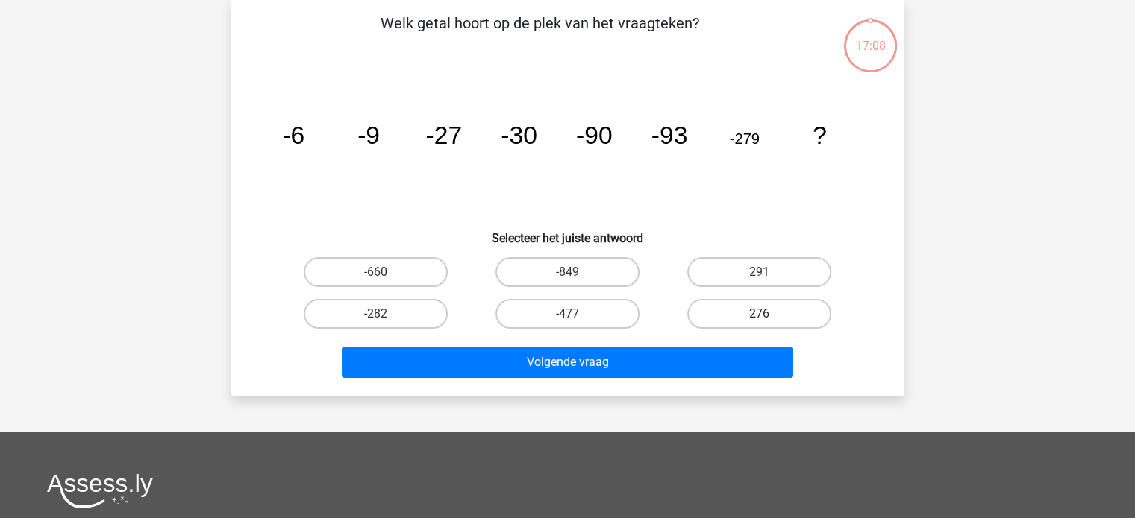
click at [759, 327] on label "276" at bounding box center [759, 314] width 144 height 30
click at [759, 324] on input "276" at bounding box center [764, 319] width 10 height 10
radio input "true"
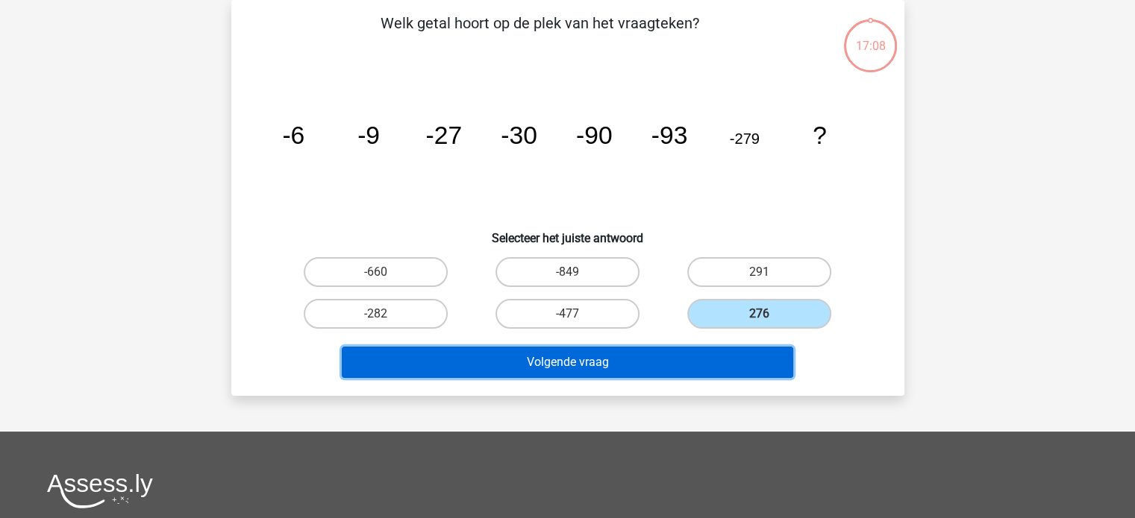
click at [758, 354] on button "Volgende vraag" at bounding box center [567, 362] width 451 height 31
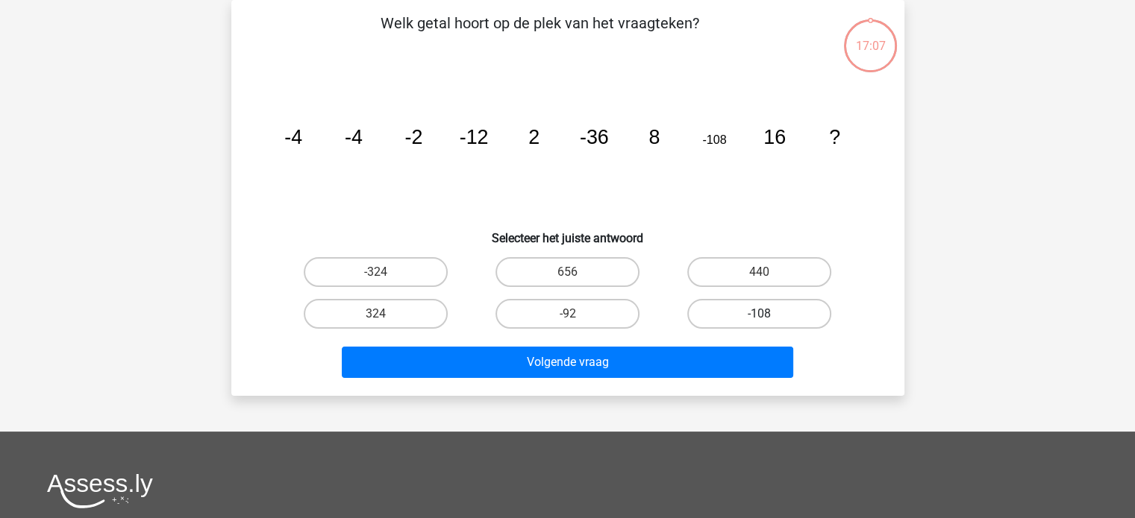
click at [769, 322] on label "-108" at bounding box center [759, 314] width 144 height 30
click at [769, 322] on input "-108" at bounding box center [764, 319] width 10 height 10
radio input "true"
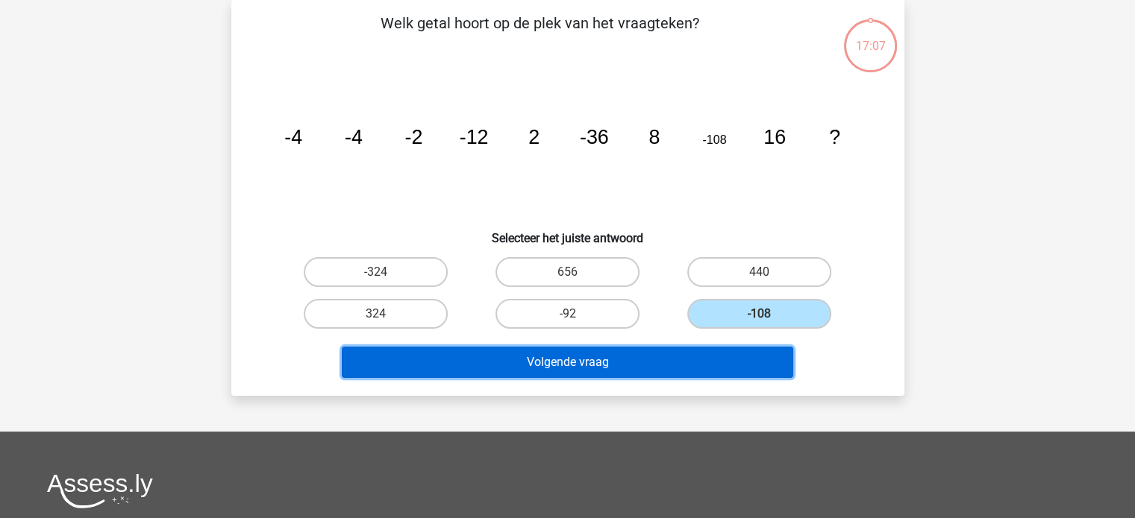
click at [761, 354] on button "Volgende vraag" at bounding box center [567, 362] width 451 height 31
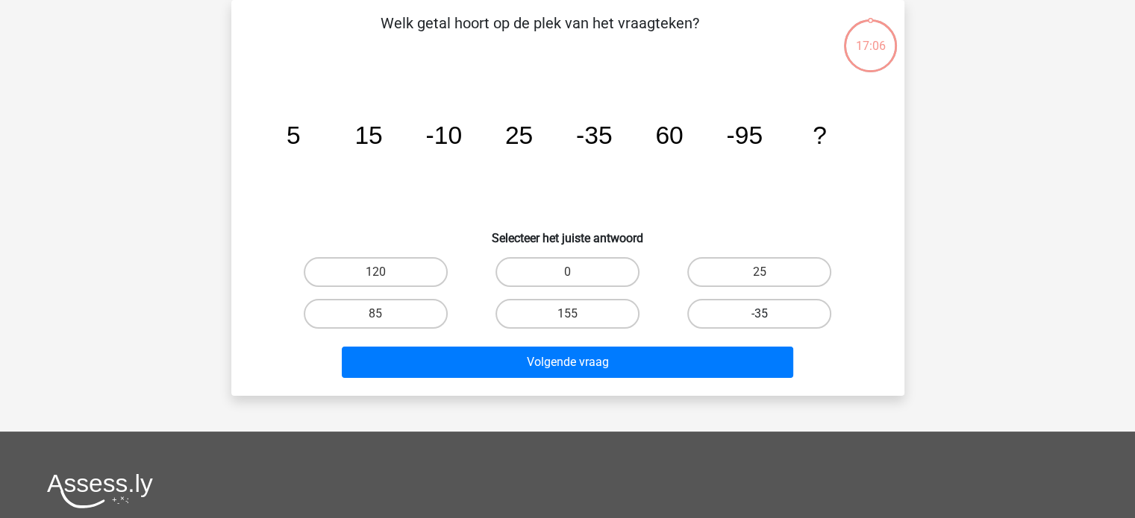
click at [771, 313] on label "-35" at bounding box center [759, 314] width 144 height 30
click at [769, 314] on input "-35" at bounding box center [764, 319] width 10 height 10
radio input "true"
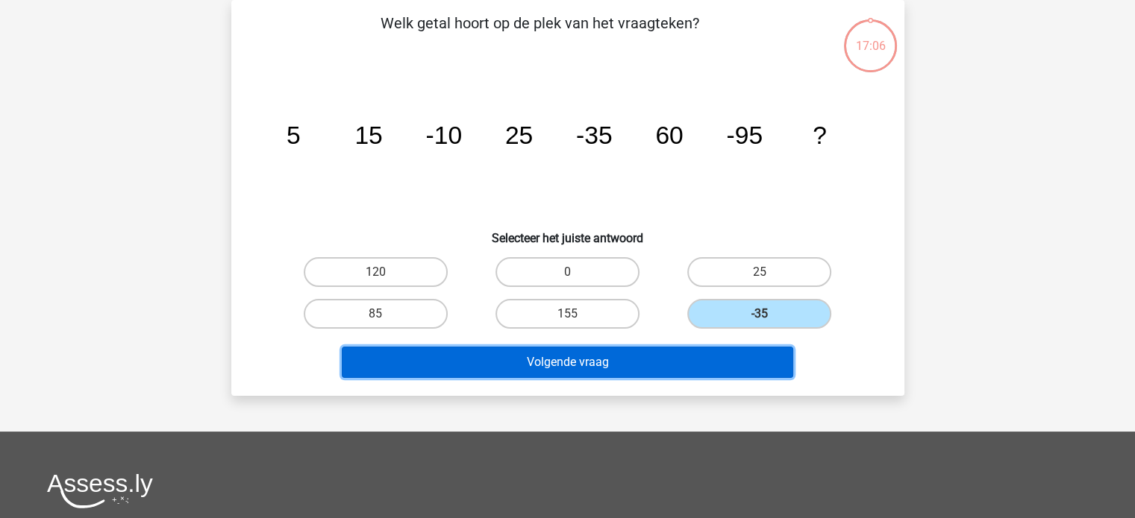
click at [756, 355] on button "Volgende vraag" at bounding box center [567, 362] width 451 height 31
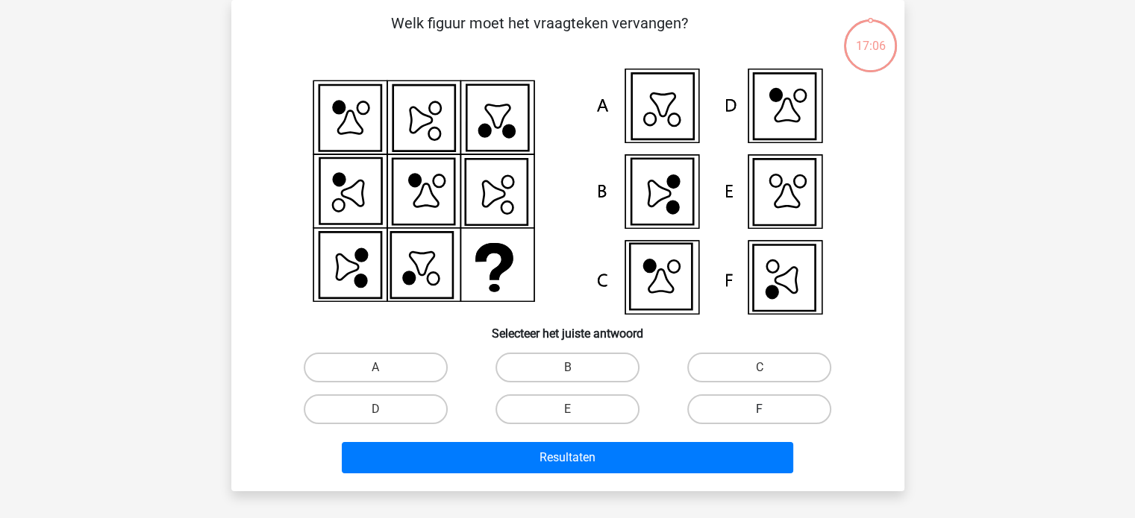
click at [762, 406] on label "F" at bounding box center [759, 410] width 144 height 30
click at [762, 410] on input "F" at bounding box center [764, 415] width 10 height 10
radio input "true"
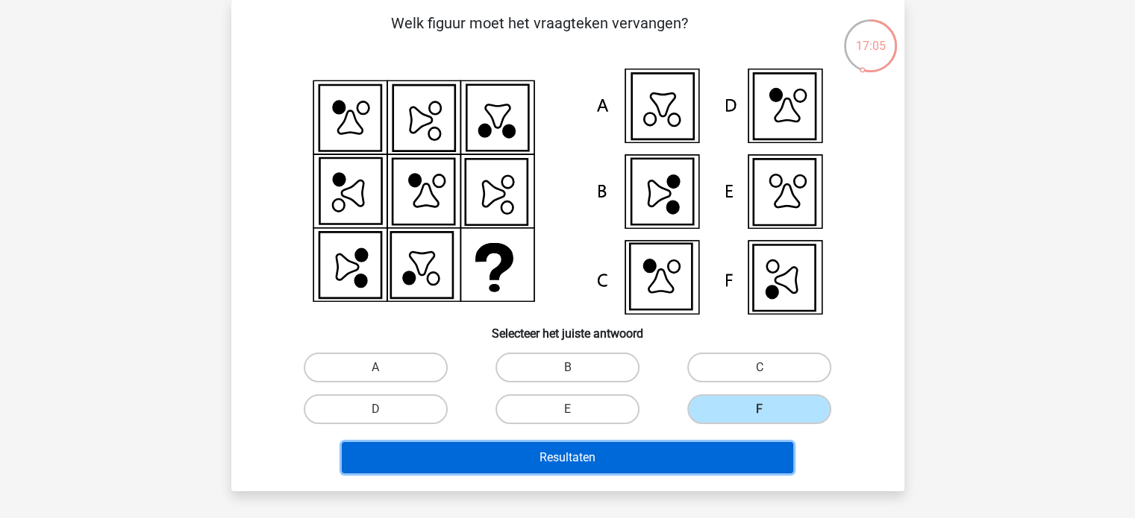
click at [771, 450] on button "Resultaten" at bounding box center [567, 457] width 451 height 31
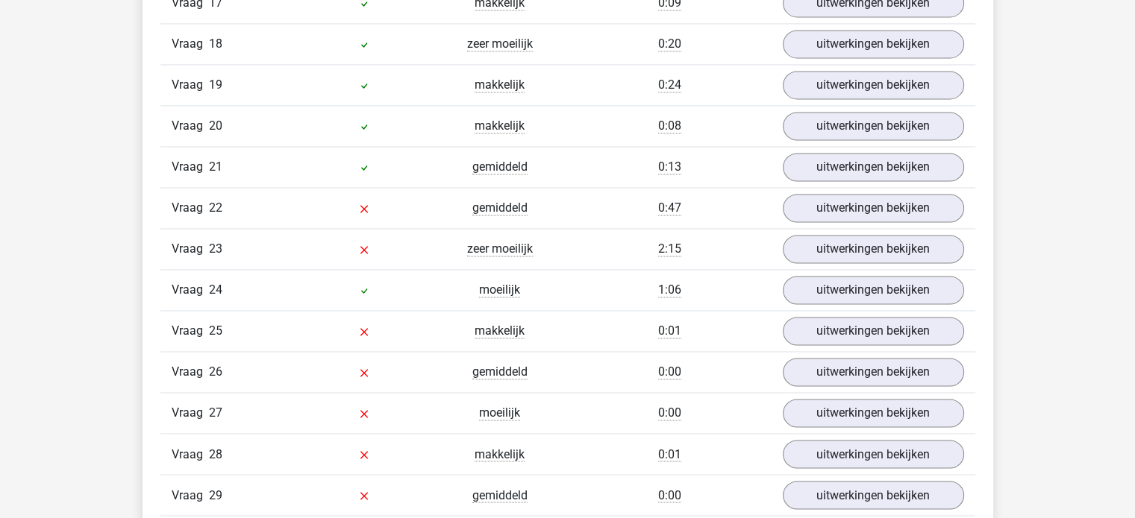
scroll to position [2312, 0]
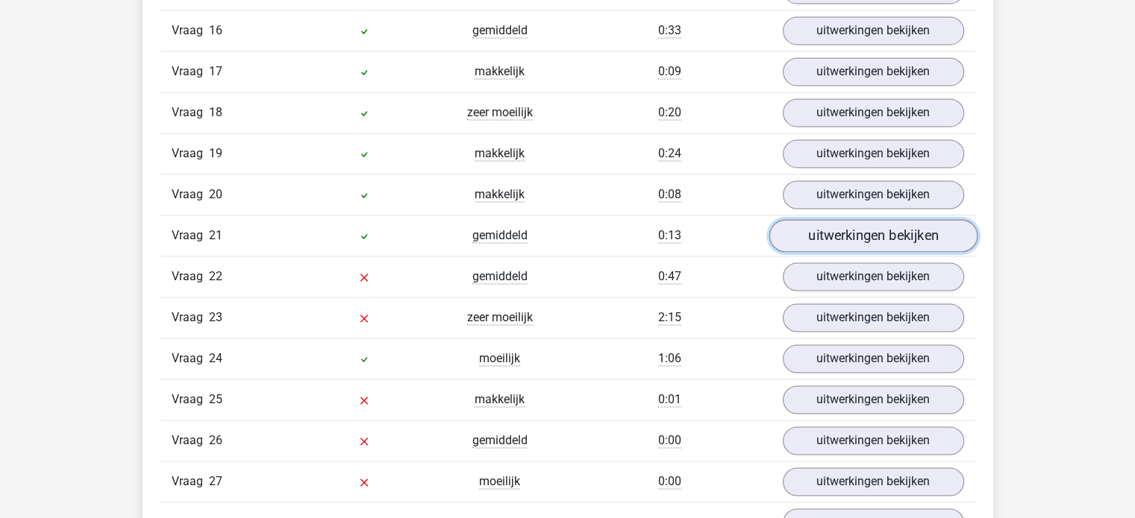
click at [850, 226] on link "uitwerkingen bekijken" at bounding box center [872, 235] width 208 height 33
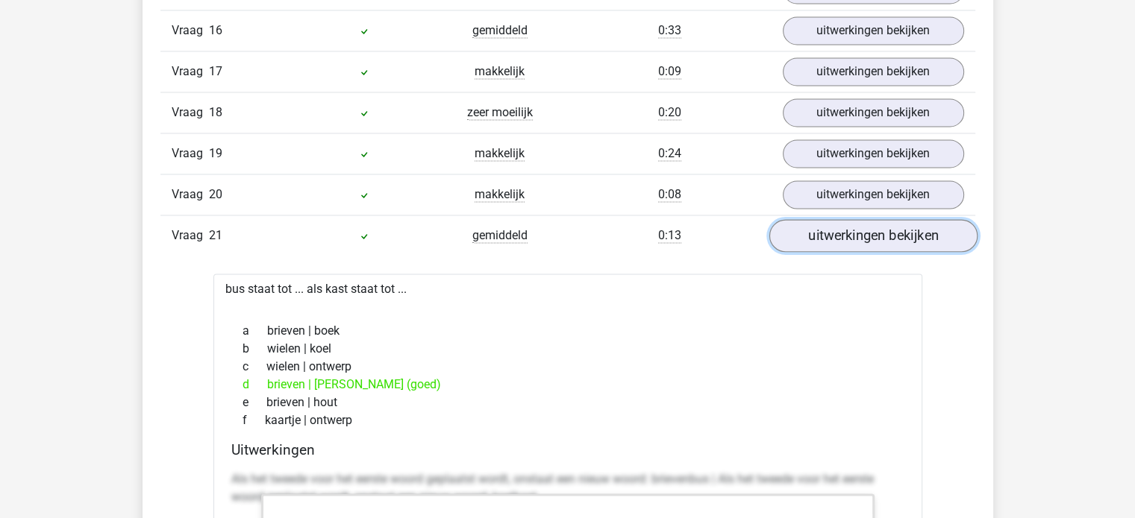
click at [850, 226] on link "uitwerkingen bekijken" at bounding box center [872, 235] width 208 height 33
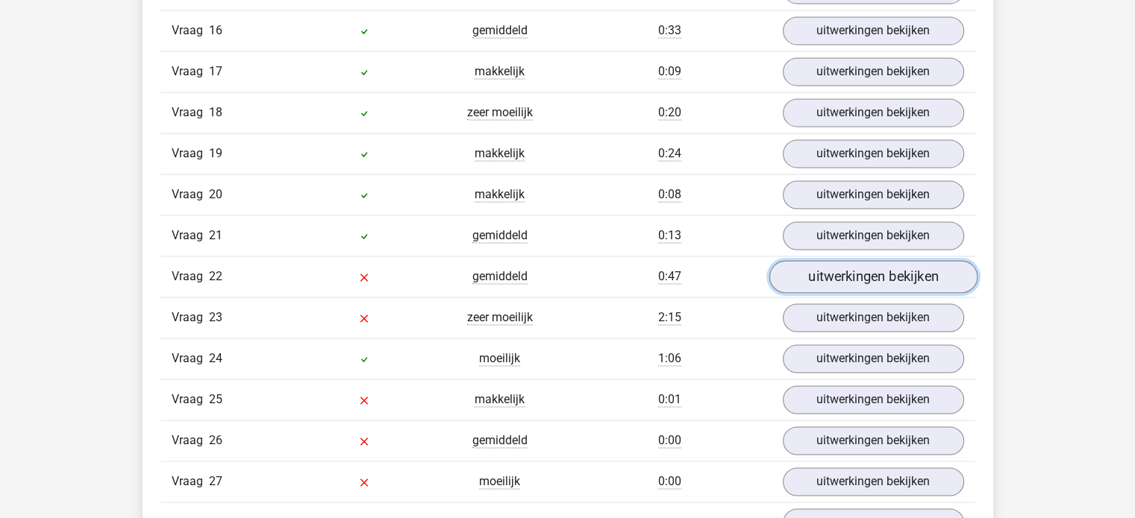
click at [847, 272] on link "uitwerkingen bekijken" at bounding box center [872, 276] width 208 height 33
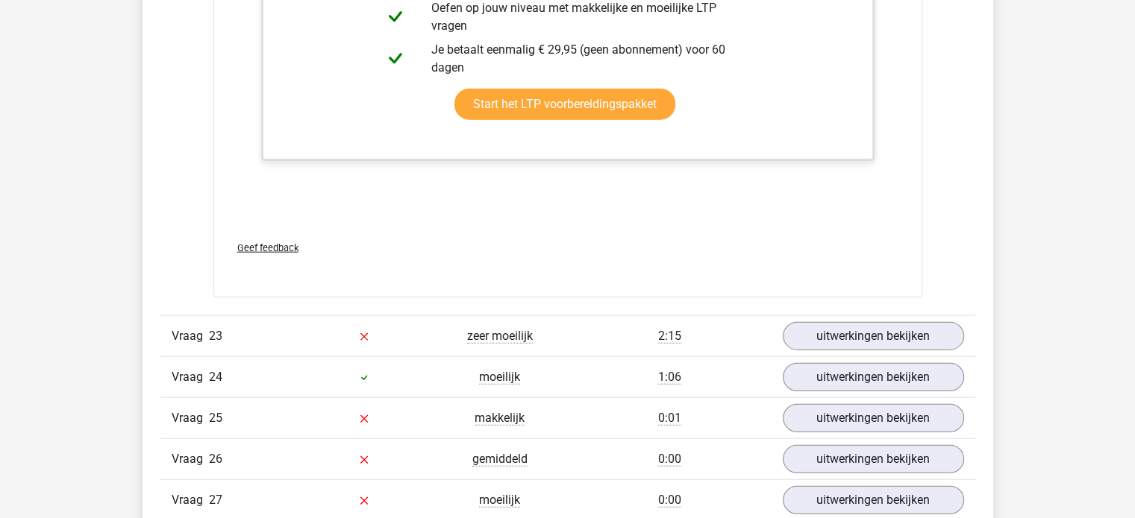
scroll to position [3581, 0]
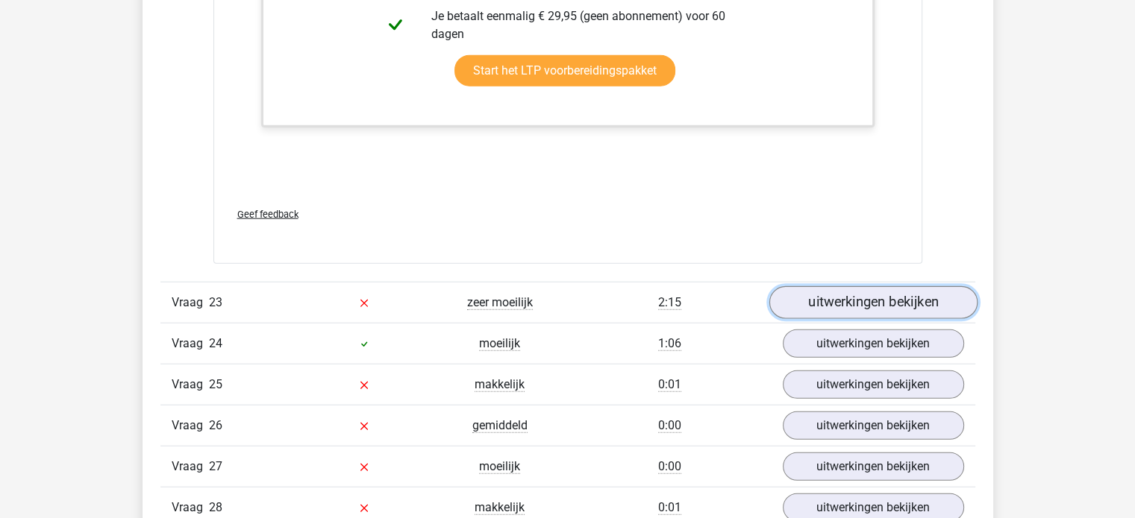
click at [850, 288] on link "uitwerkingen bekijken" at bounding box center [872, 303] width 208 height 33
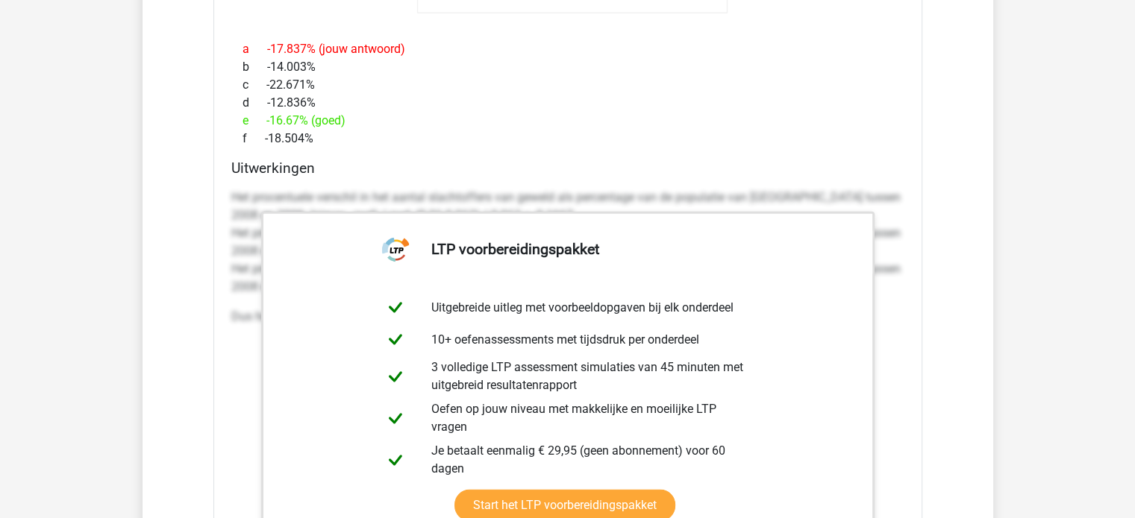
scroll to position [4327, 0]
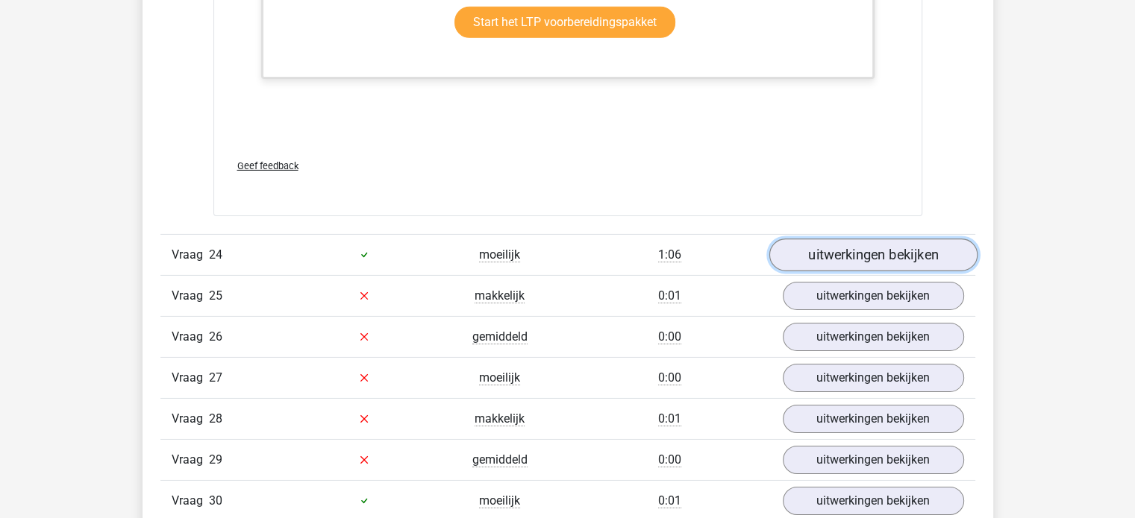
click at [856, 247] on link "uitwerkingen bekijken" at bounding box center [872, 255] width 208 height 33
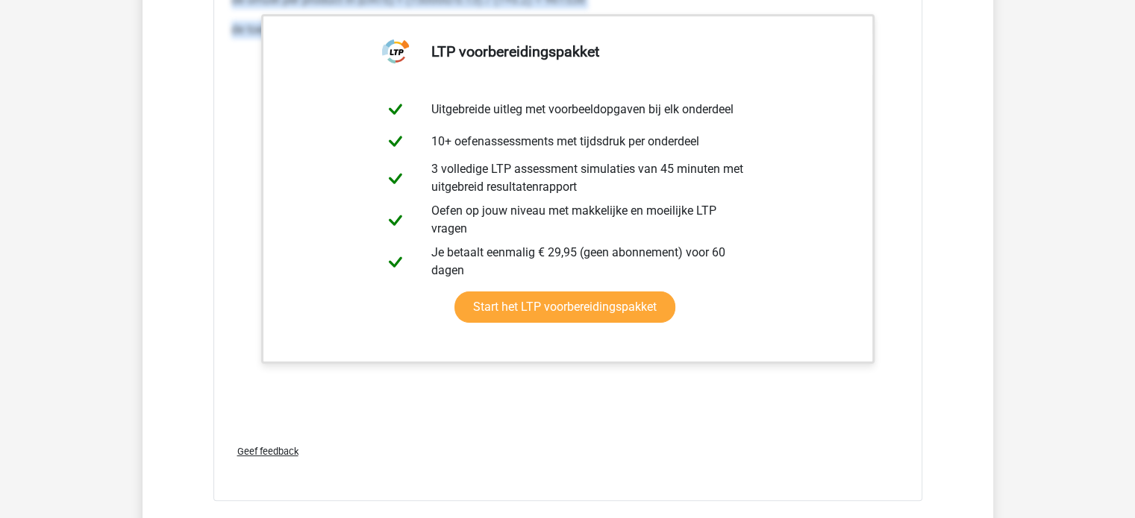
scroll to position [5968, 0]
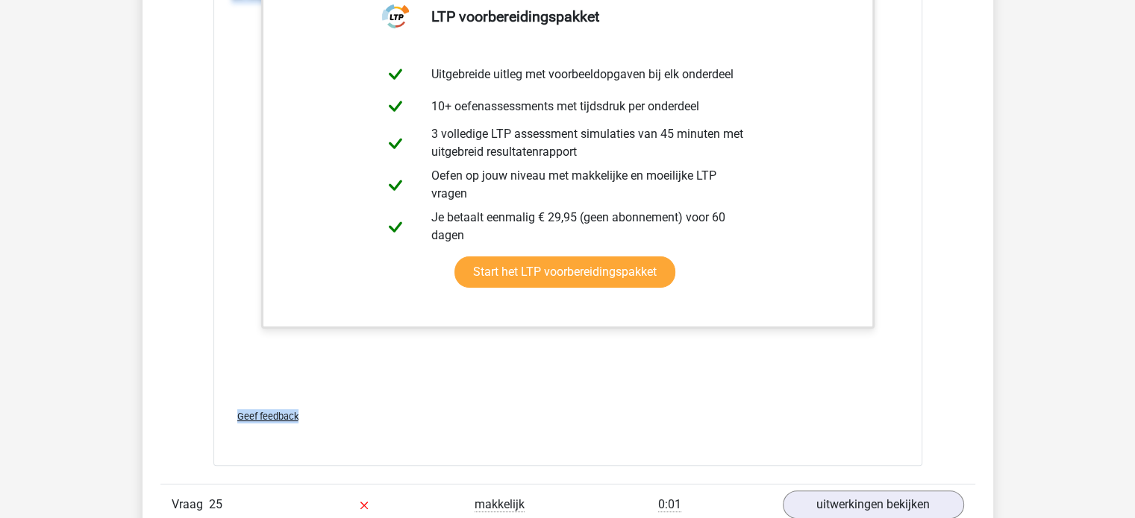
drag, startPoint x: 223, startPoint y: 95, endPoint x: 761, endPoint y: 396, distance: 616.5
copy div "de omzet per product in [DATE] = (150000/0.13) / (1+0.2) = 961538 de toegevoegd…"
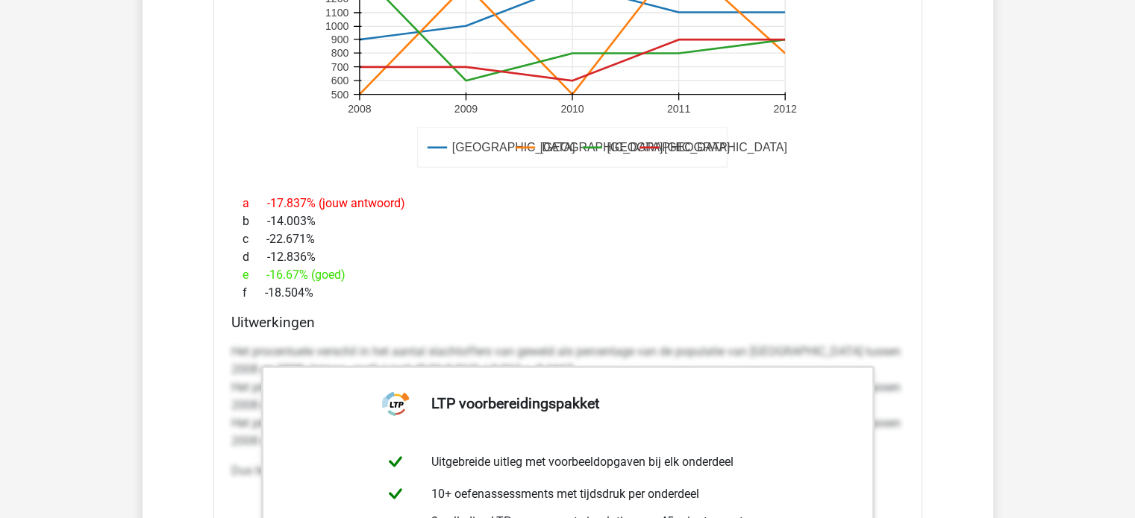
scroll to position [4401, 0]
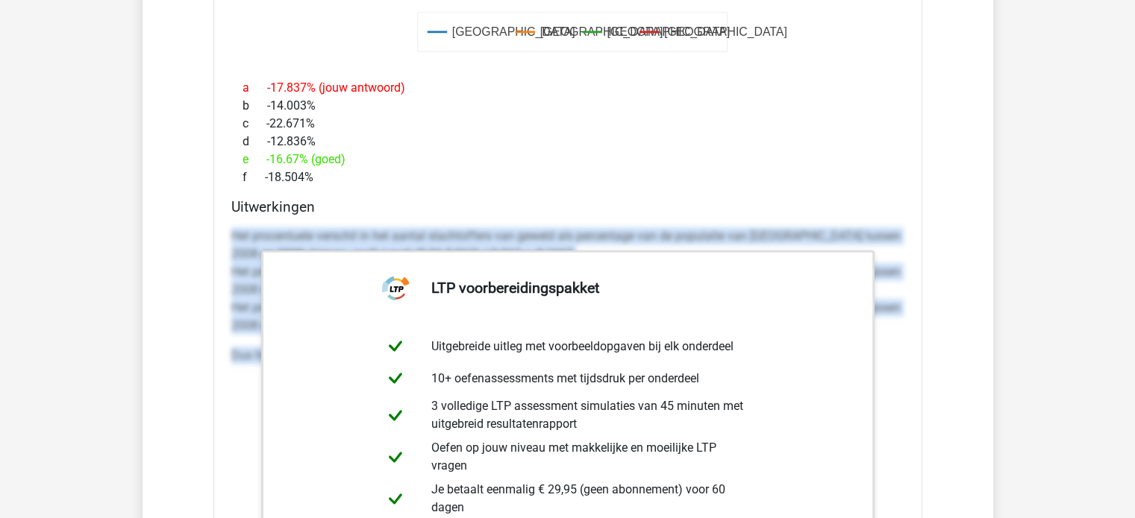
drag, startPoint x: 225, startPoint y: 222, endPoint x: 979, endPoint y: 369, distance: 767.6
copy div "Het procentuele verschil in het aantal slachtoffers van geweld als percentage v…"
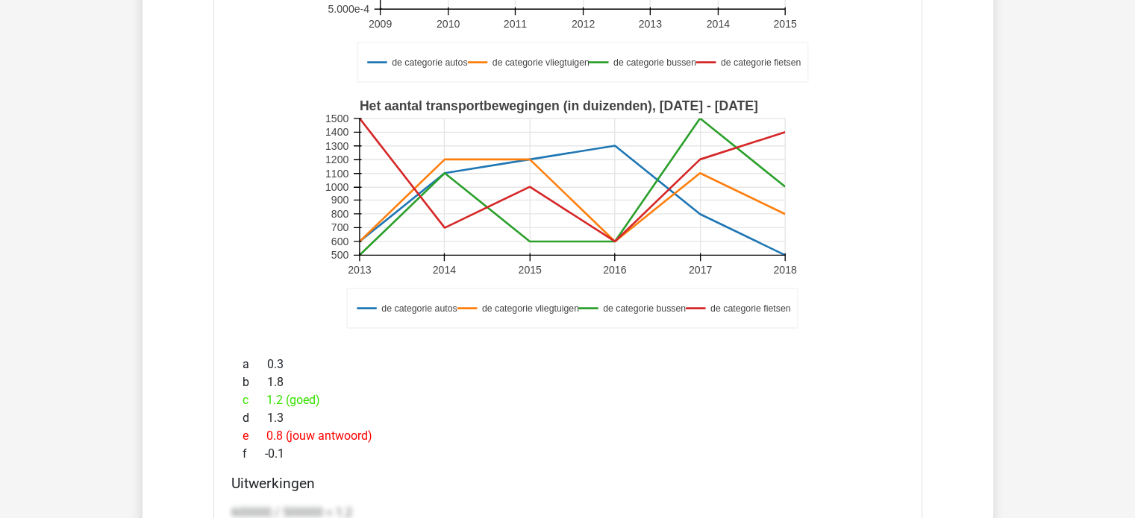
scroll to position [2984, 0]
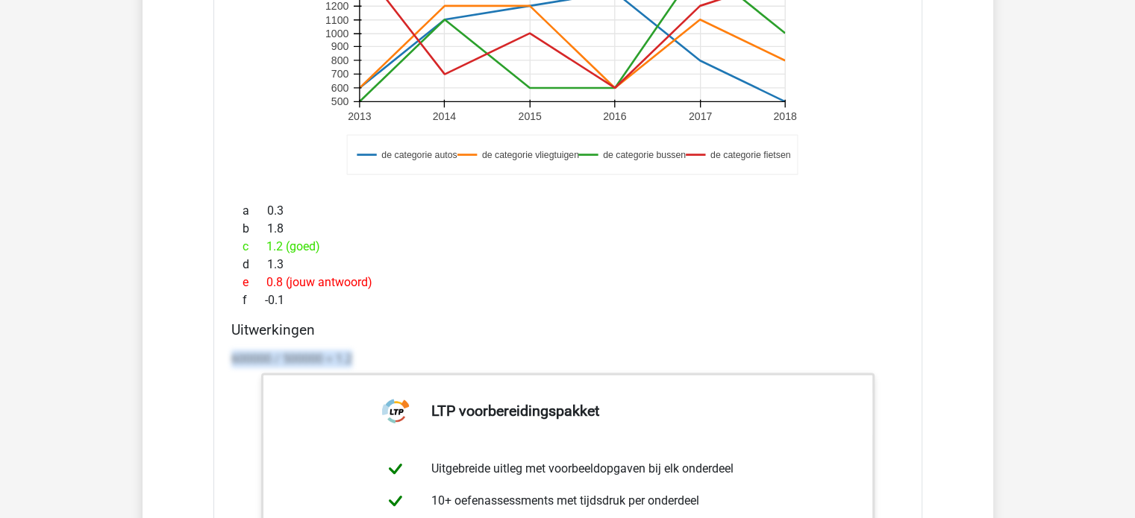
drag, startPoint x: 226, startPoint y: 349, endPoint x: 402, endPoint y: 345, distance: 176.1
copy p "600000 / 500000 = 1.2"
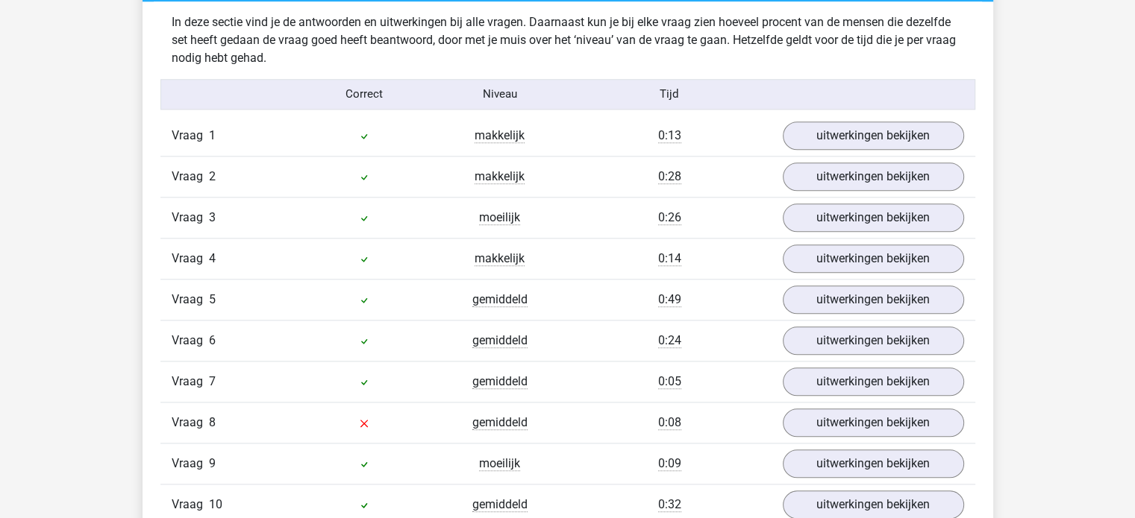
scroll to position [1492, 0]
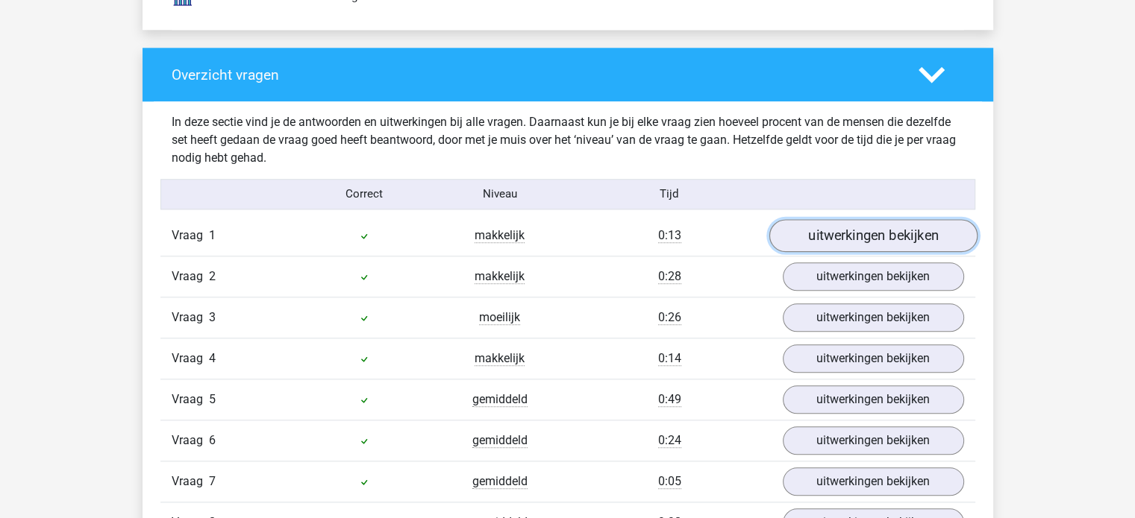
click at [864, 229] on link "uitwerkingen bekijken" at bounding box center [872, 235] width 208 height 33
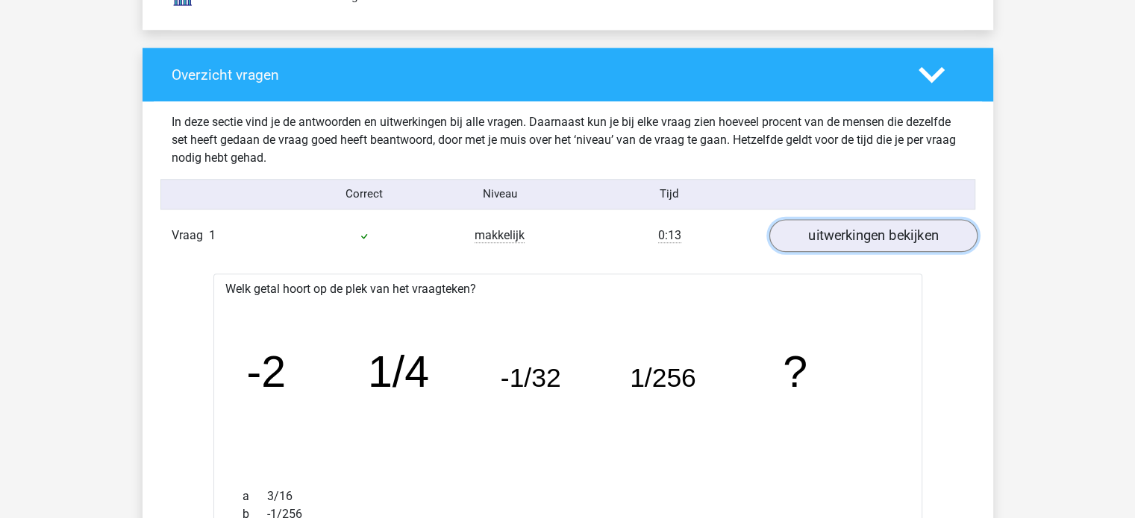
click at [864, 230] on link "uitwerkingen bekijken" at bounding box center [872, 235] width 208 height 33
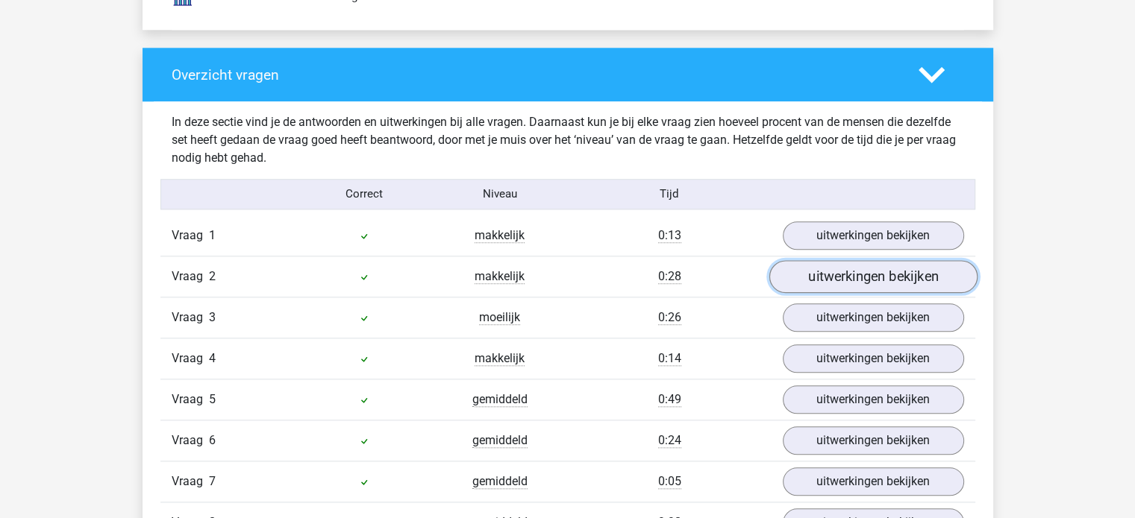
click at [863, 269] on link "uitwerkingen bekijken" at bounding box center [872, 276] width 208 height 33
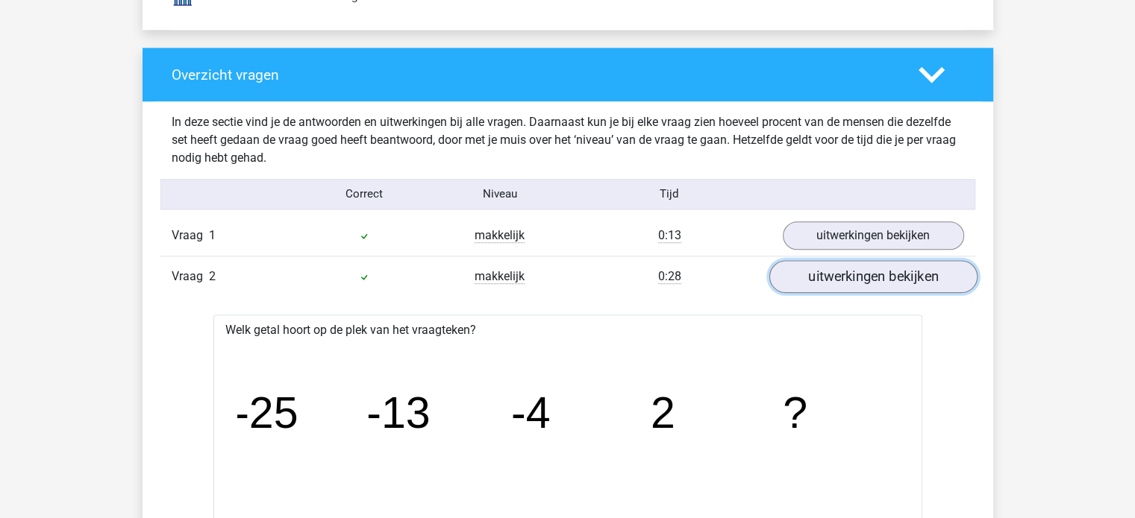
click at [863, 269] on link "uitwerkingen bekijken" at bounding box center [872, 276] width 208 height 33
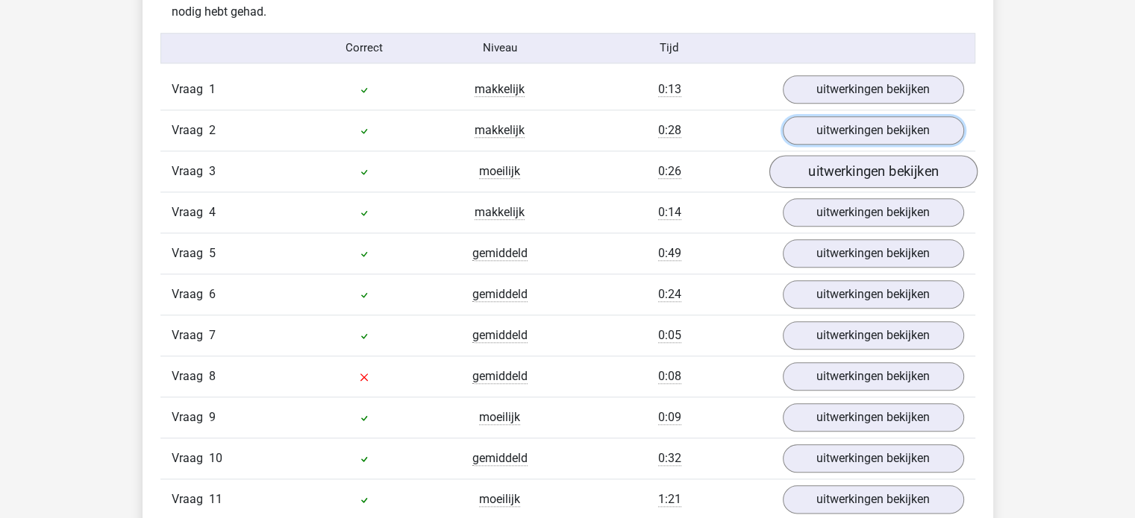
scroll to position [1641, 0]
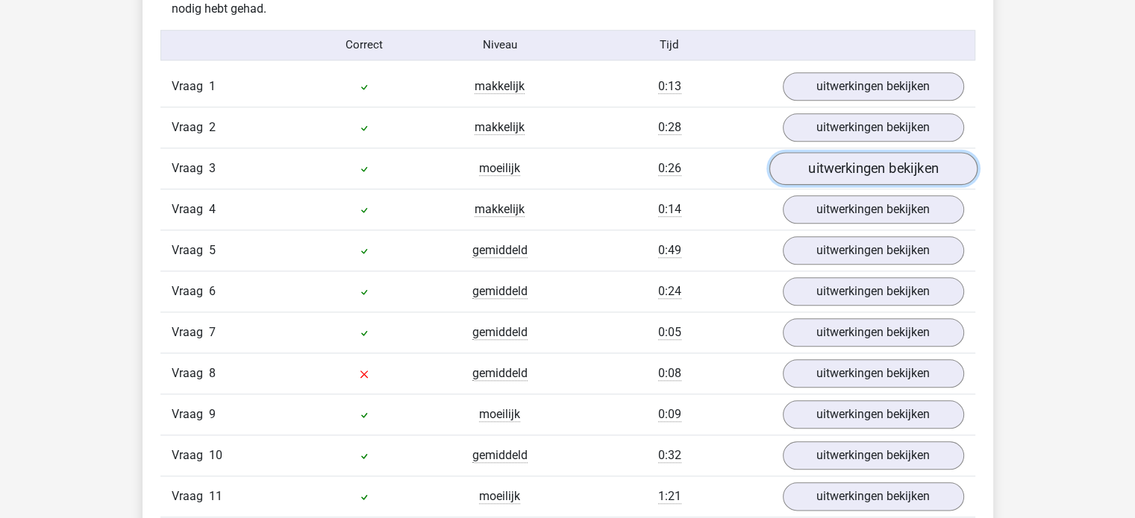
click at [857, 170] on link "uitwerkingen bekijken" at bounding box center [872, 168] width 208 height 33
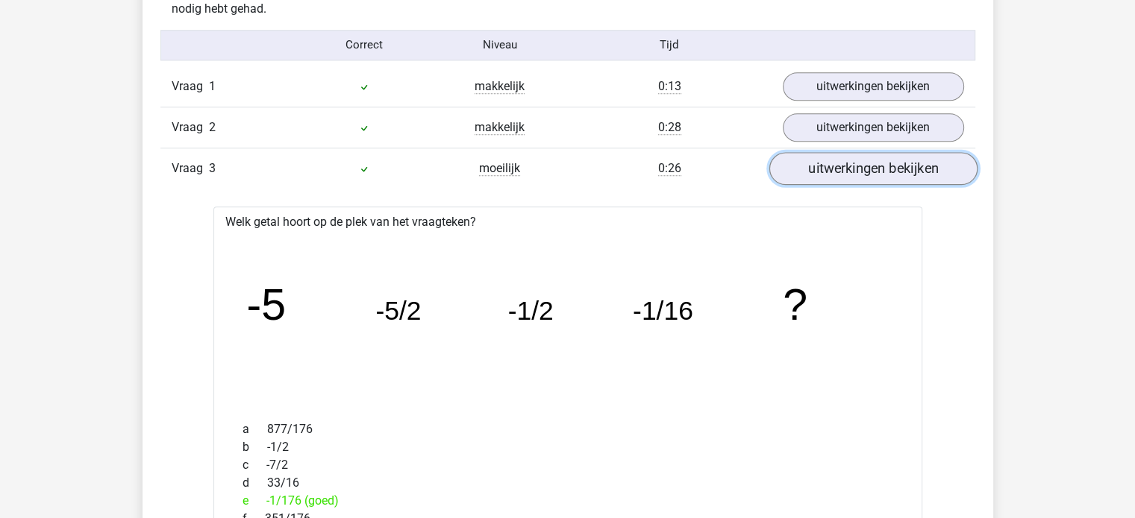
click at [857, 170] on link "uitwerkingen bekijken" at bounding box center [872, 168] width 208 height 33
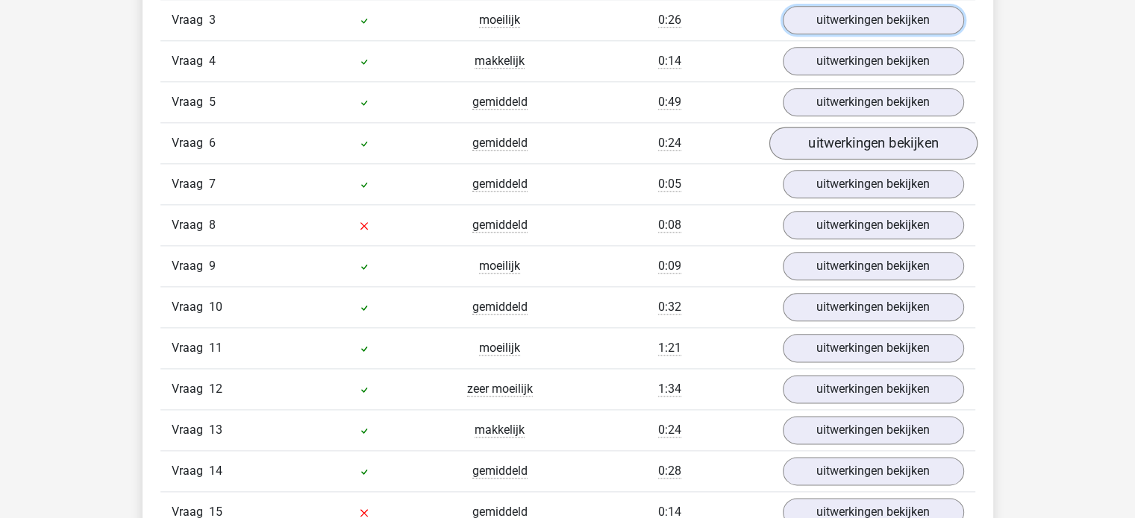
scroll to position [1790, 0]
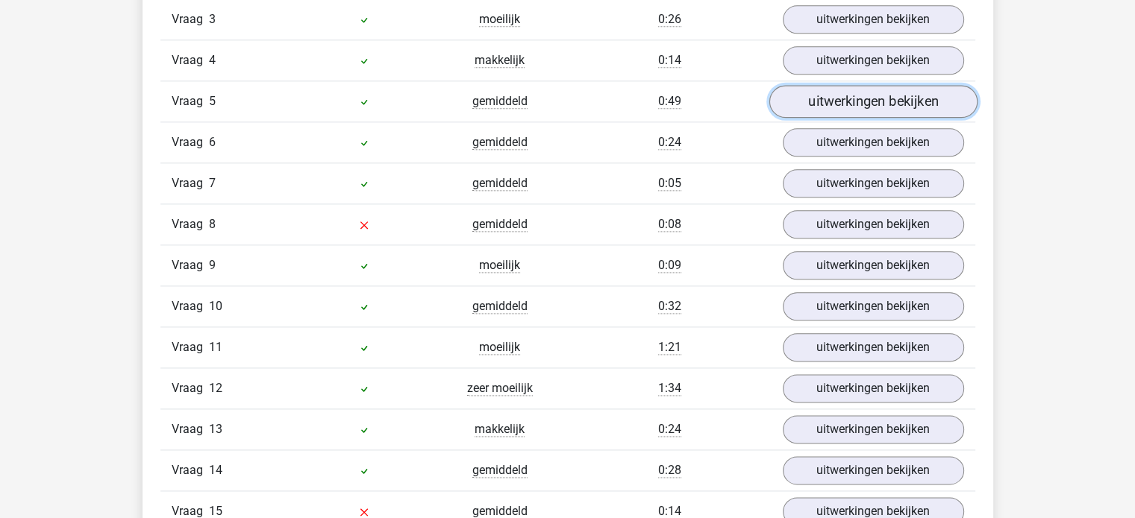
click at [868, 110] on link "uitwerkingen bekijken" at bounding box center [872, 101] width 208 height 33
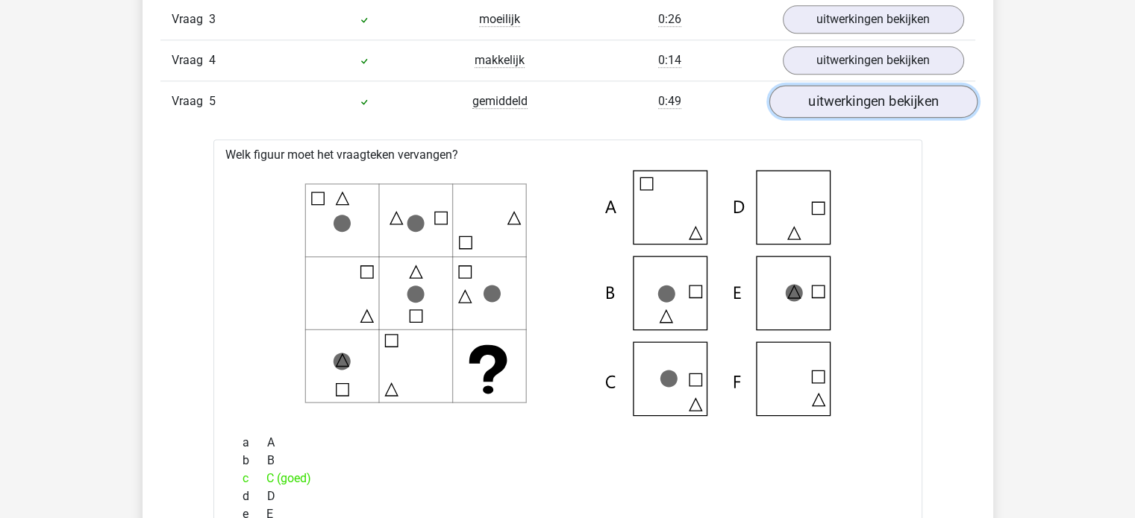
click at [868, 101] on link "uitwerkingen bekijken" at bounding box center [872, 101] width 208 height 33
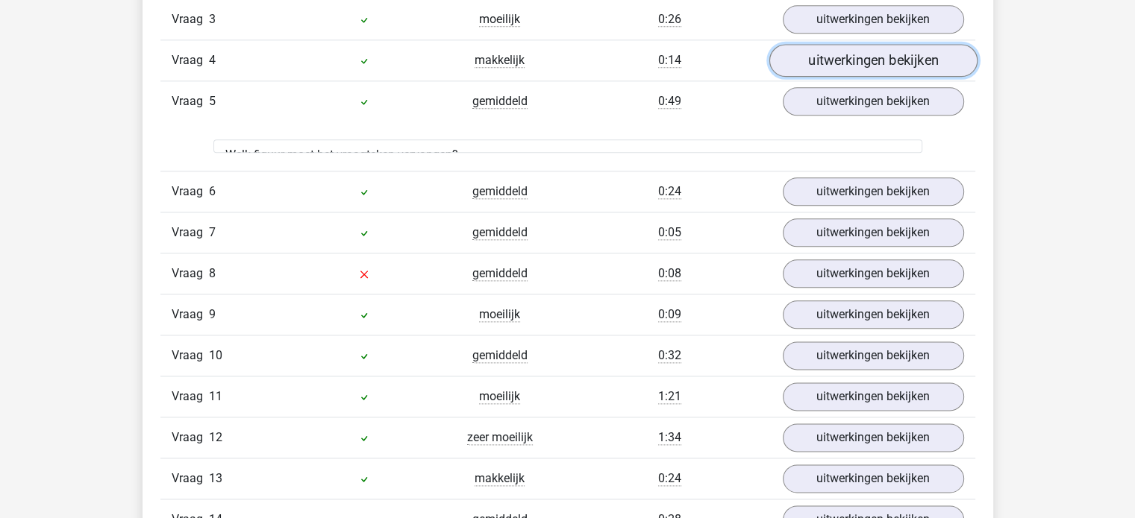
click at [870, 46] on link "uitwerkingen bekijken" at bounding box center [872, 60] width 208 height 33
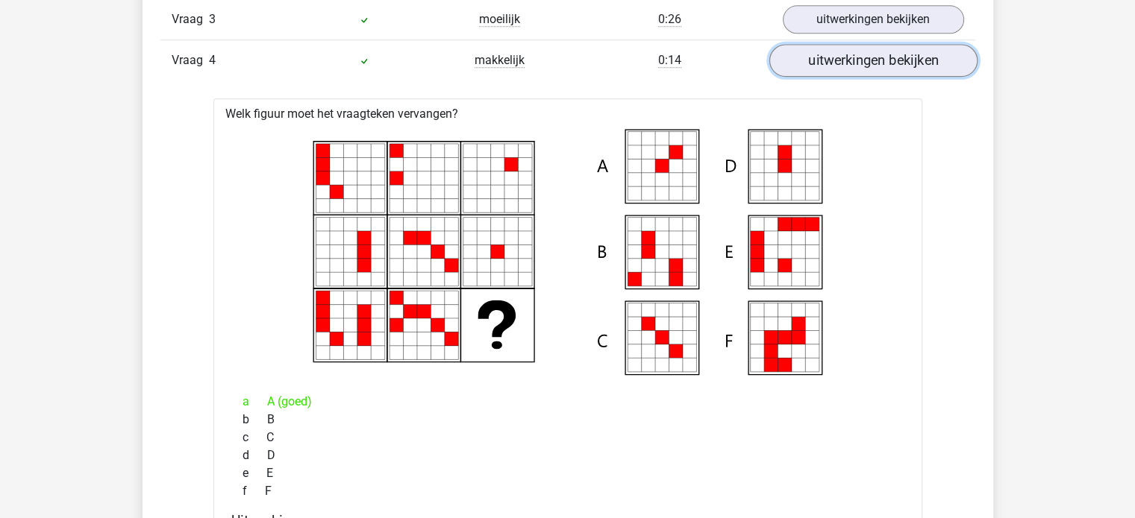
click at [870, 53] on link "uitwerkingen bekijken" at bounding box center [872, 60] width 208 height 33
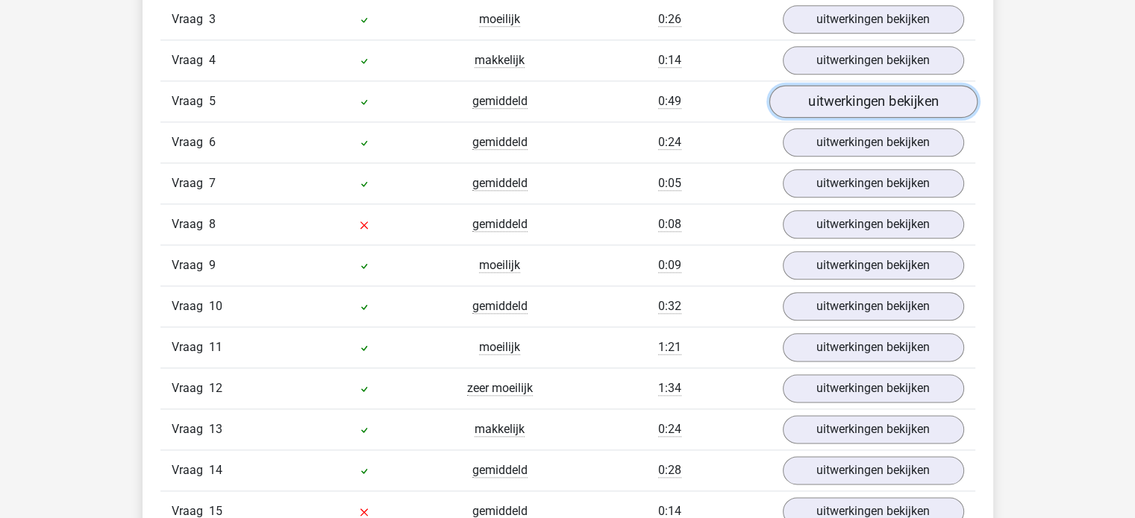
click at [872, 103] on link "uitwerkingen bekijken" at bounding box center [872, 101] width 208 height 33
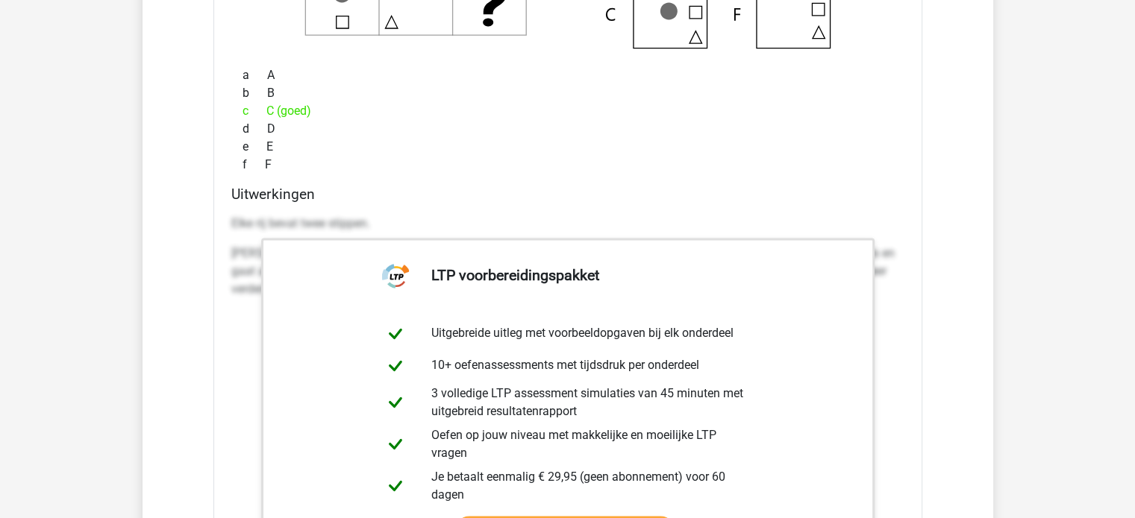
scroll to position [2238, 0]
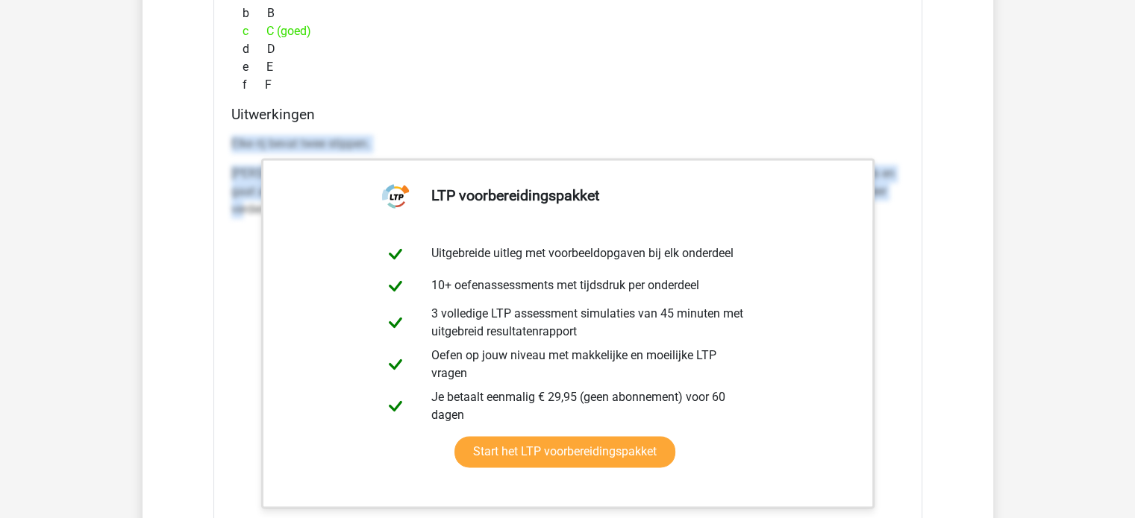
drag, startPoint x: 223, startPoint y: 141, endPoint x: 1007, endPoint y: 238, distance: 790.0
copy div "Elke rij bevat twee stippen. Van link naar rechts beweegt het vierkant 3 stapje…"
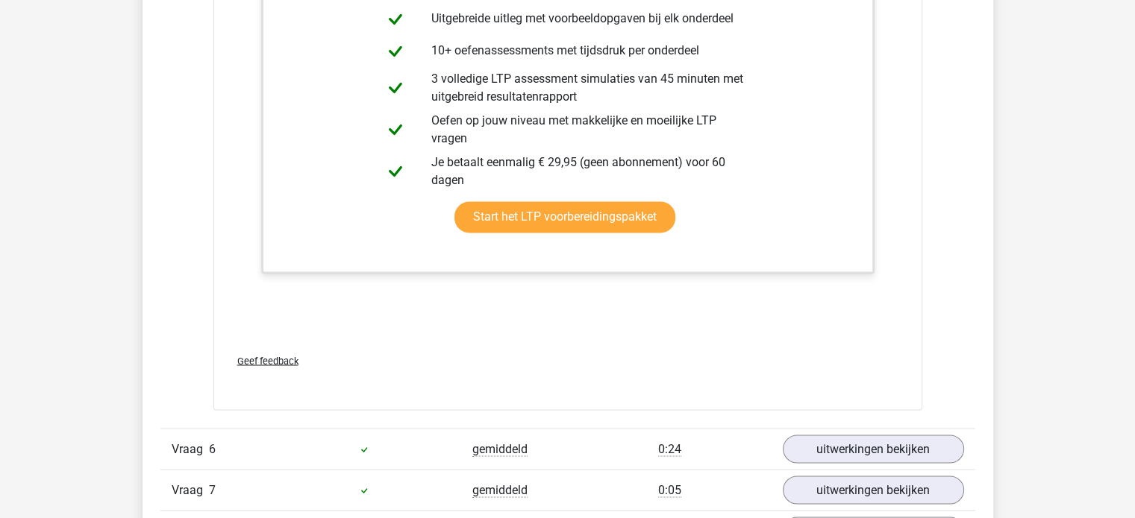
scroll to position [2685, 0]
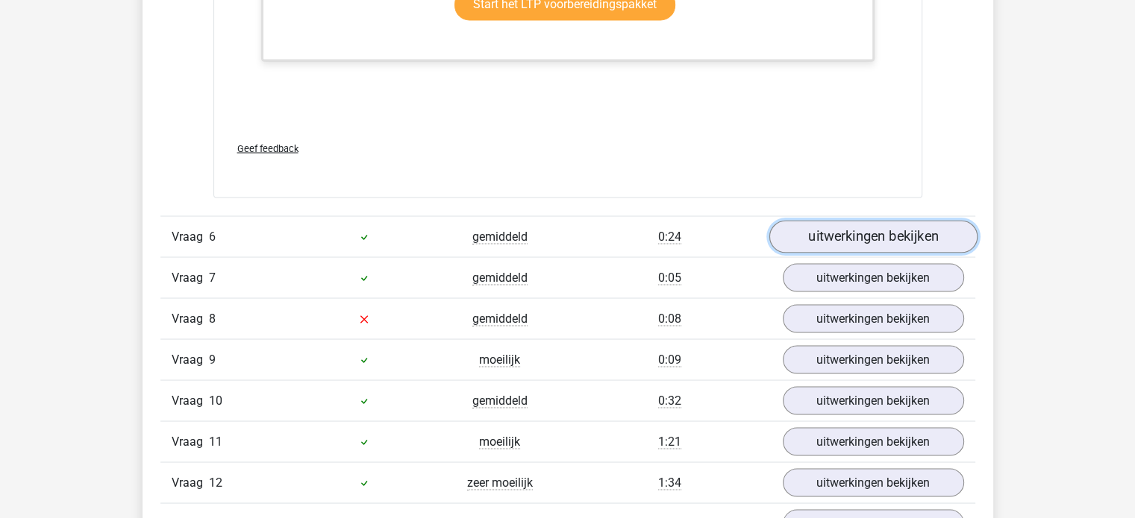
click at [877, 244] on link "uitwerkingen bekijken" at bounding box center [872, 237] width 208 height 33
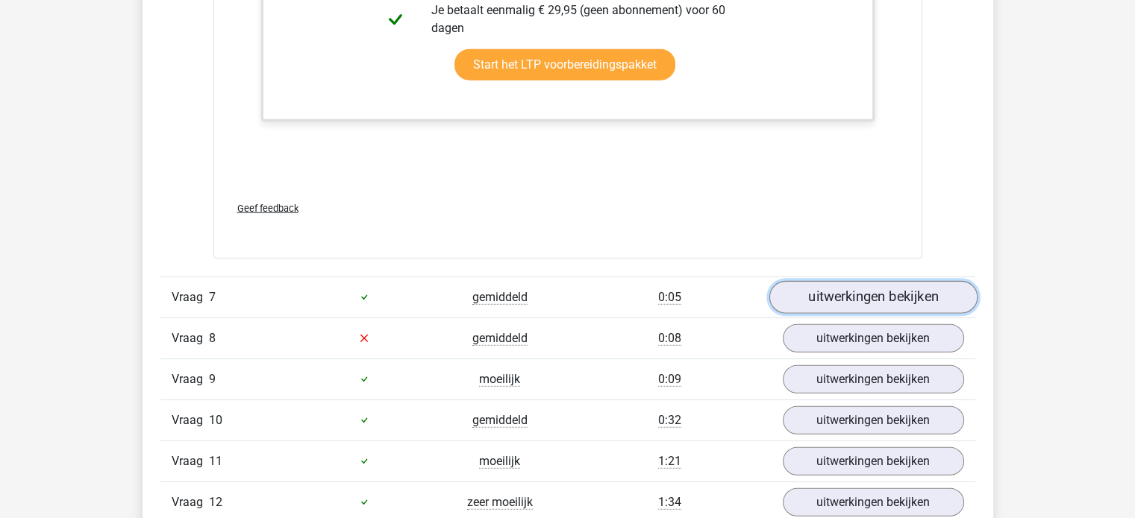
click at [854, 293] on link "uitwerkingen bekijken" at bounding box center [872, 297] width 208 height 33
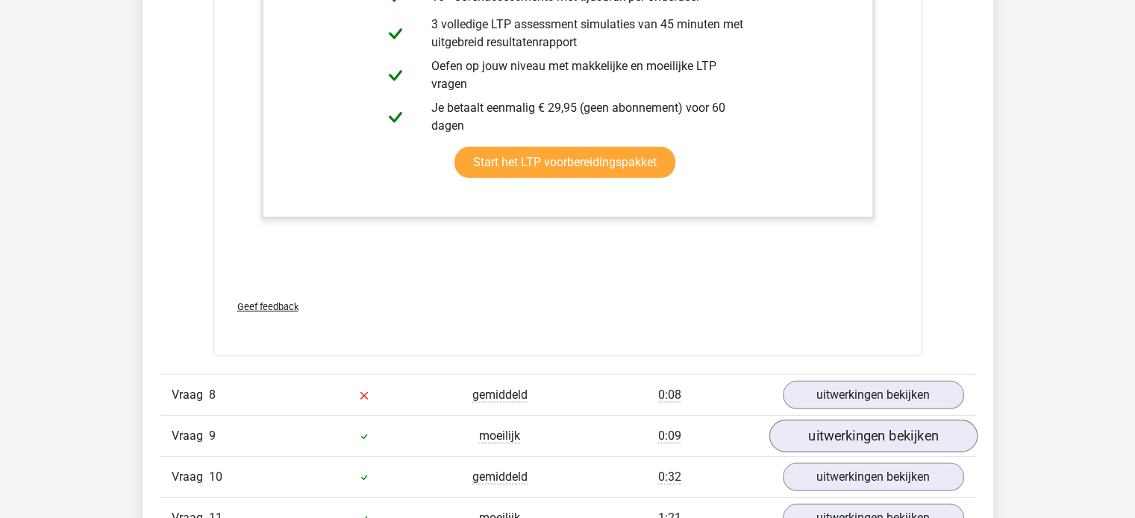
scroll to position [4476, 0]
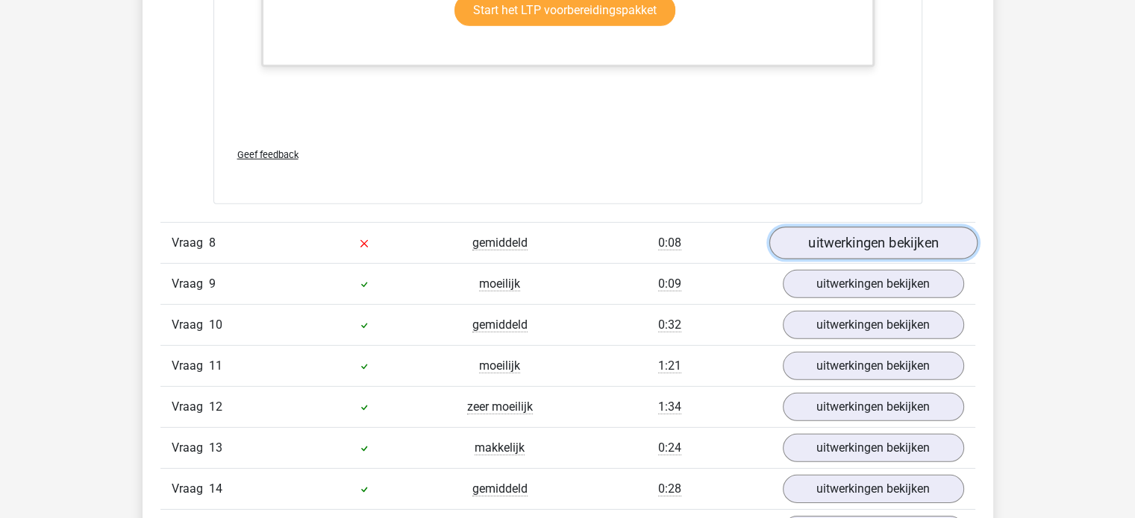
click at [806, 242] on link "uitwerkingen bekijken" at bounding box center [872, 243] width 208 height 33
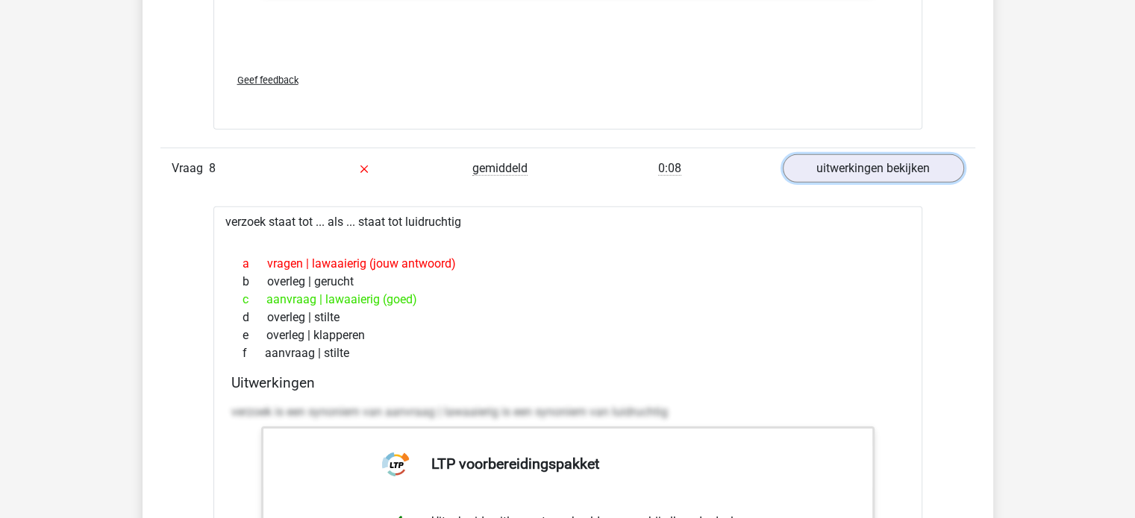
scroll to position [4700, 0]
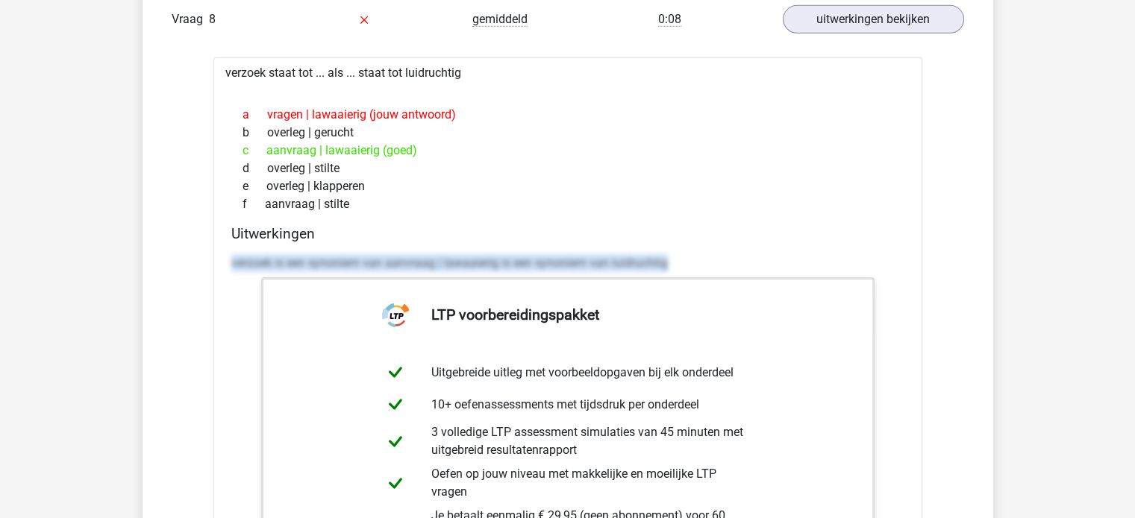
drag, startPoint x: 227, startPoint y: 261, endPoint x: 697, endPoint y: 263, distance: 470.0
click at [697, 263] on div "Uitwerkingen verzoek is een synoniem van aanvraag | lawaaierig is een synoniem …" at bounding box center [567, 460] width 685 height 471
copy p "verzoek is een synoniem van aanvraag | lawaaierig is een synoniem van luidrucht…"
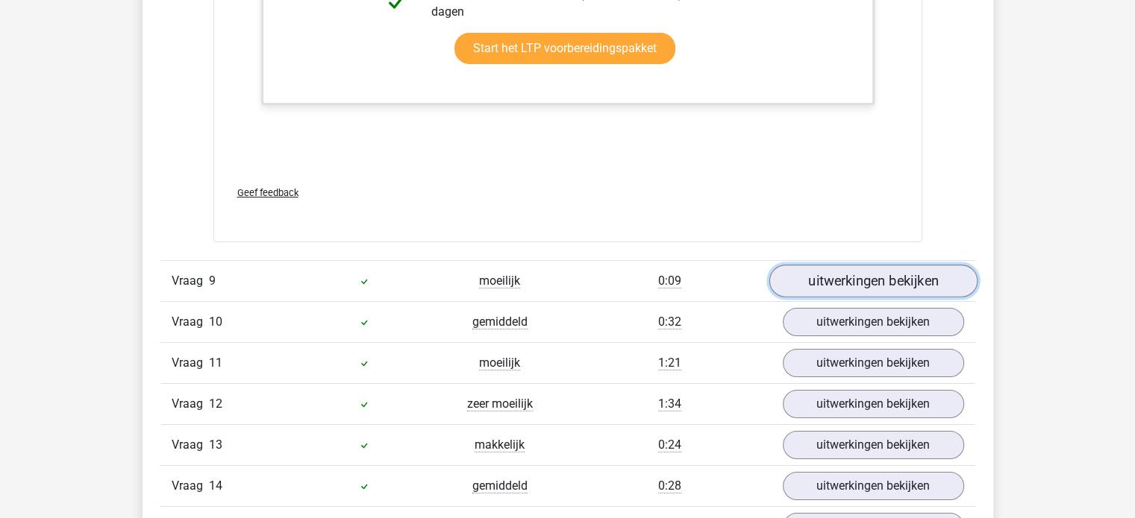
click at [904, 269] on link "uitwerkingen bekijken" at bounding box center [872, 281] width 208 height 33
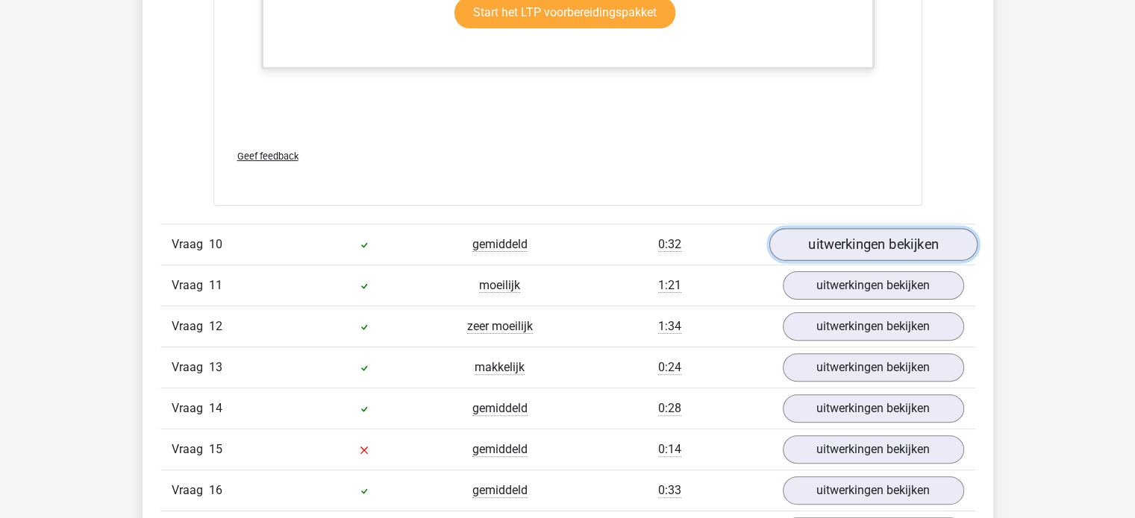
click at [862, 247] on link "uitwerkingen bekijken" at bounding box center [872, 244] width 208 height 33
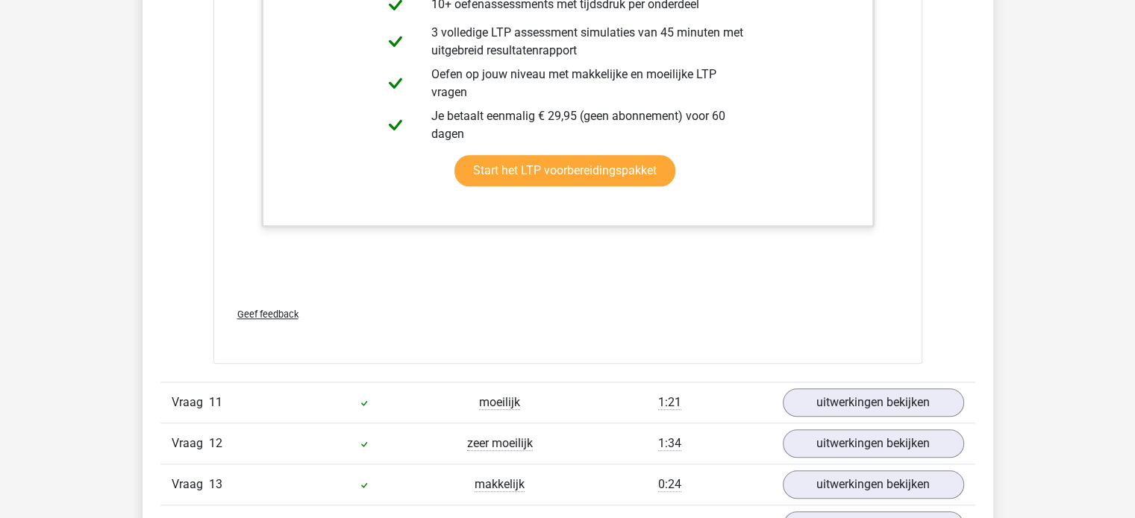
scroll to position [7460, 0]
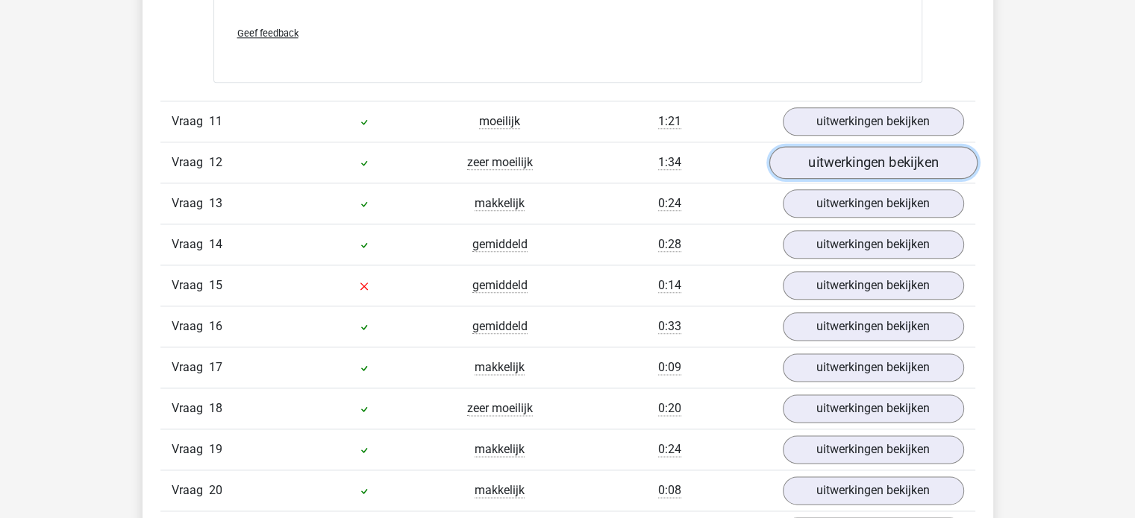
click at [856, 147] on link "uitwerkingen bekijken" at bounding box center [872, 163] width 208 height 33
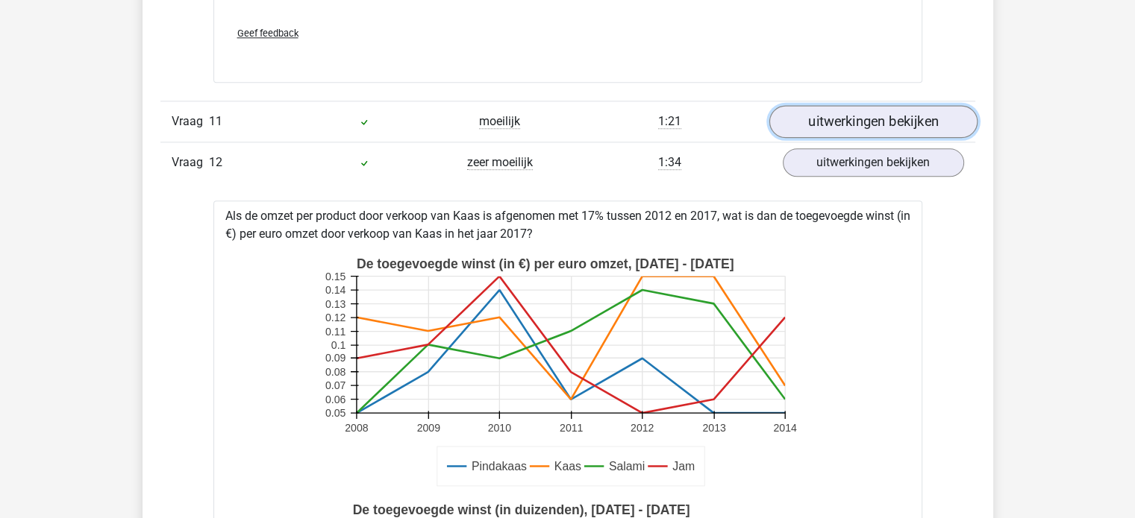
click at [858, 122] on link "uitwerkingen bekijken" at bounding box center [872, 122] width 208 height 33
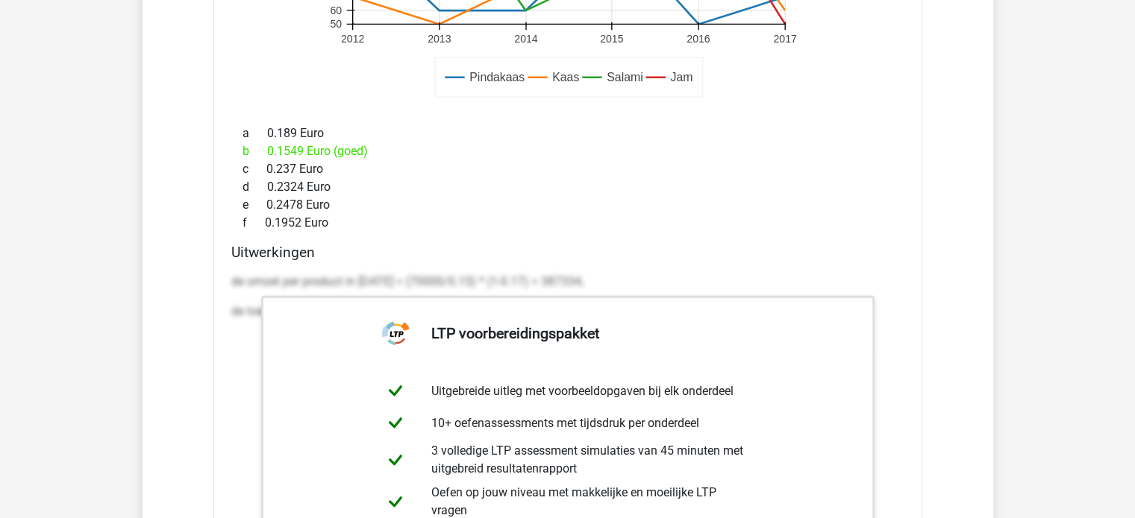
scroll to position [9399, 0]
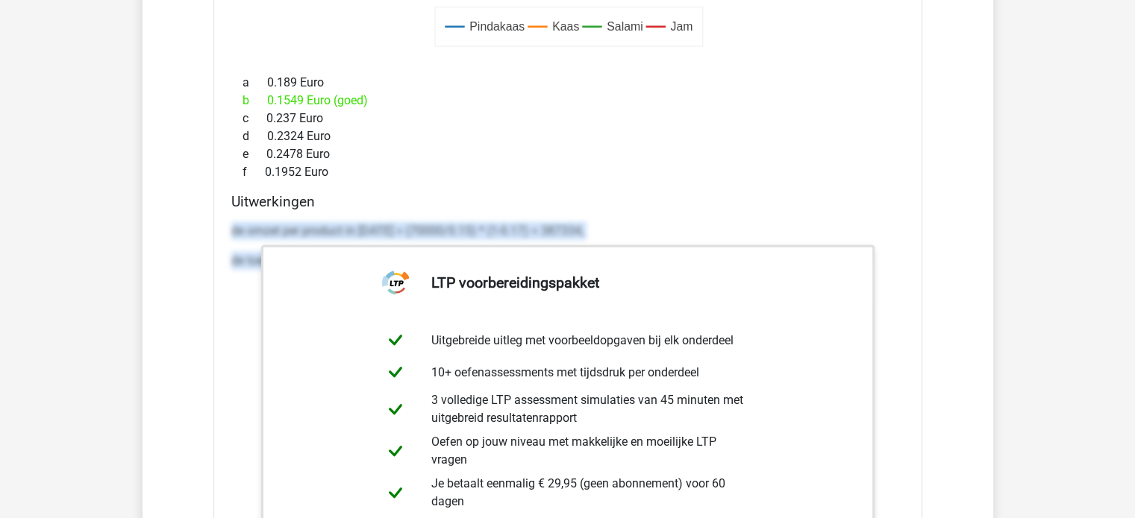
drag, startPoint x: 226, startPoint y: 231, endPoint x: 944, endPoint y: 357, distance: 729.3
copy div "de omzet per product in [DATE] = (70000/0.15) * (1-0.17) = 387334, de toegevoeg…"
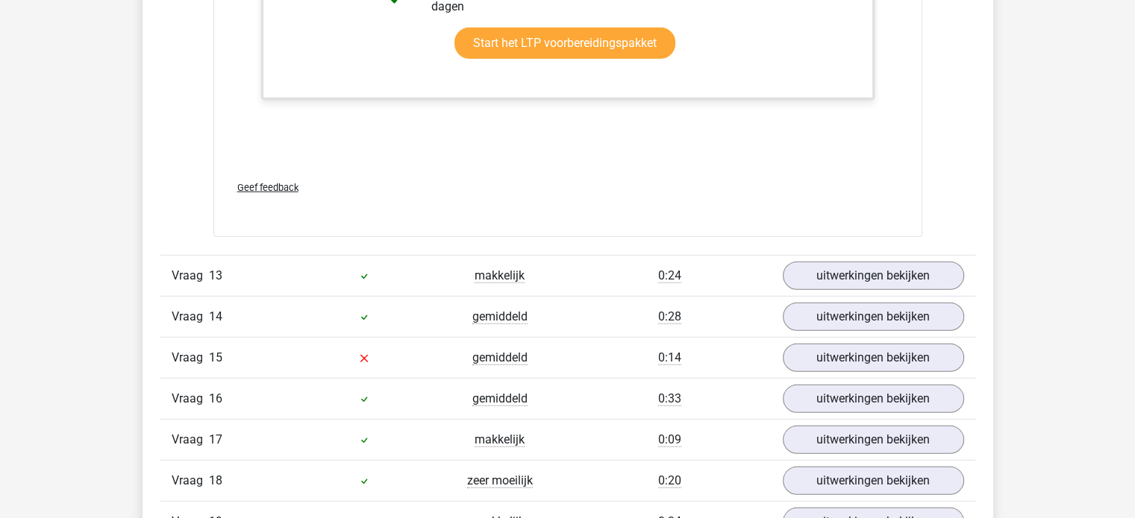
scroll to position [9921, 0]
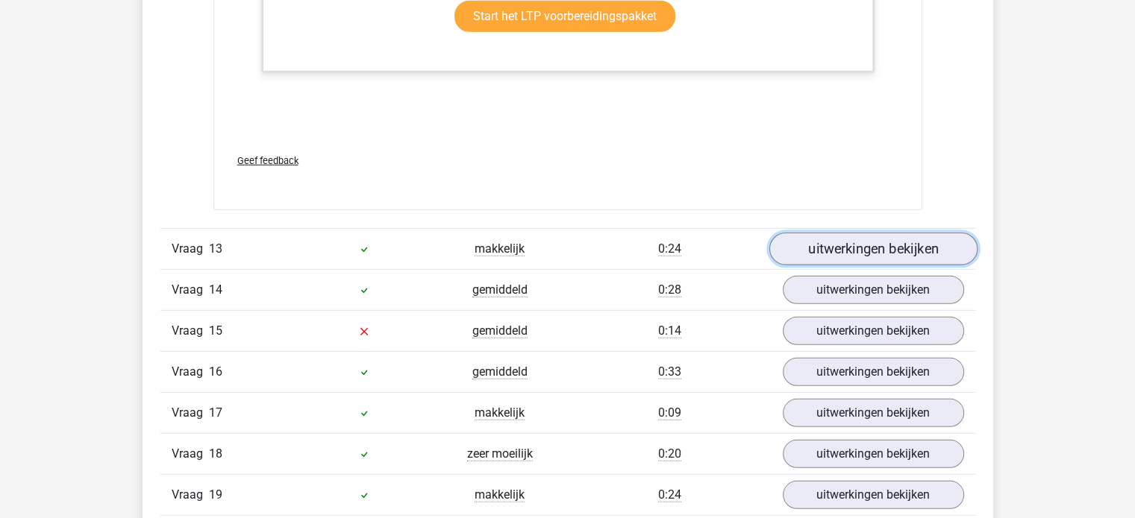
click at [873, 239] on link "uitwerkingen bekijken" at bounding box center [872, 249] width 208 height 33
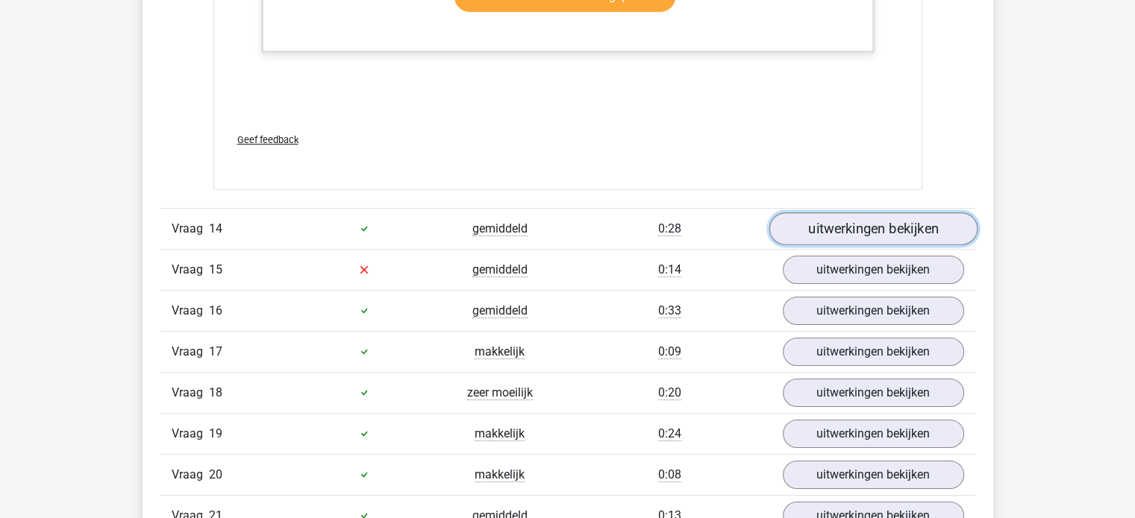
click at [850, 227] on link "uitwerkingen bekijken" at bounding box center [872, 229] width 208 height 33
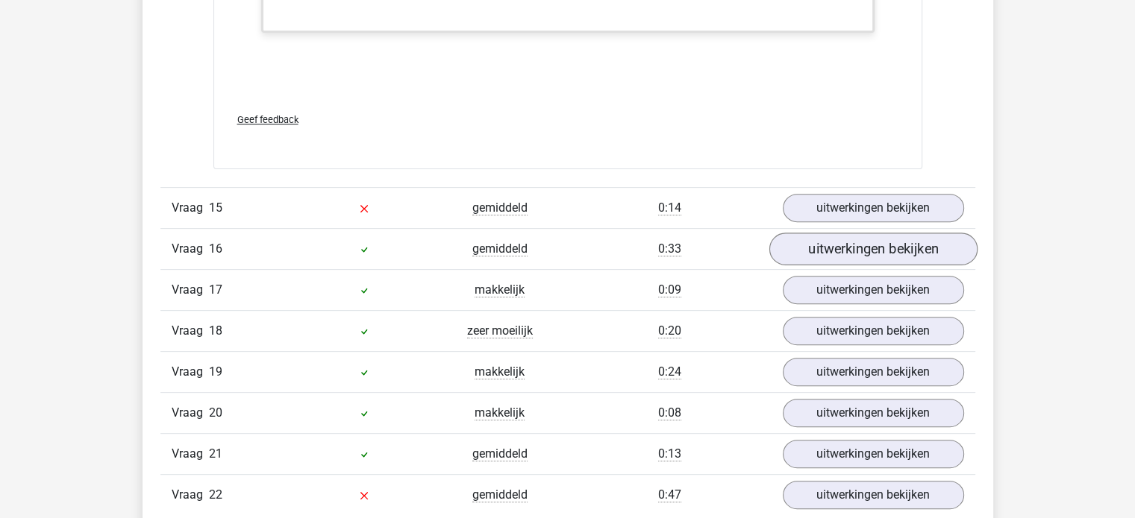
scroll to position [11935, 0]
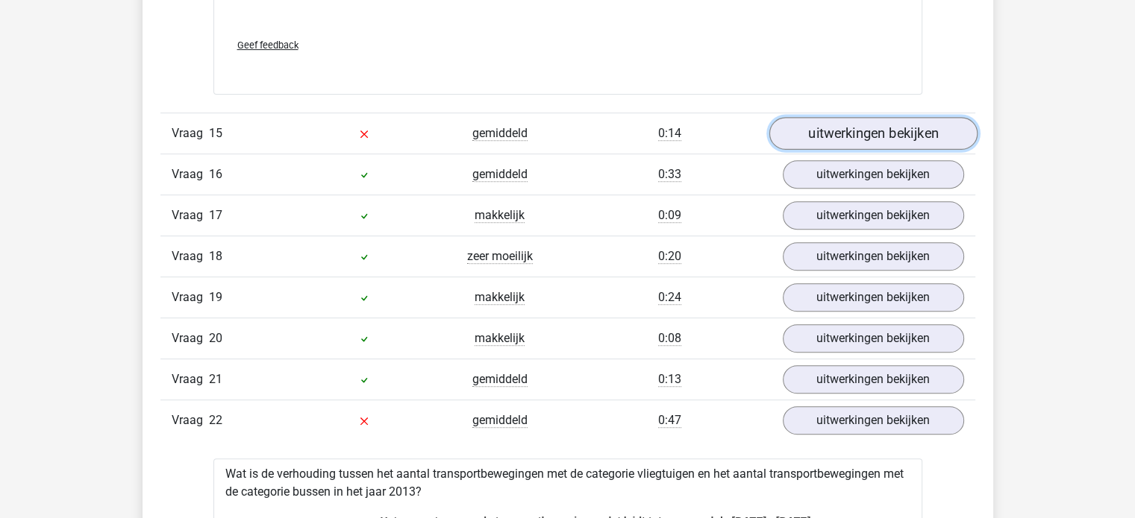
click at [850, 130] on link "uitwerkingen bekijken" at bounding box center [872, 133] width 208 height 33
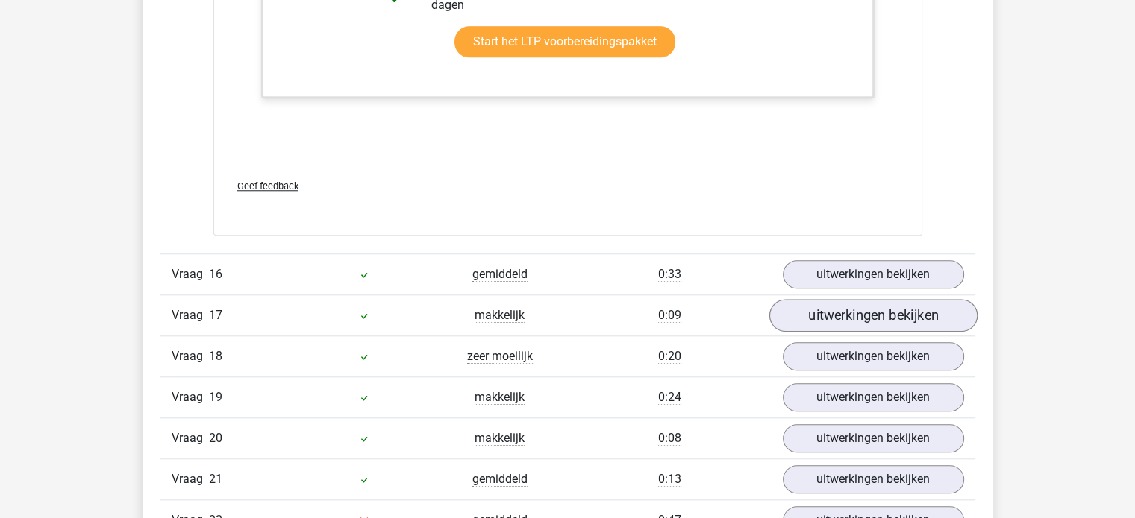
scroll to position [12831, 0]
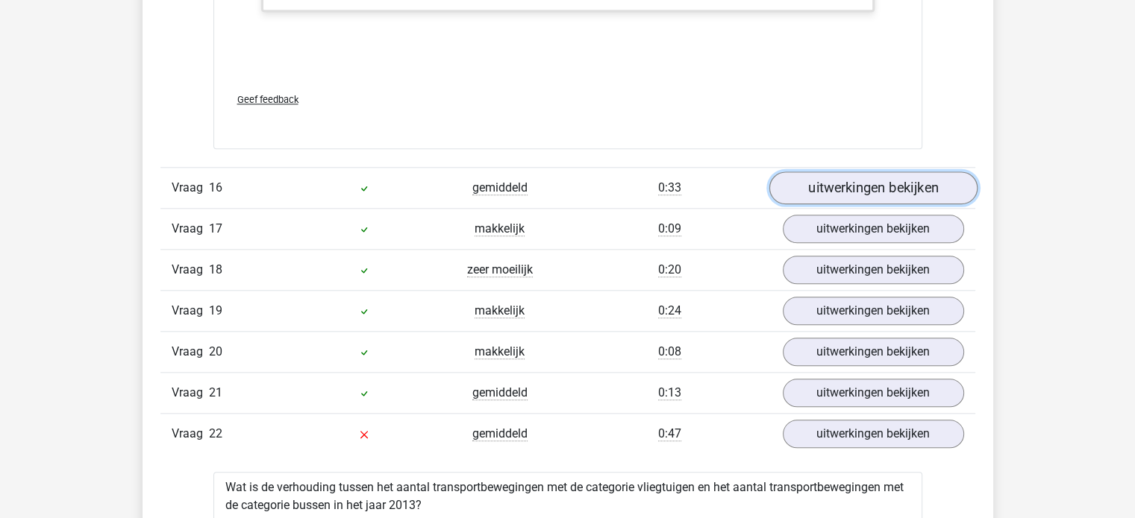
click at [856, 181] on link "uitwerkingen bekijken" at bounding box center [872, 188] width 208 height 33
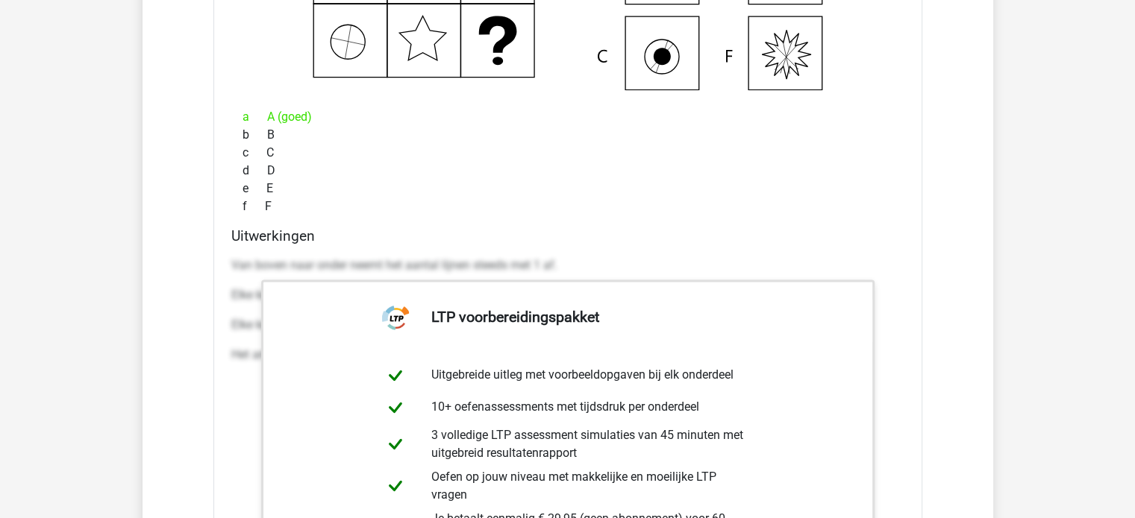
scroll to position [13353, 0]
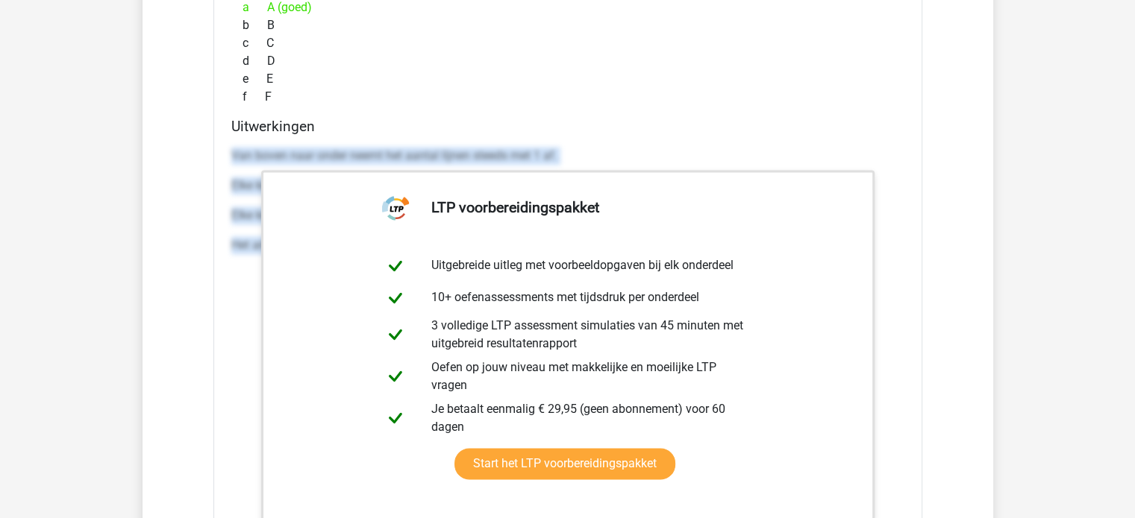
drag, startPoint x: 232, startPoint y: 148, endPoint x: 999, endPoint y: 255, distance: 774.2
copy div "Van boven naar onder neemt het aantal lijnen steeds met 1 af. Elke kolom bevat …"
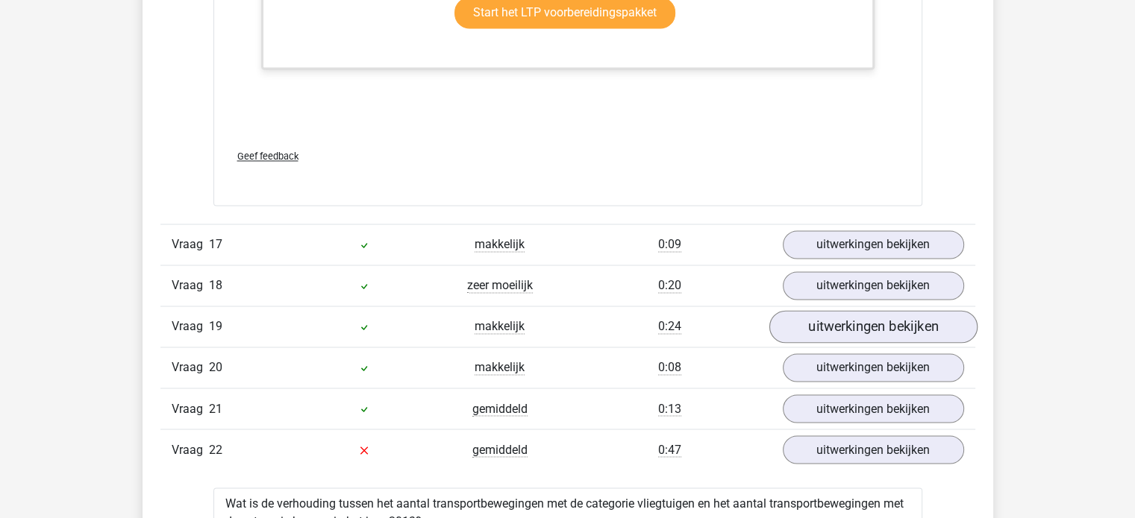
scroll to position [13949, 0]
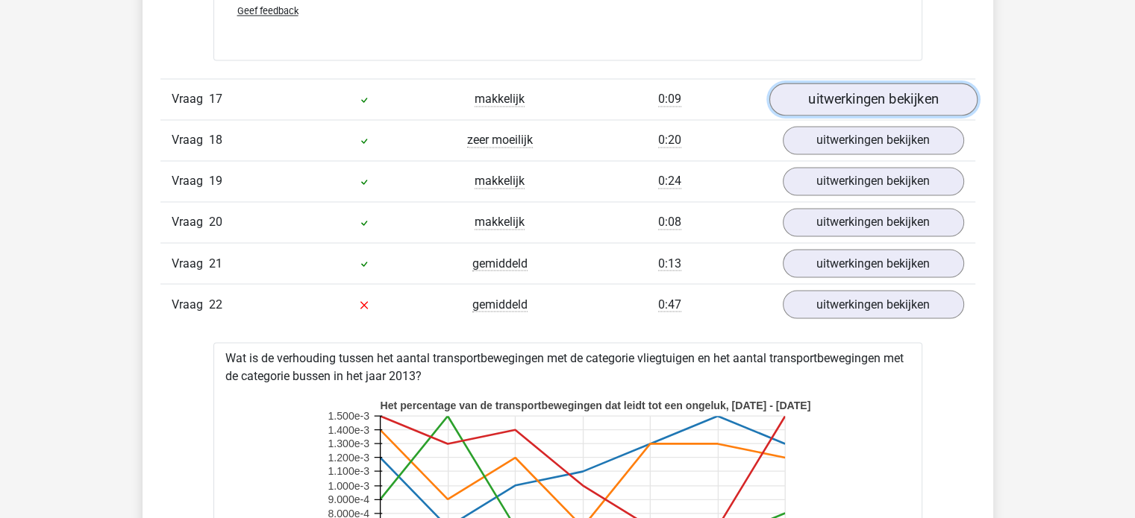
click at [859, 83] on link "uitwerkingen bekijken" at bounding box center [872, 99] width 208 height 33
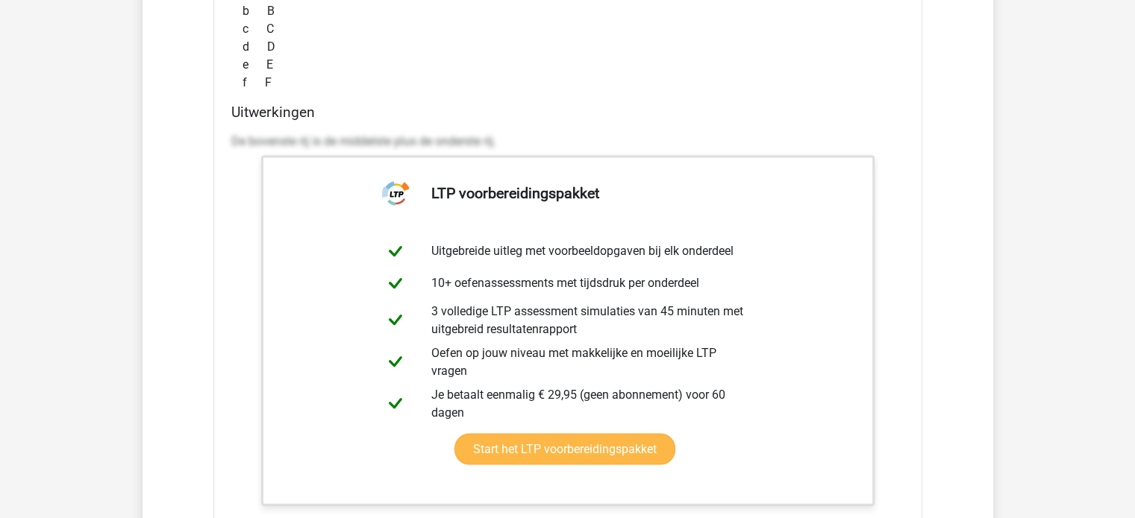
scroll to position [14770, 0]
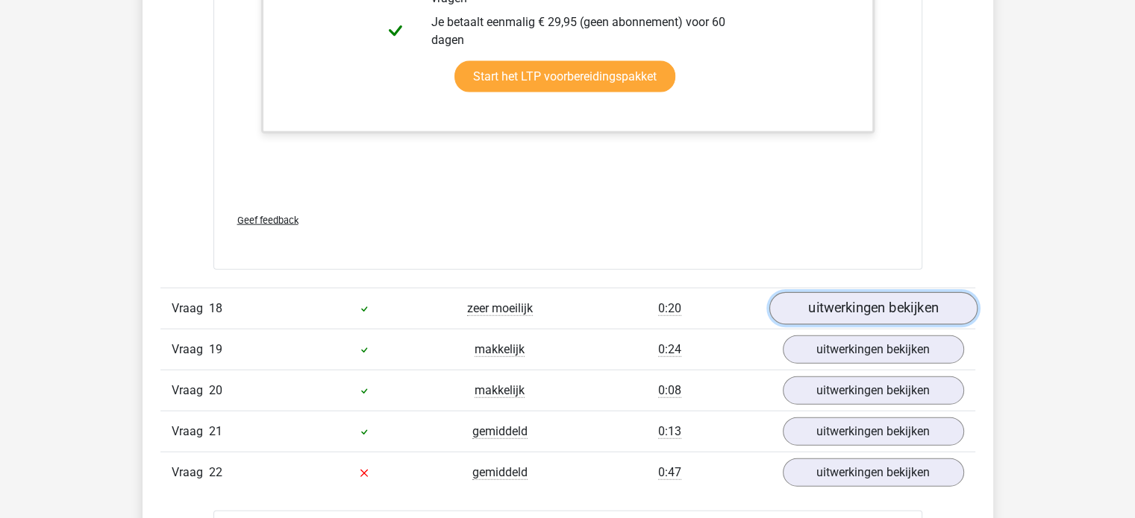
click at [843, 300] on link "uitwerkingen bekijken" at bounding box center [872, 309] width 208 height 33
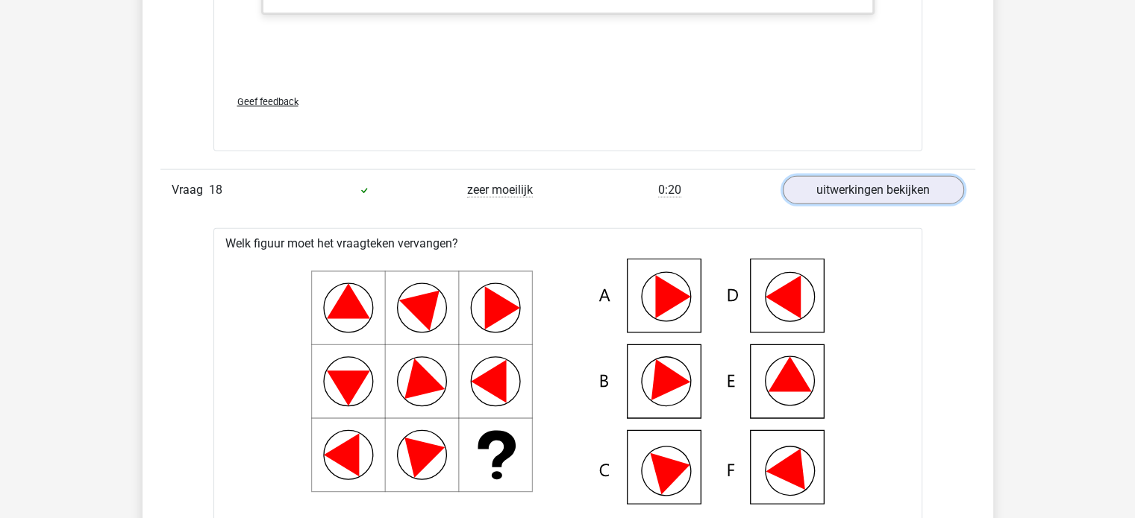
scroll to position [15068, 0]
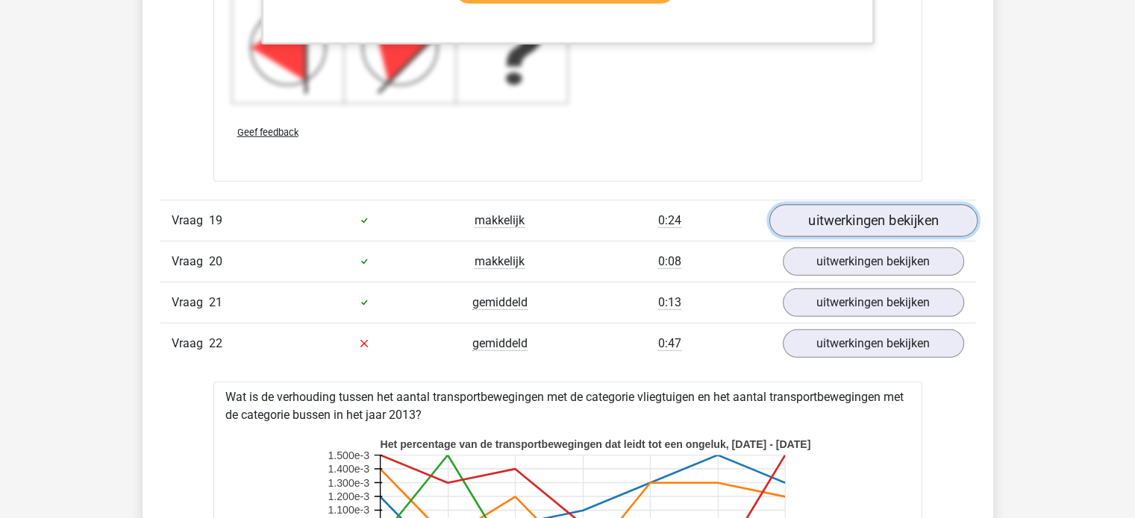
click at [853, 204] on link "uitwerkingen bekijken" at bounding box center [872, 220] width 208 height 33
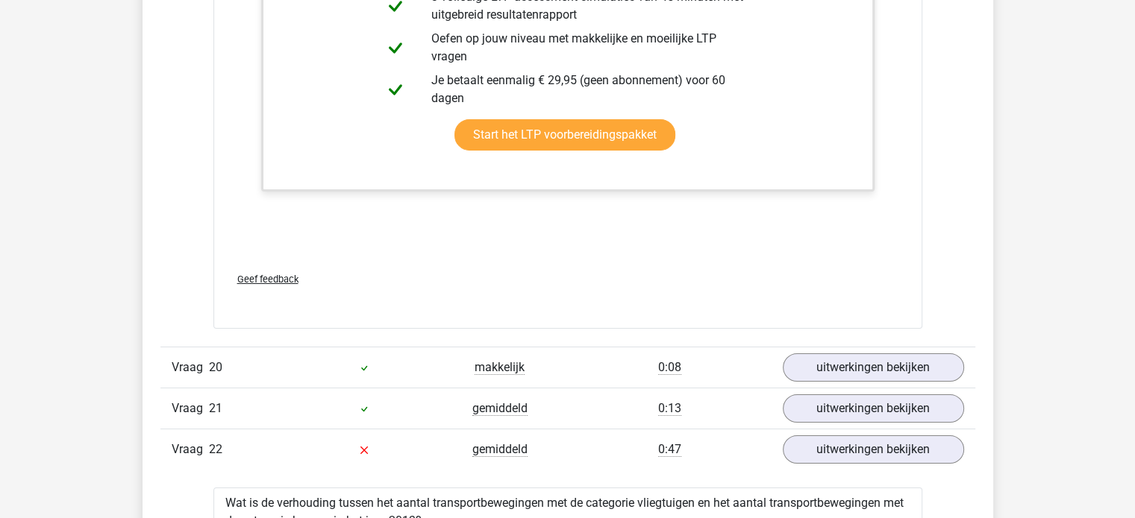
scroll to position [16635, 0]
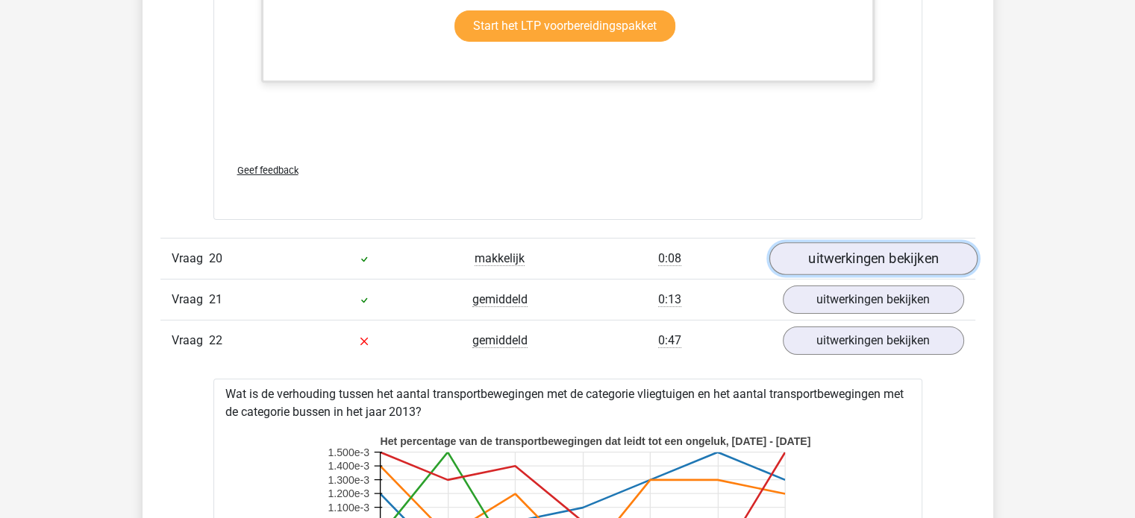
click at [862, 243] on link "uitwerkingen bekijken" at bounding box center [872, 258] width 208 height 33
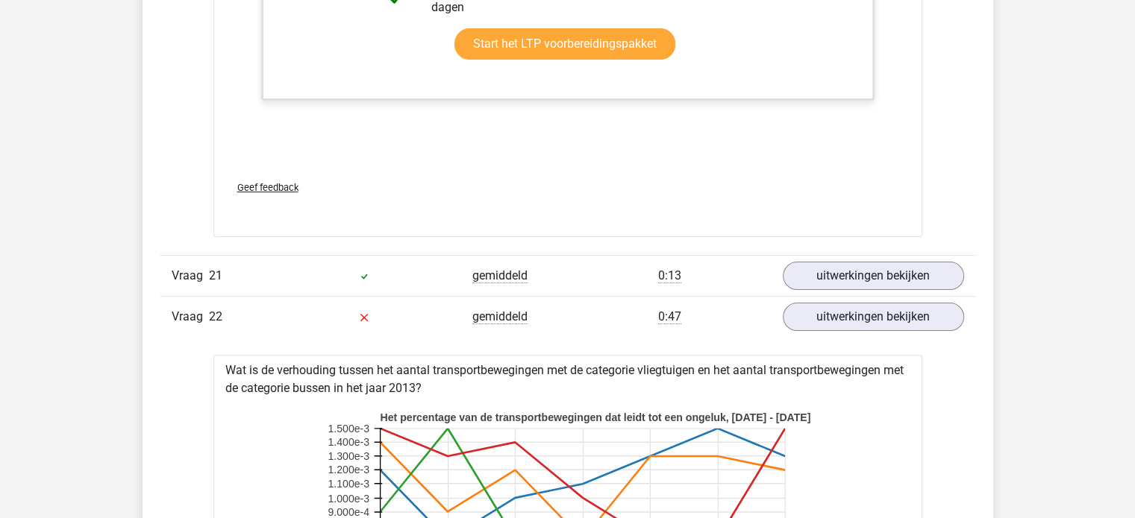
scroll to position [17530, 0]
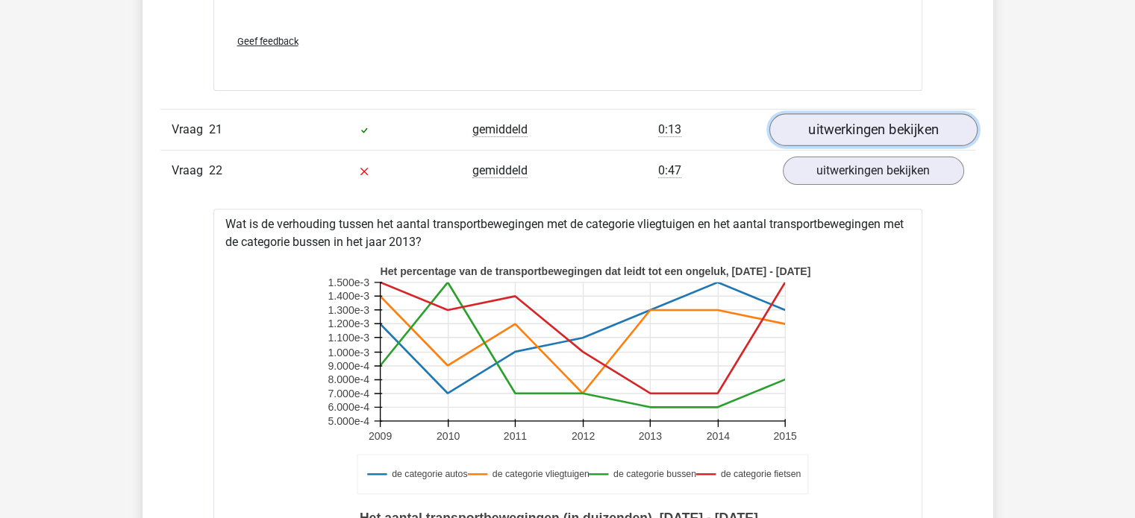
click at [865, 119] on link "uitwerkingen bekijken" at bounding box center [872, 129] width 208 height 33
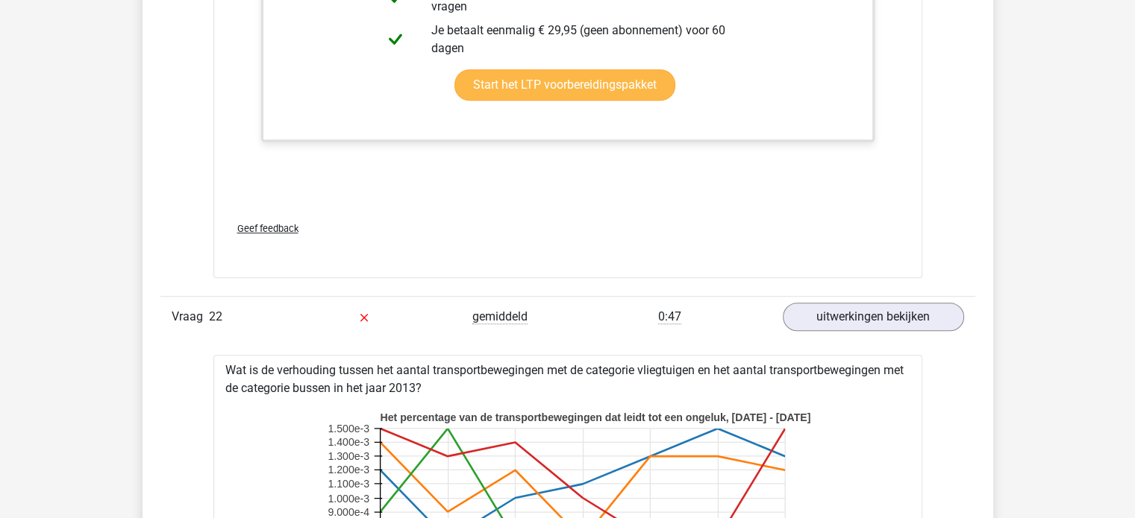
scroll to position [18351, 0]
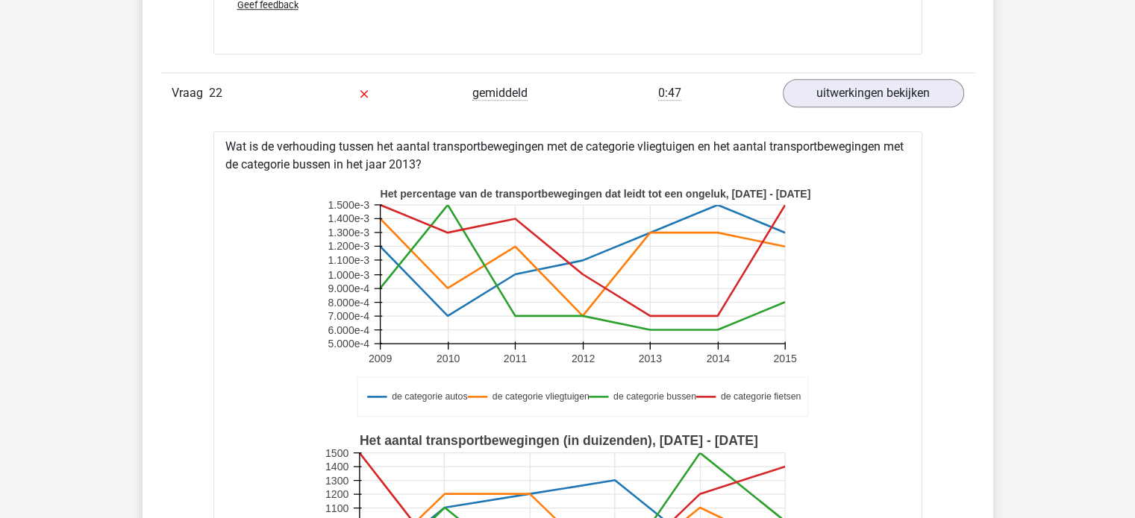
click at [856, 95] on div "Vraag 22 gemiddeld 0:47 uitwerkingen bekijken" at bounding box center [567, 92] width 815 height 41
click at [857, 83] on link "uitwerkingen bekijken" at bounding box center [872, 94] width 208 height 33
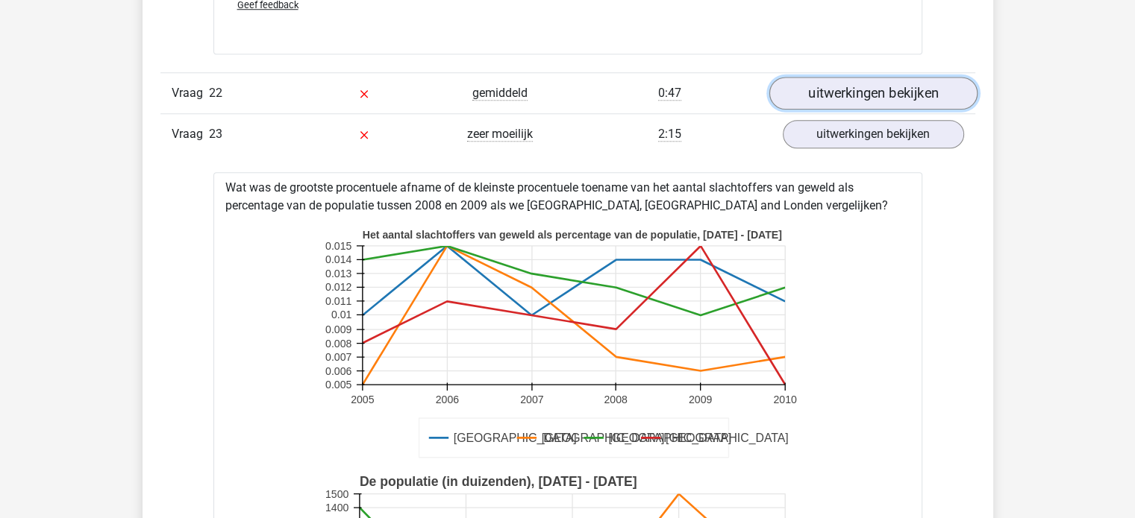
click at [857, 83] on link "uitwerkingen bekijken" at bounding box center [872, 94] width 208 height 33
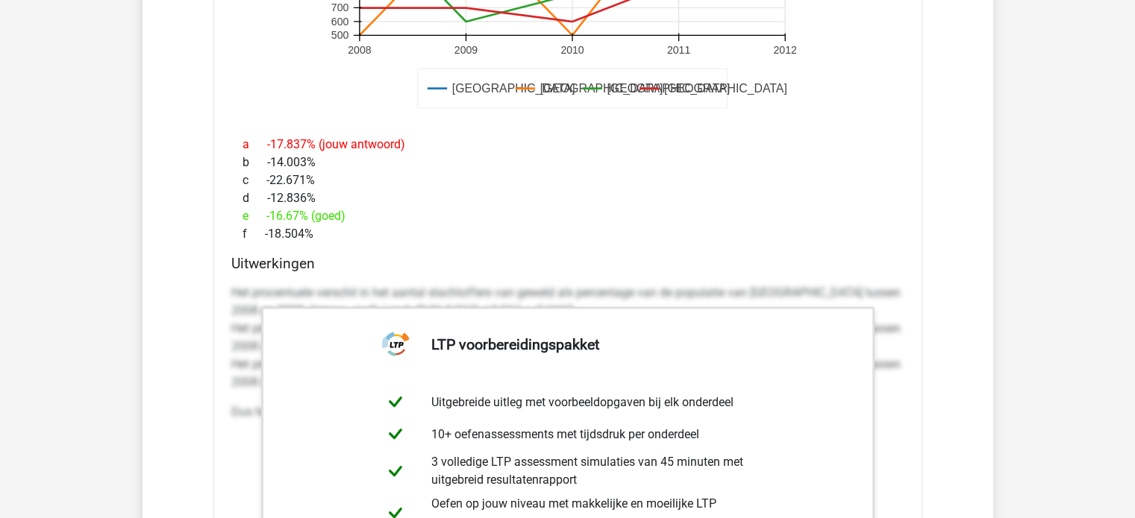
scroll to position [20290, 0]
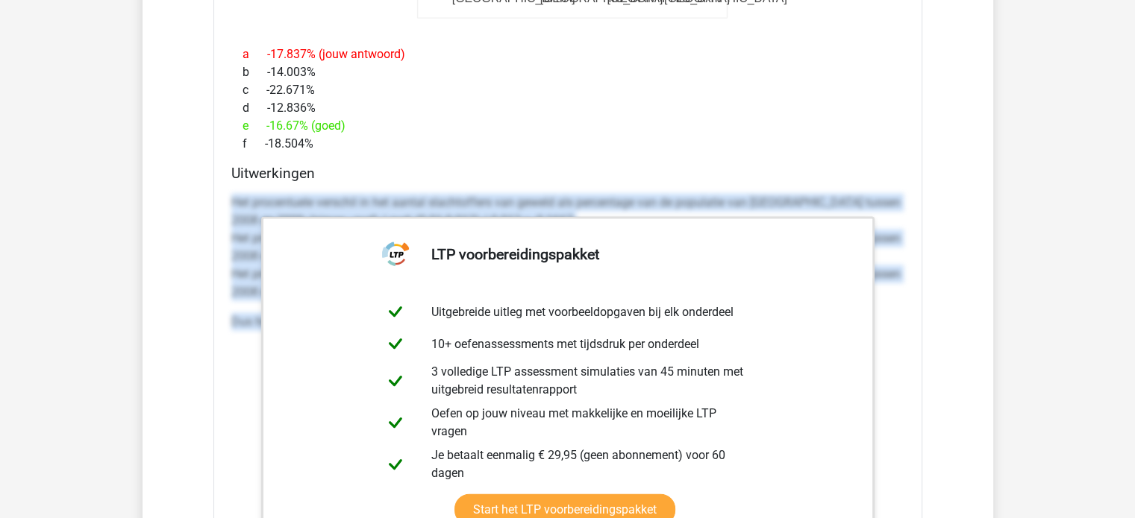
drag, startPoint x: 225, startPoint y: 190, endPoint x: 967, endPoint y: 328, distance: 755.0
copy div "Het procentuele verschil in het aantal slachtoffers van geweld als percentage v…"
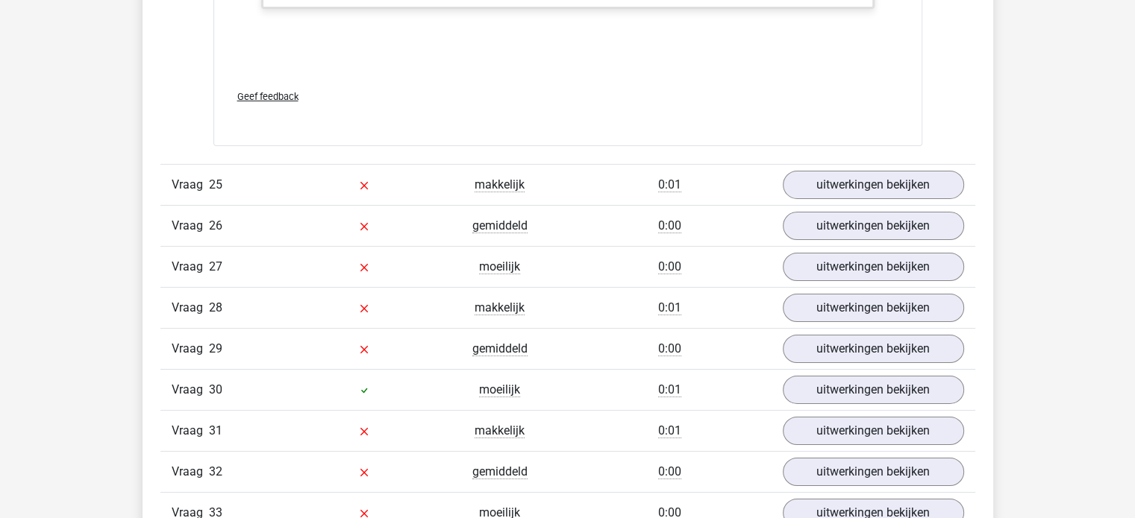
scroll to position [22230, 0]
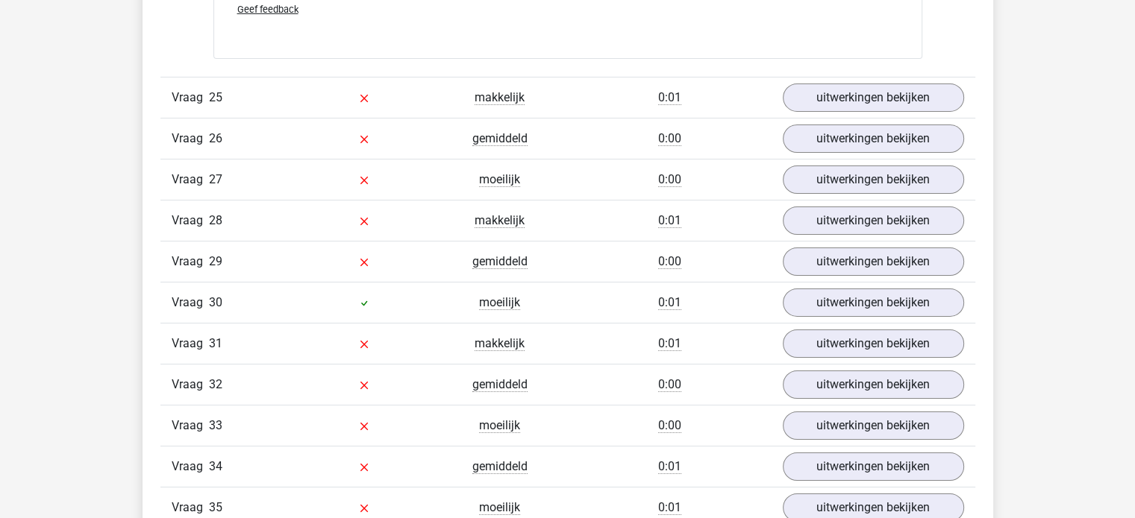
click at [872, 159] on div "Vraag 27 moeilijk 0:00 uitwerkingen bekijken" at bounding box center [567, 179] width 815 height 41
click at [872, 122] on link "uitwerkingen bekijken" at bounding box center [872, 138] width 208 height 33
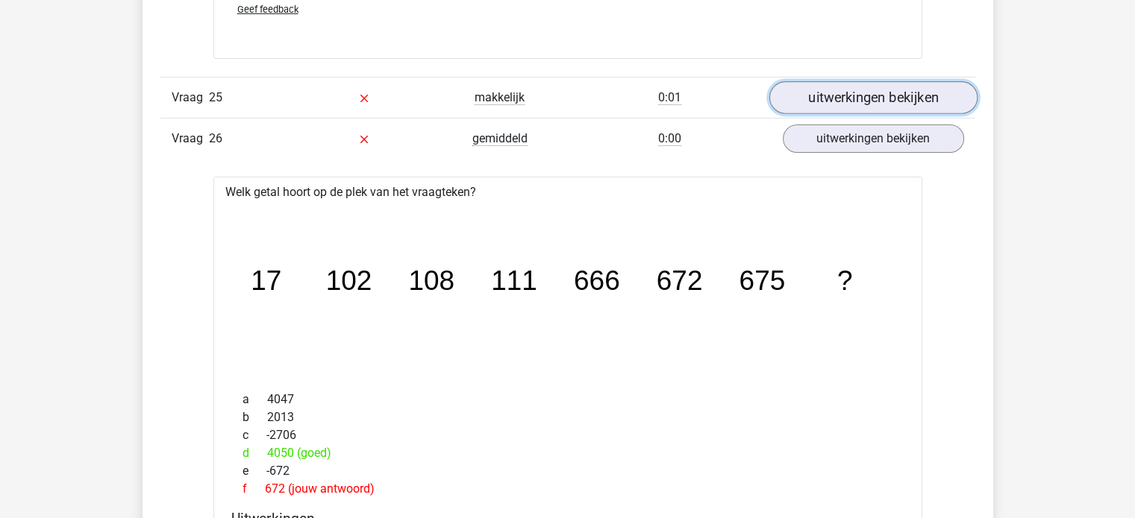
click at [867, 82] on link "uitwerkingen bekijken" at bounding box center [872, 97] width 208 height 33
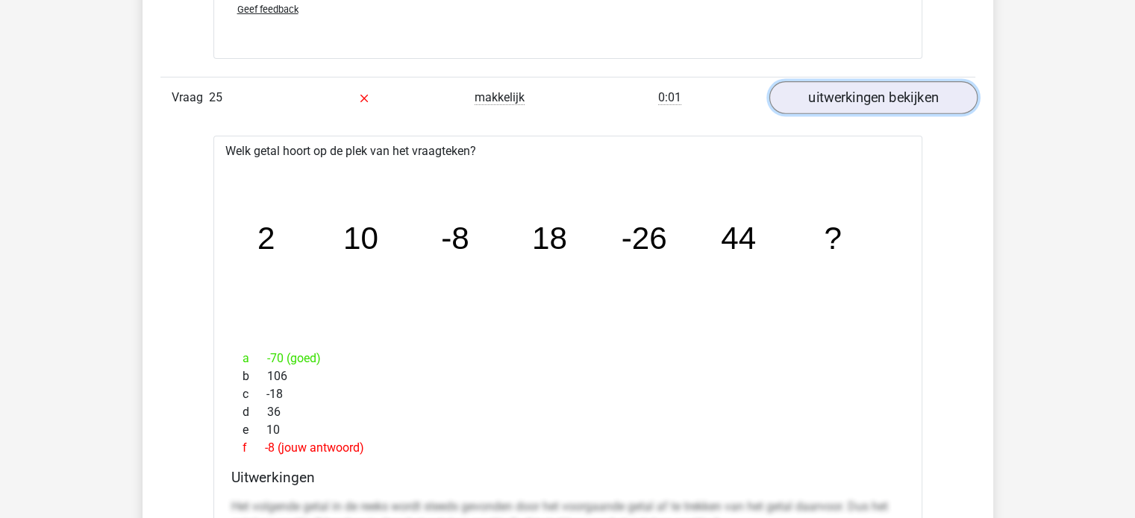
click at [862, 92] on link "uitwerkingen bekijken" at bounding box center [872, 97] width 208 height 33
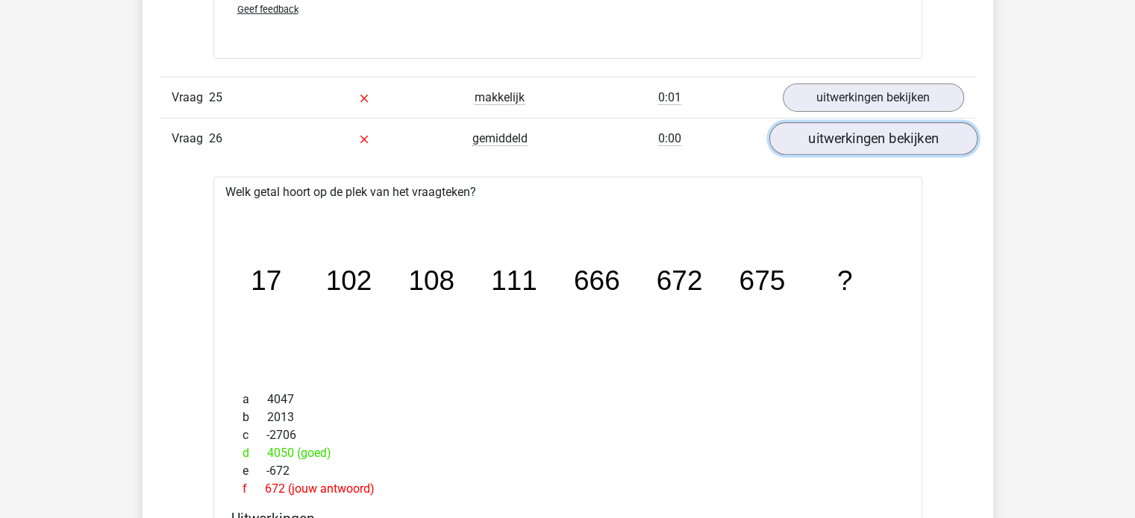
click at [863, 122] on link "uitwerkingen bekijken" at bounding box center [872, 138] width 208 height 33
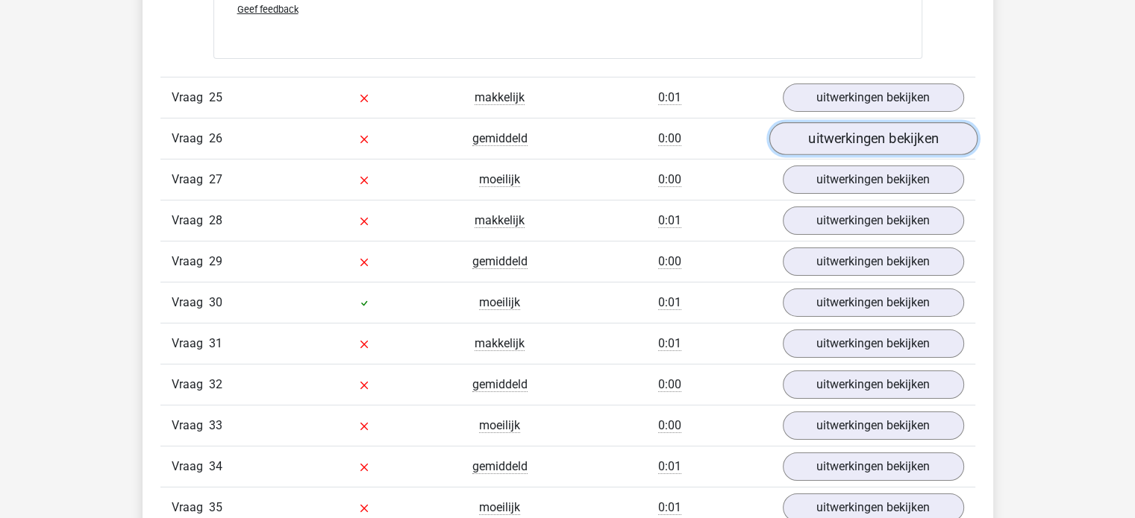
scroll to position [22304, 0]
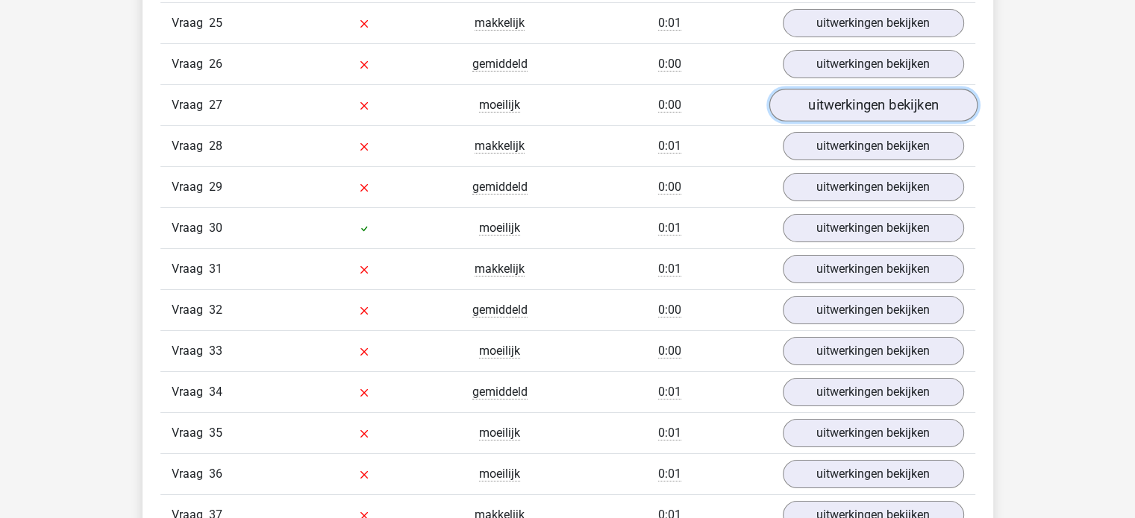
click at [861, 95] on link "uitwerkingen bekijken" at bounding box center [872, 105] width 208 height 33
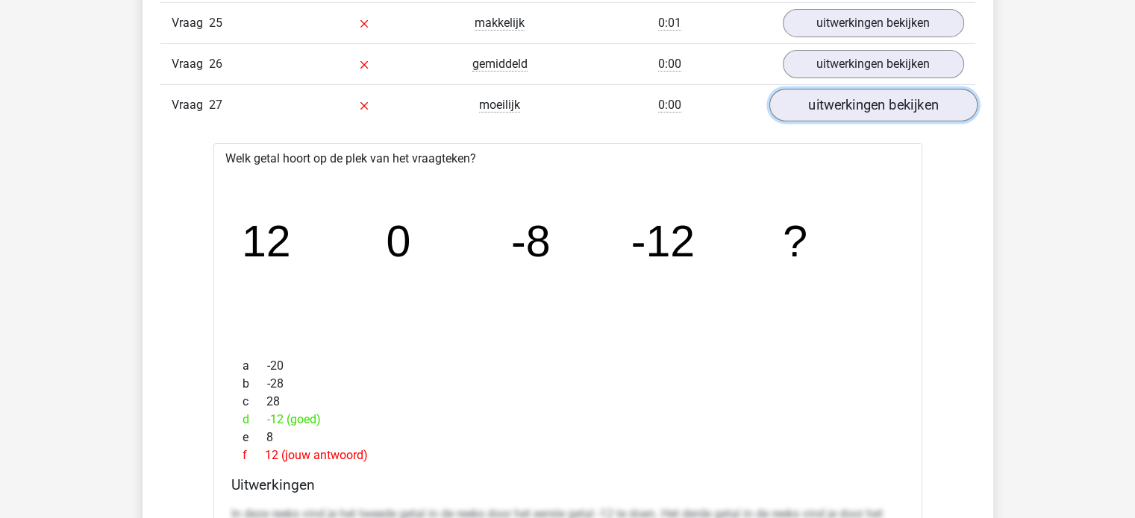
click at [861, 95] on link "uitwerkingen bekijken" at bounding box center [872, 105] width 208 height 33
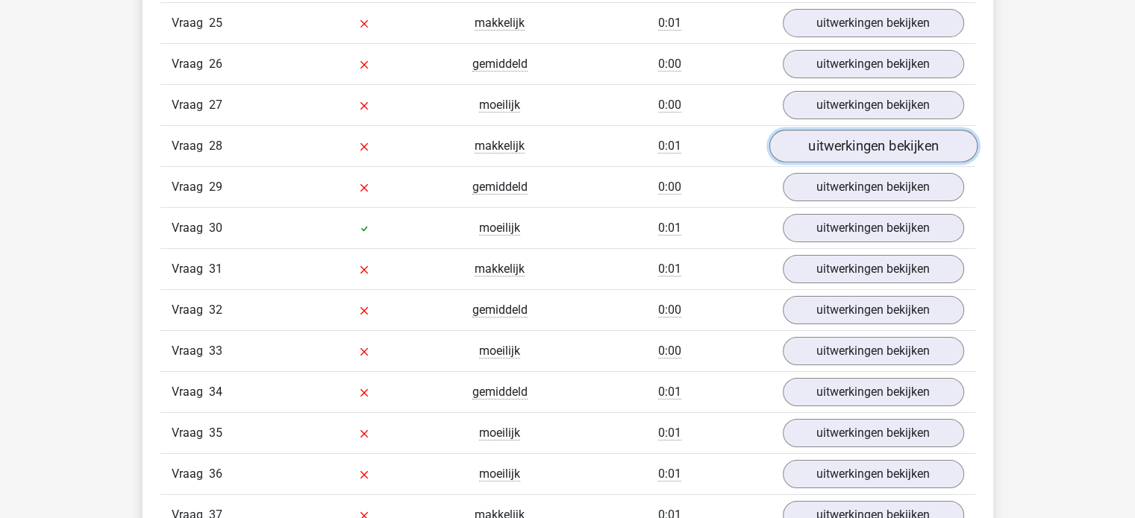
click at [869, 139] on link "uitwerkingen bekijken" at bounding box center [872, 146] width 208 height 33
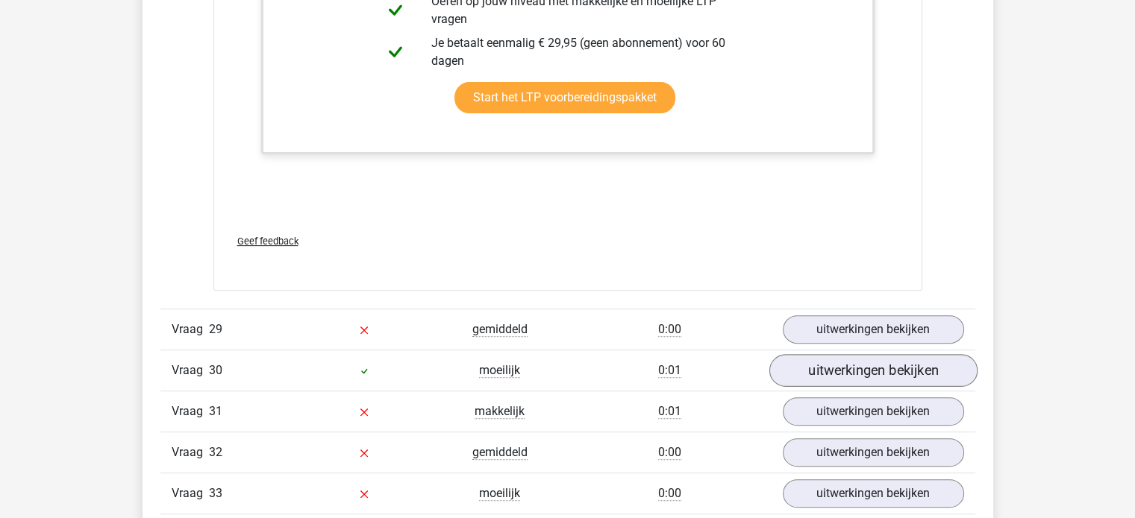
scroll to position [23274, 0]
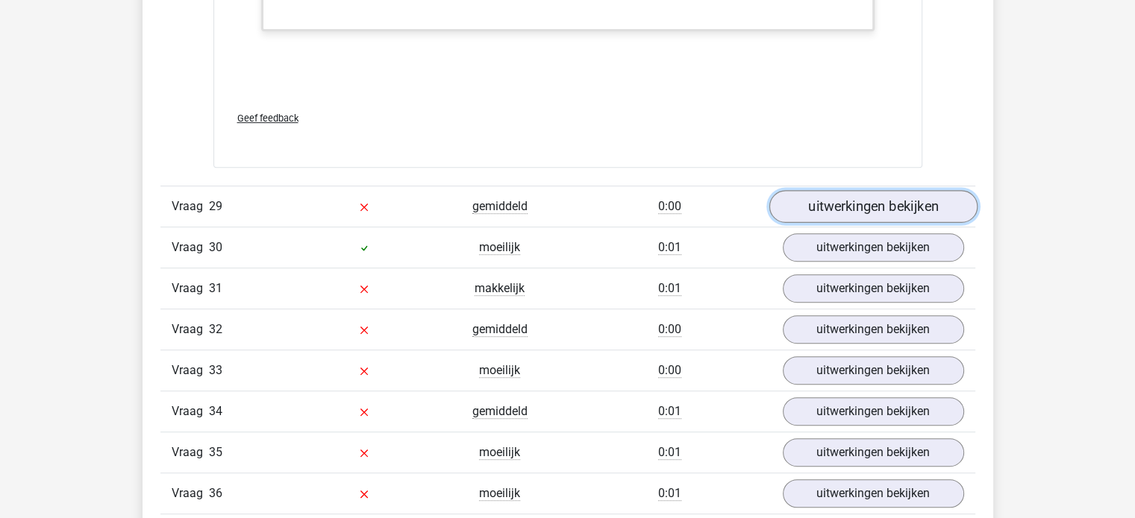
click at [830, 190] on link "uitwerkingen bekijken" at bounding box center [872, 206] width 208 height 33
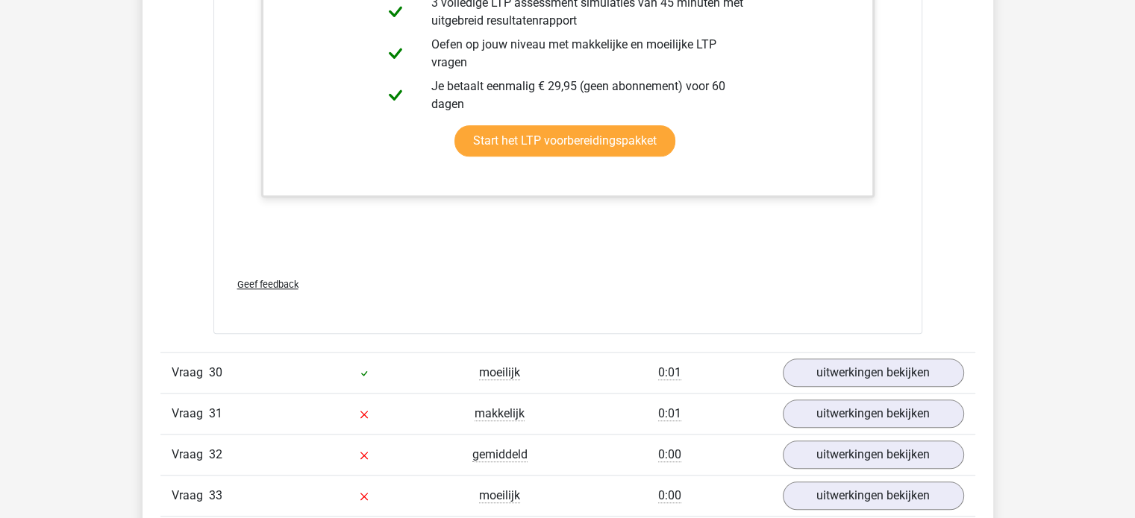
scroll to position [24318, 0]
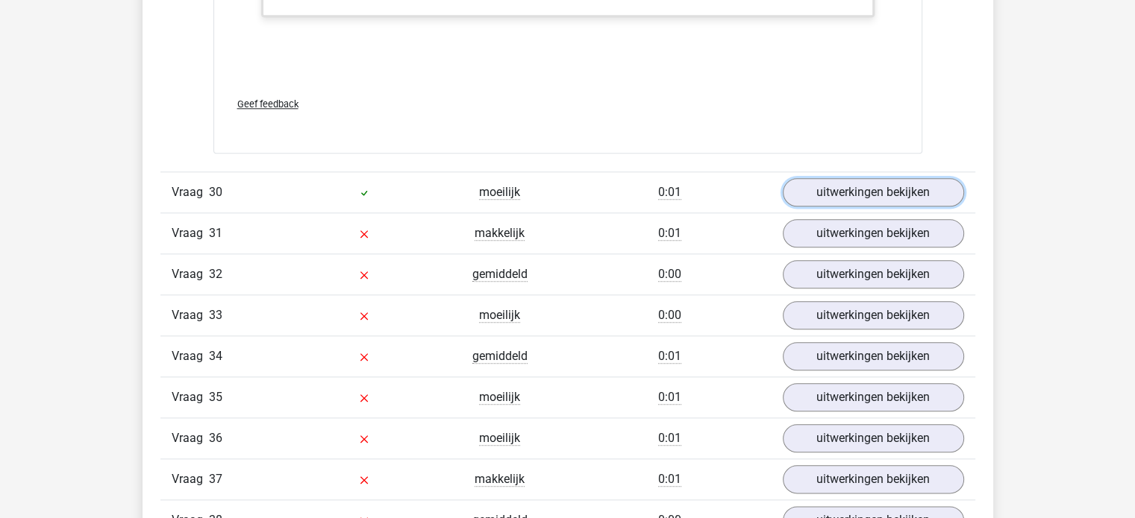
click at [857, 177] on link "uitwerkingen bekijken" at bounding box center [872, 193] width 208 height 33
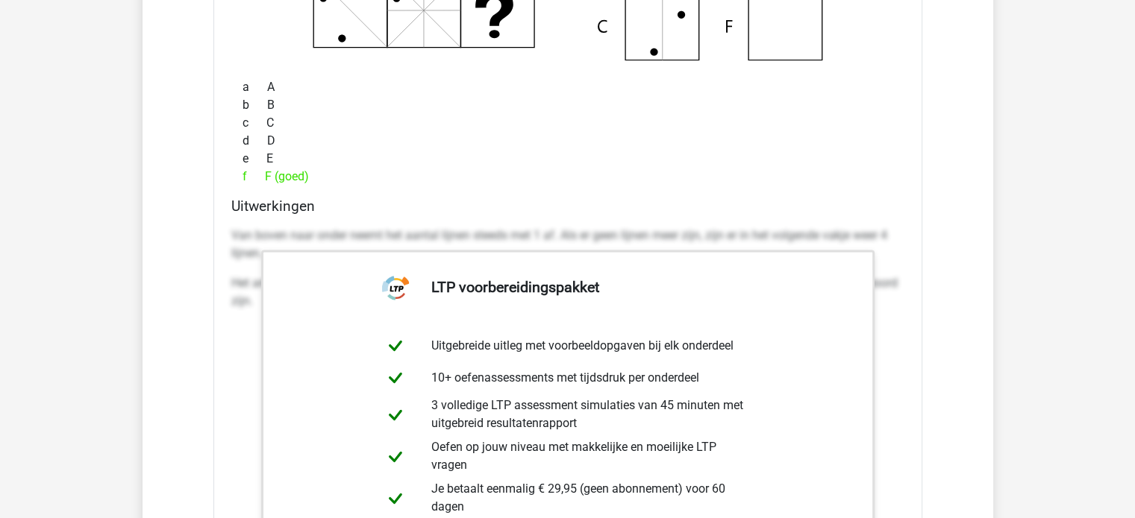
scroll to position [24766, 0]
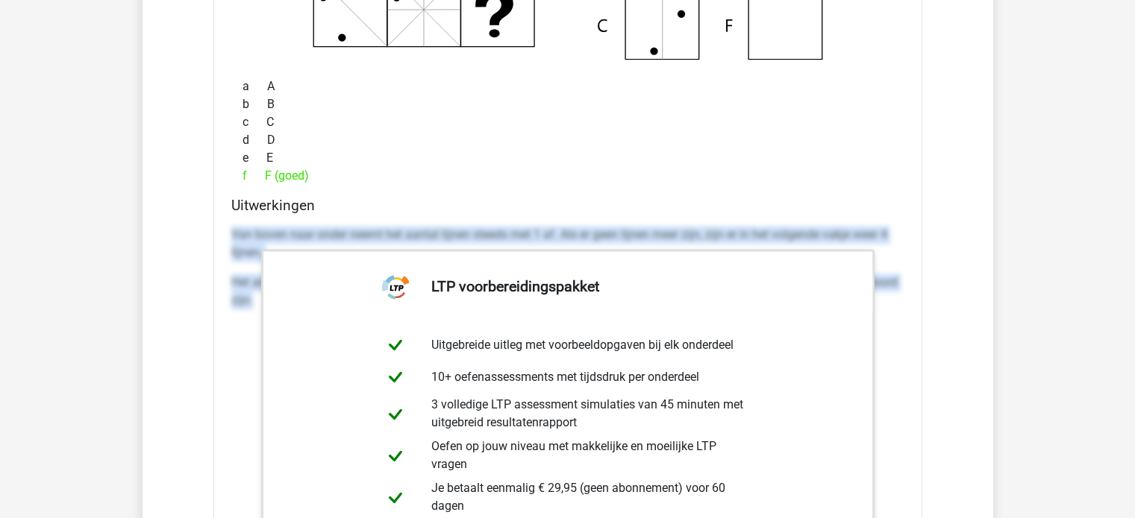
drag, startPoint x: 228, startPoint y: 217, endPoint x: 946, endPoint y: 339, distance: 728.6
copy div "Van boven naar onder neemt het aantal lijnen steeds met 1 af. Als er geen lijne…"
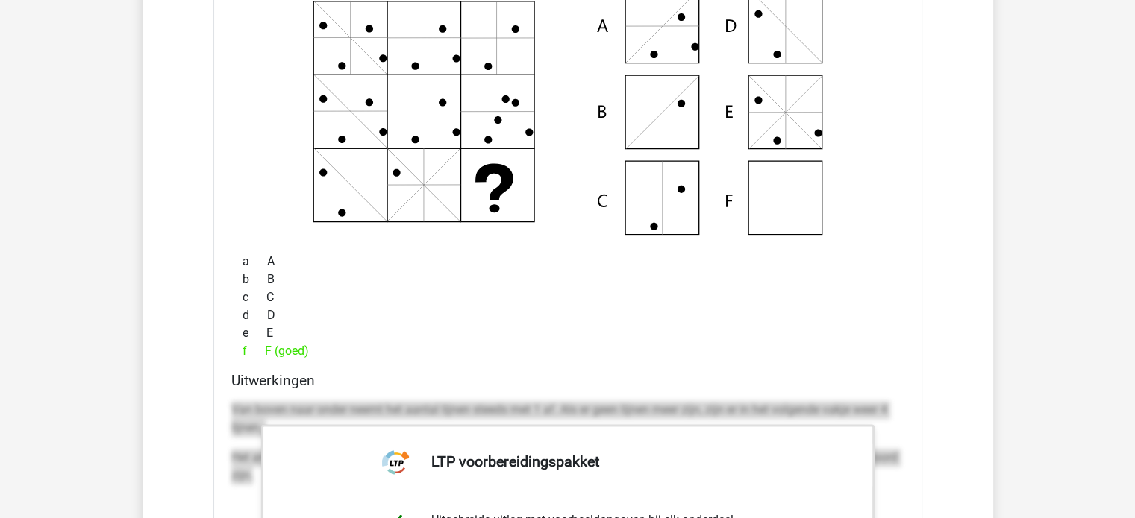
scroll to position [24617, 0]
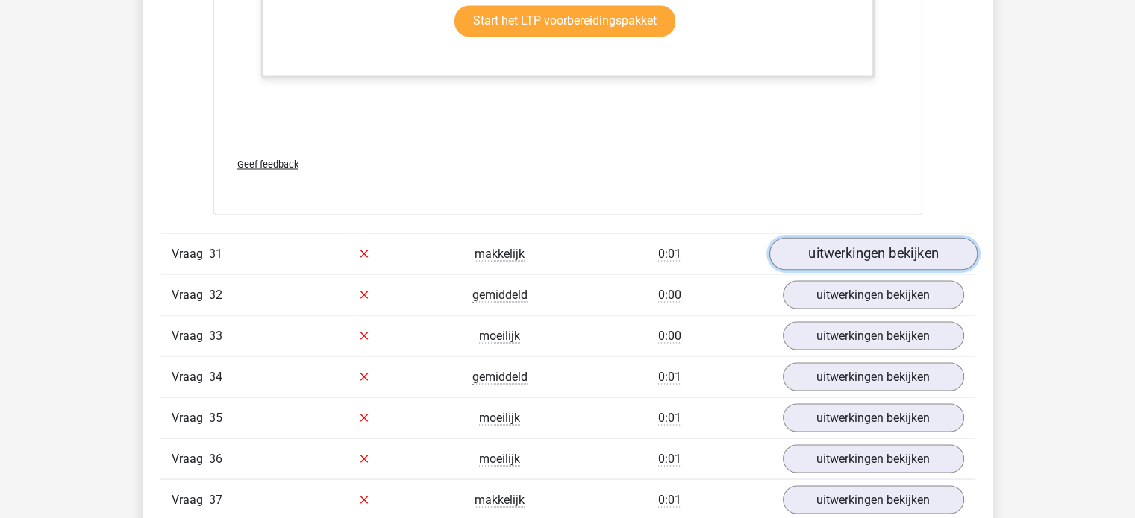
click at [847, 237] on link "uitwerkingen bekijken" at bounding box center [872, 253] width 208 height 33
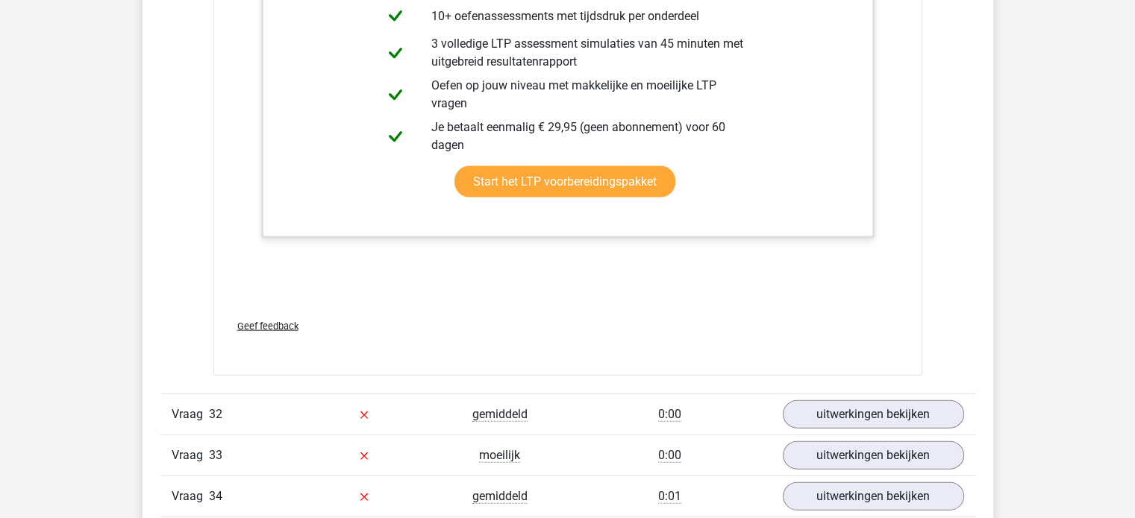
scroll to position [26109, 0]
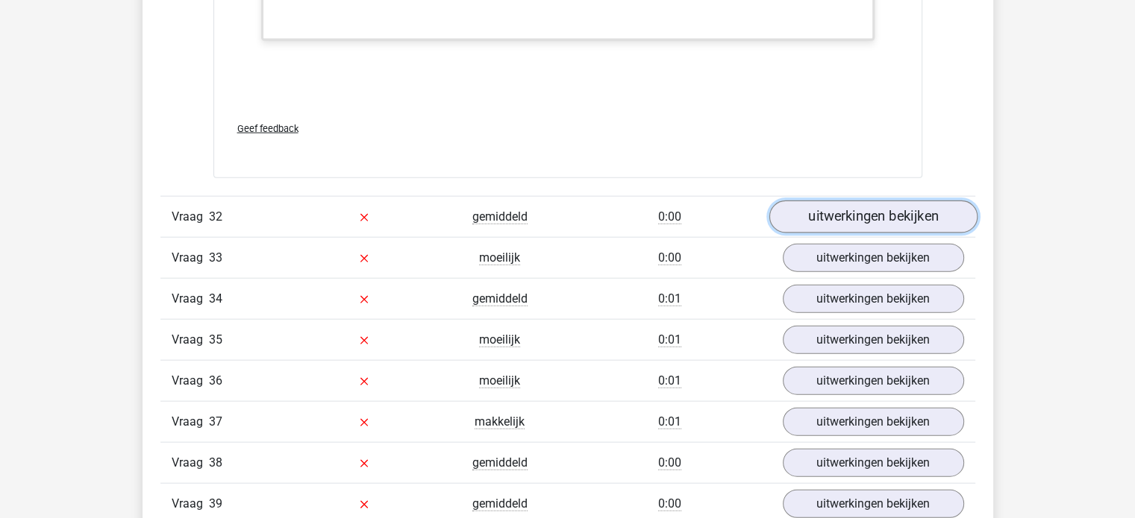
click at [848, 203] on link "uitwerkingen bekijken" at bounding box center [872, 217] width 208 height 33
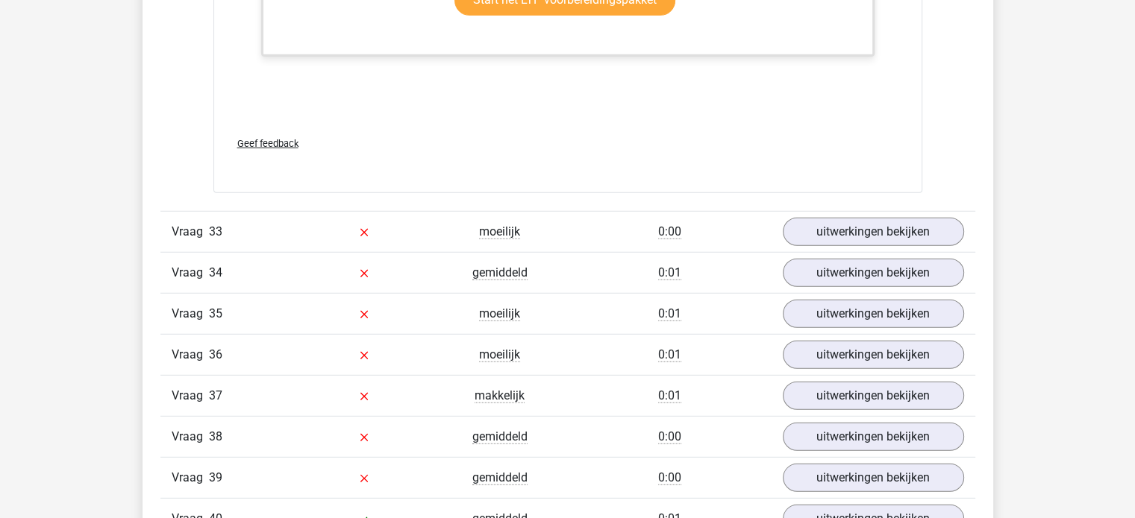
scroll to position [27004, 0]
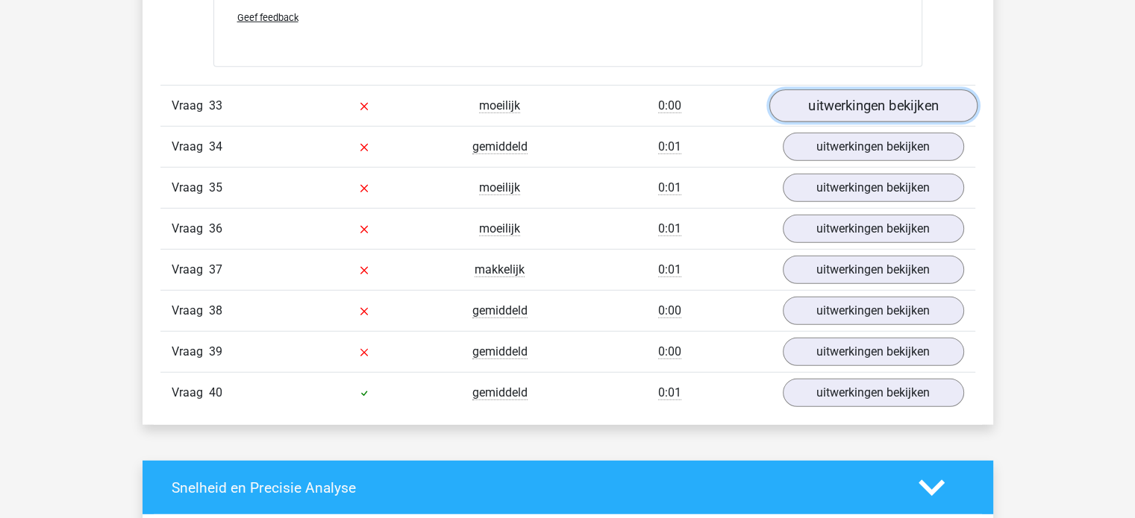
click at [821, 90] on link "uitwerkingen bekijken" at bounding box center [872, 106] width 208 height 33
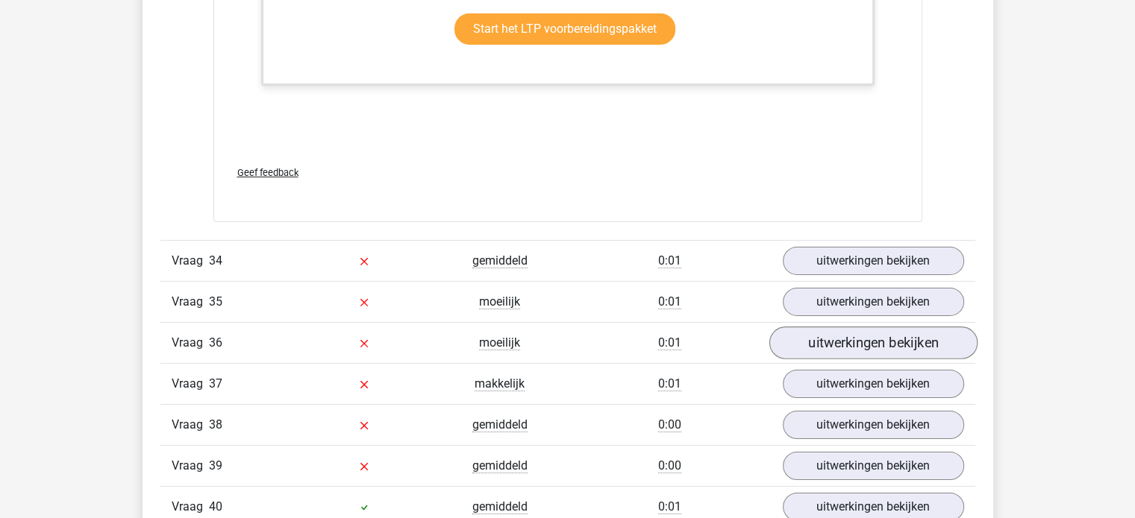
scroll to position [27750, 0]
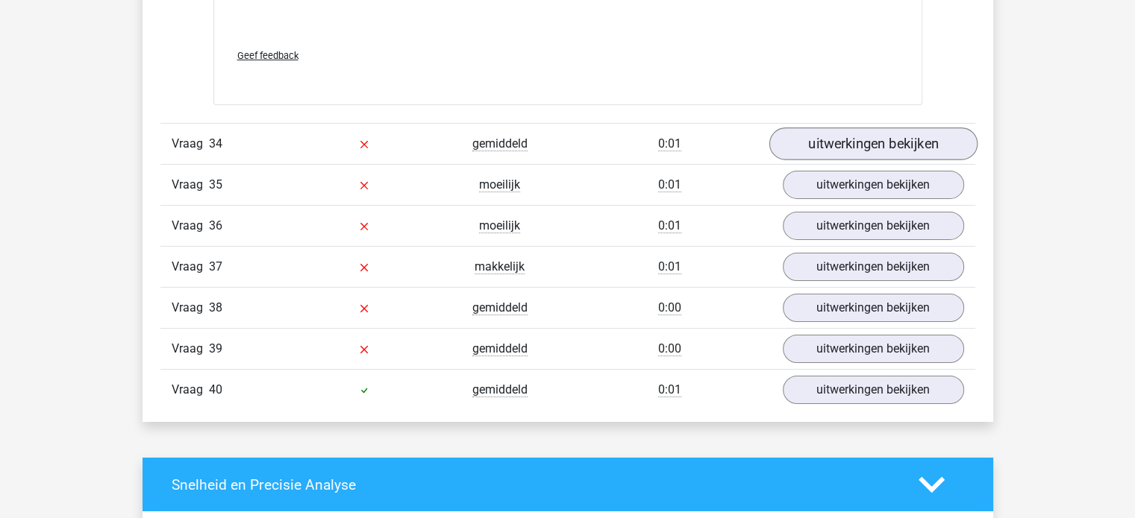
click at [847, 136] on div "Vraag 34 gemiddeld 0:01 uitwerkingen bekijken" at bounding box center [567, 143] width 815 height 41
click at [847, 130] on link "uitwerkingen bekijken" at bounding box center [872, 144] width 208 height 33
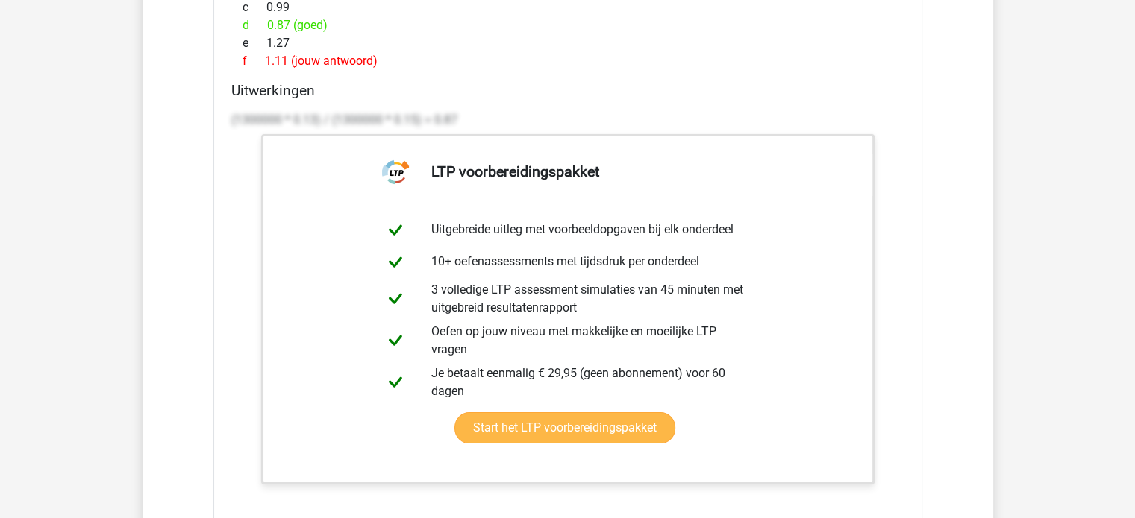
scroll to position [28802, 0]
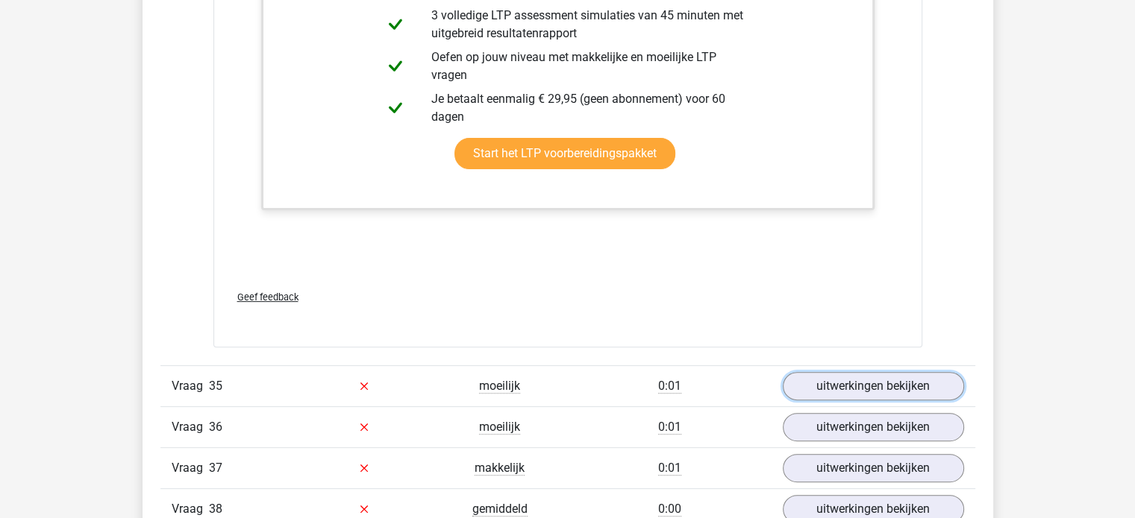
drag, startPoint x: 862, startPoint y: 348, endPoint x: 847, endPoint y: 339, distance: 17.8
click at [862, 372] on link "uitwerkingen bekijken" at bounding box center [873, 386] width 181 height 28
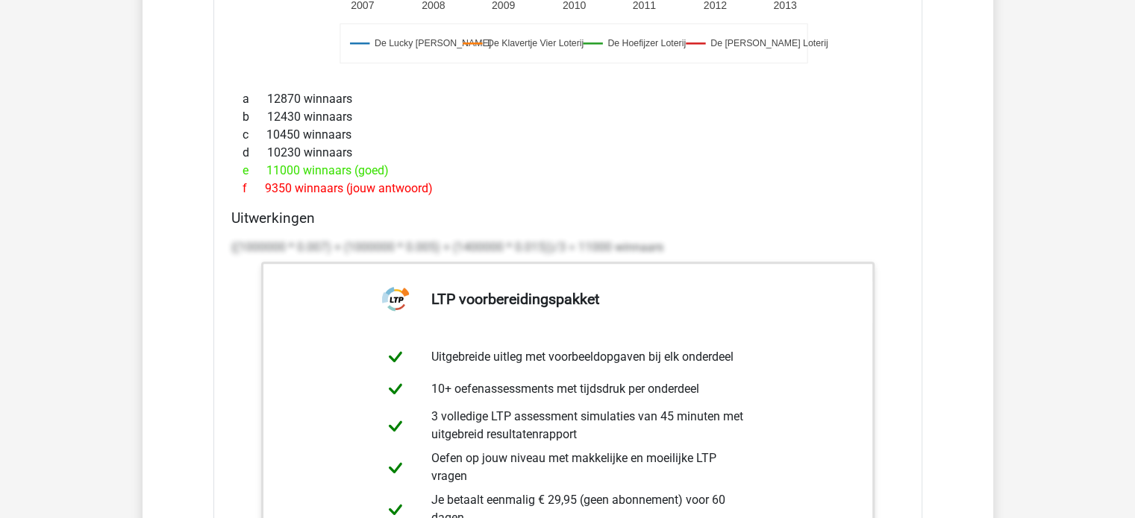
scroll to position [29697, 0]
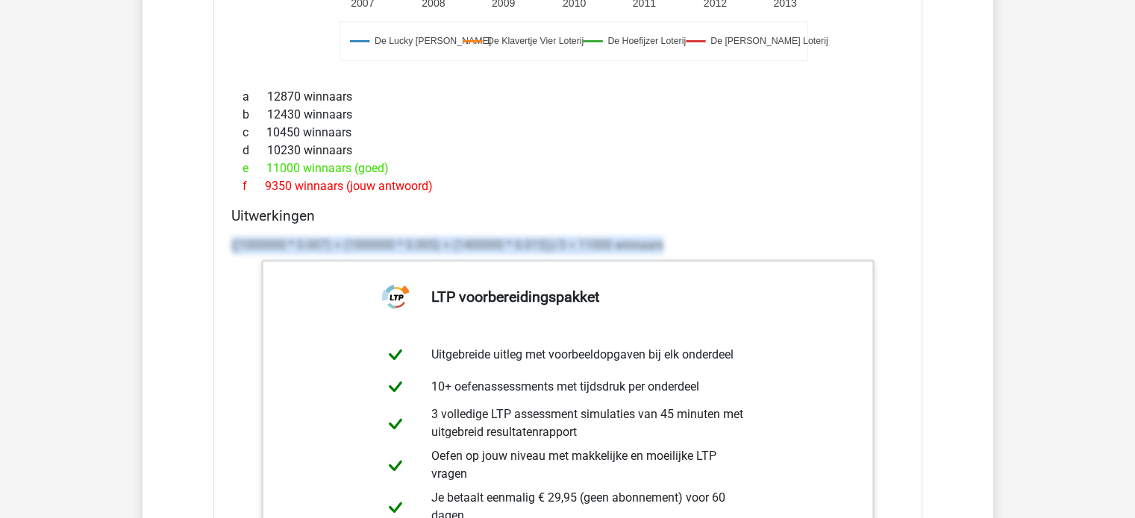
drag, startPoint x: 692, startPoint y: 219, endPoint x: 225, endPoint y: 236, distance: 467.3
click at [225, 236] on div "Uitwerkingen ((1000000 * 0.007) + (1000000 * 0.005) + (1400000 * 0.015))/3 = 11…" at bounding box center [567, 442] width 685 height 471
copy p "((1000000 * 0.007) + (1000000 * 0.005) + (1400000 * 0.015))/3 = 11000 winnaars"
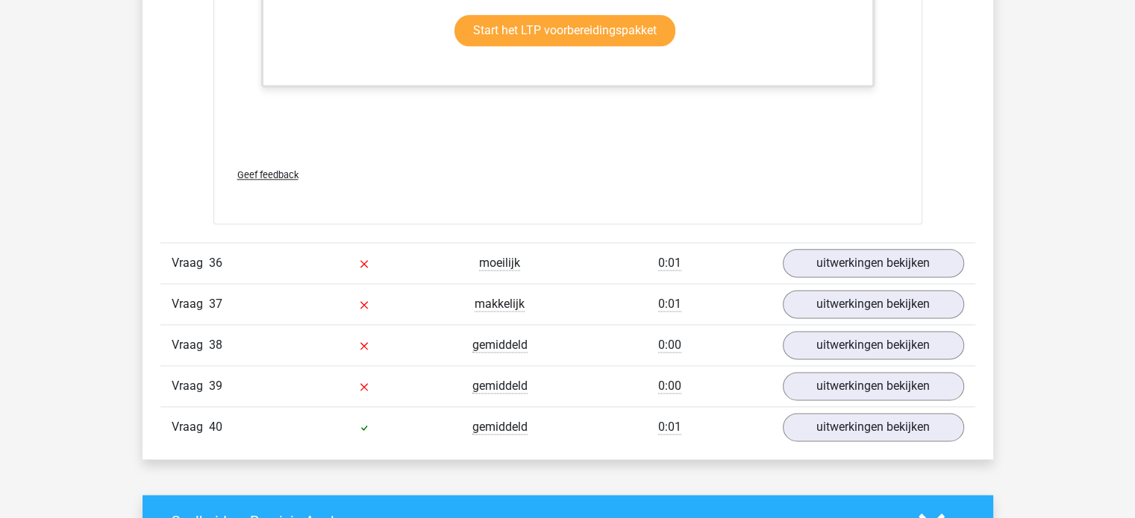
scroll to position [30369, 0]
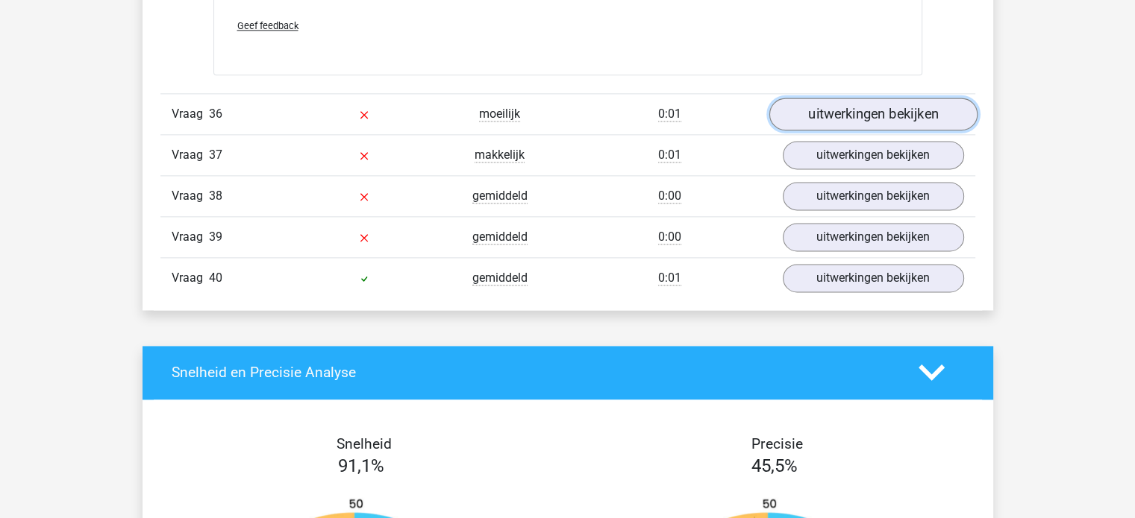
click at [830, 98] on link "uitwerkingen bekijken" at bounding box center [872, 114] width 208 height 33
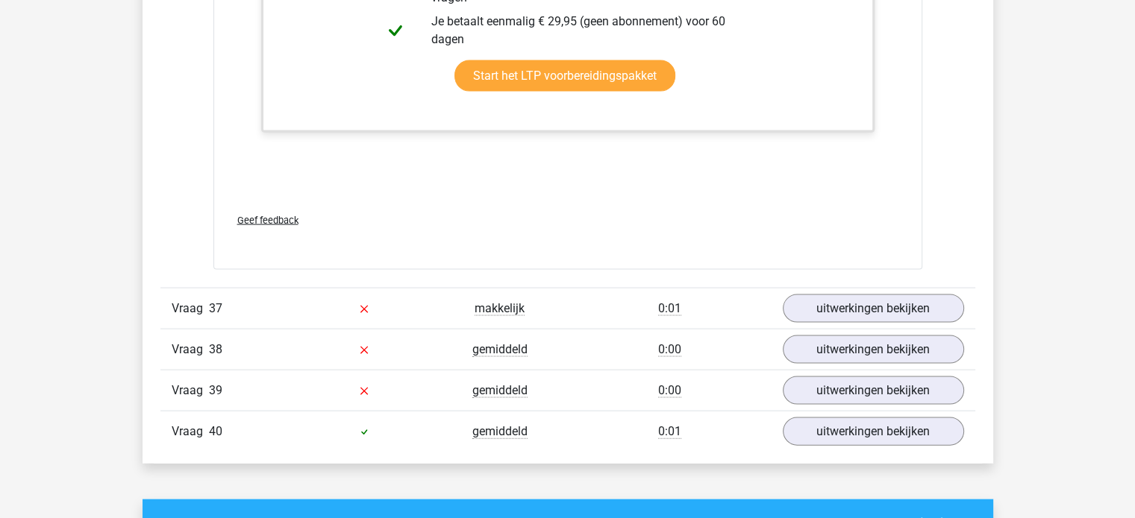
scroll to position [31562, 0]
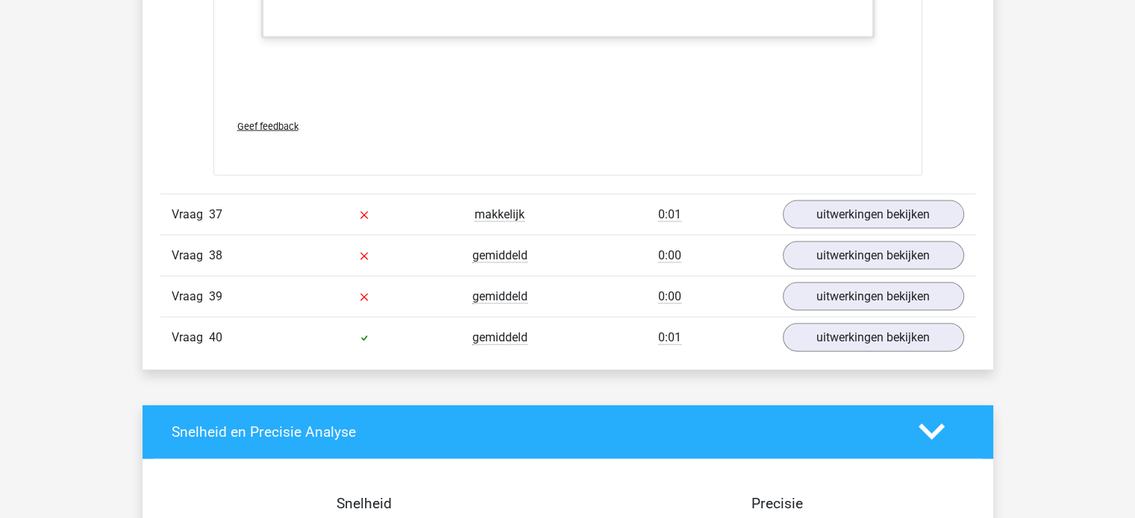
click at [868, 202] on link "uitwerkingen bekijken" at bounding box center [872, 214] width 208 height 33
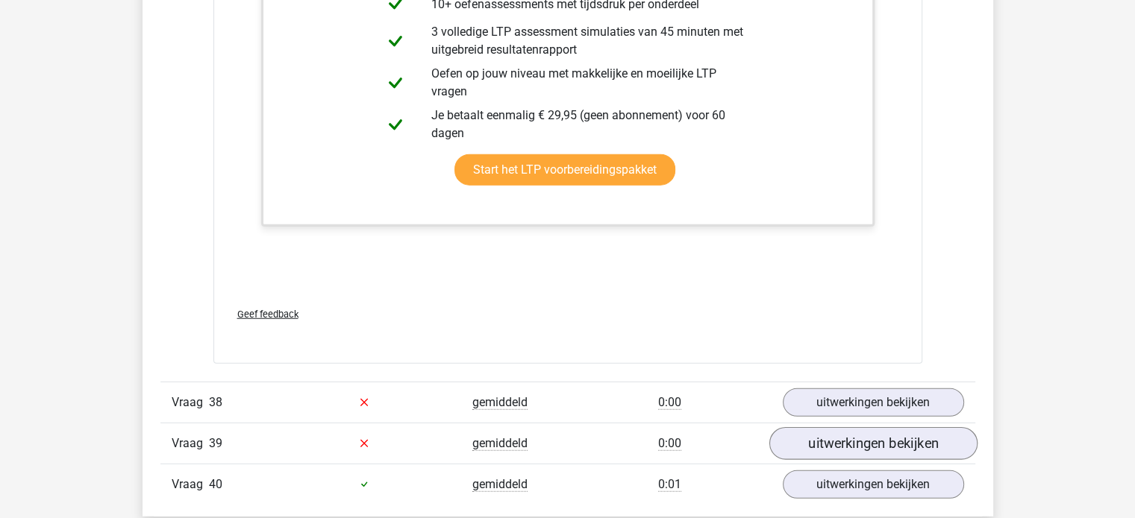
scroll to position [32532, 0]
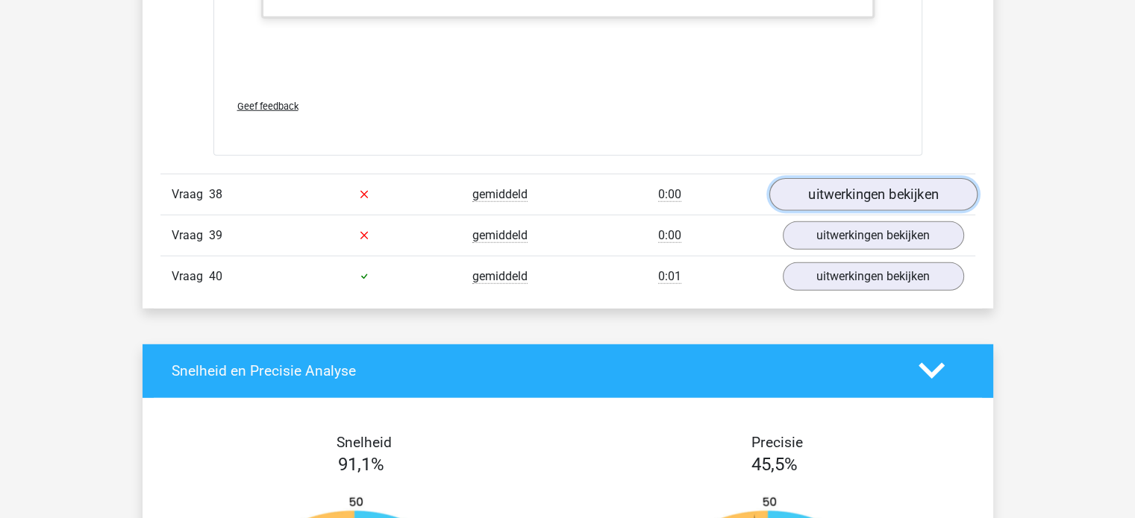
click at [853, 178] on link "uitwerkingen bekijken" at bounding box center [872, 194] width 208 height 33
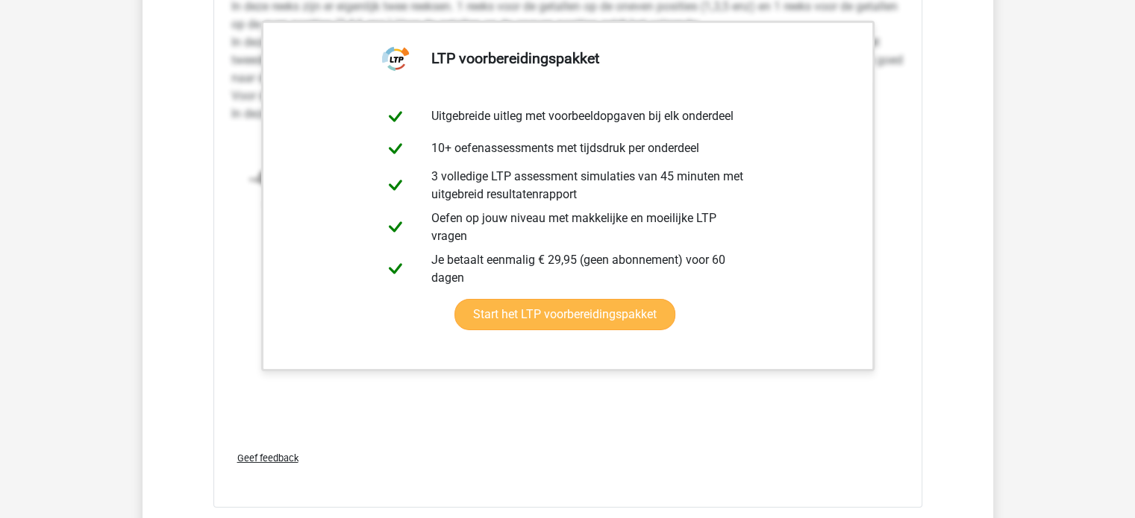
scroll to position [33353, 0]
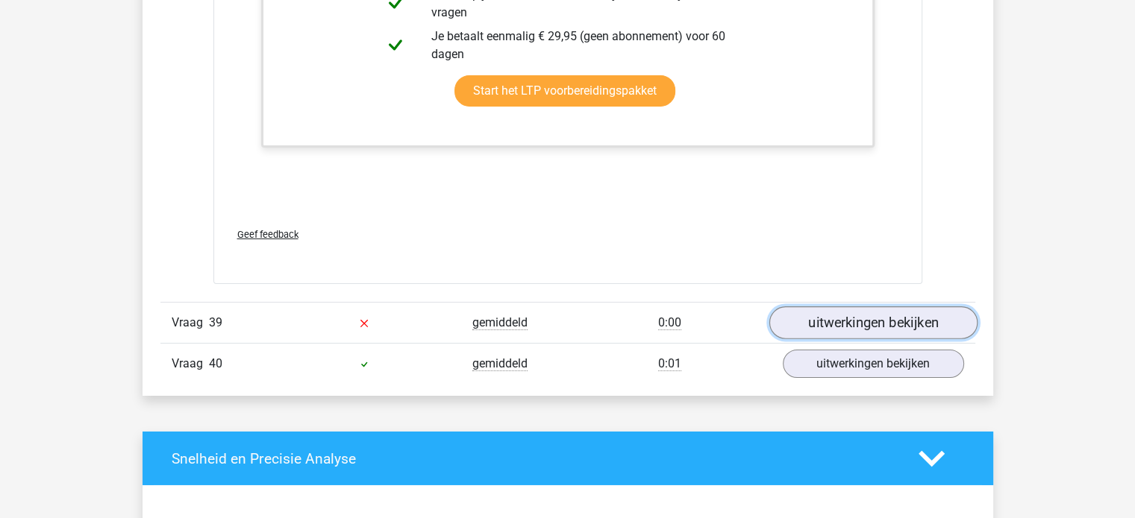
click at [859, 307] on link "uitwerkingen bekijken" at bounding box center [872, 323] width 208 height 33
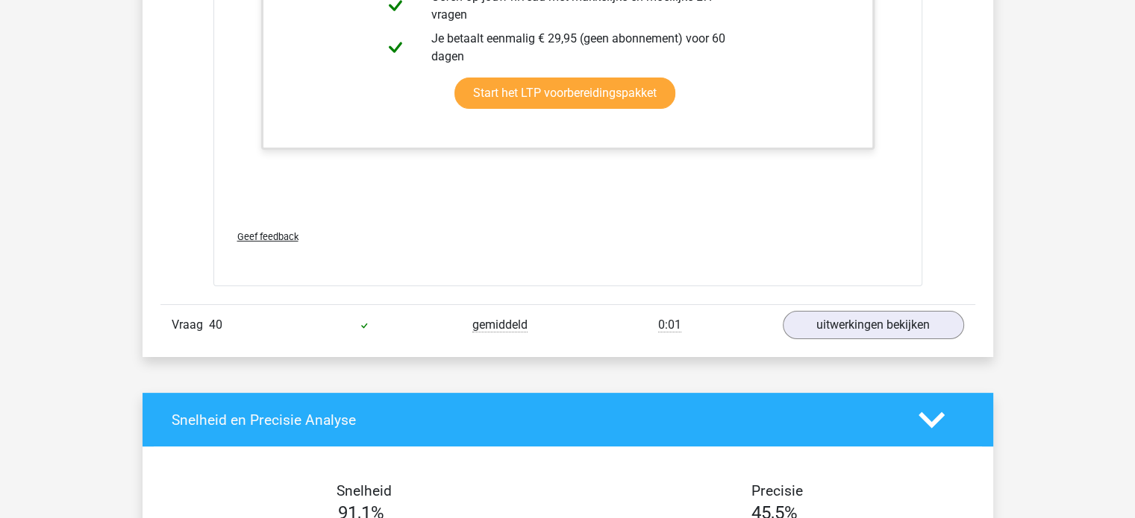
scroll to position [34397, 0]
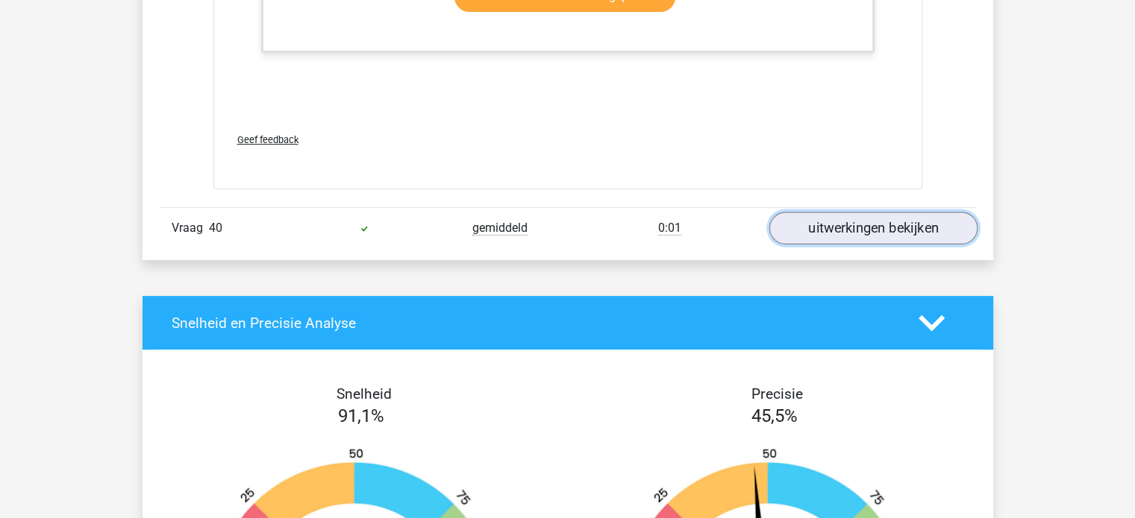
click at [871, 212] on link "uitwerkingen bekijken" at bounding box center [872, 228] width 208 height 33
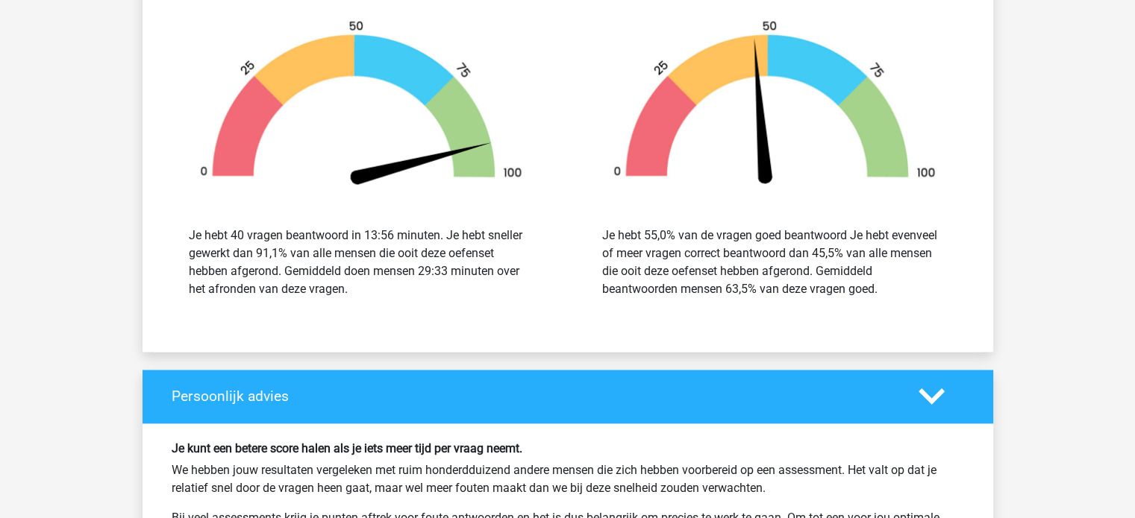
scroll to position [36113, 0]
